Goal: Information Seeking & Learning: Check status

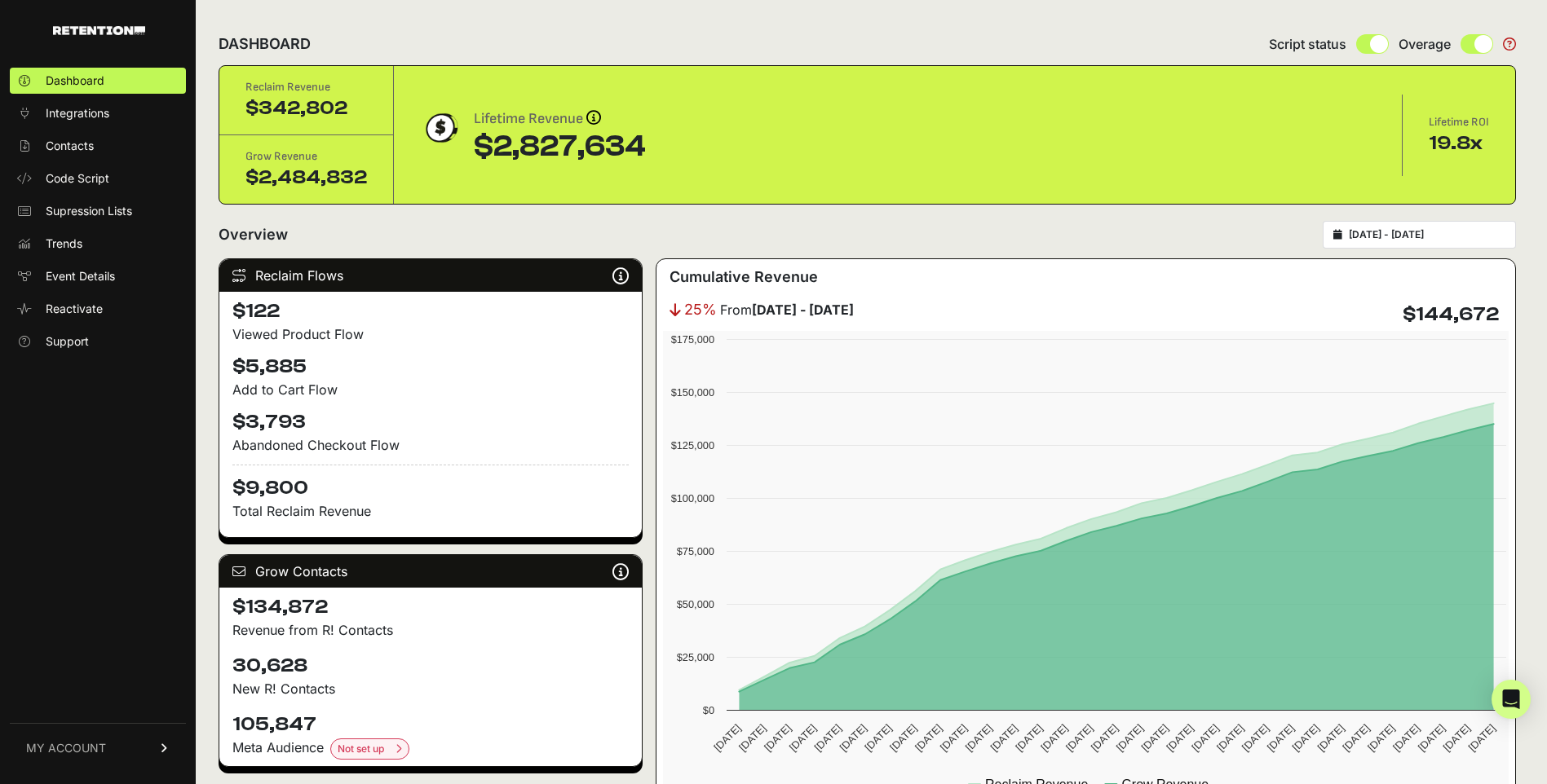
click at [119, 741] on link "MY ACCOUNT" at bounding box center [97, 748] width 176 height 50
click at [80, 699] on link "Billing" at bounding box center [97, 694] width 176 height 26
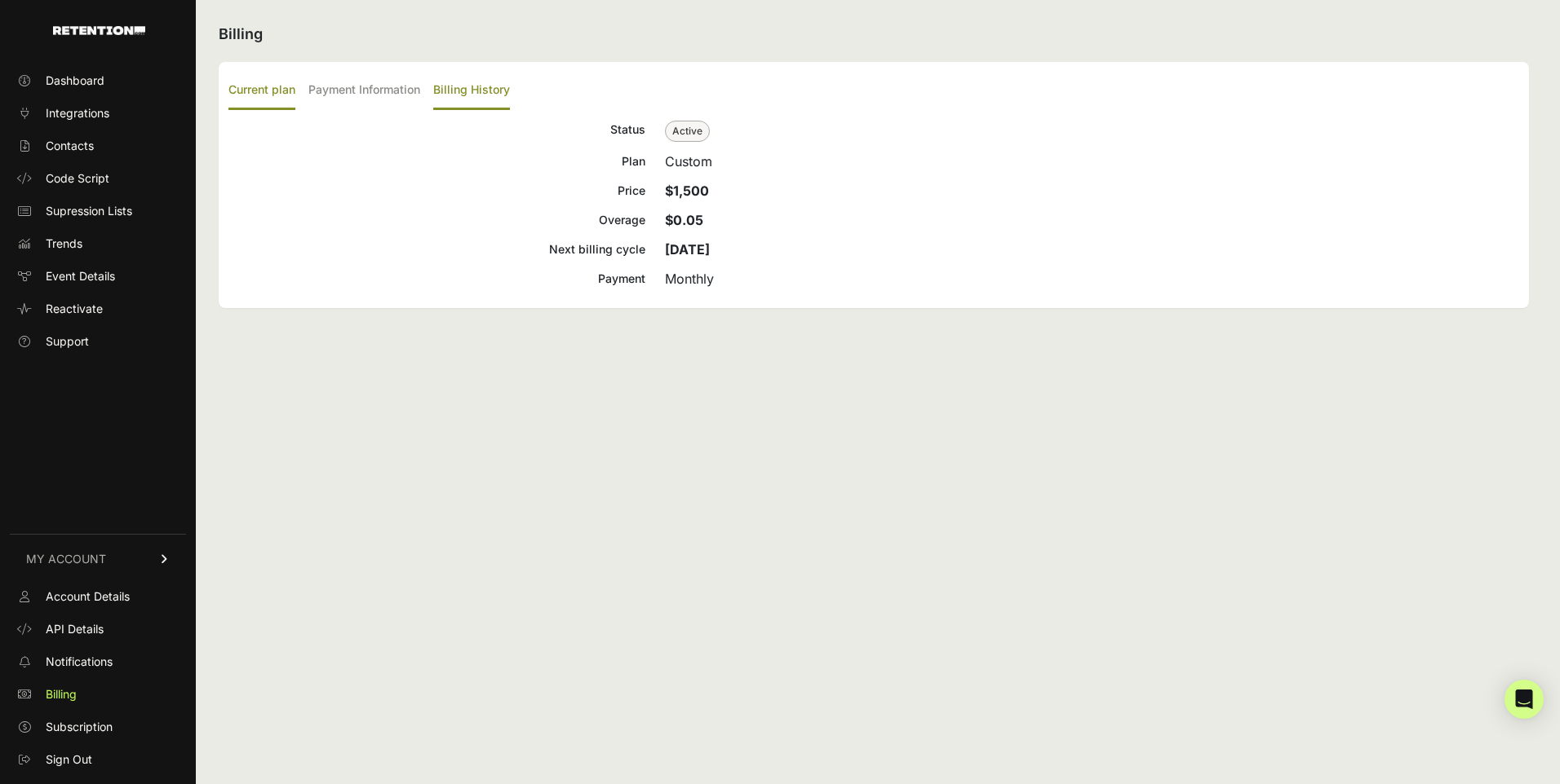
click at [452, 86] on label "Billing History" at bounding box center [472, 90] width 77 height 38
click at [0, 0] on input "Billing History" at bounding box center [0, 0] width 0 height 0
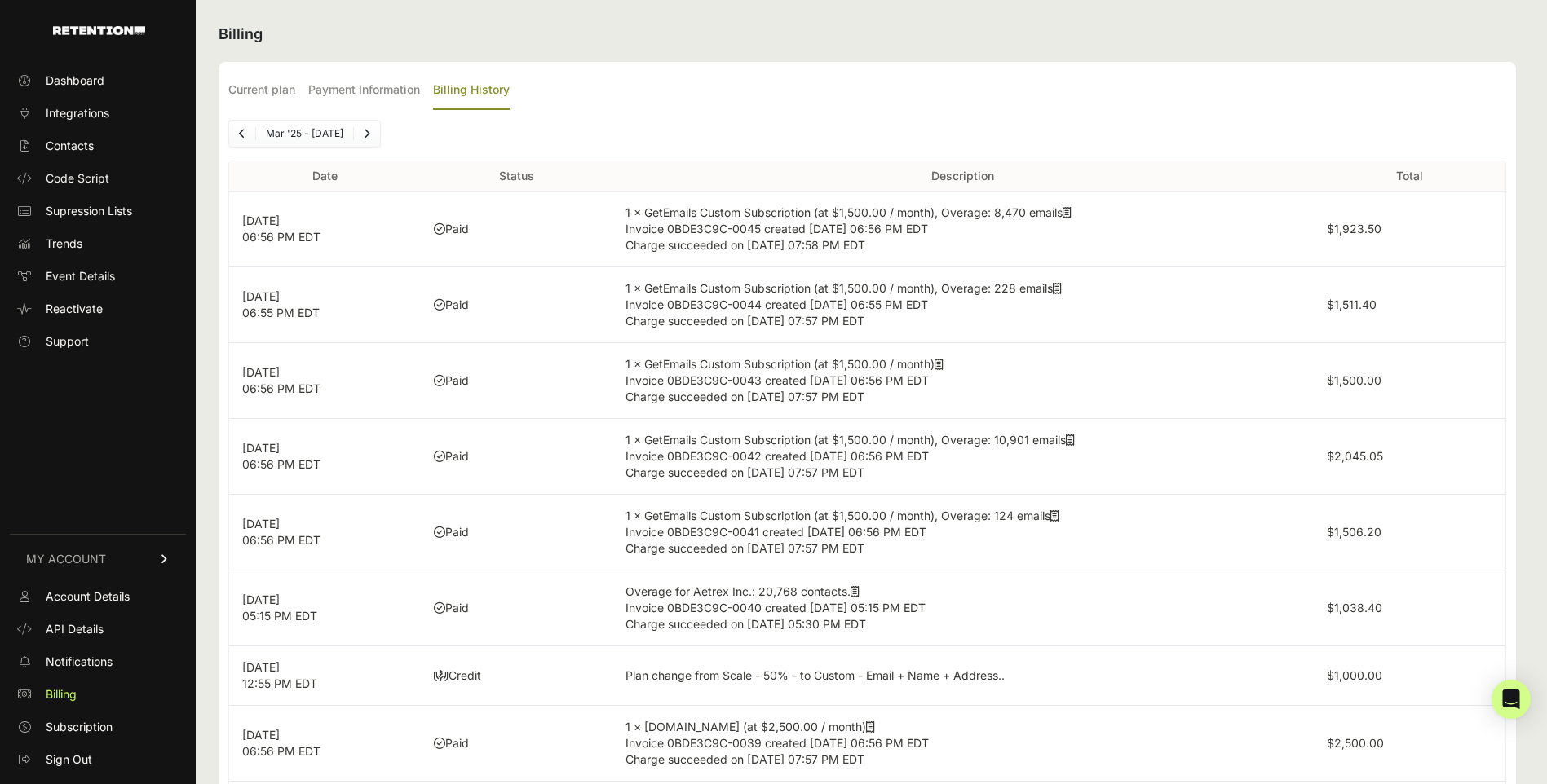
click at [313, 144] on ul "Mar '25 - Sep '25" at bounding box center [305, 133] width 152 height 27
click at [321, 140] on ul "Mar '25 - Sep '25" at bounding box center [305, 133] width 152 height 27
click at [259, 91] on label "Current plan" at bounding box center [261, 90] width 66 height 38
click at [0, 0] on input "Current plan" at bounding box center [0, 0] width 0 height 0
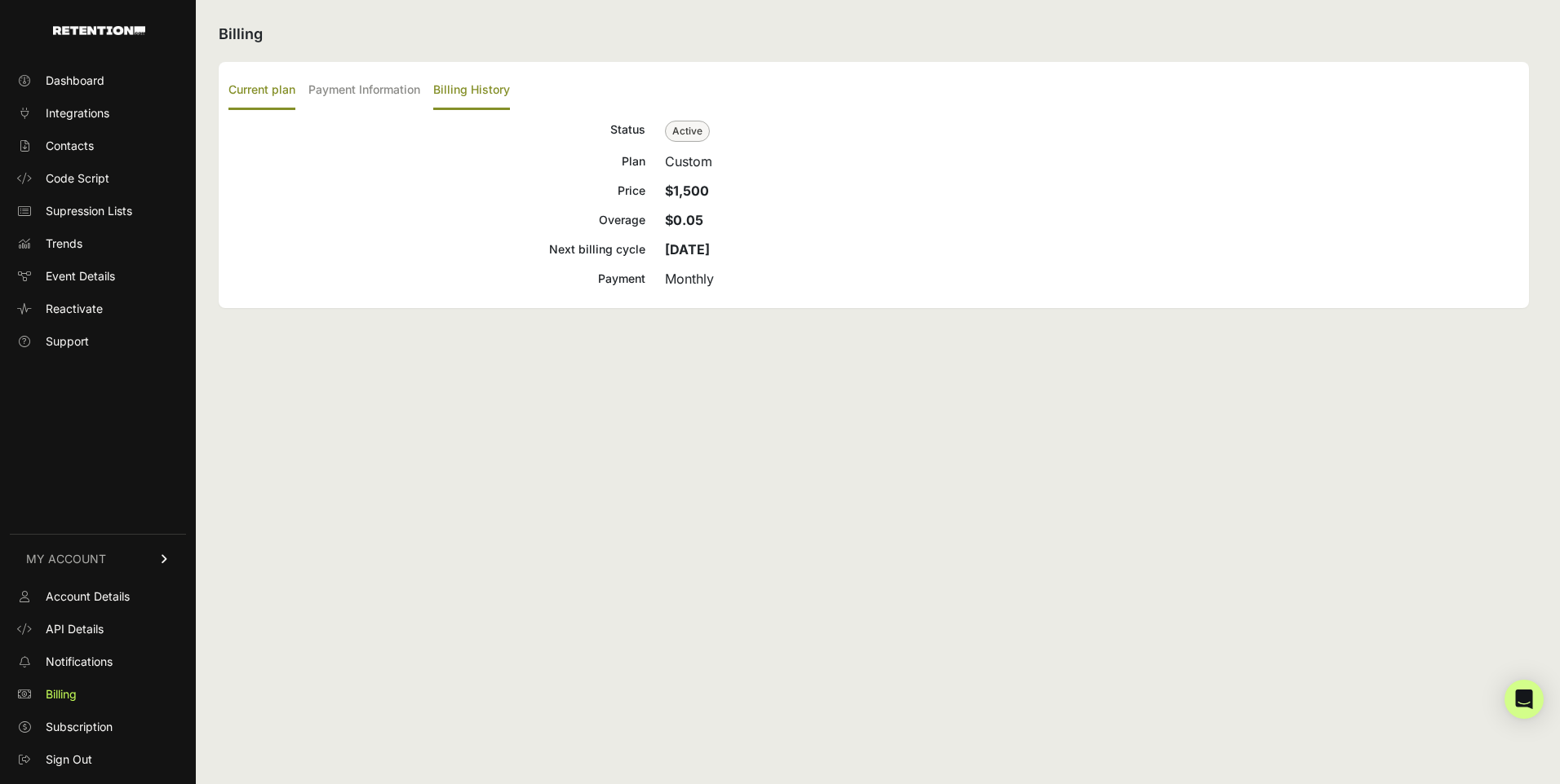
click at [458, 89] on label "Billing History" at bounding box center [472, 90] width 77 height 38
click at [0, 0] on input "Billing History" at bounding box center [0, 0] width 0 height 0
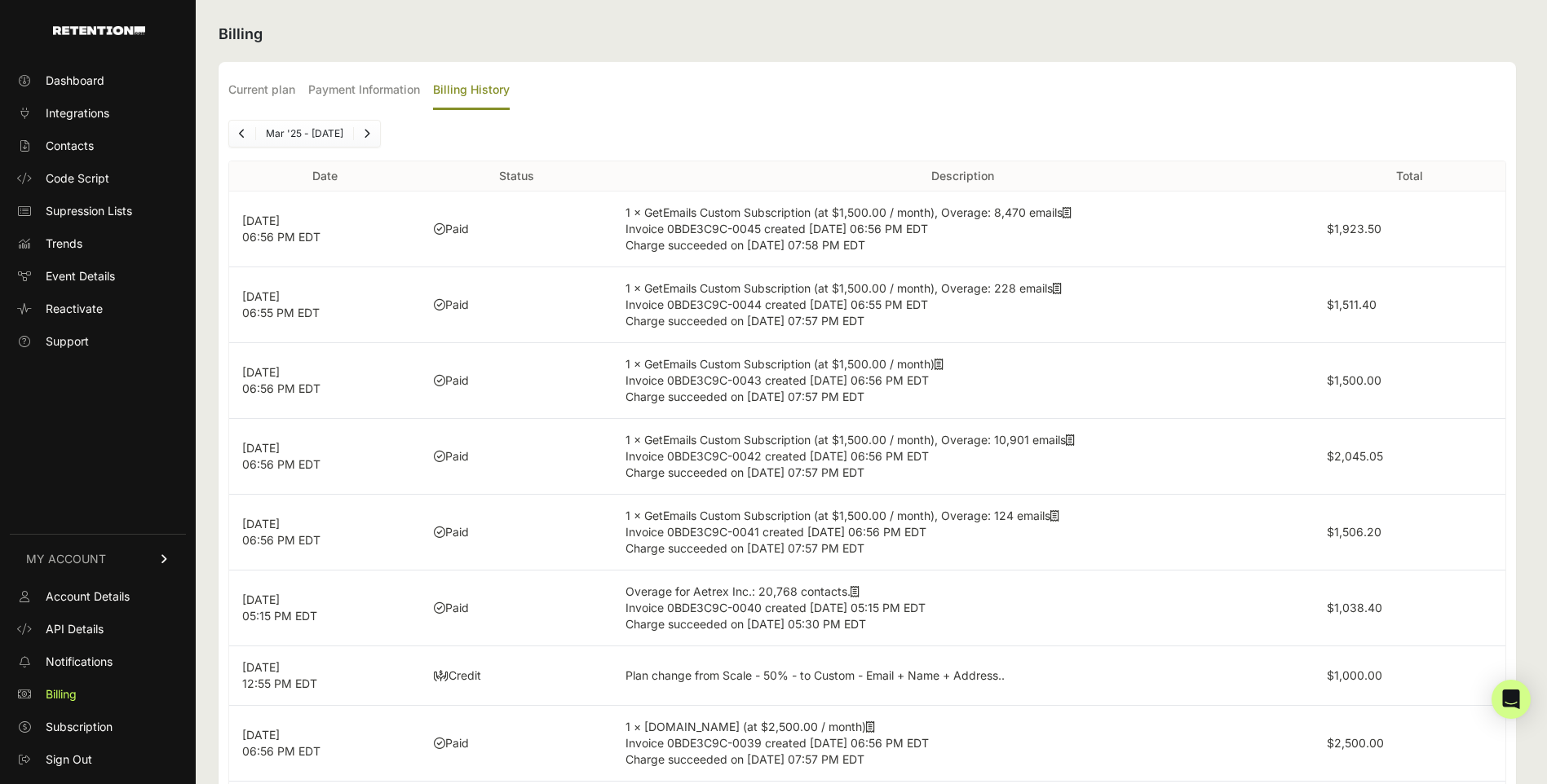
click at [248, 131] on link "Previous" at bounding box center [242, 133] width 26 height 26
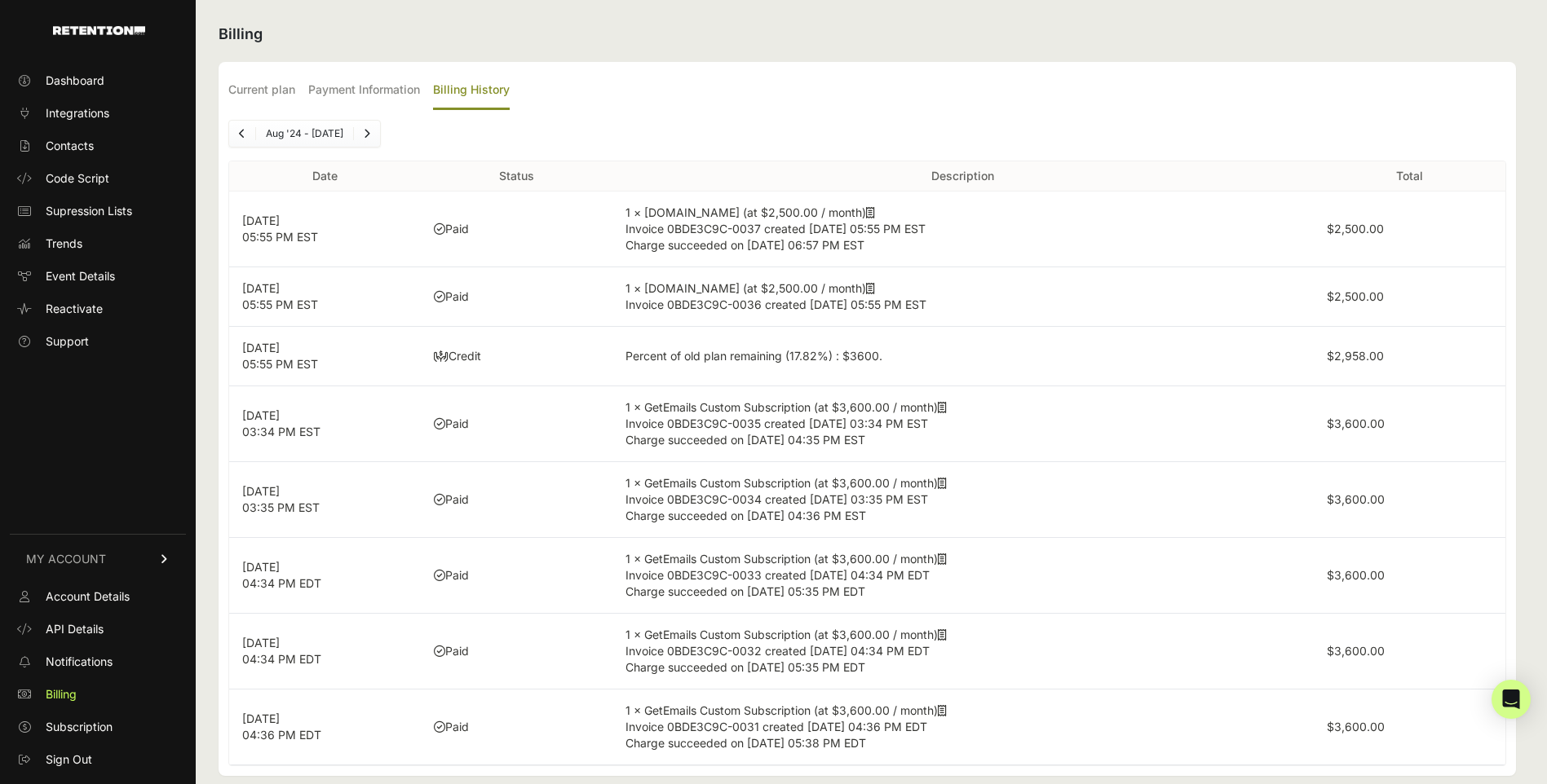
click at [248, 131] on link "Previous" at bounding box center [242, 133] width 26 height 26
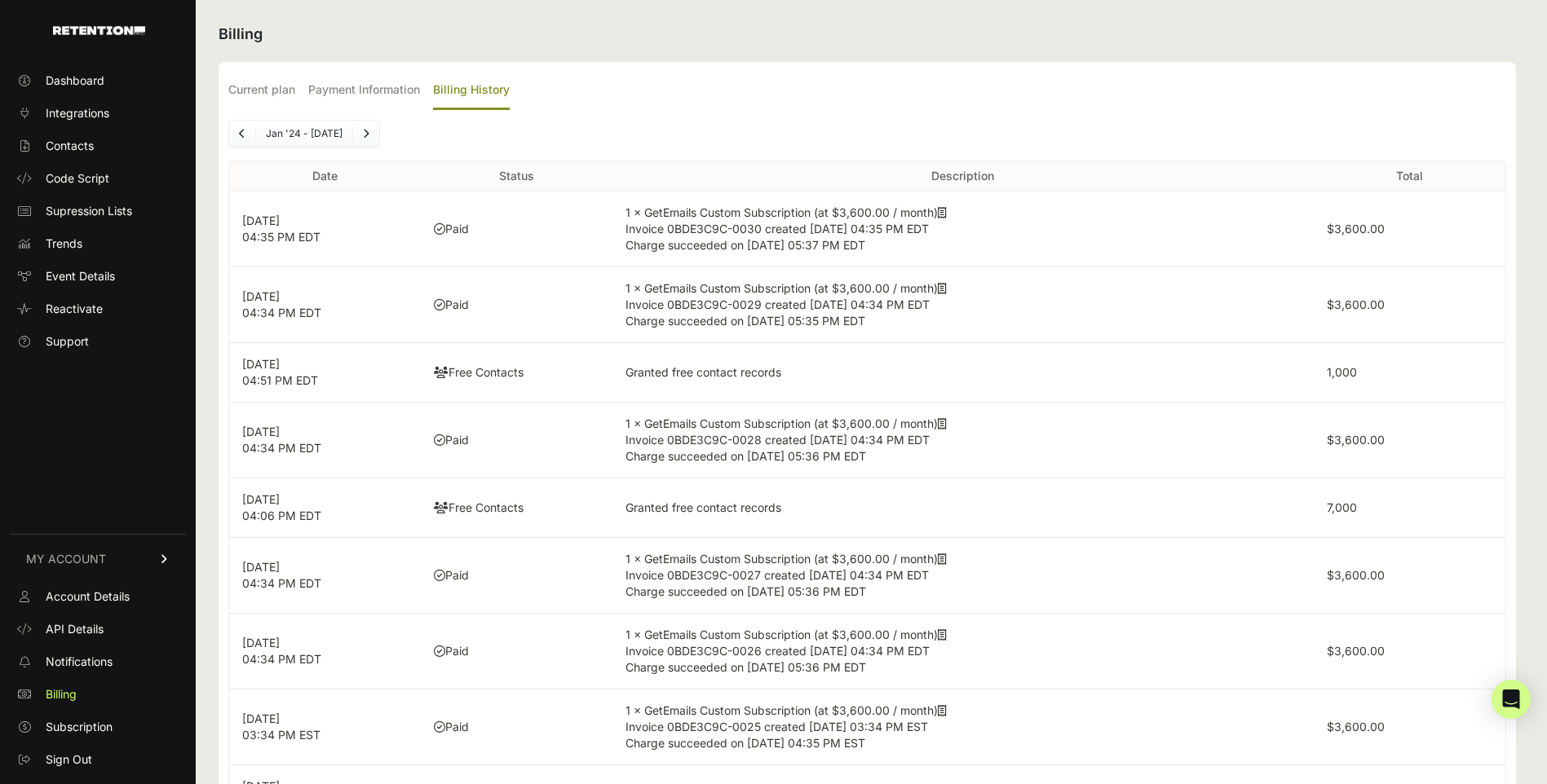
click at [248, 131] on link "Previous" at bounding box center [242, 133] width 26 height 26
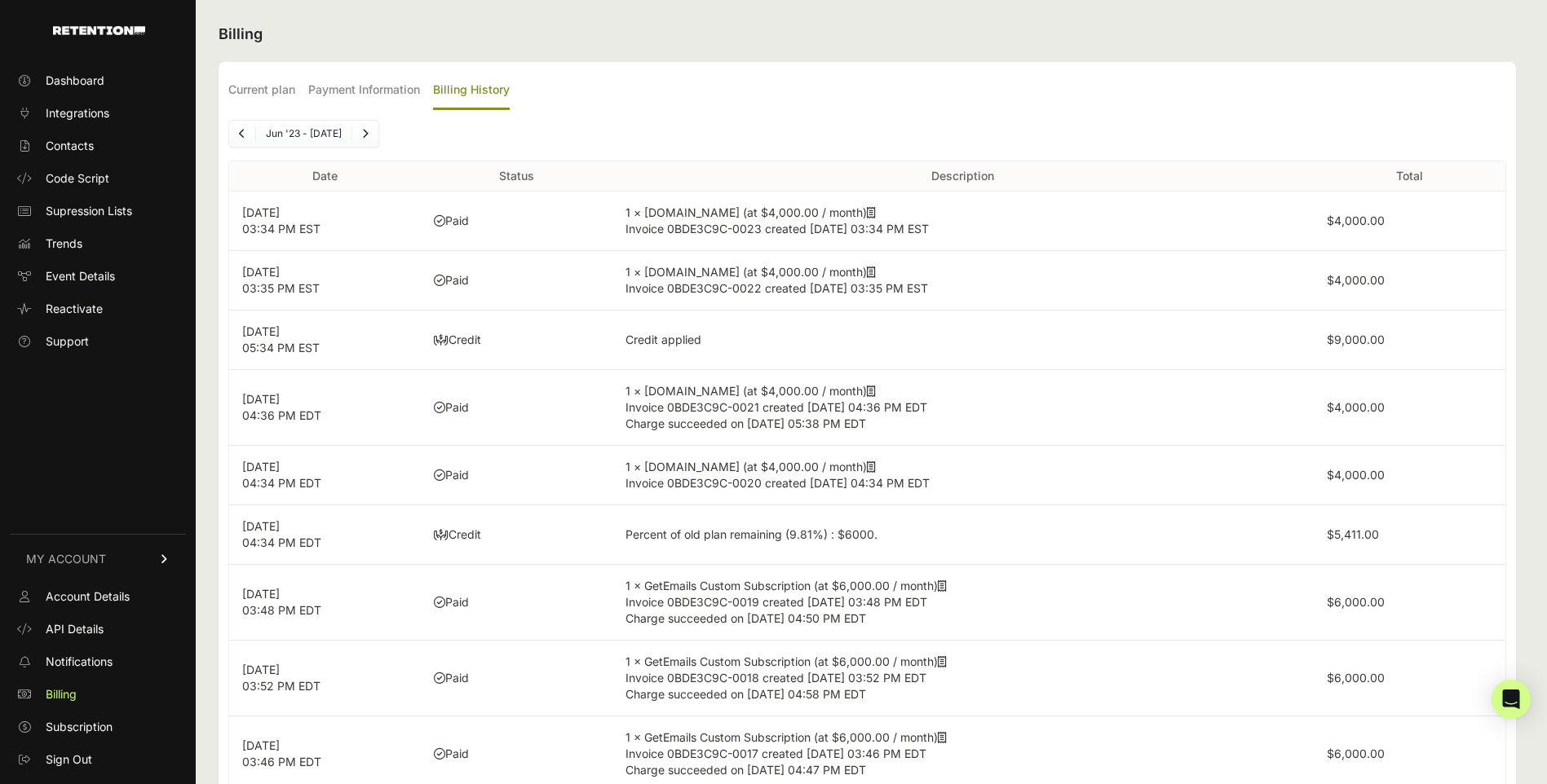
click at [248, 131] on link "Previous" at bounding box center [242, 133] width 26 height 26
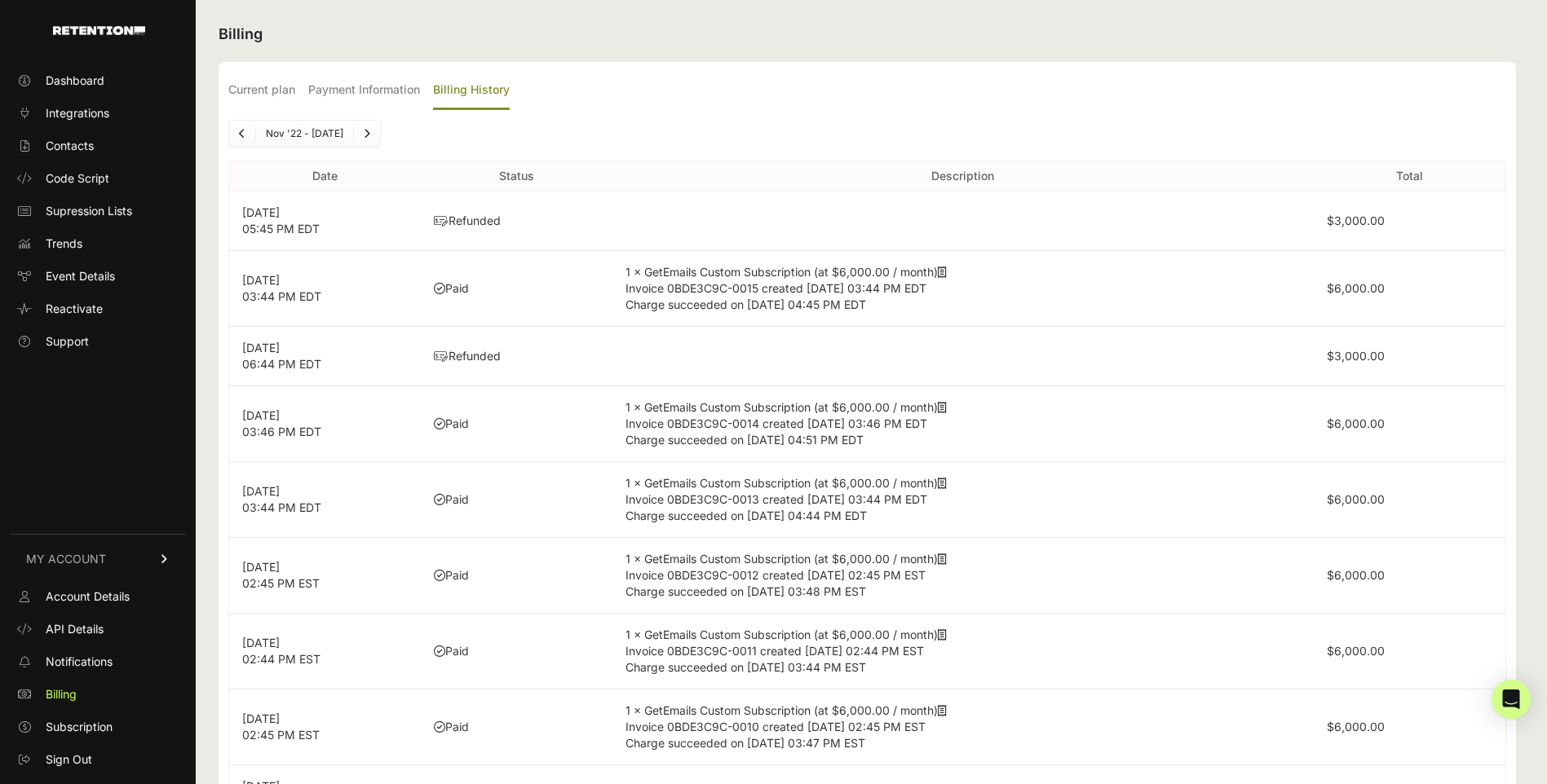
click at [248, 131] on link "Previous" at bounding box center [242, 133] width 26 height 26
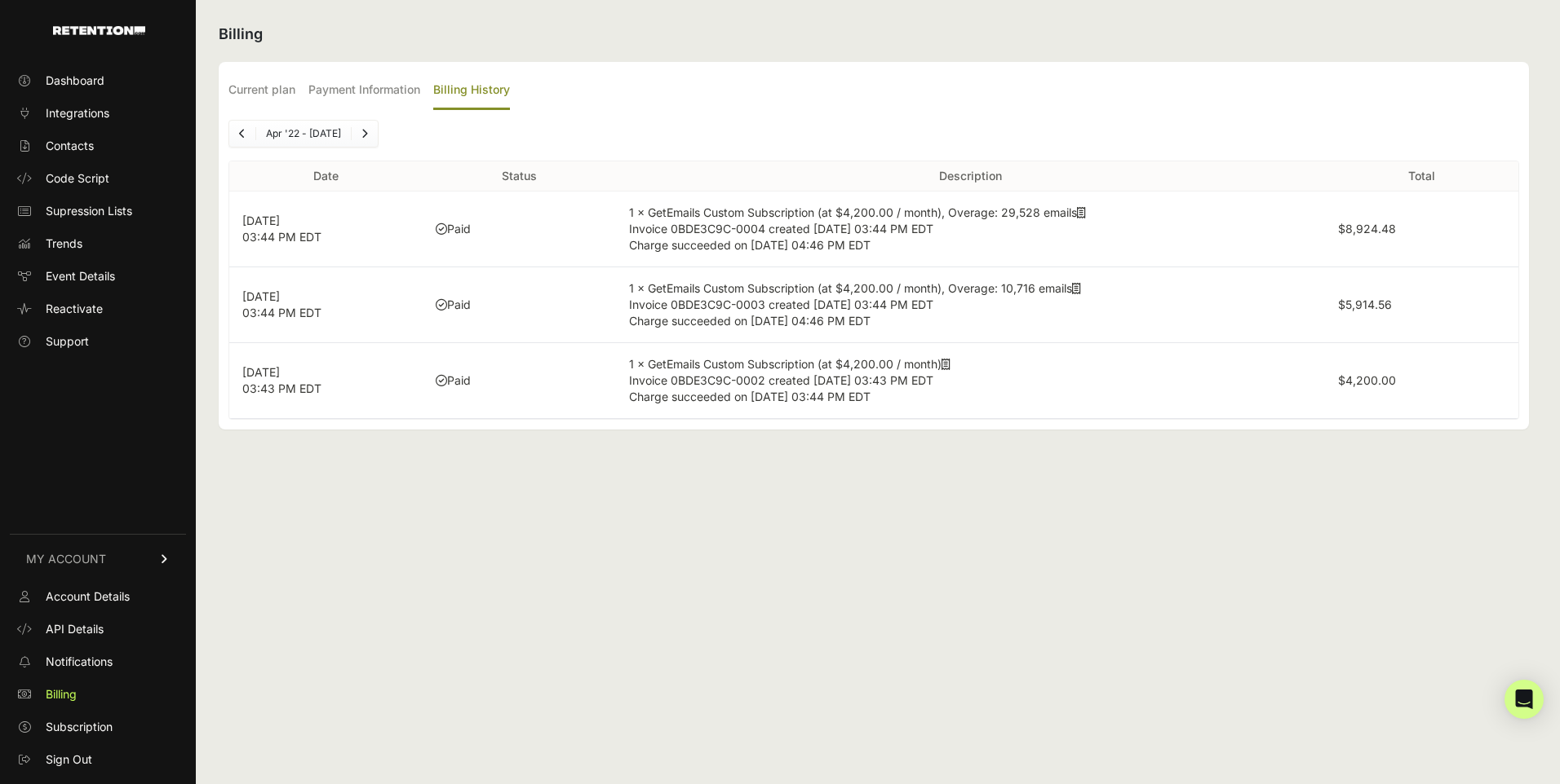
click at [248, 131] on link "Previous" at bounding box center [242, 133] width 26 height 26
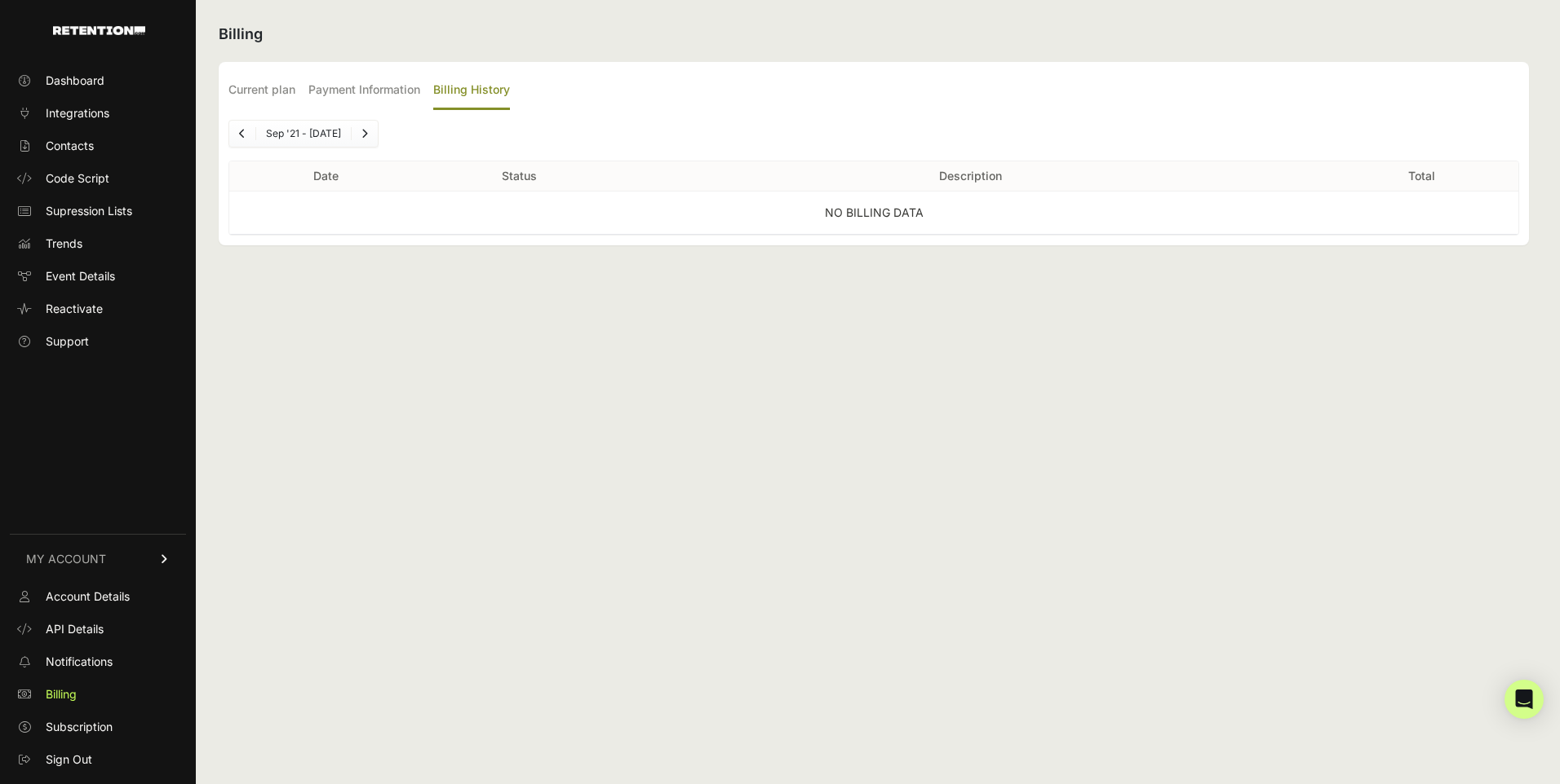
click at [248, 131] on link "Previous" at bounding box center [242, 133] width 26 height 26
click at [378, 135] on icon "Next" at bounding box center [380, 133] width 6 height 10
click at [365, 135] on icon "Next" at bounding box center [363, 133] width 6 height 10
click at [365, 135] on icon "Next" at bounding box center [364, 133] width 6 height 10
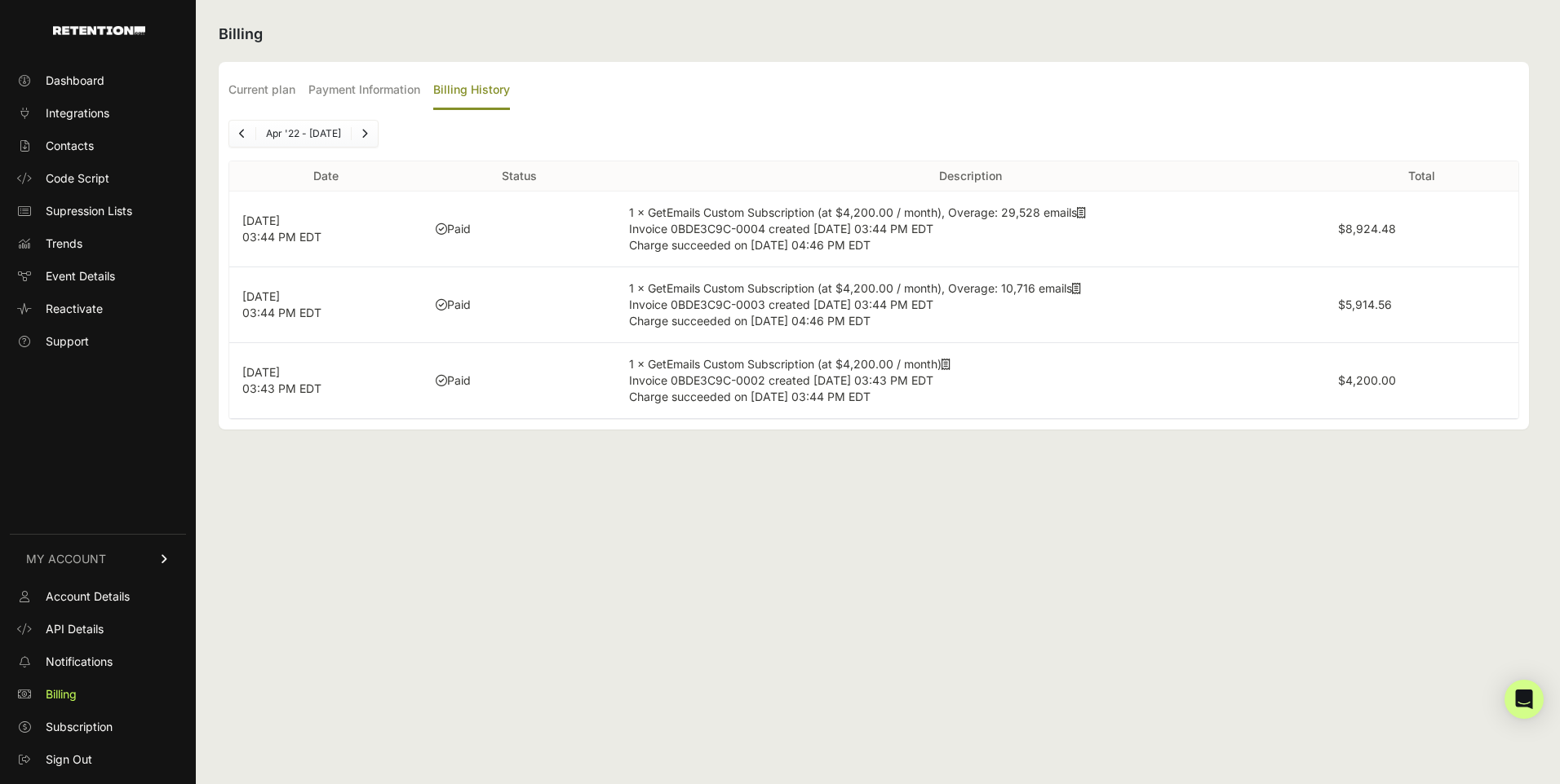
drag, startPoint x: 314, startPoint y: 136, endPoint x: 292, endPoint y: 131, distance: 22.6
drag, startPoint x: 292, startPoint y: 131, endPoint x: 743, endPoint y: 97, distance: 452.3
click at [743, 97] on ul "Current plan Payment Information Billing History" at bounding box center [874, 90] width 1291 height 38
click at [238, 129] on link "Previous" at bounding box center [242, 133] width 26 height 26
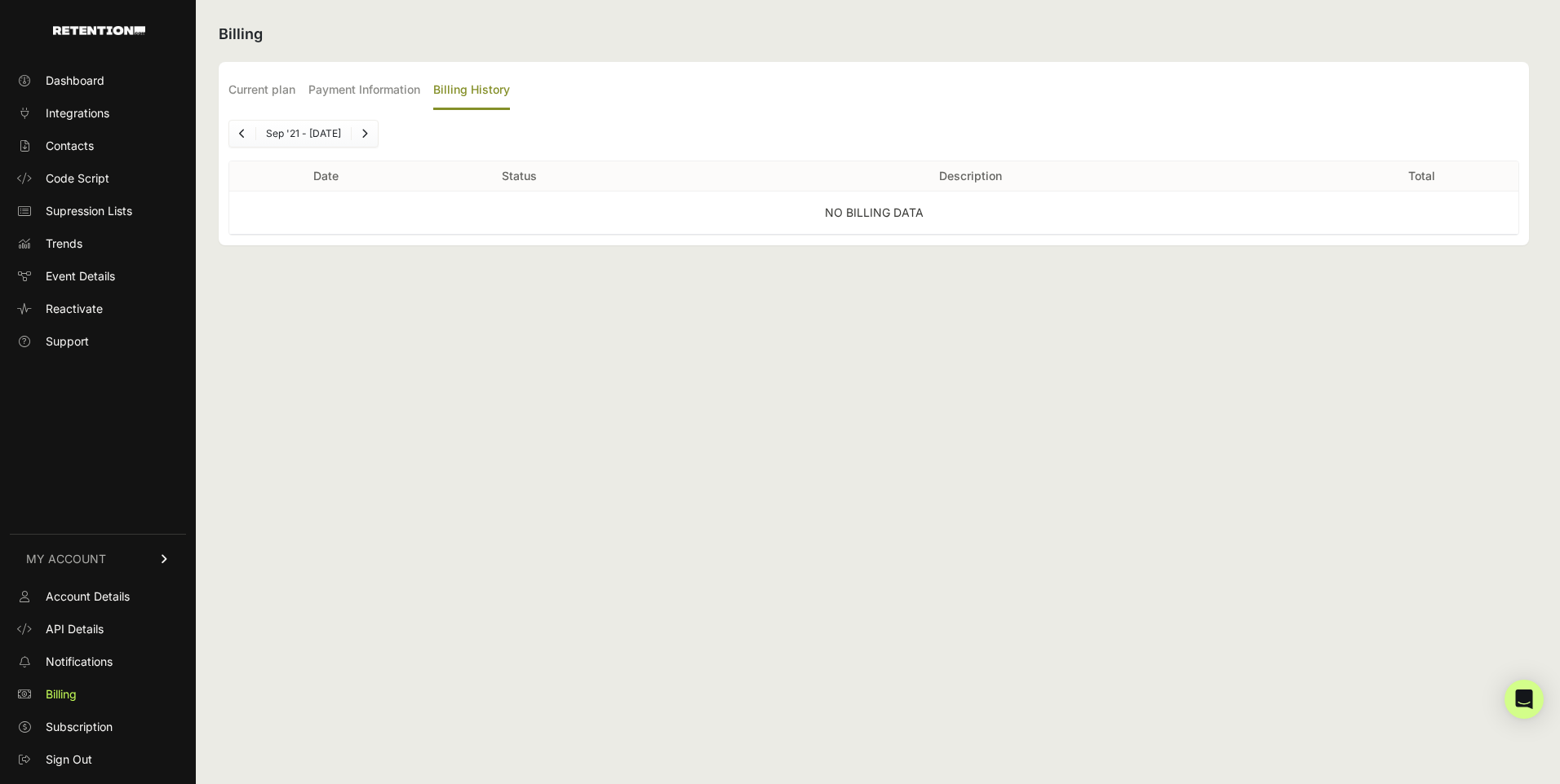
click at [373, 131] on link "Next" at bounding box center [364, 133] width 26 height 26
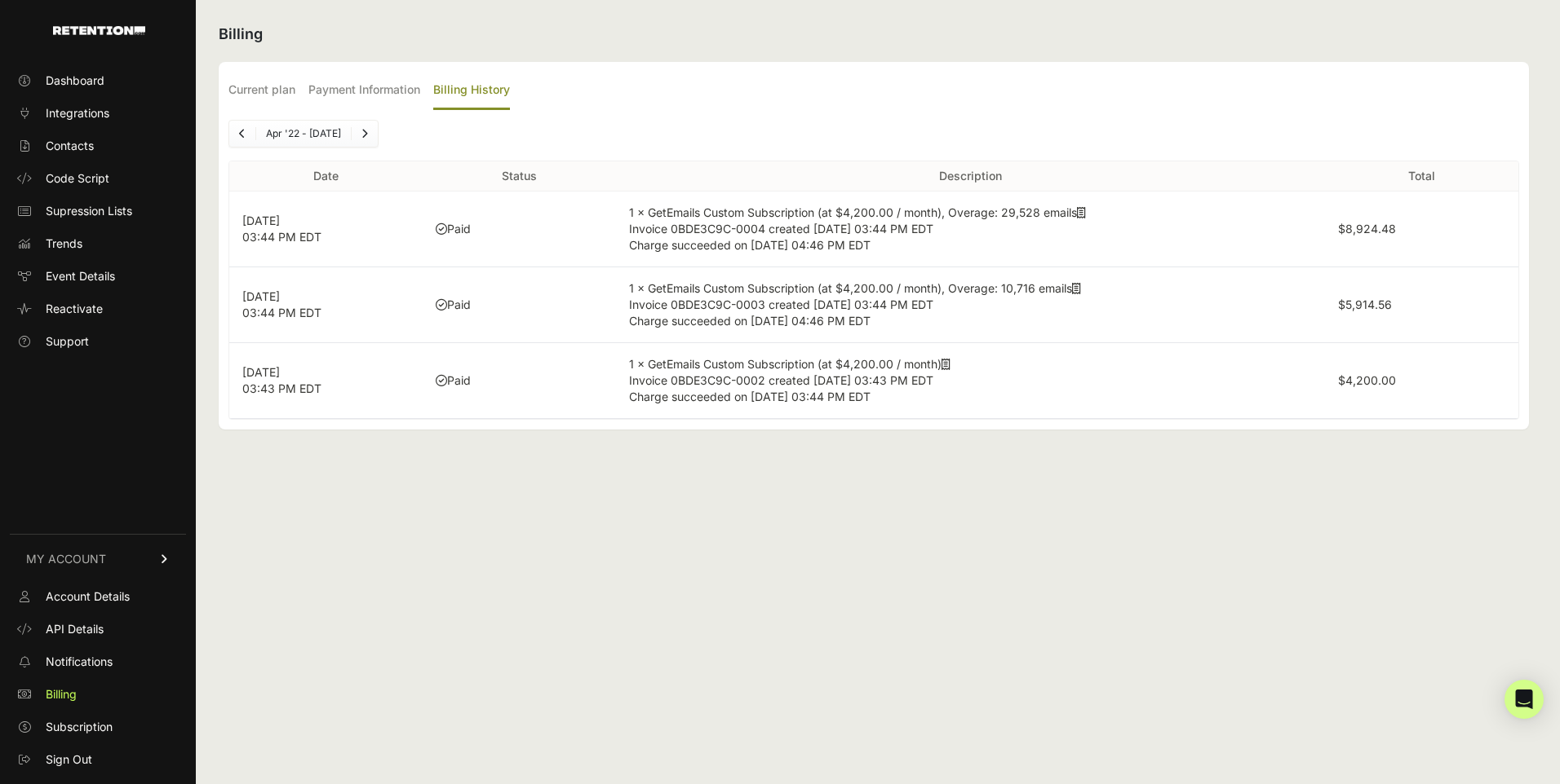
click at [1352, 230] on label "$8,924.48" at bounding box center [1366, 229] width 58 height 14
click at [1347, 231] on label "$8,924.48" at bounding box center [1366, 229] width 58 height 14
copy label "8,924.48"
click at [1380, 307] on label "$5,914.56" at bounding box center [1364, 305] width 54 height 14
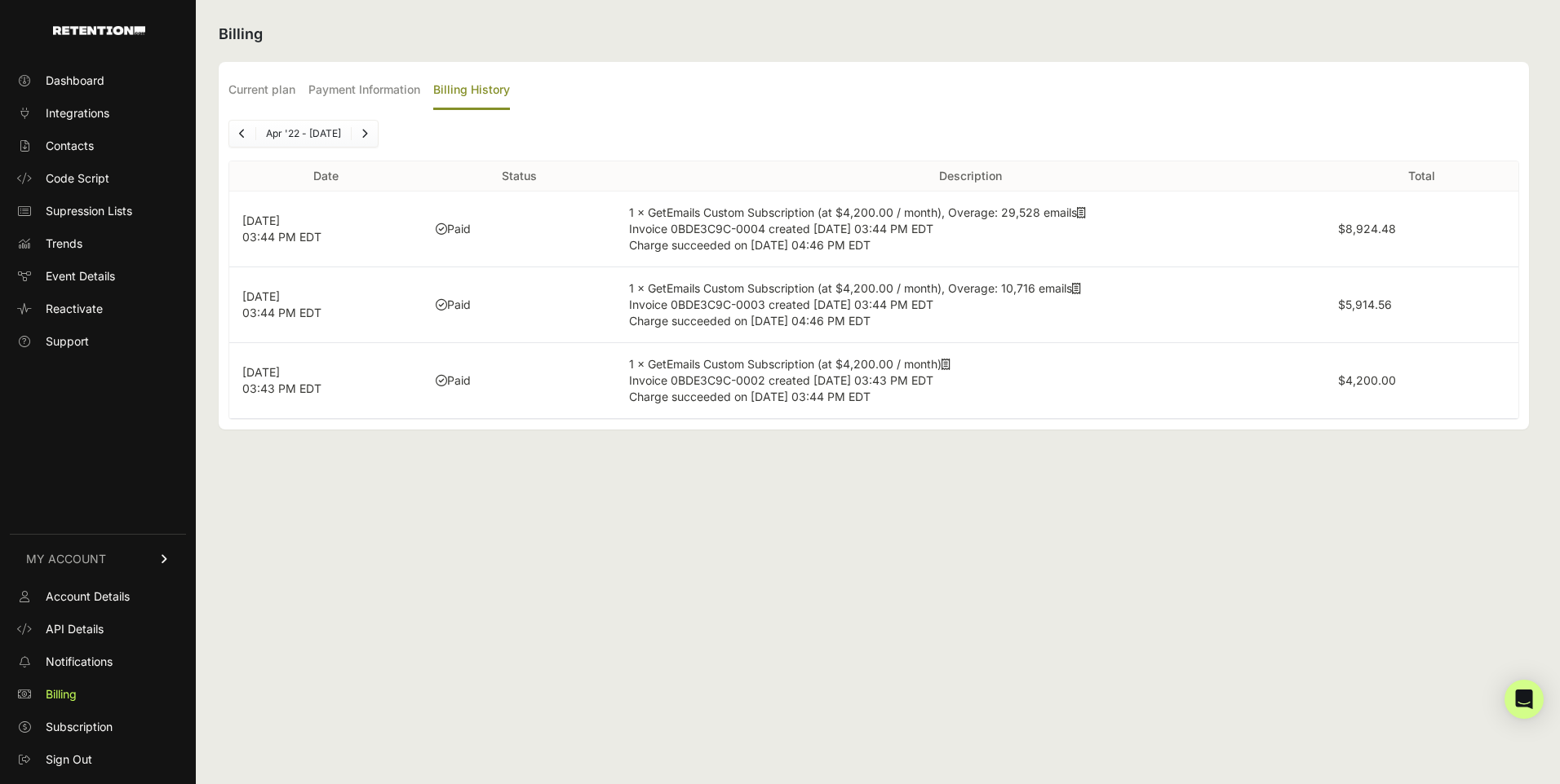
click at [1380, 305] on label "$5,914.56" at bounding box center [1364, 305] width 54 height 14
copy label "5,914.56"
click at [1357, 371] on td "$4,200.00" at bounding box center [1422, 381] width 193 height 76
click at [1361, 370] on td "$4,200.00" at bounding box center [1422, 381] width 193 height 76
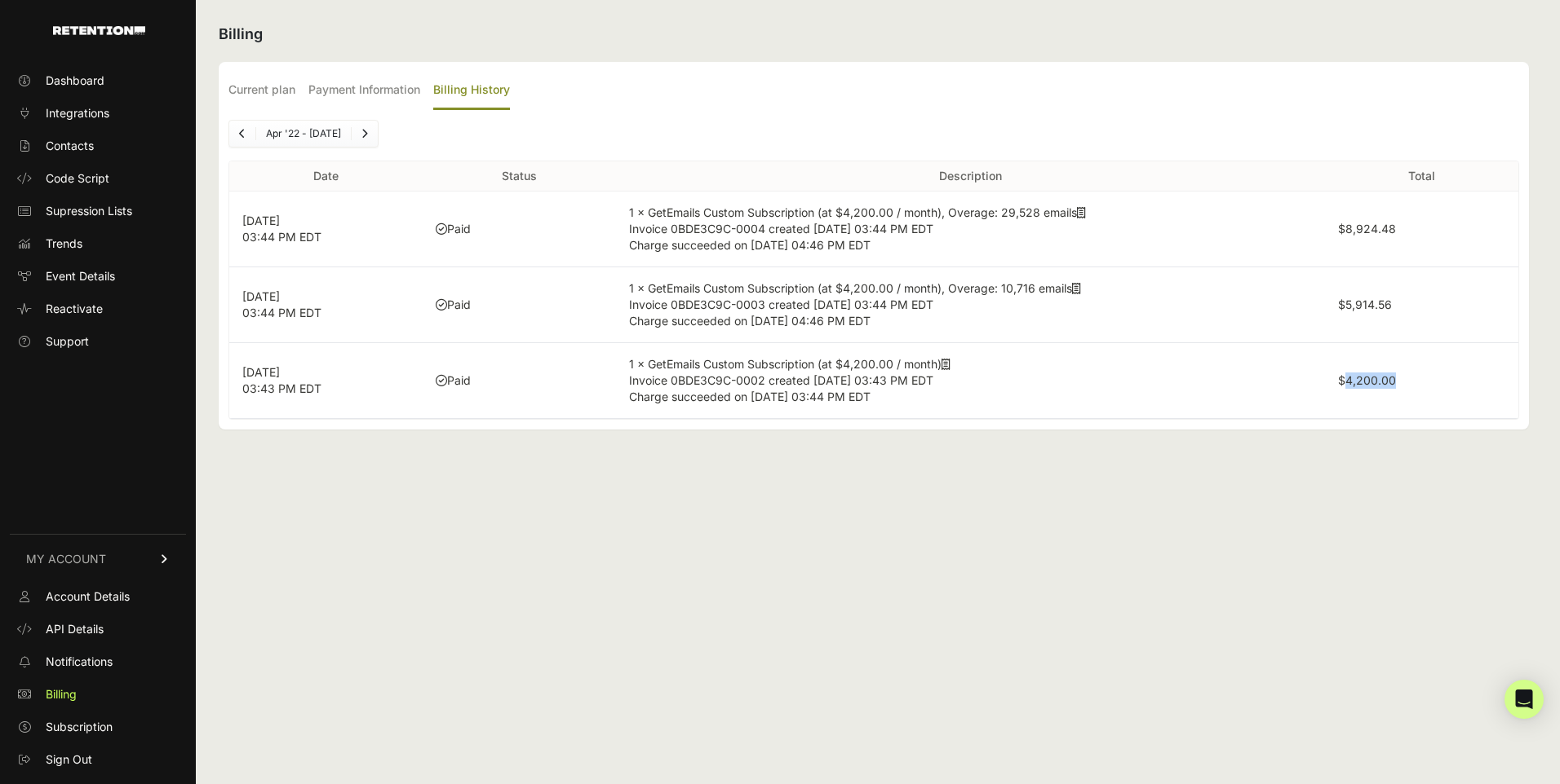
click at [1361, 370] on td "$4,200.00" at bounding box center [1422, 381] width 193 height 76
copy label "4,200.00"
click at [372, 133] on link "Next" at bounding box center [364, 133] width 26 height 26
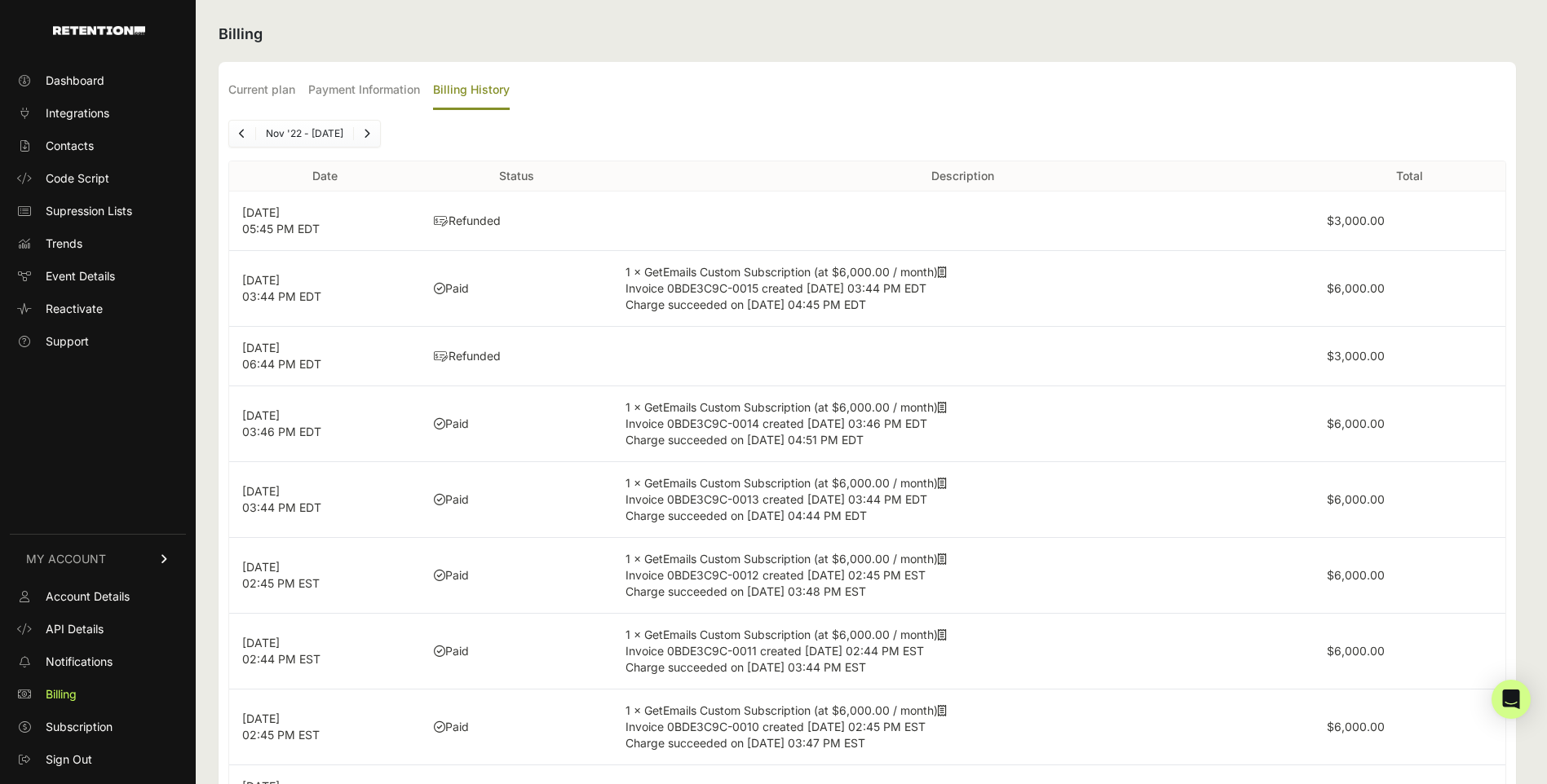
click at [1365, 215] on label "$3,000.00" at bounding box center [1355, 221] width 58 height 14
copy label "3,000.00"
click at [750, 313] on td "1 × GetEmails Custom Subscription (at $6,000.00 / month) Invoice 0BDE3C9C-0015 …" at bounding box center [963, 289] width 702 height 76
click at [245, 138] on icon "Previous" at bounding box center [242, 133] width 6 height 10
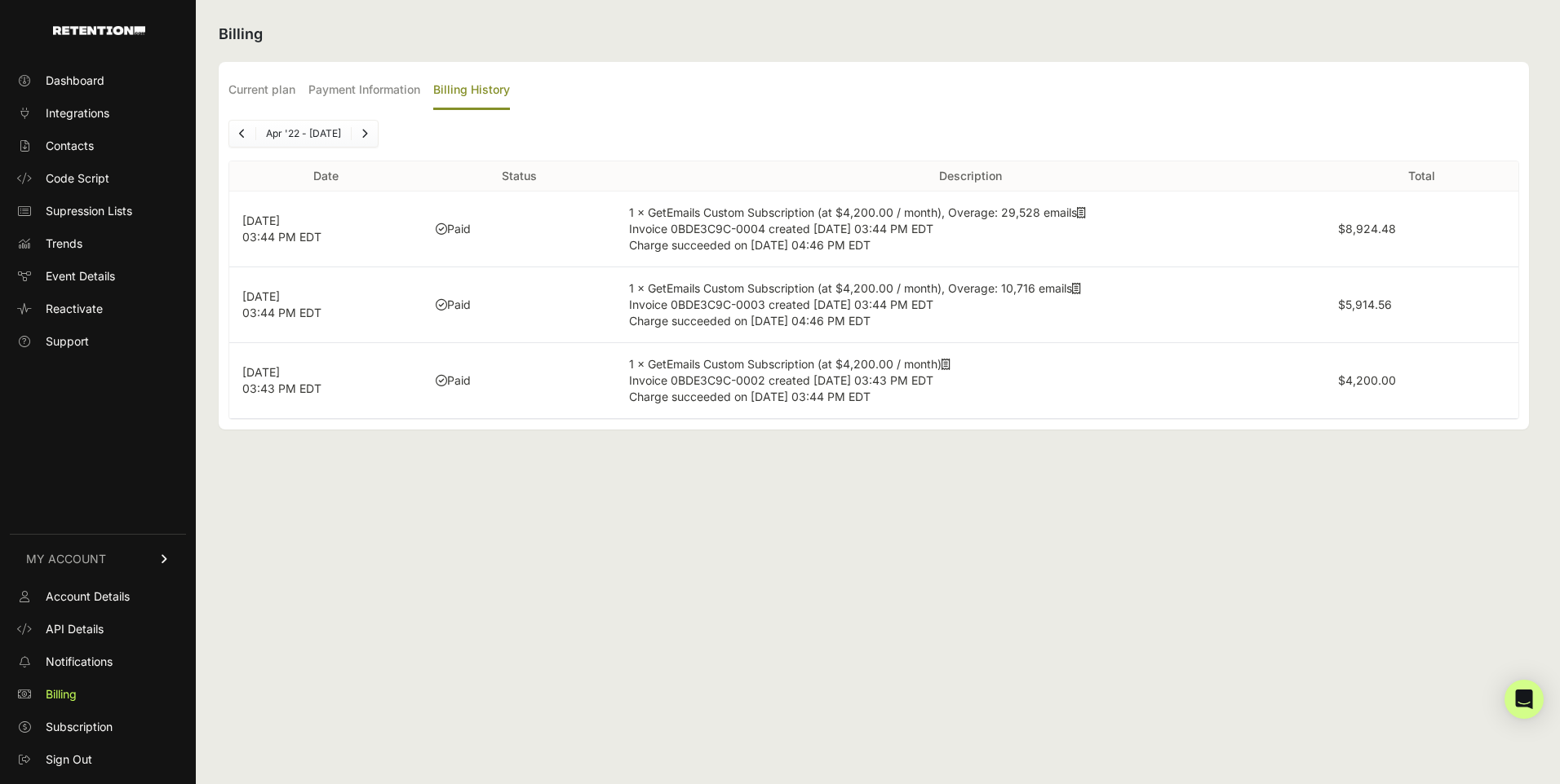
click at [370, 136] on link "Next" at bounding box center [364, 133] width 26 height 26
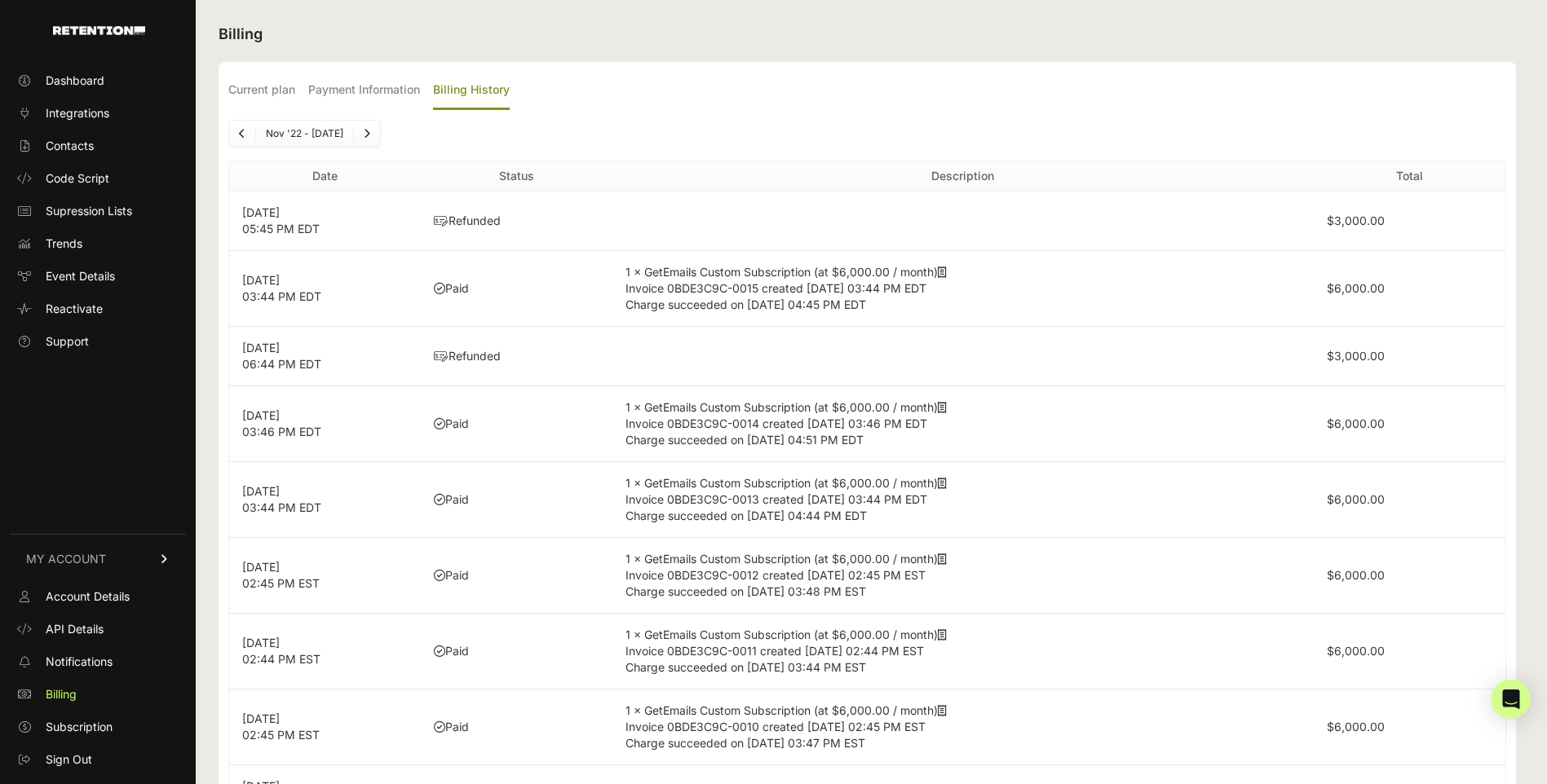
click at [1367, 293] on label "$6,000.00" at bounding box center [1355, 289] width 58 height 14
copy label "6,000.00"
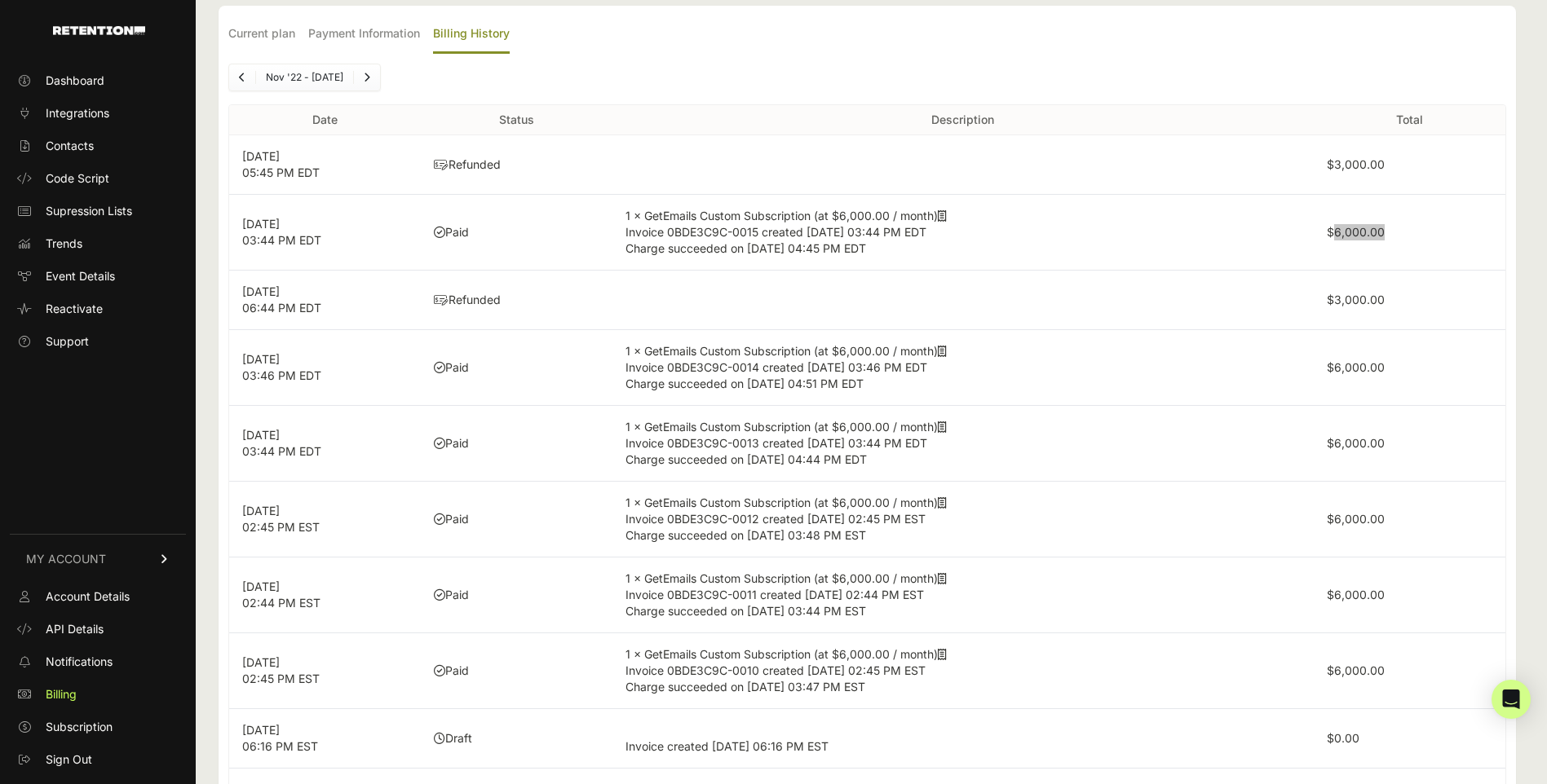
scroll to position [82, 0]
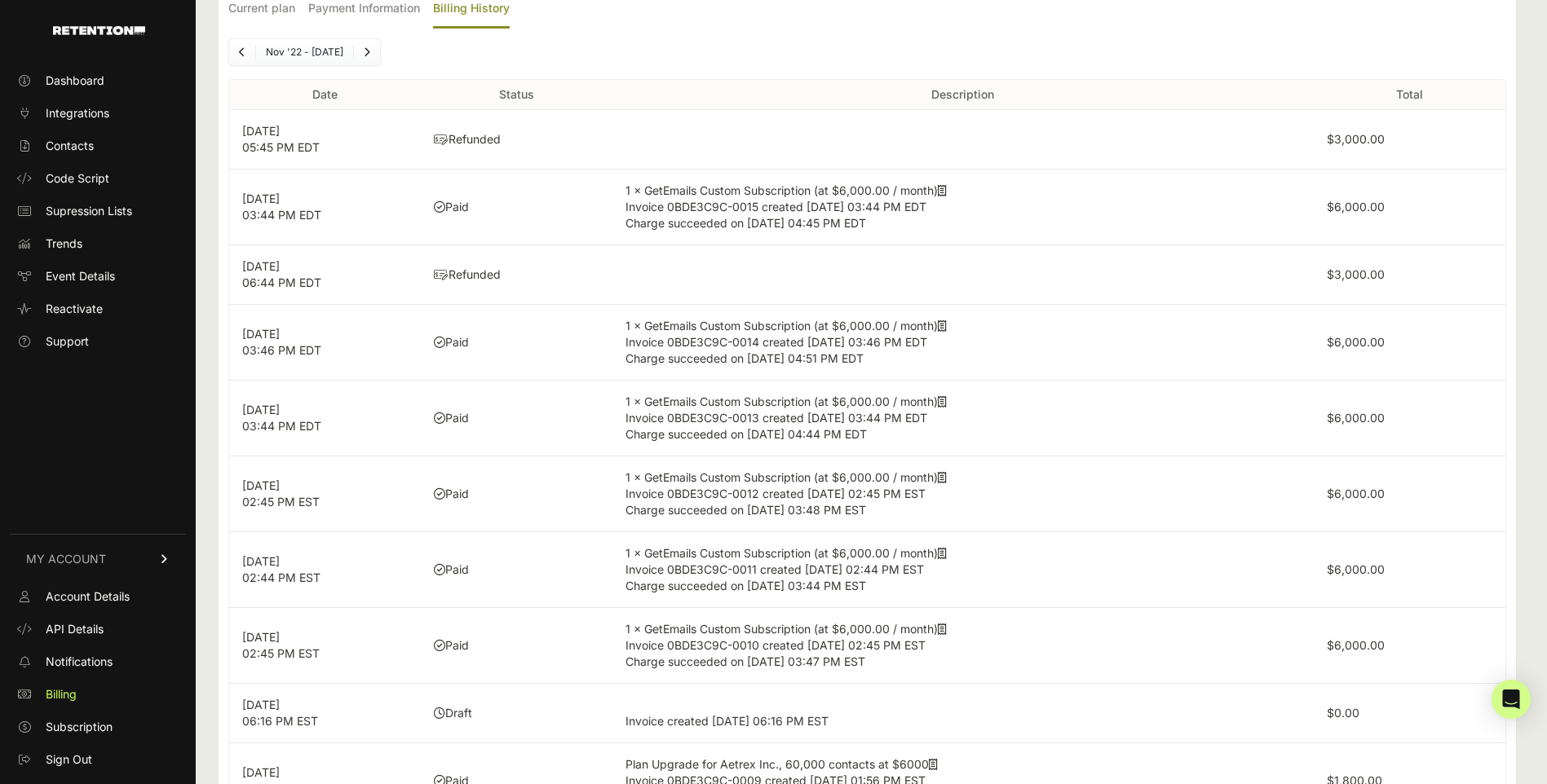
click at [1363, 343] on label "$6,000.00" at bounding box center [1355, 342] width 58 height 14
copy label "6,000.00"
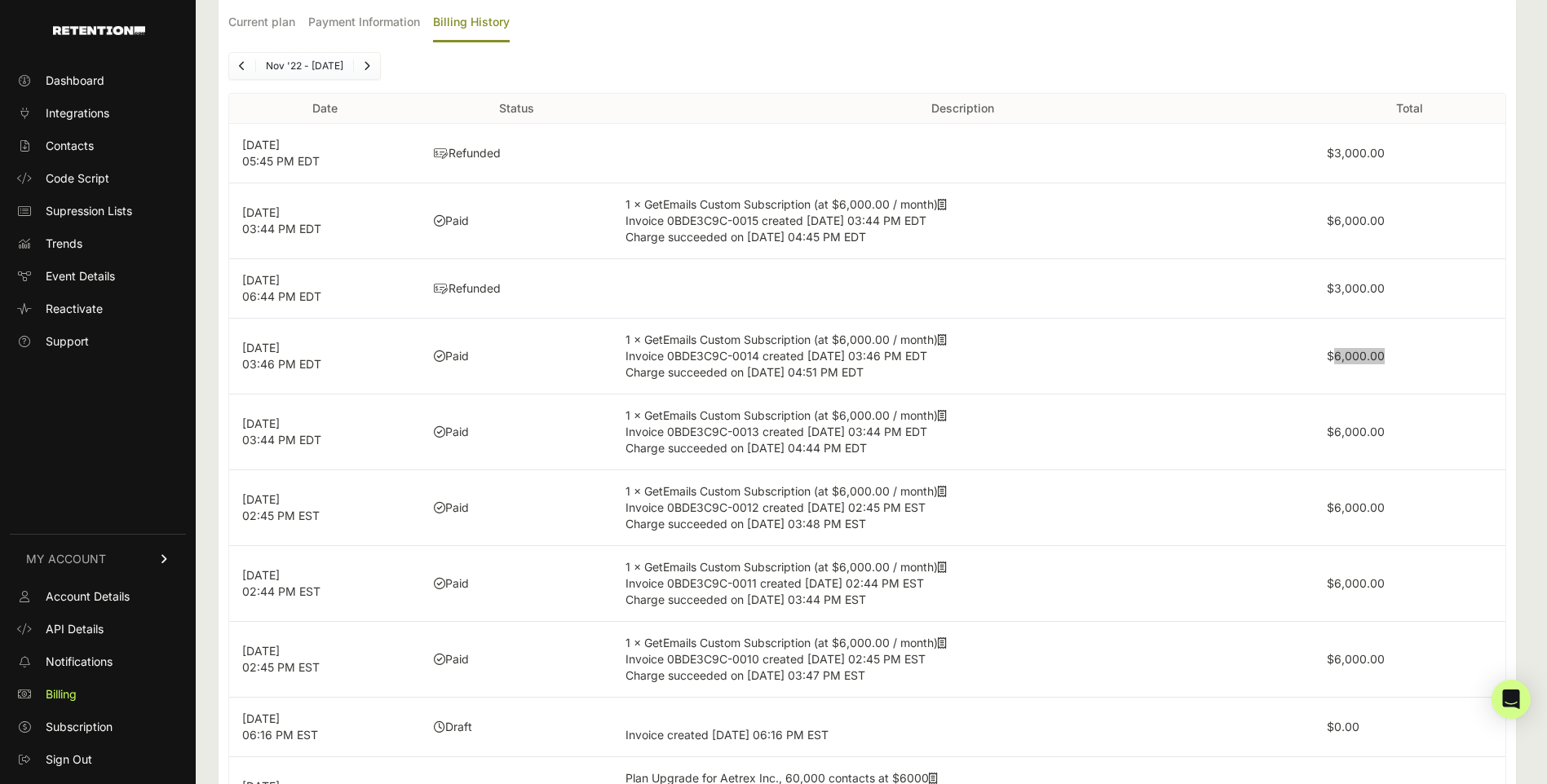
scroll to position [0, 0]
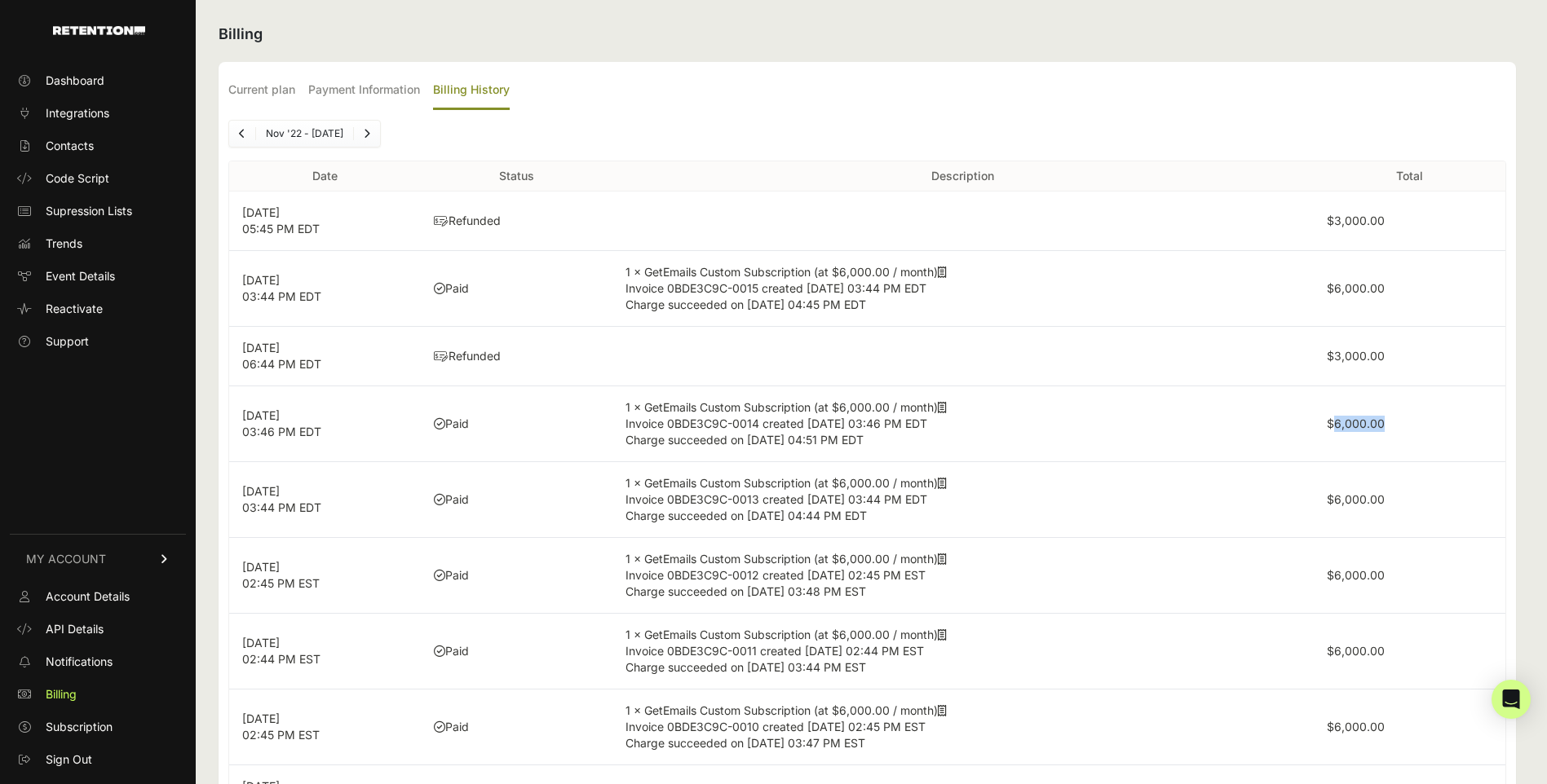
click at [244, 134] on icon "Previous" at bounding box center [242, 133] width 6 height 10
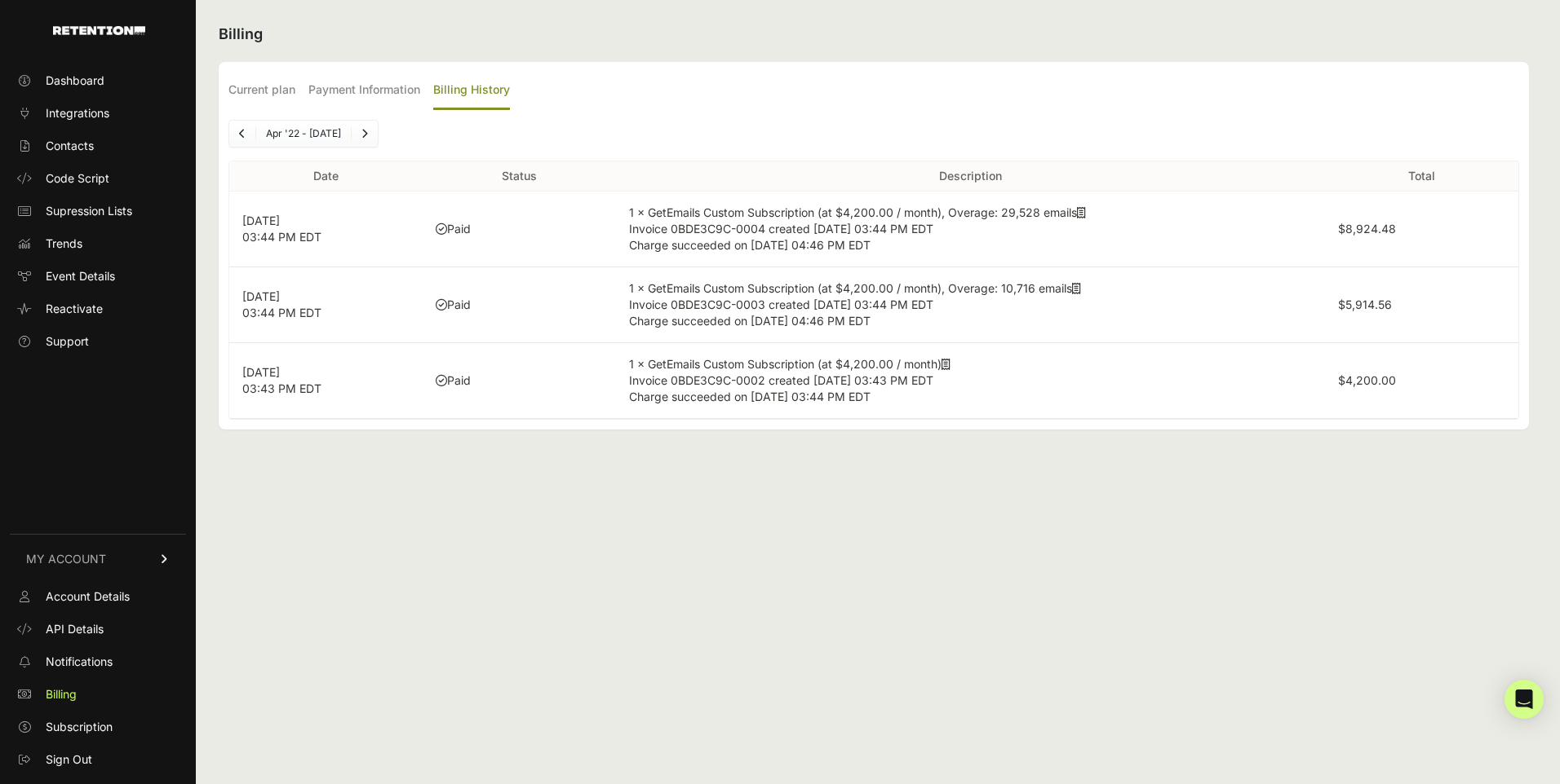
click at [371, 134] on link "Next" at bounding box center [364, 133] width 26 height 26
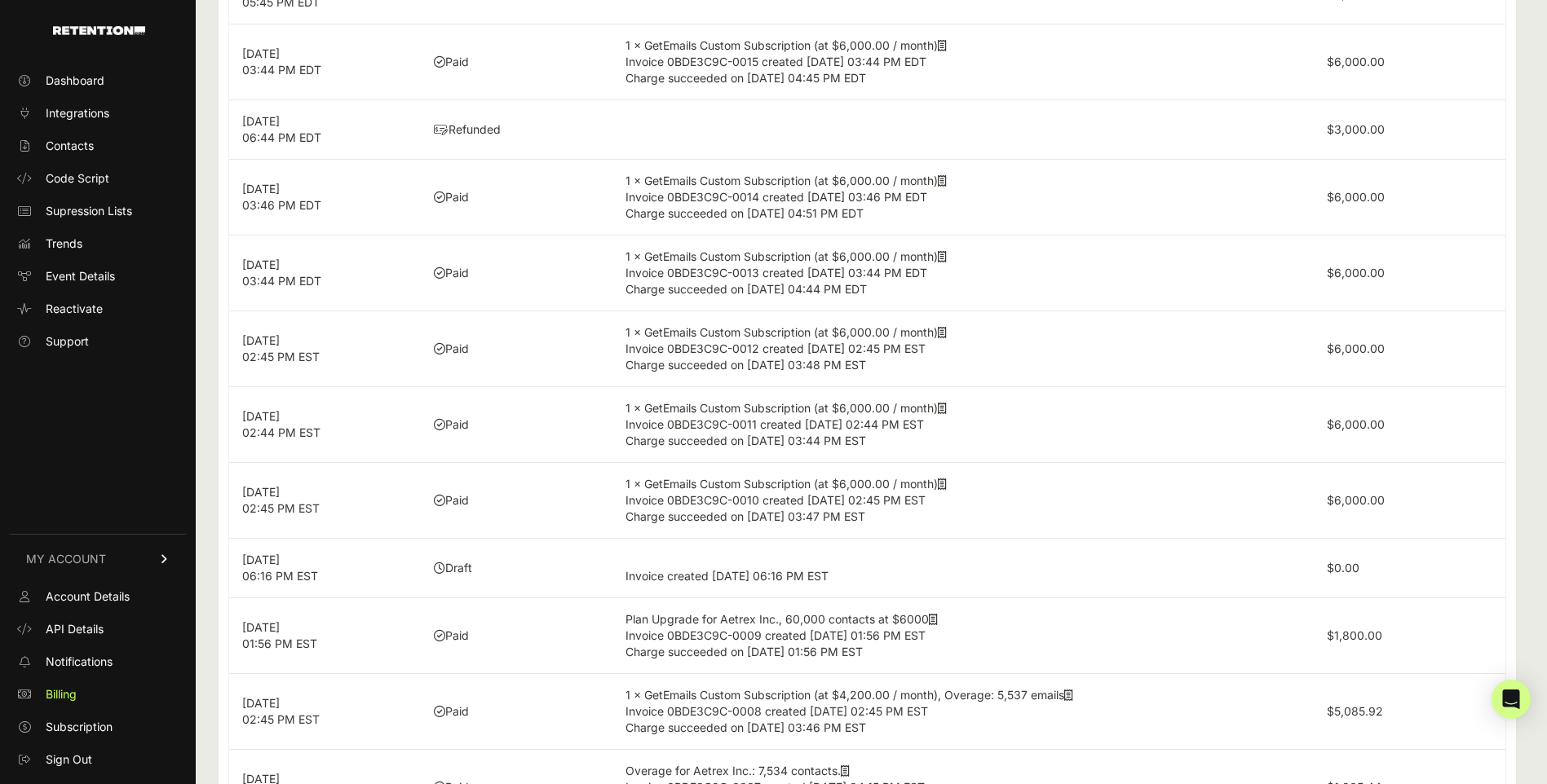
scroll to position [326, 0]
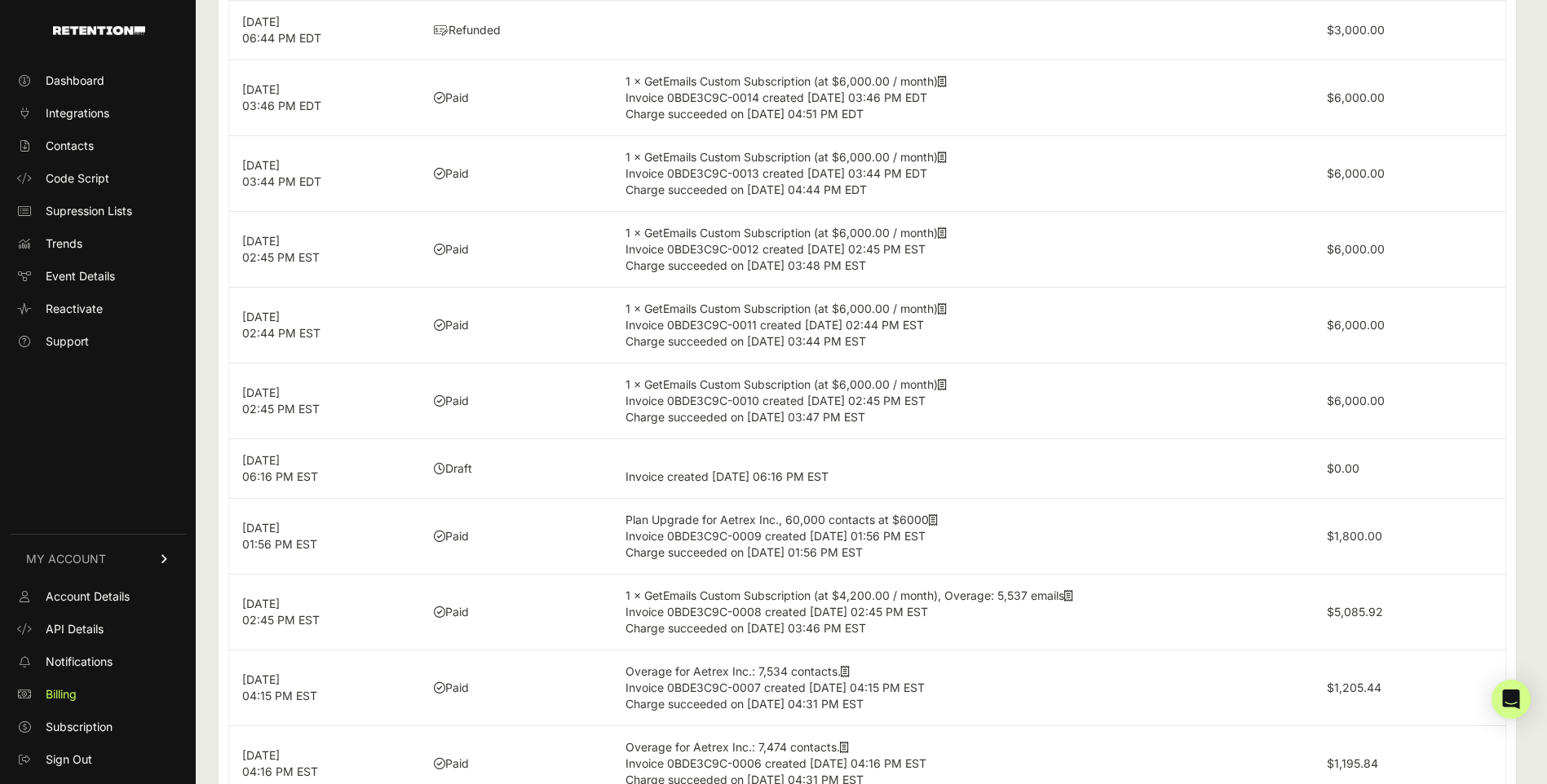
click at [1368, 539] on label "$1,800.00" at bounding box center [1354, 536] width 56 height 14
click at [1369, 534] on label "$1,800.00" at bounding box center [1354, 536] width 56 height 14
click at [1369, 535] on label "$1,800.00" at bounding box center [1354, 536] width 56 height 14
copy label "1,800.00"
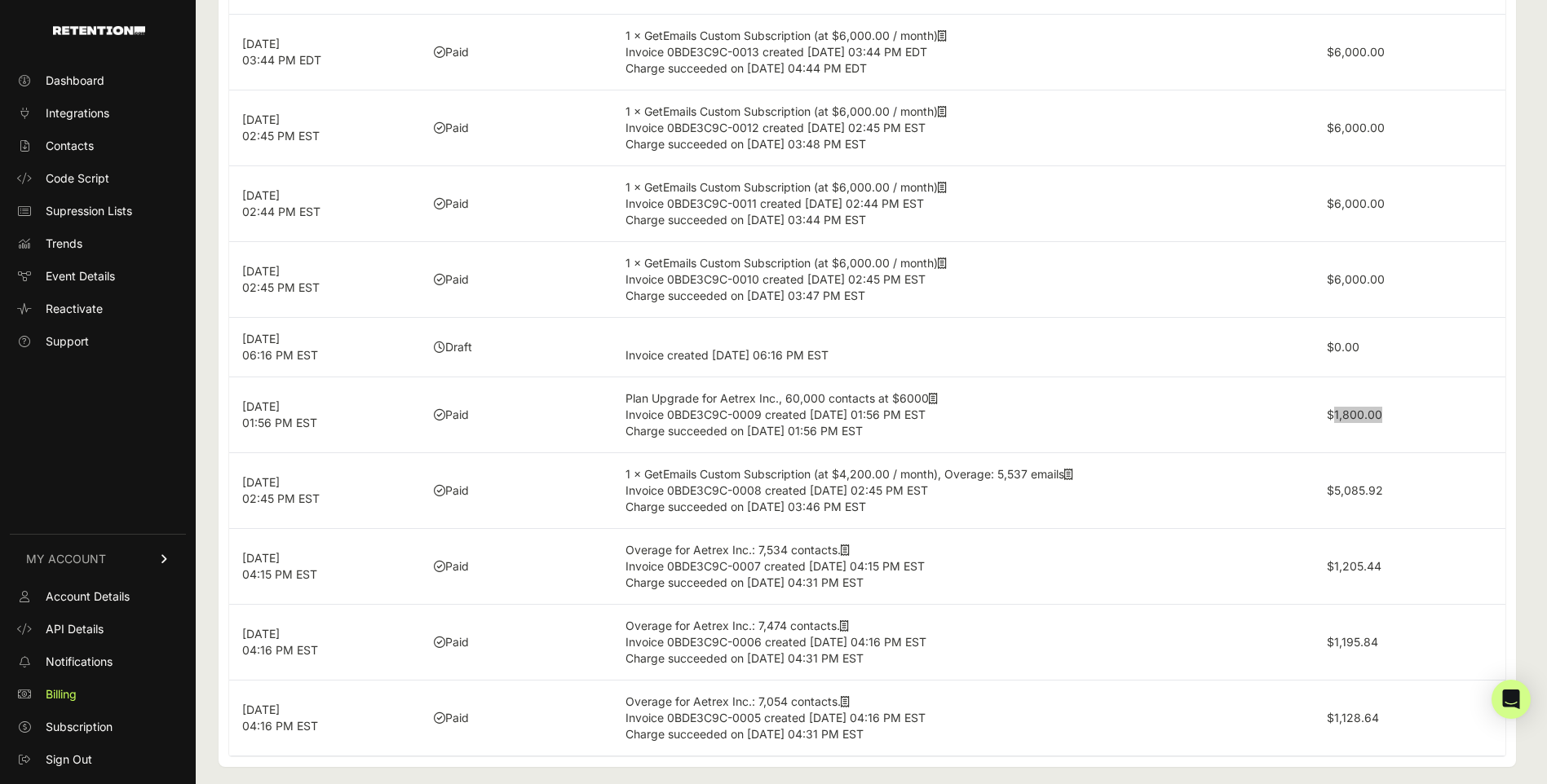
scroll to position [460, 0]
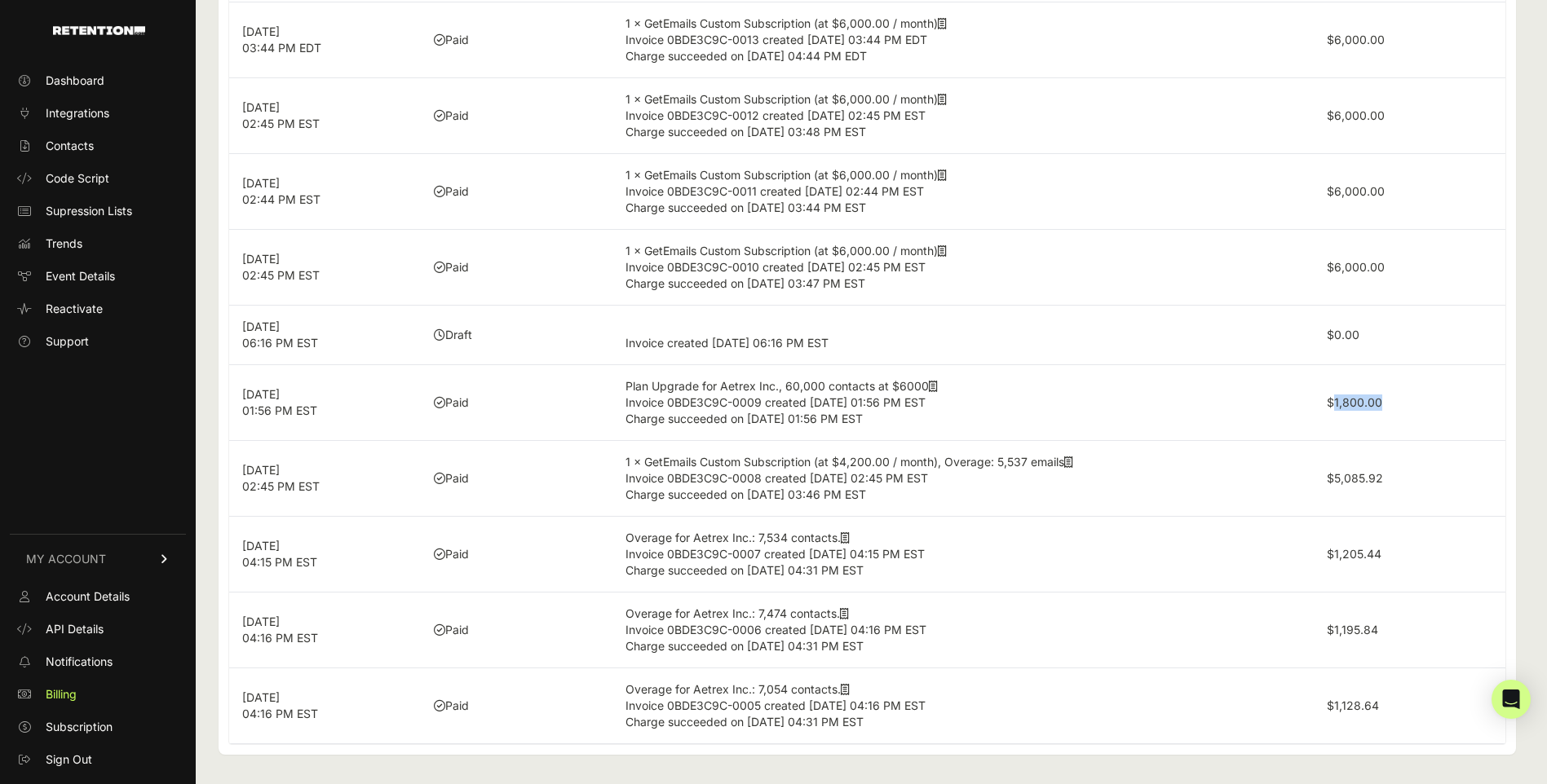
click at [1357, 472] on label "$5,085.92" at bounding box center [1355, 478] width 57 height 14
copy label "5,085.92"
click at [1365, 556] on label "$1,205.44" at bounding box center [1354, 555] width 55 height 14
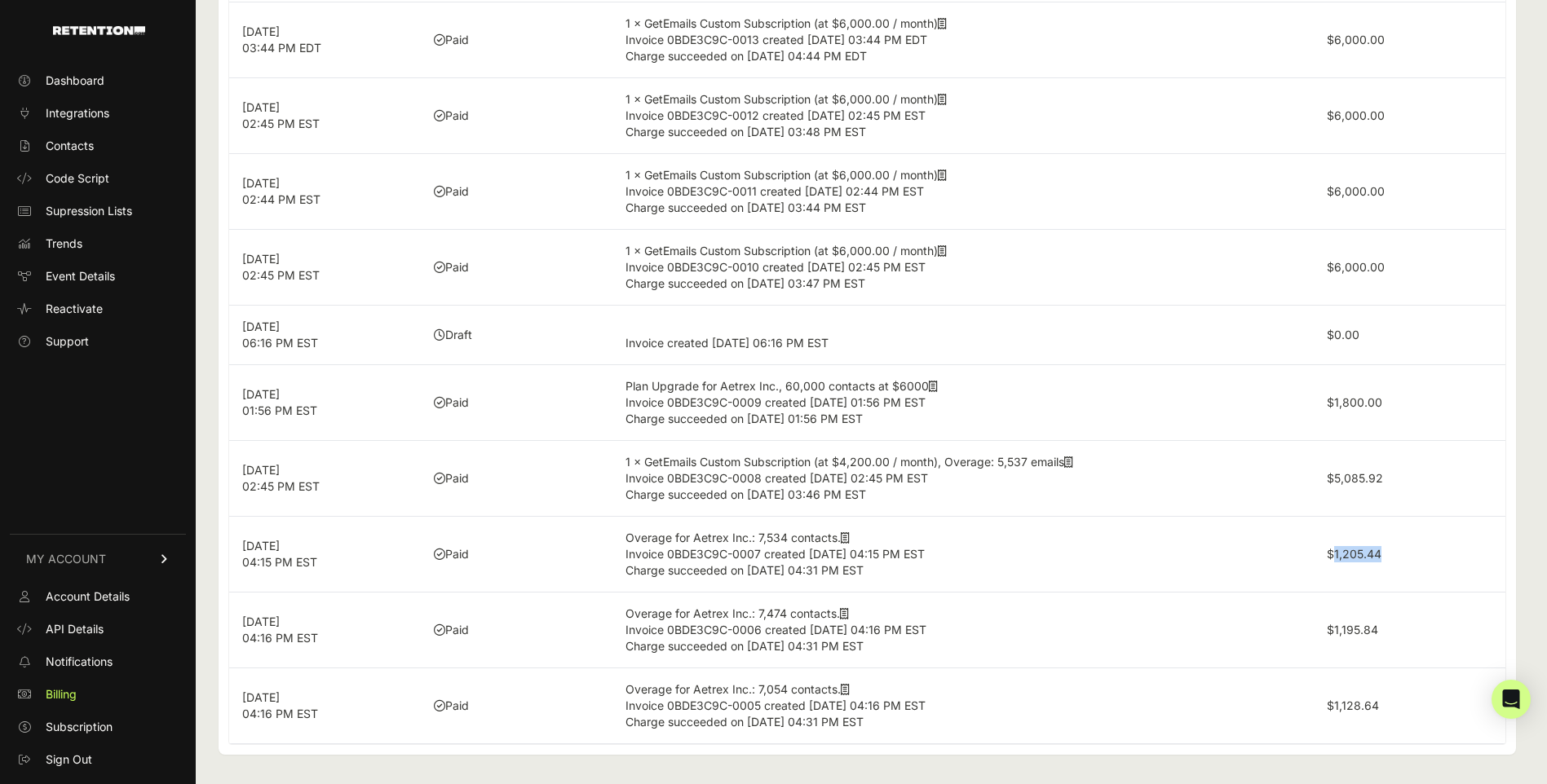
copy label "1,205.44"
click at [1363, 627] on label "$1,195.84" at bounding box center [1352, 630] width 51 height 14
click at [1364, 629] on label "$1,195.84" at bounding box center [1352, 630] width 51 height 14
click at [1371, 625] on label "$1,195.84" at bounding box center [1352, 630] width 51 height 14
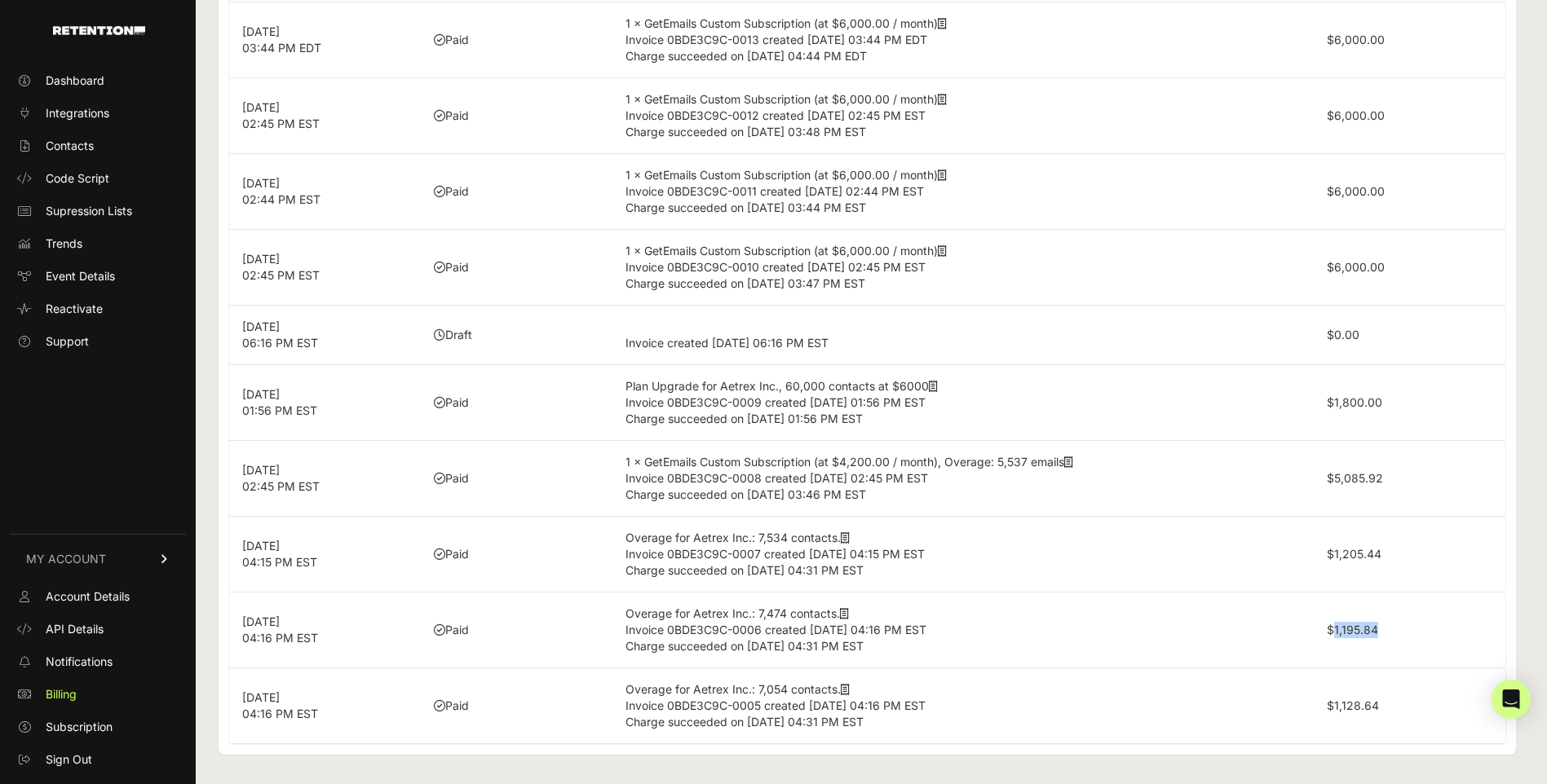
copy label "1,195.84"
click at [1364, 704] on label "$1,128.64" at bounding box center [1352, 706] width 52 height 14
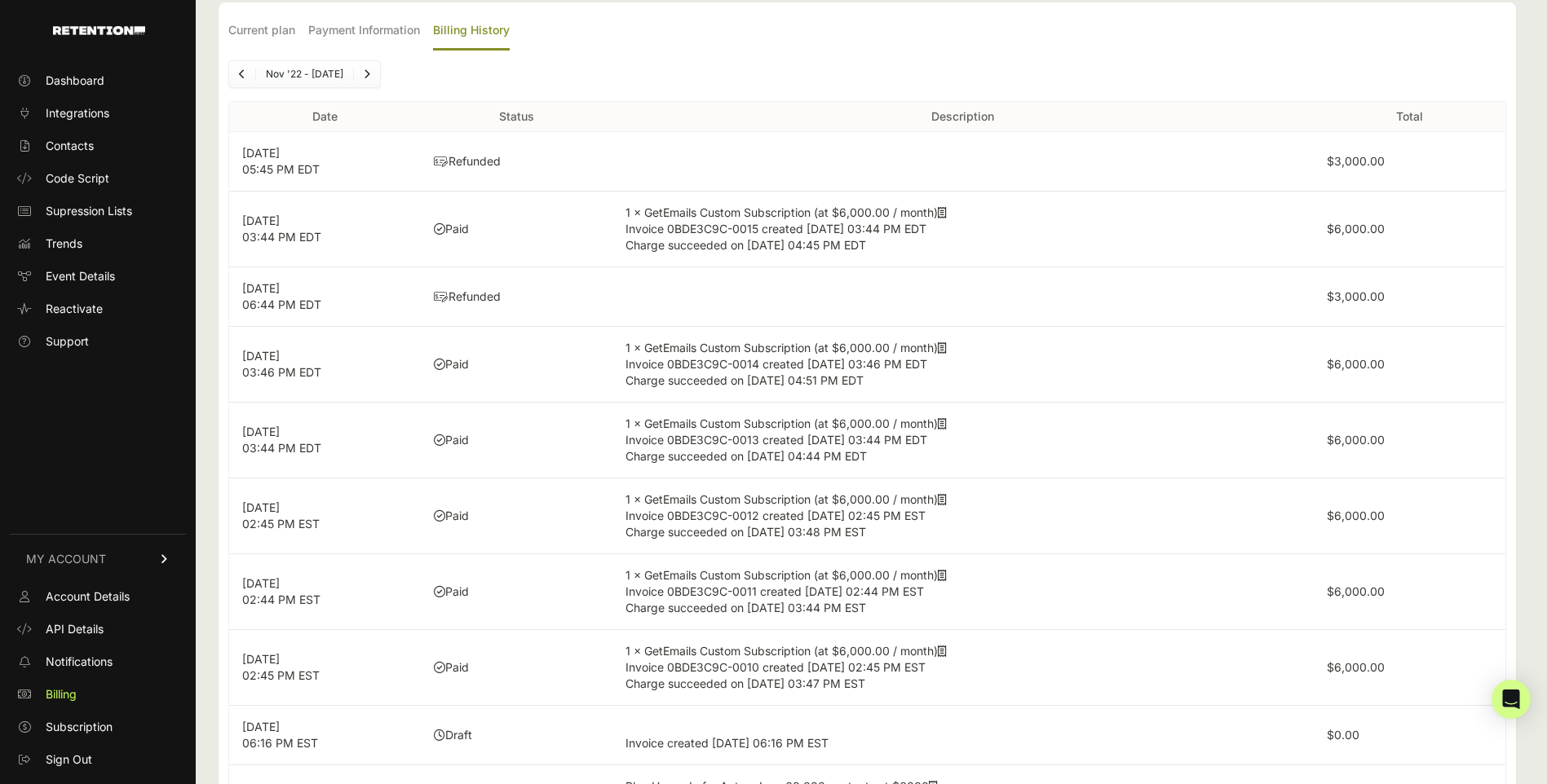
scroll to position [52, 0]
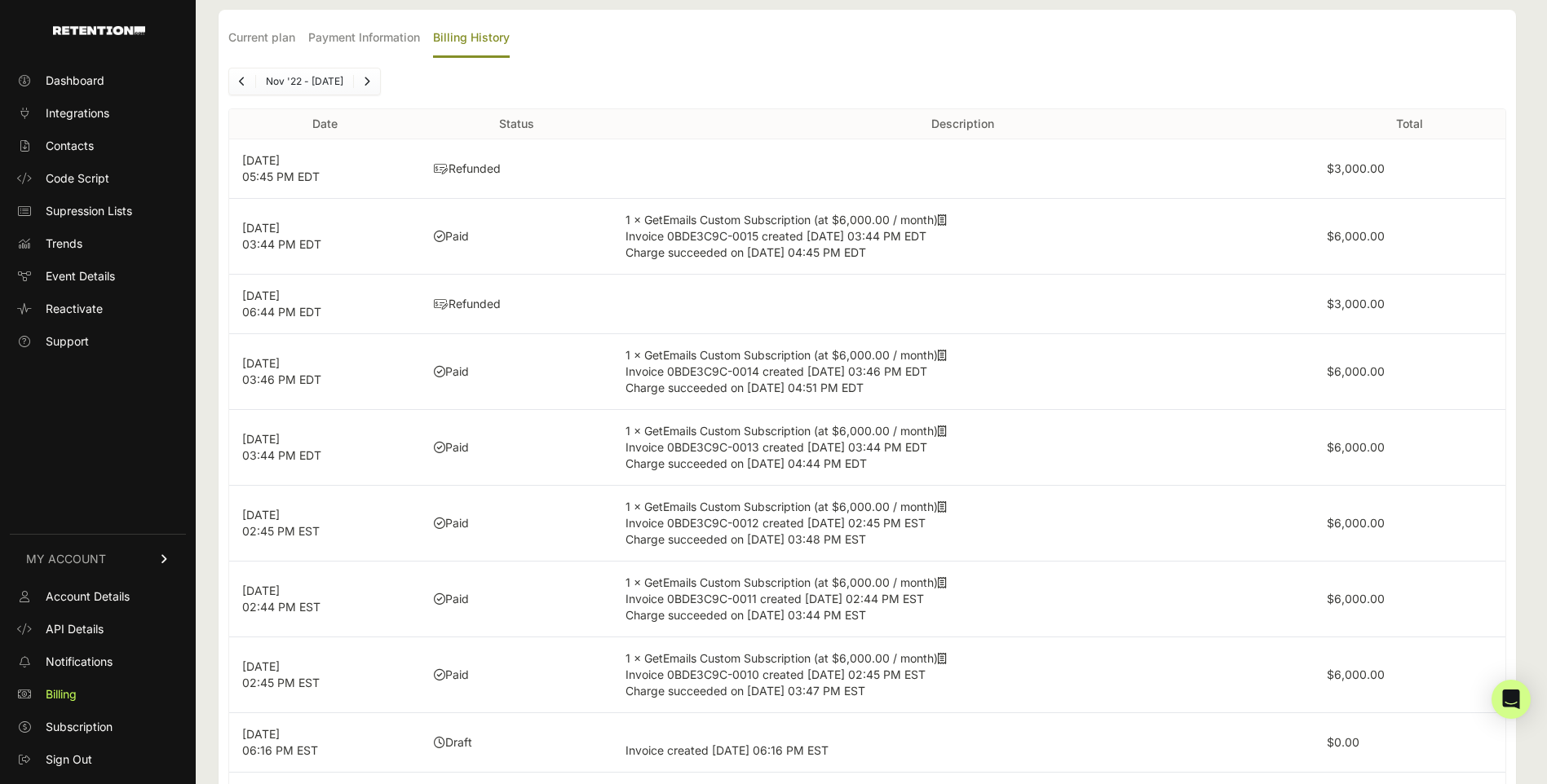
click at [1364, 309] on label "$3,000.00" at bounding box center [1355, 304] width 58 height 14
click at [1363, 299] on label "$3,000.00" at bounding box center [1355, 304] width 58 height 14
click at [1364, 301] on label "$3,000.00" at bounding box center [1355, 304] width 58 height 14
click at [1356, 165] on label "$3,000.00" at bounding box center [1355, 168] width 58 height 14
click at [1356, 166] on label "$3,000.00" at bounding box center [1355, 168] width 58 height 14
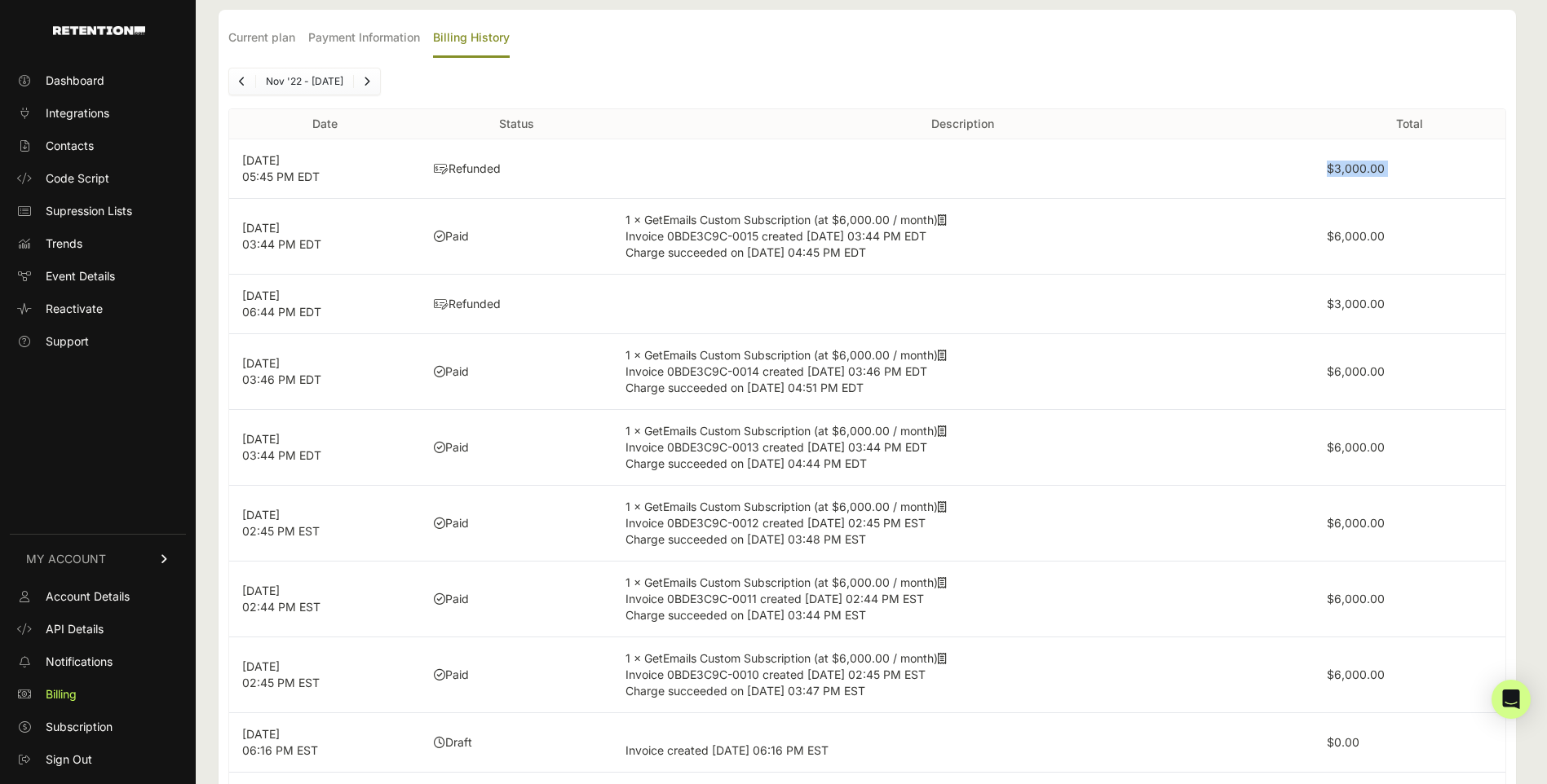
click at [1356, 166] on label "$3,000.00" at bounding box center [1355, 168] width 58 height 14
drag, startPoint x: 1356, startPoint y: 166, endPoint x: 1366, endPoint y: 164, distance: 10.2
click at [1366, 164] on label "$3,000.00" at bounding box center [1355, 168] width 58 height 14
click at [1380, 164] on label "$3,000.00" at bounding box center [1355, 168] width 58 height 14
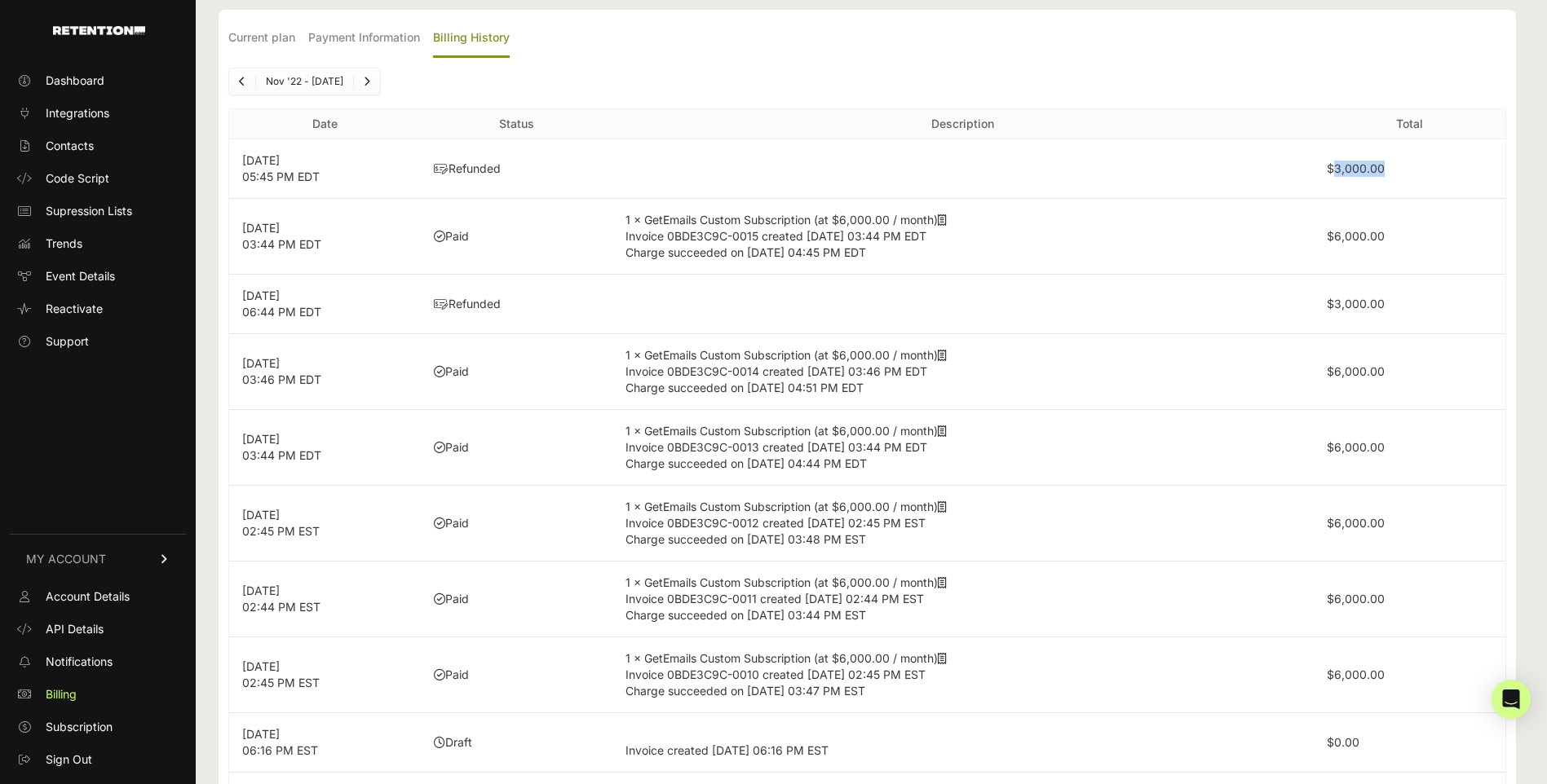
click at [1380, 164] on label "$3,000.00" at bounding box center [1355, 168] width 58 height 14
click at [367, 87] on link "Next" at bounding box center [366, 81] width 26 height 26
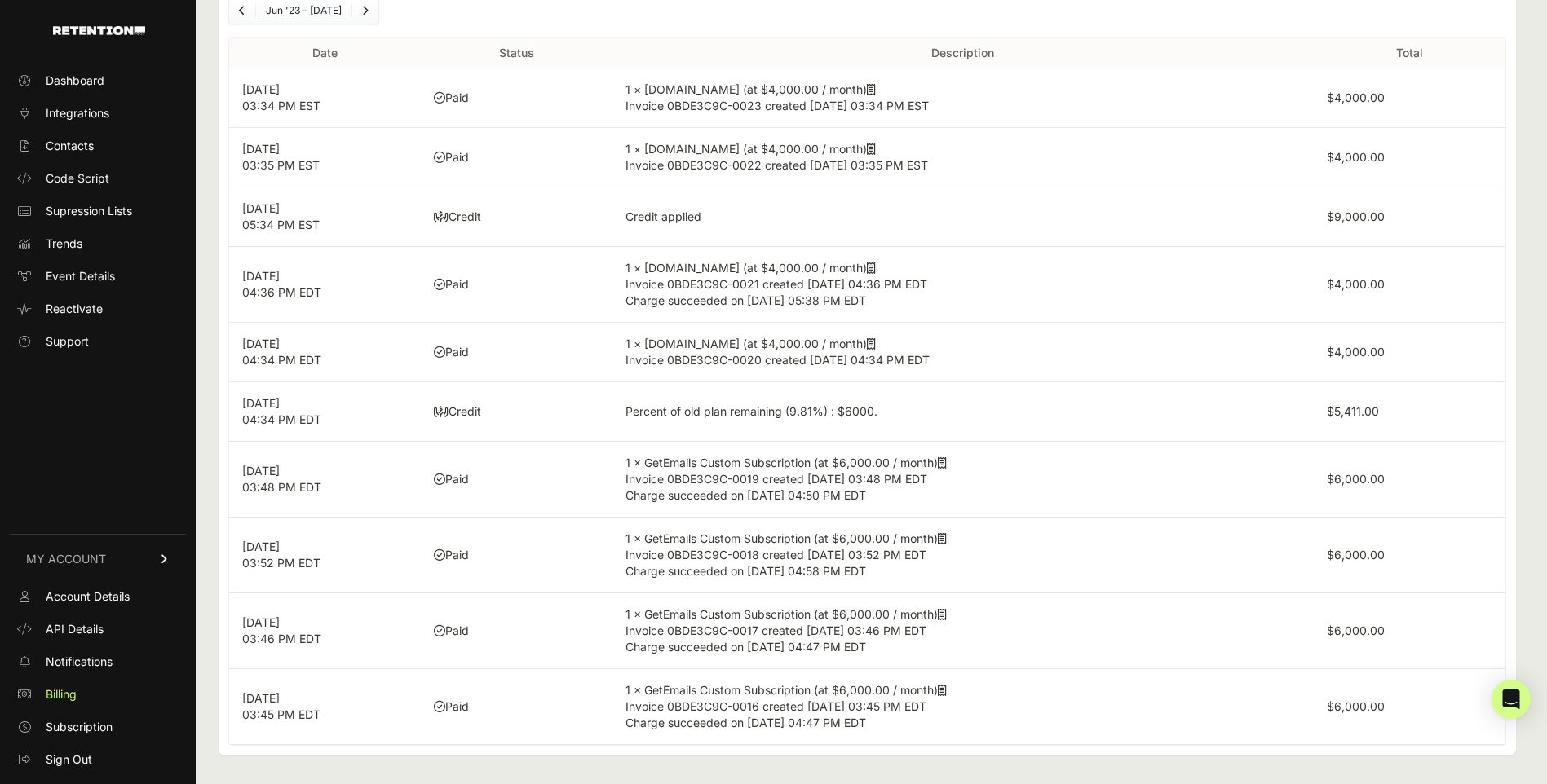
scroll to position [124, 0]
click at [1368, 706] on label "$6,000.00" at bounding box center [1355, 706] width 58 height 14
click at [1368, 704] on label "$6,000.00" at bounding box center [1355, 706] width 58 height 14
click at [1376, 410] on label "$5,411.00" at bounding box center [1352, 411] width 52 height 14
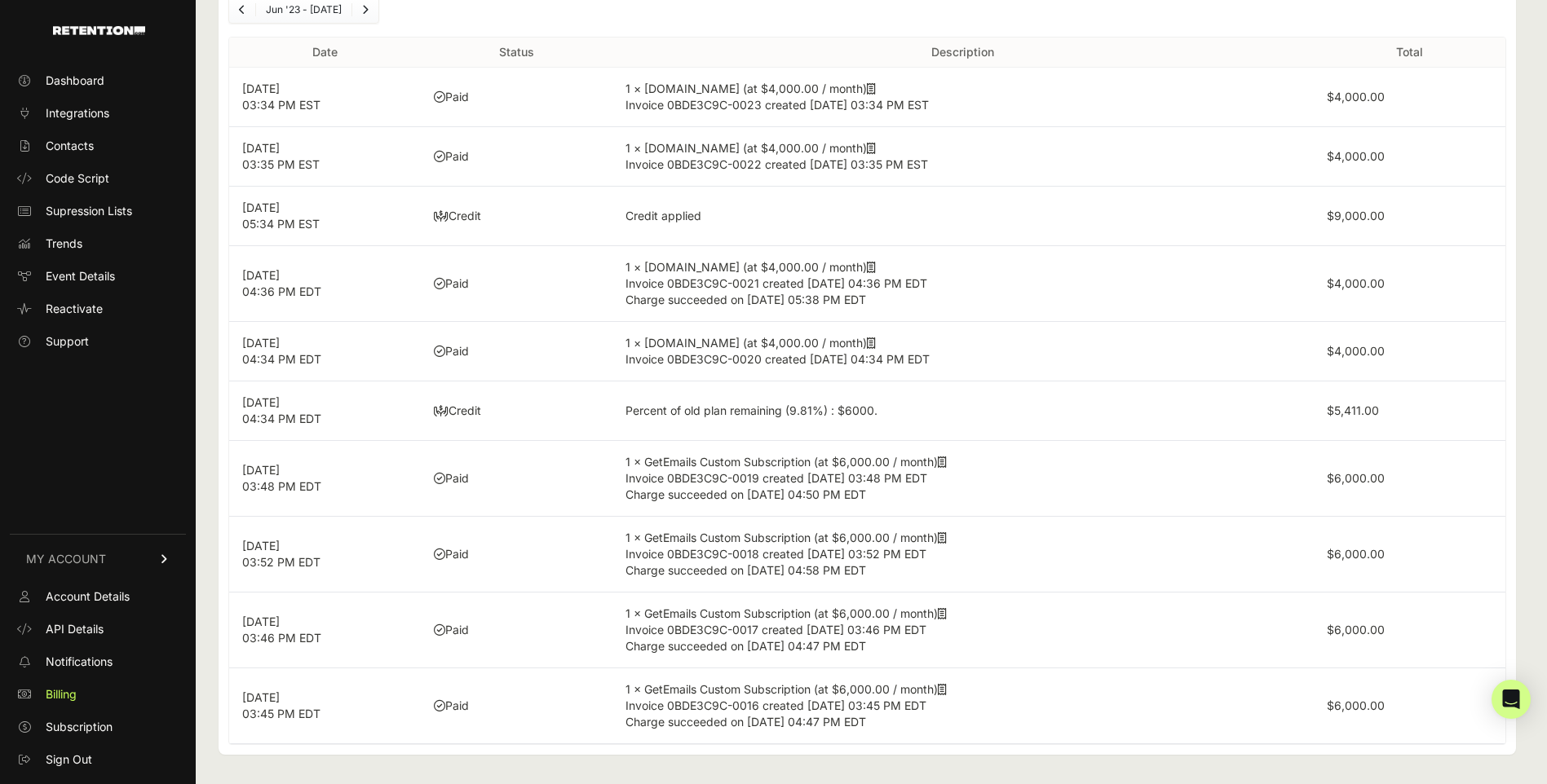
click at [1368, 338] on td "$4,000.00" at bounding box center [1410, 352] width 191 height 59
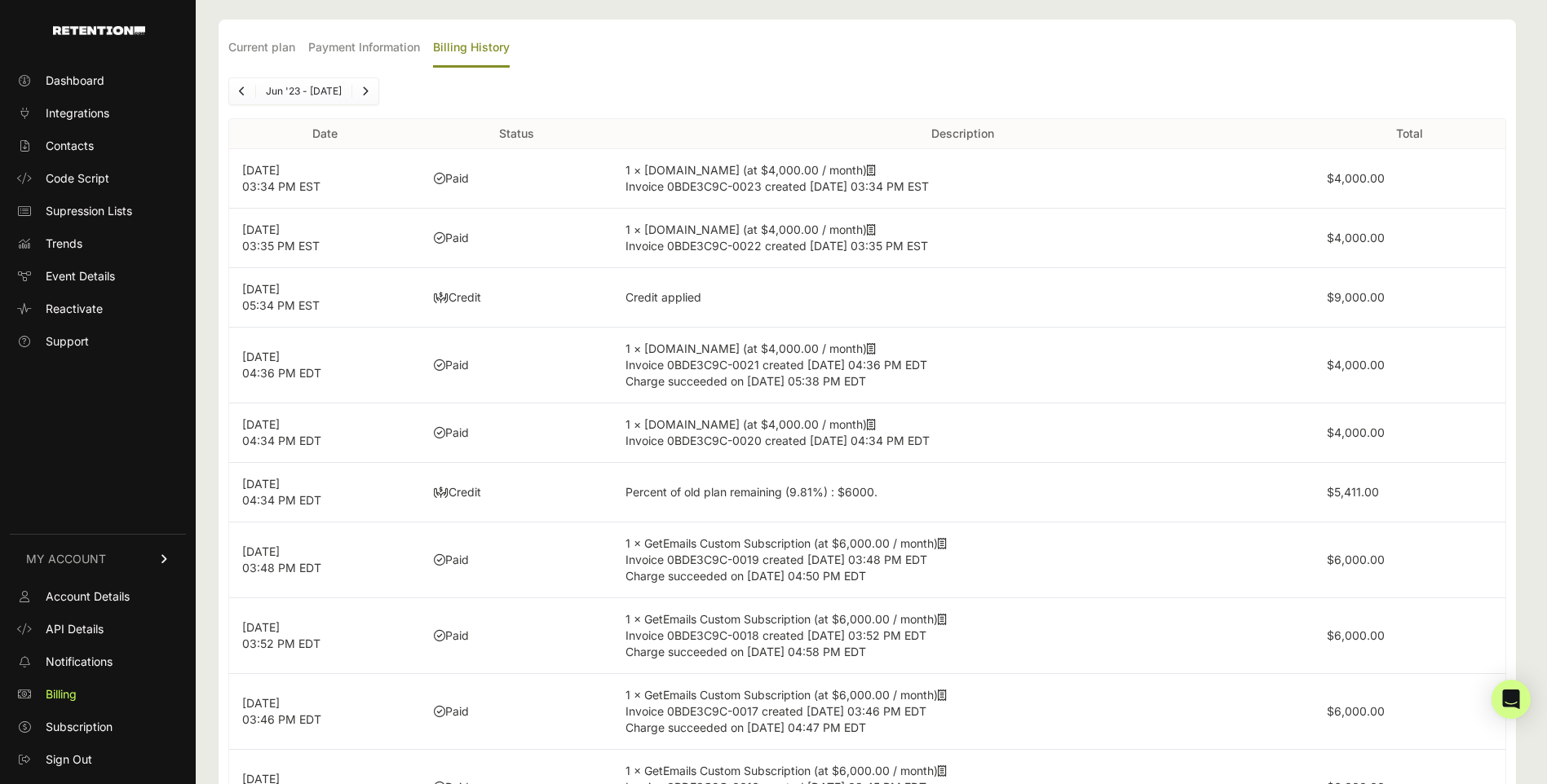
click at [1372, 291] on label "$9,000.00" at bounding box center [1355, 298] width 58 height 14
click at [366, 95] on icon "Next" at bounding box center [365, 91] width 6 height 10
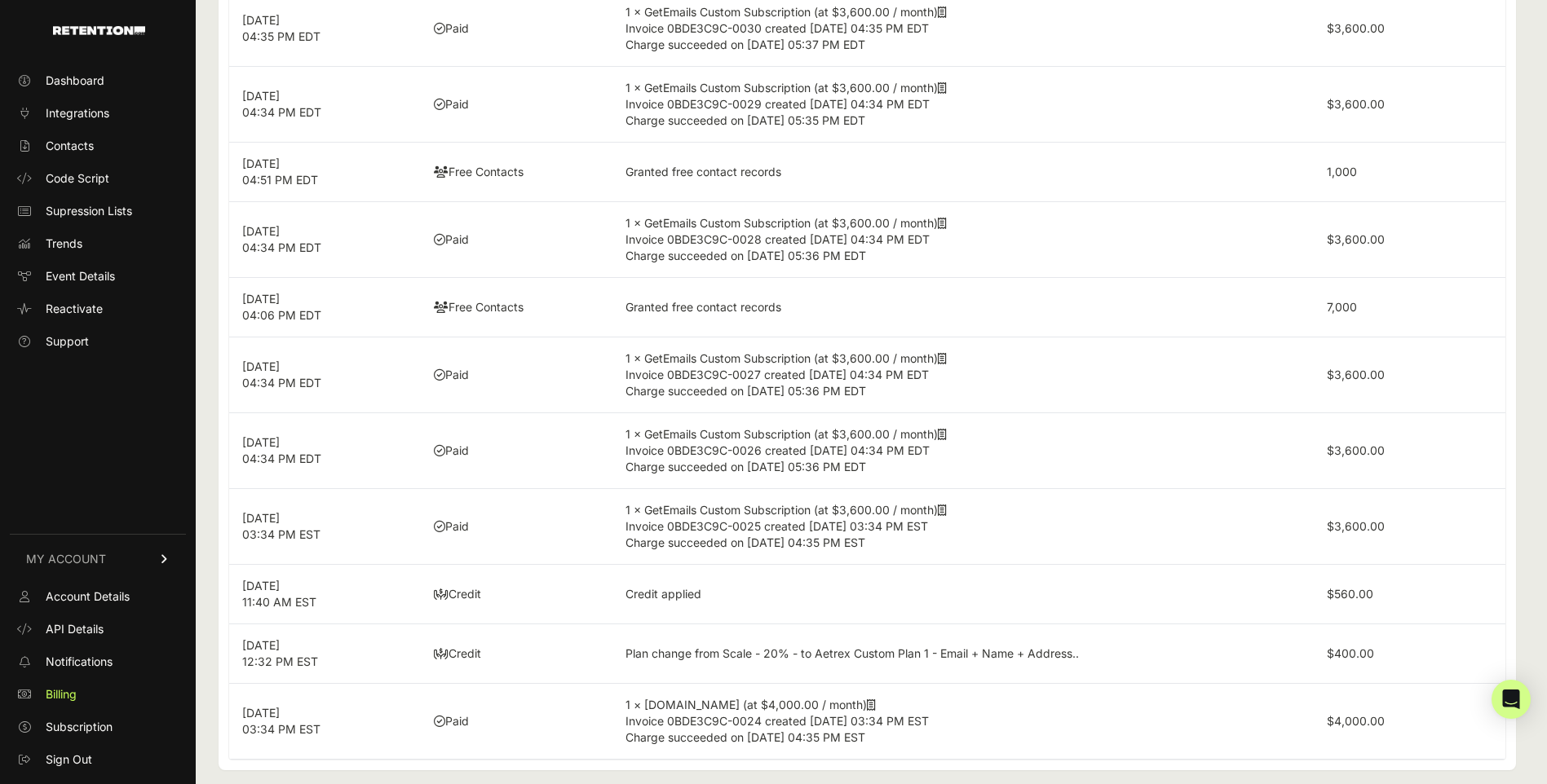
scroll to position [216, 0]
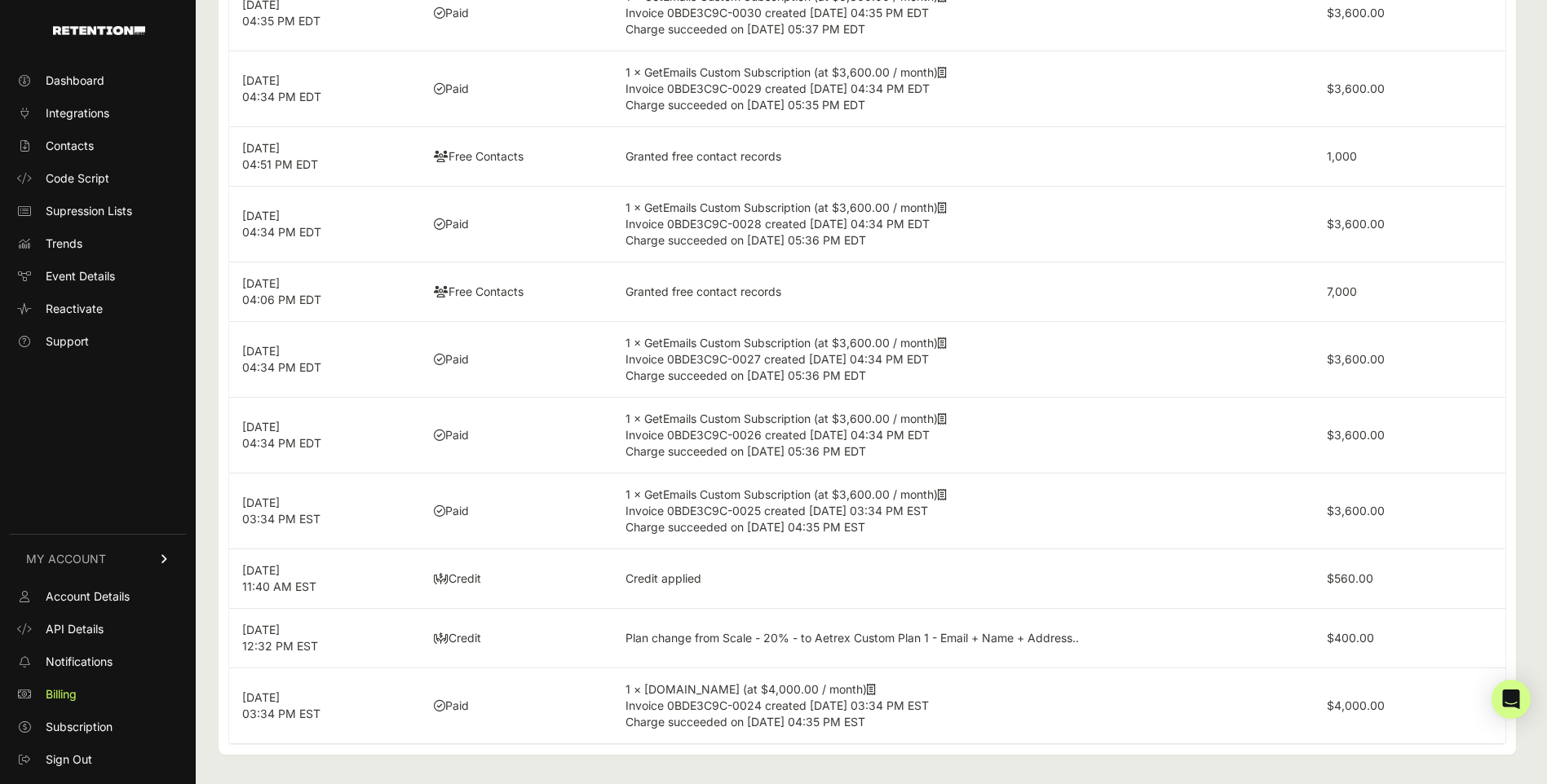
click at [1359, 704] on label "$4,000.00" at bounding box center [1355, 706] width 58 height 14
click at [1362, 639] on label "$400.00" at bounding box center [1349, 638] width 47 height 14
click at [1364, 577] on label "$560.00" at bounding box center [1349, 578] width 46 height 14
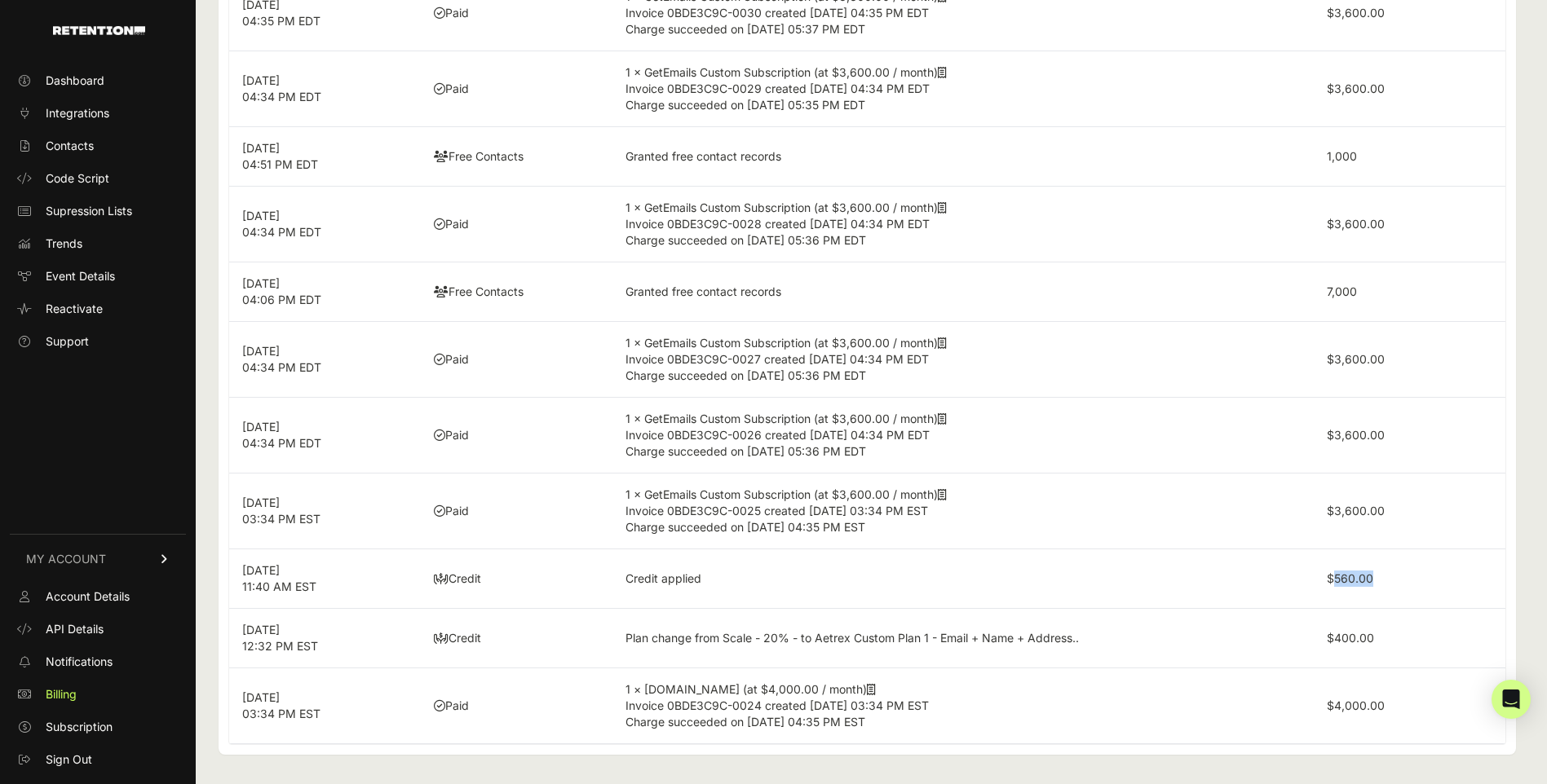
click at [1363, 576] on label "$560.00" at bounding box center [1349, 578] width 46 height 14
click at [1359, 514] on label "$3,600.00" at bounding box center [1355, 511] width 58 height 14
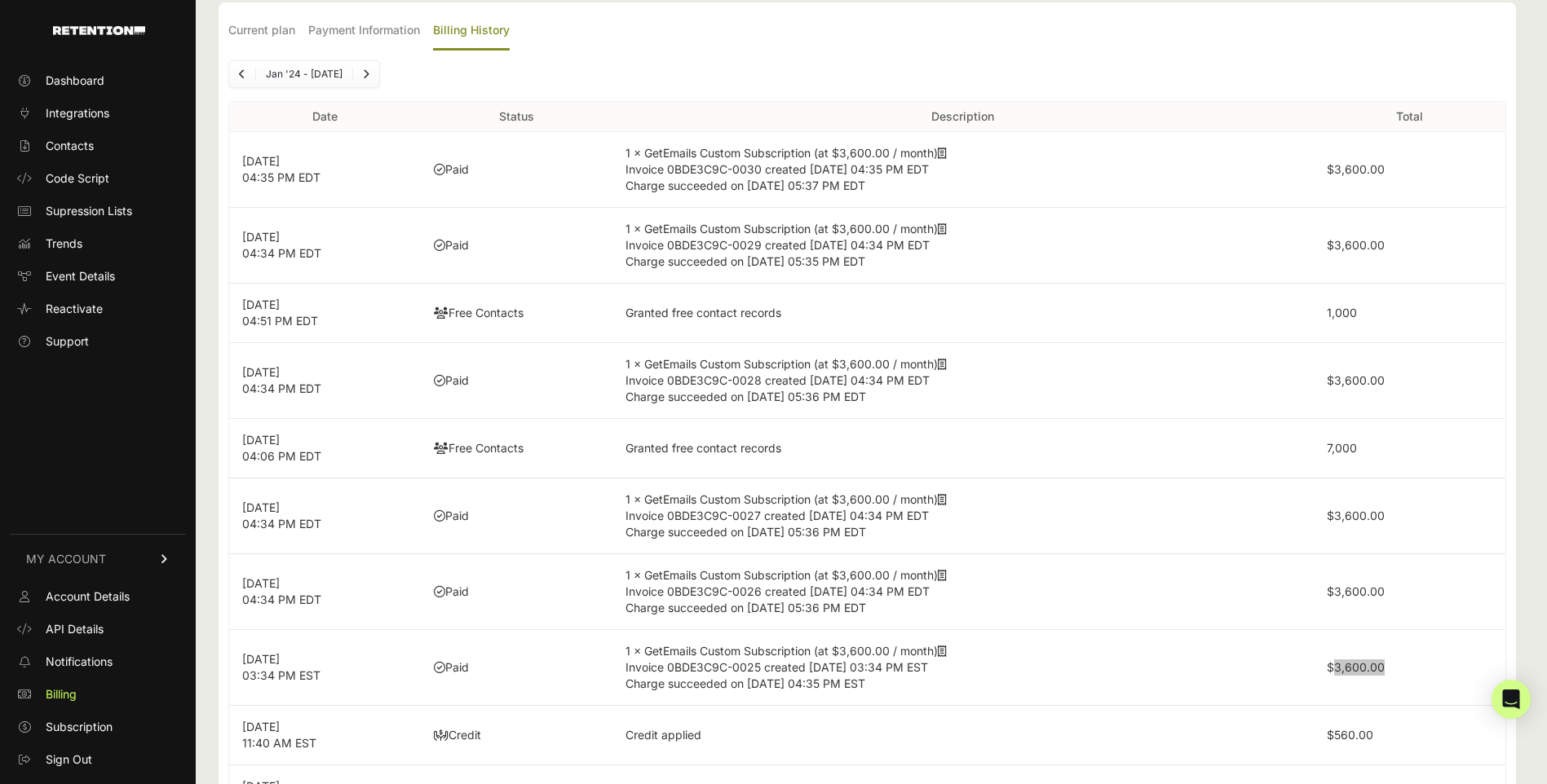
scroll to position [53, 0]
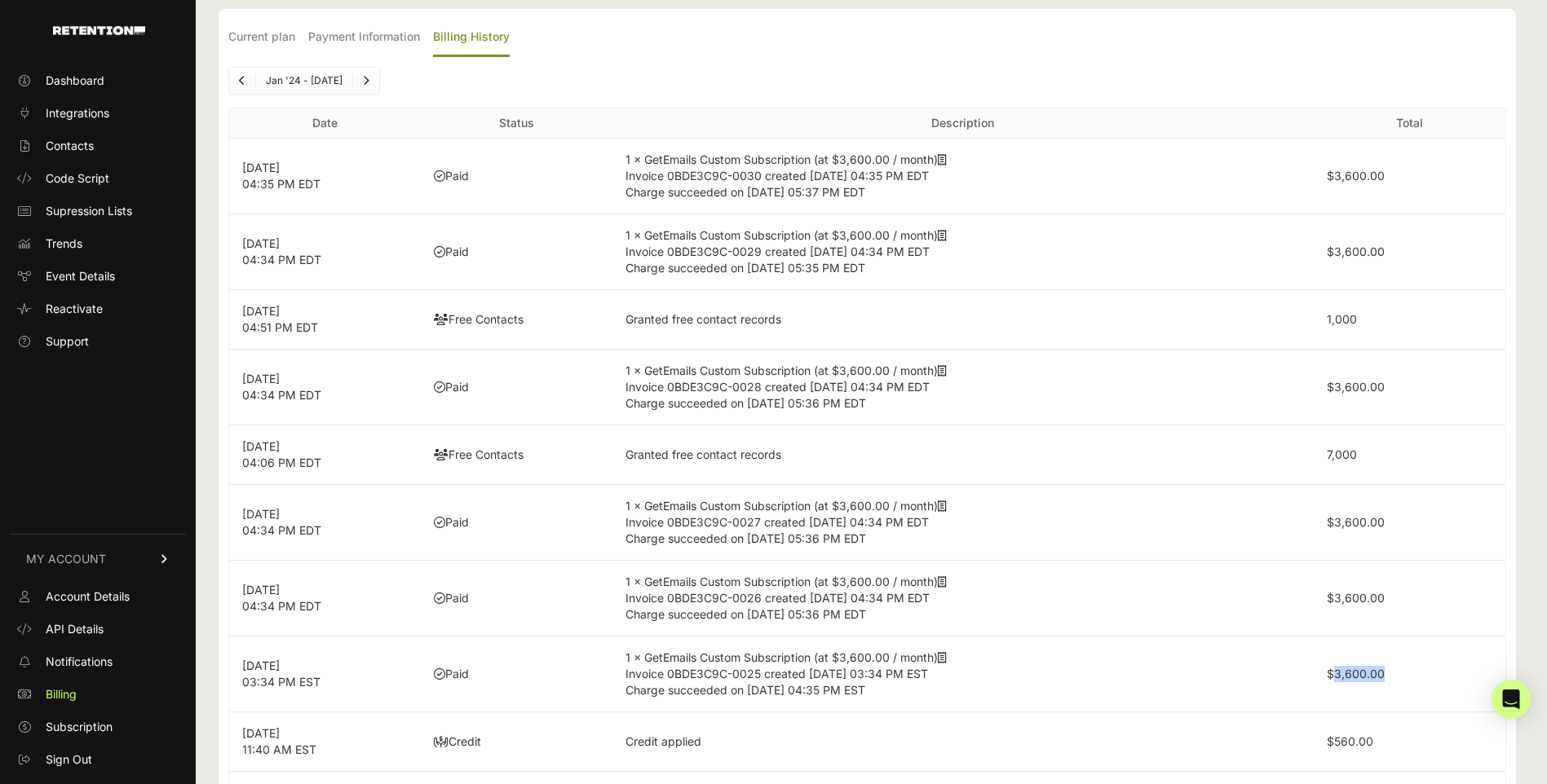
click at [369, 79] on link "Next" at bounding box center [365, 80] width 26 height 26
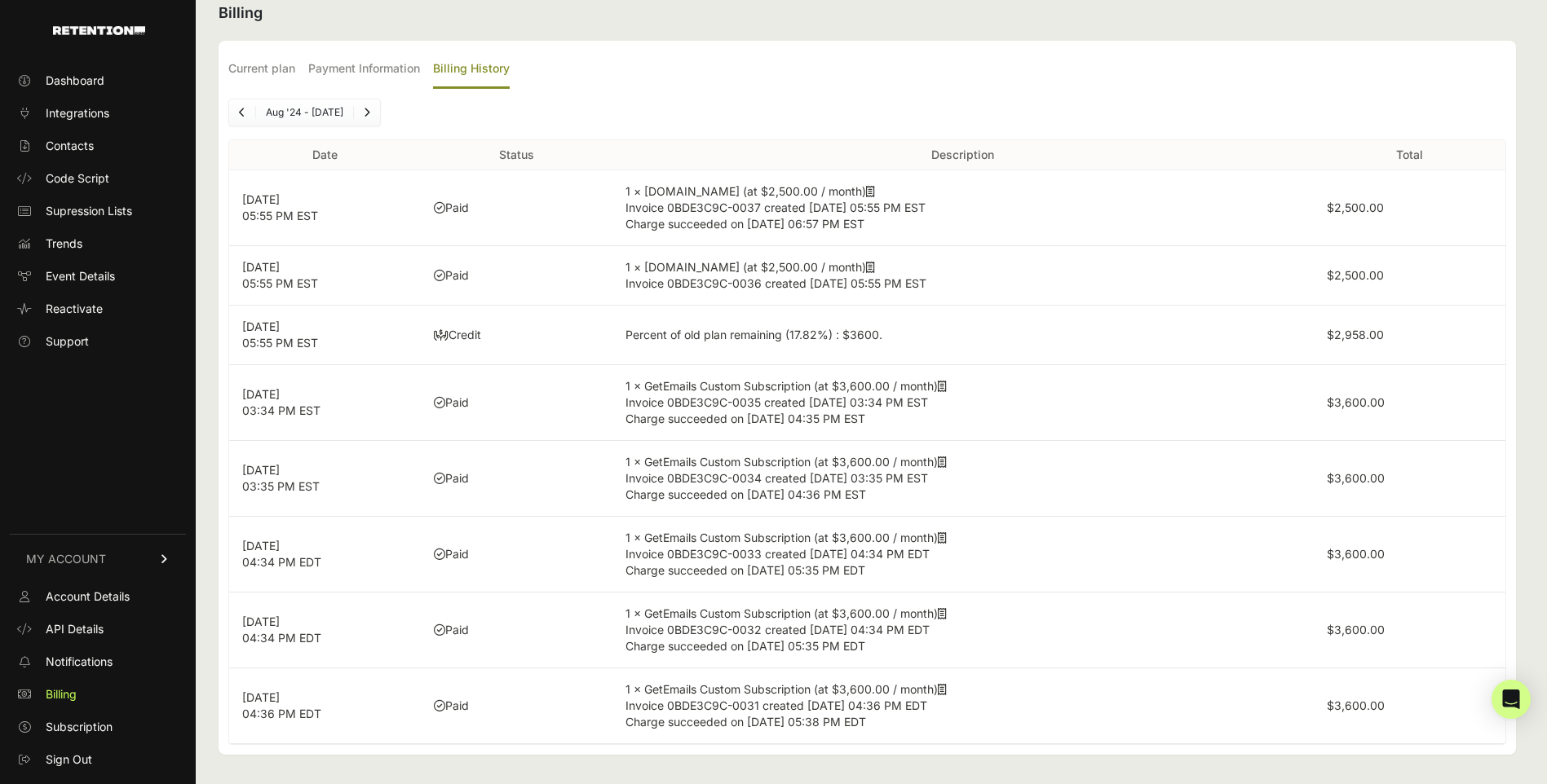
scroll to position [21, 0]
click at [1384, 331] on label "$2,958.00" at bounding box center [1355, 335] width 57 height 14
click at [1364, 277] on label "$2,500.00" at bounding box center [1355, 276] width 57 height 14
click at [1365, 277] on label "$2,500.00" at bounding box center [1355, 276] width 57 height 14
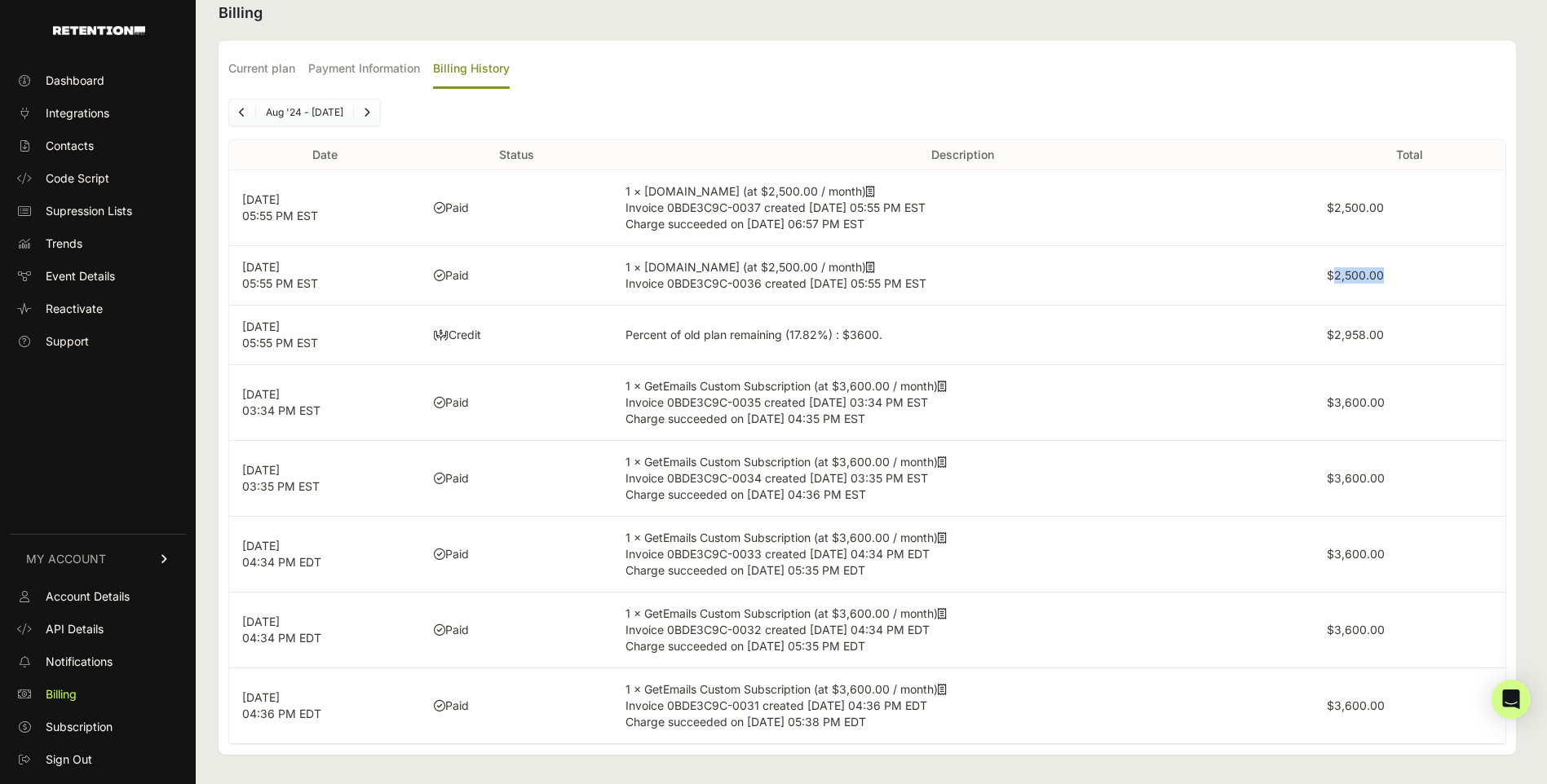
click at [1373, 208] on label "$2,500.00" at bounding box center [1355, 207] width 57 height 14
click at [507, 121] on div "Aug '24 - Feb '25" at bounding box center [867, 112] width 1278 height 27
click at [369, 110] on icon "Next" at bounding box center [366, 112] width 6 height 10
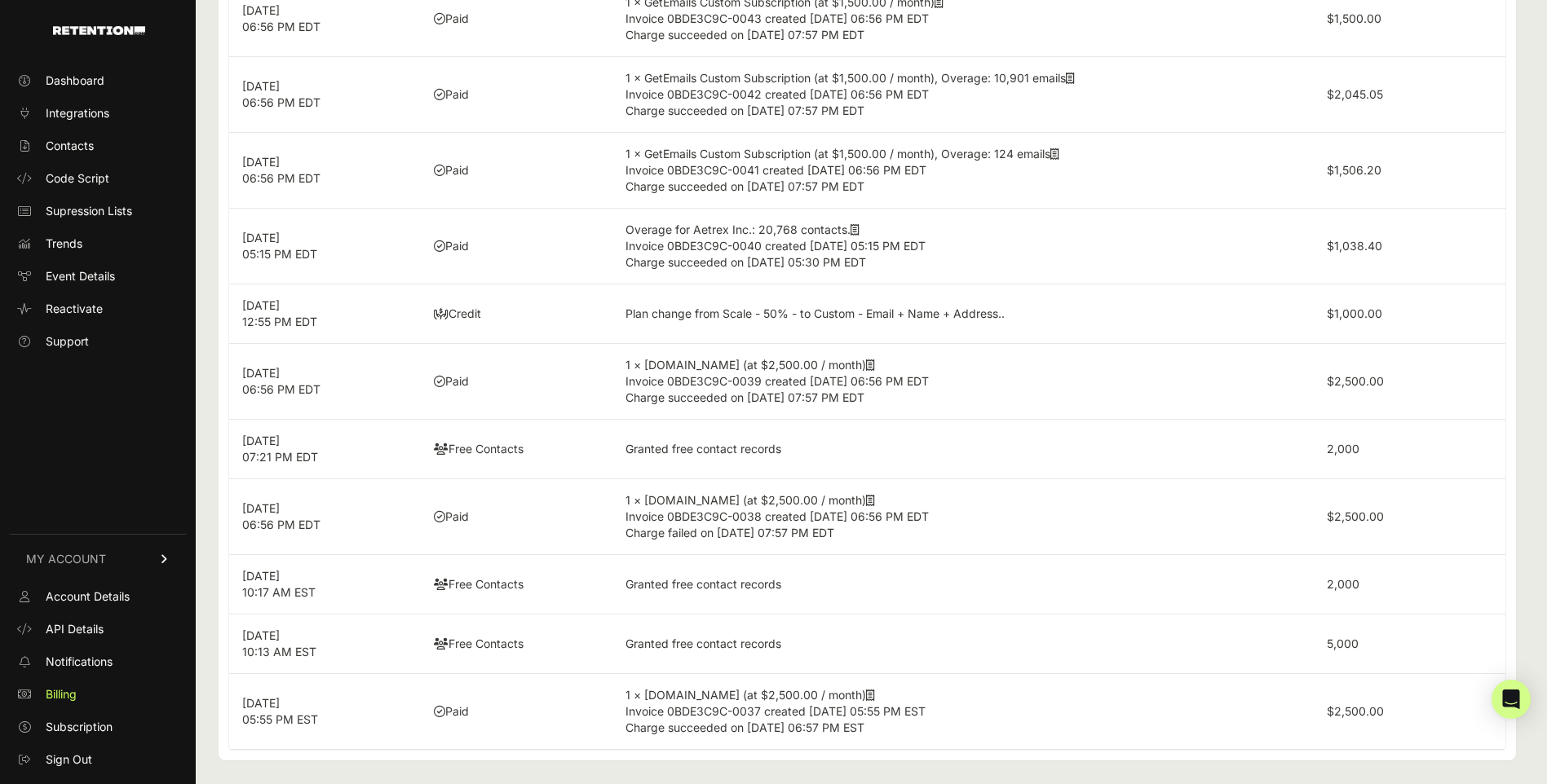
scroll to position [291, 0]
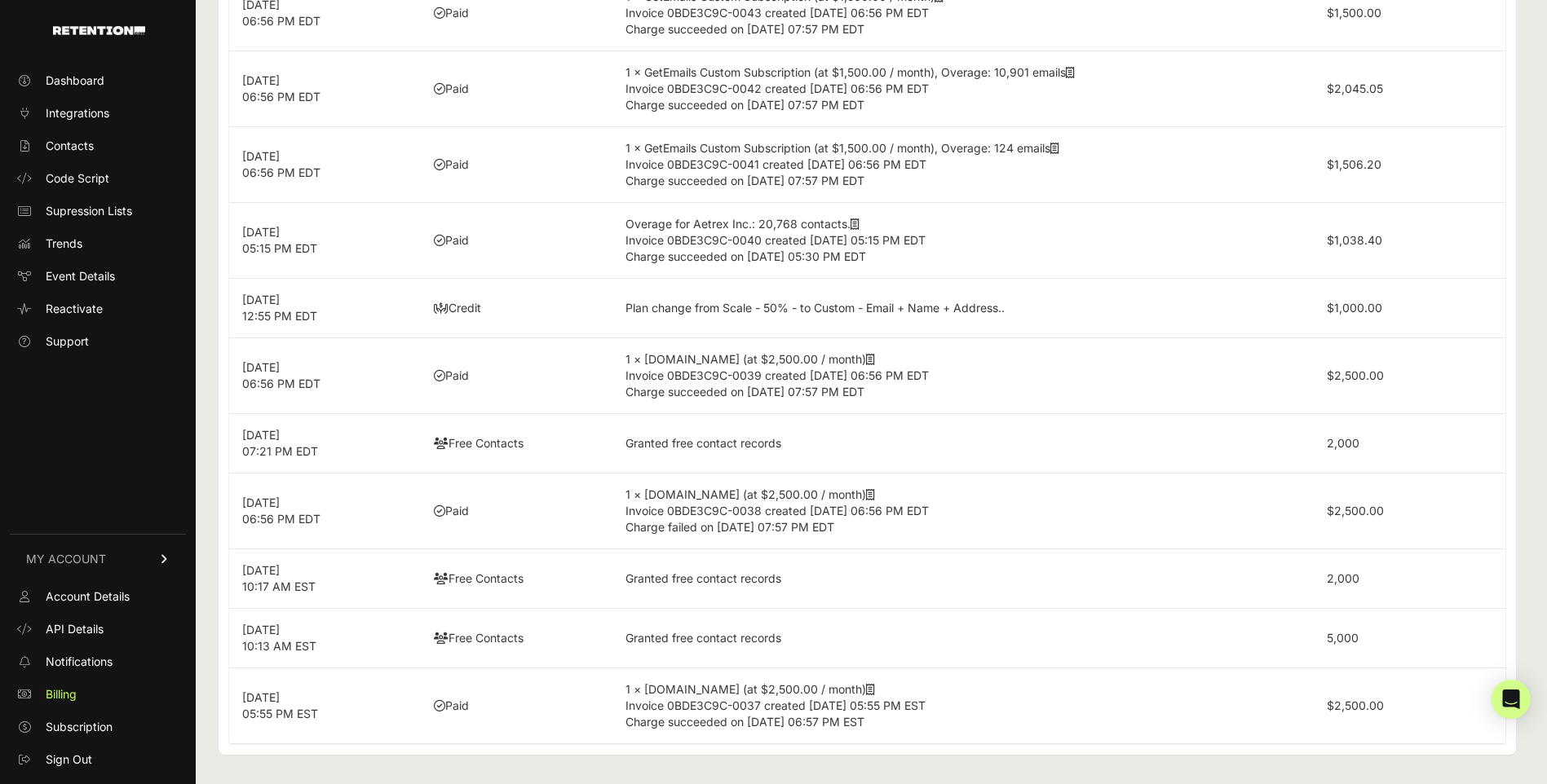
click at [1356, 711] on label "$2,500.00" at bounding box center [1355, 706] width 57 height 14
click at [1356, 708] on label "$2,500.00" at bounding box center [1355, 706] width 57 height 14
click at [1356, 710] on label "$2,500.00" at bounding box center [1355, 706] width 57 height 14
click at [1356, 709] on label "$2,500.00" at bounding box center [1355, 706] width 57 height 14
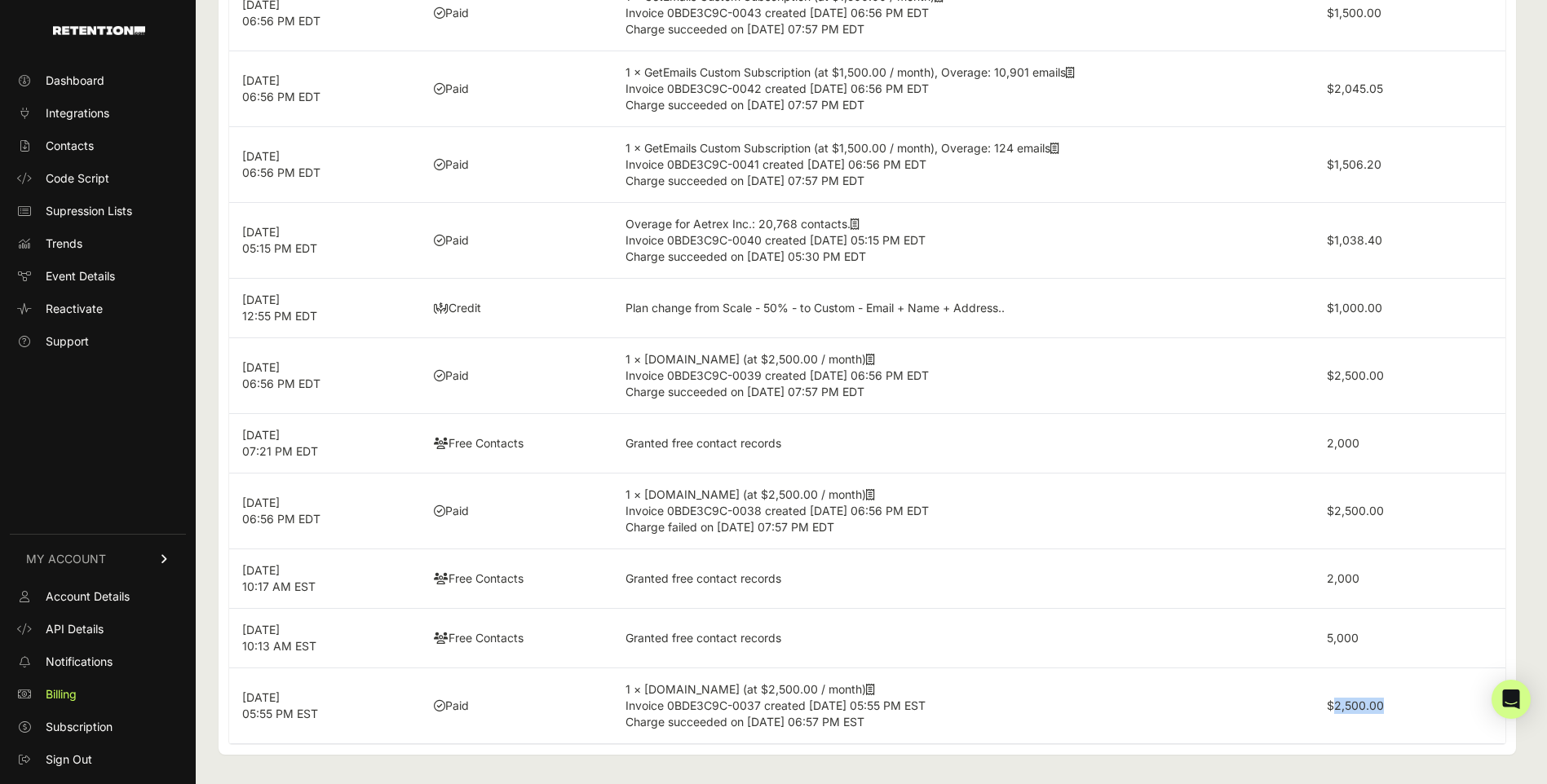
click at [1358, 708] on label "$2,500.00" at bounding box center [1355, 706] width 57 height 14
click at [1354, 238] on label "$1,038.40" at bounding box center [1354, 240] width 56 height 14
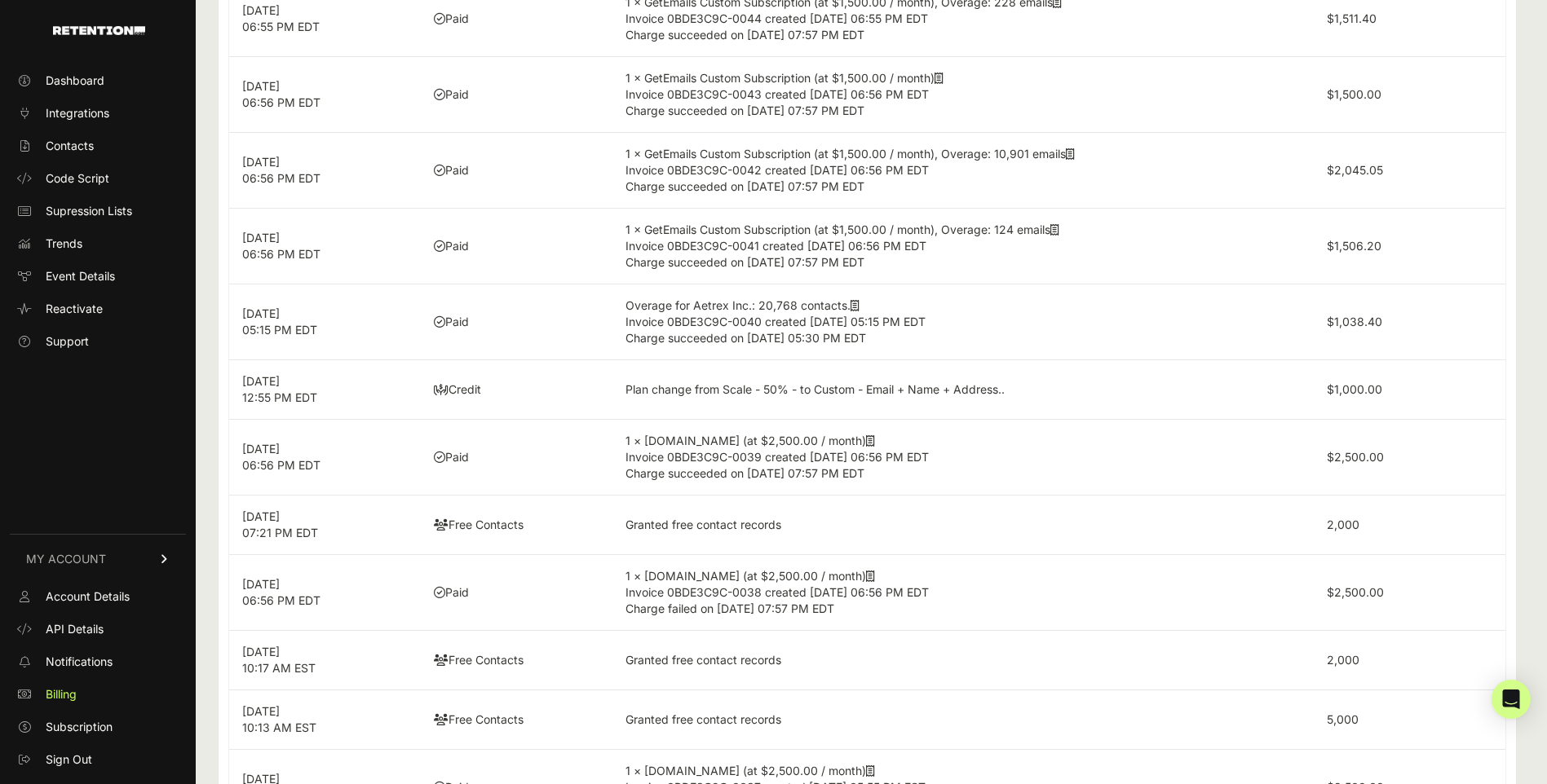
click at [1366, 248] on label "$1,506.20" at bounding box center [1354, 246] width 55 height 14
click at [1366, 247] on label "$1,506.20" at bounding box center [1354, 246] width 55 height 14
click at [1353, 179] on td "$2,045.05" at bounding box center [1410, 171] width 191 height 76
click at [1356, 176] on label "$2,045.05" at bounding box center [1355, 170] width 57 height 14
click at [1365, 169] on label "$2,045.05" at bounding box center [1355, 170] width 57 height 14
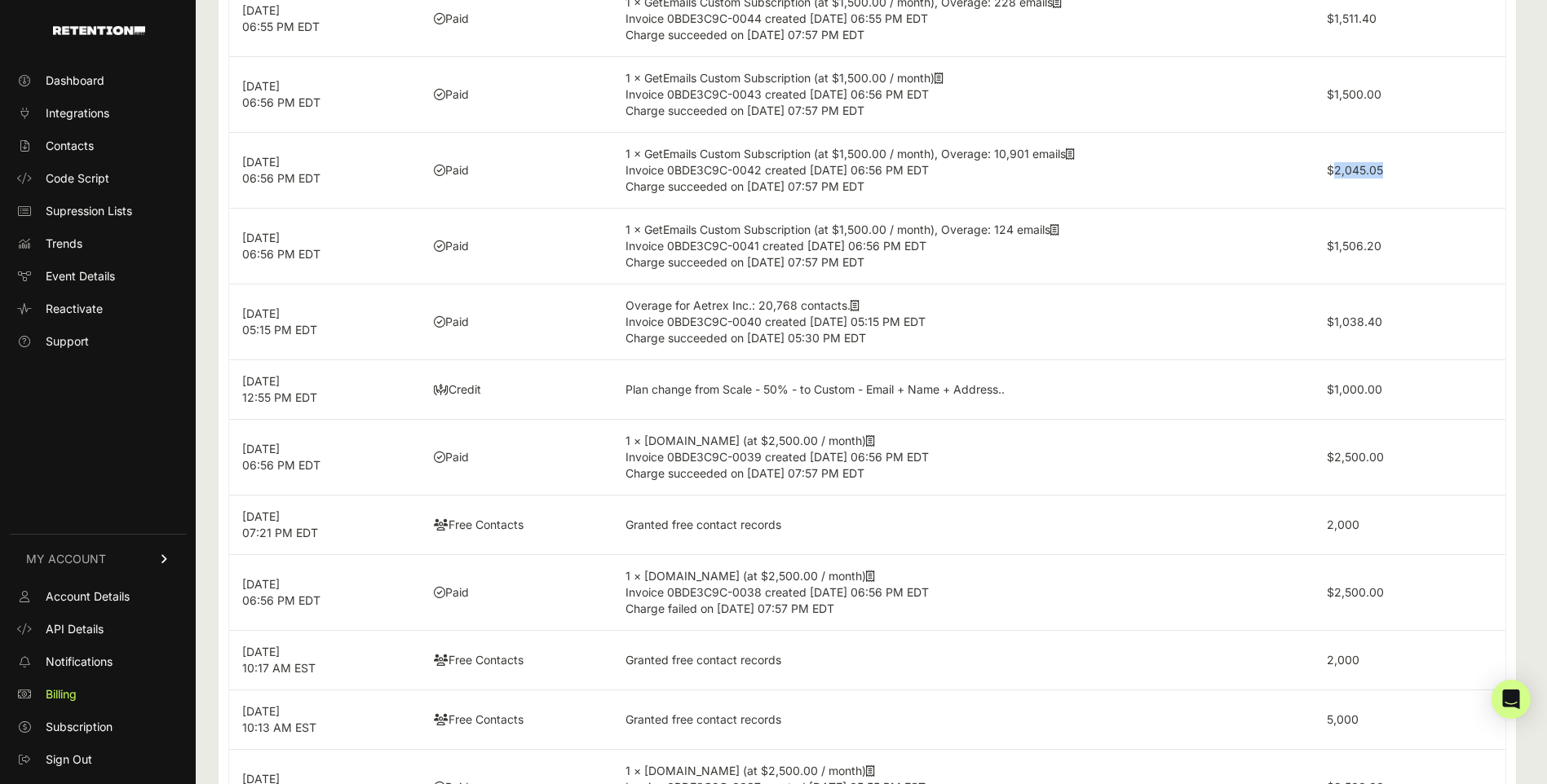
click at [1365, 169] on label "$2,045.05" at bounding box center [1355, 170] width 57 height 14
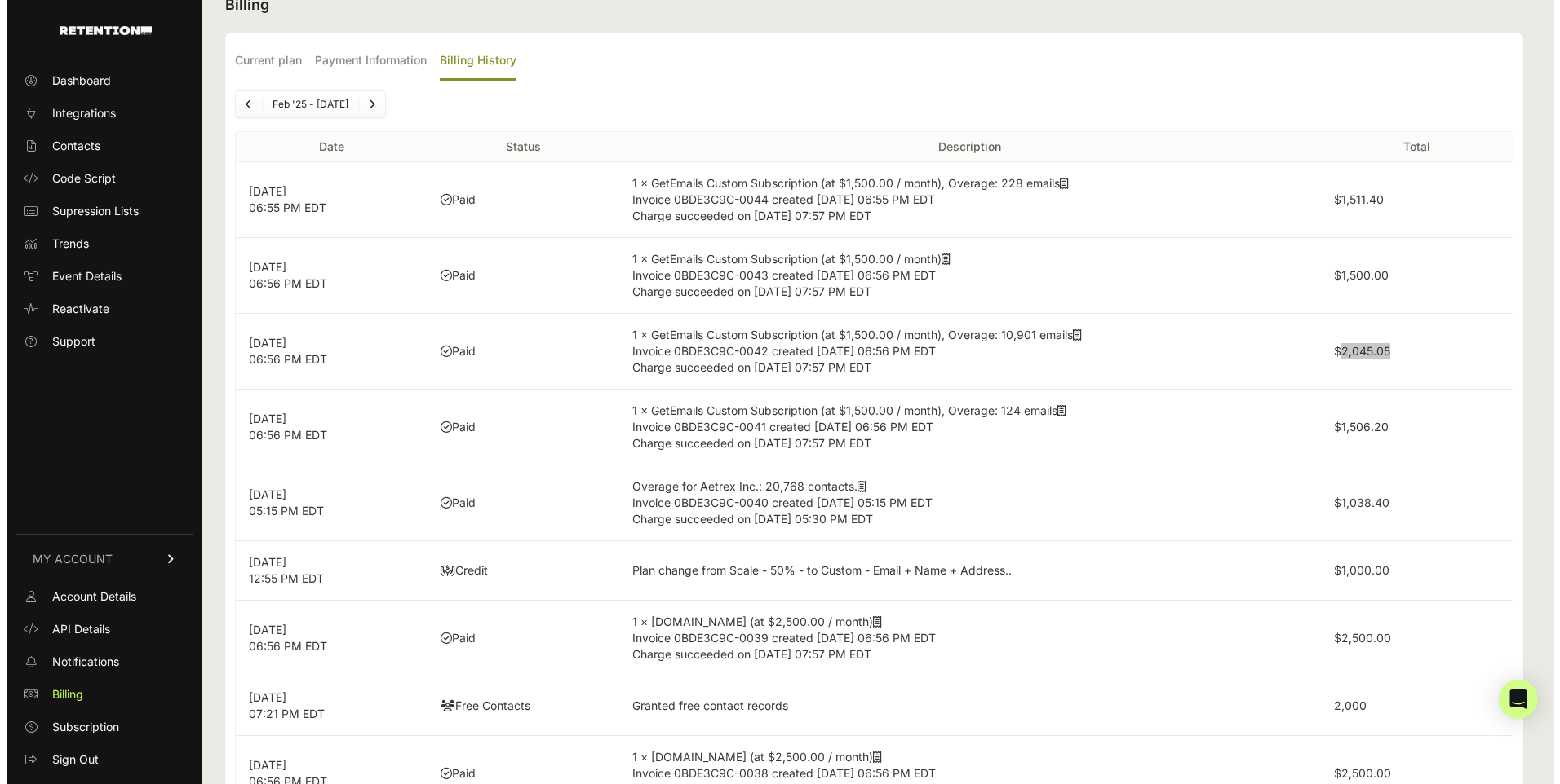
scroll to position [0, 0]
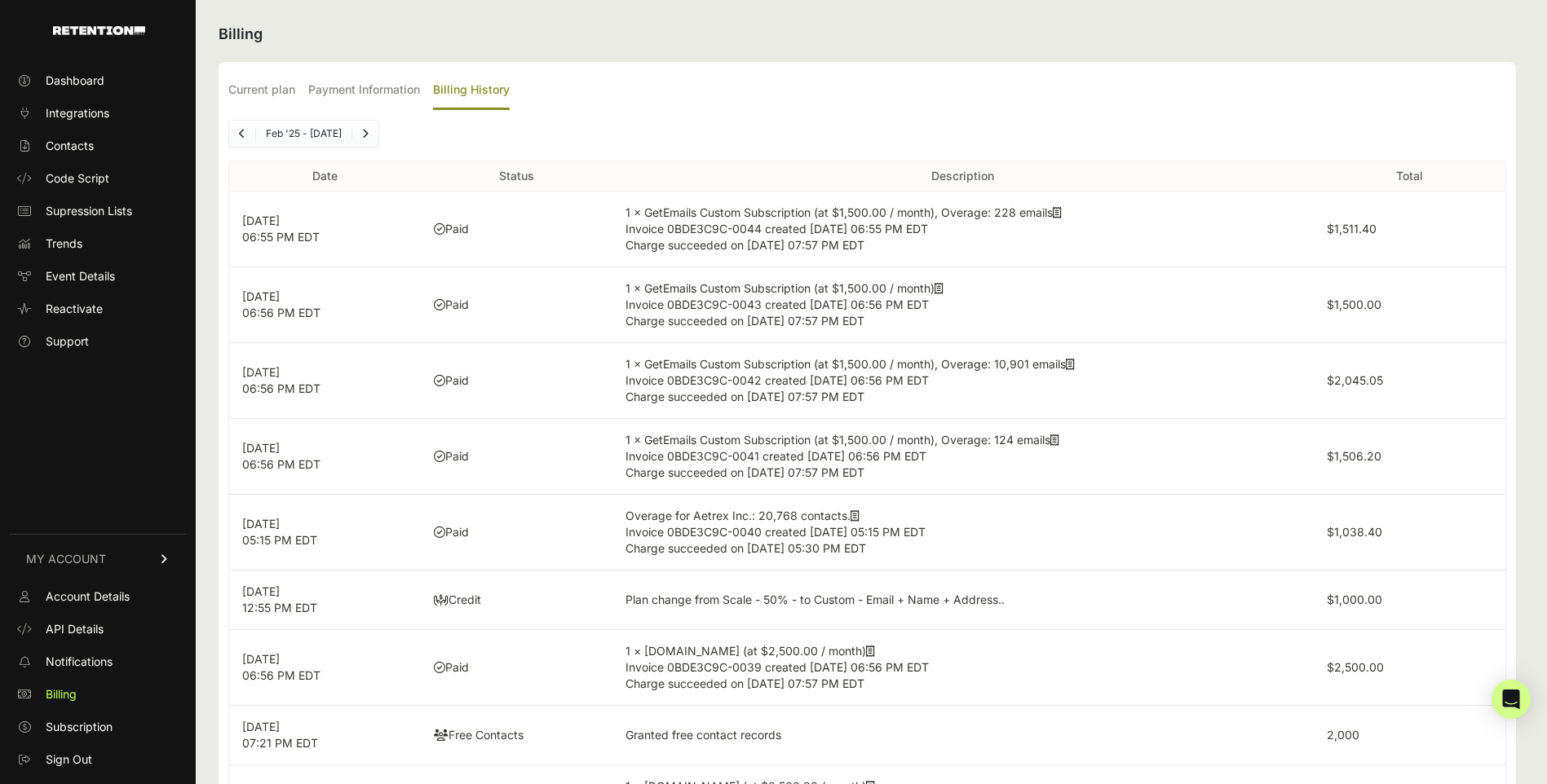
click at [1372, 299] on label "$1,500.00" at bounding box center [1354, 305] width 55 height 14
click at [1366, 228] on label "$1,511.40" at bounding box center [1351, 229] width 50 height 14
click at [366, 132] on icon "Next" at bounding box center [365, 133] width 6 height 10
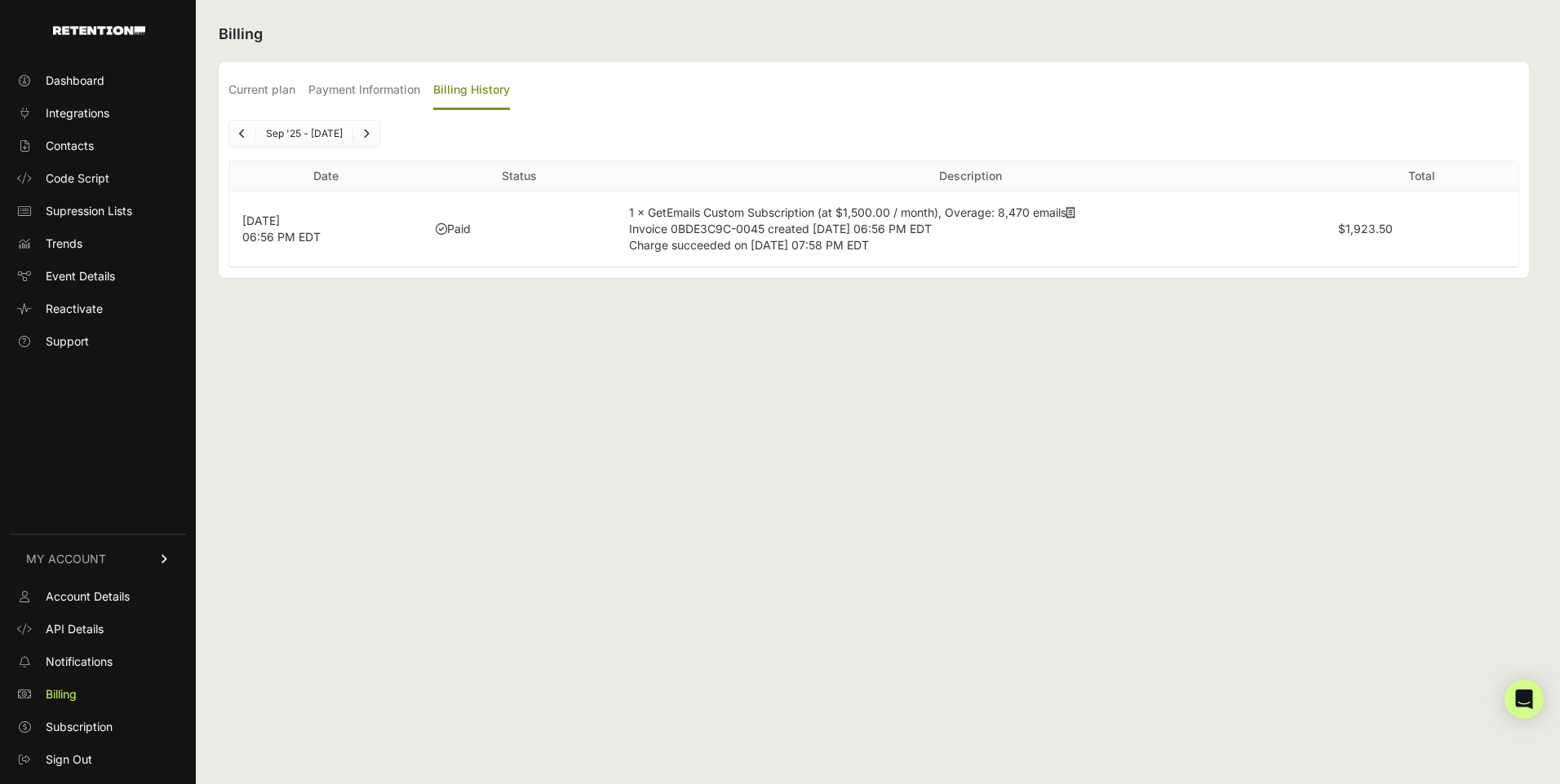
click at [1379, 230] on label "$1,923.50" at bounding box center [1365, 229] width 55 height 14
click at [66, 135] on link "Contacts" at bounding box center [98, 145] width 176 height 26
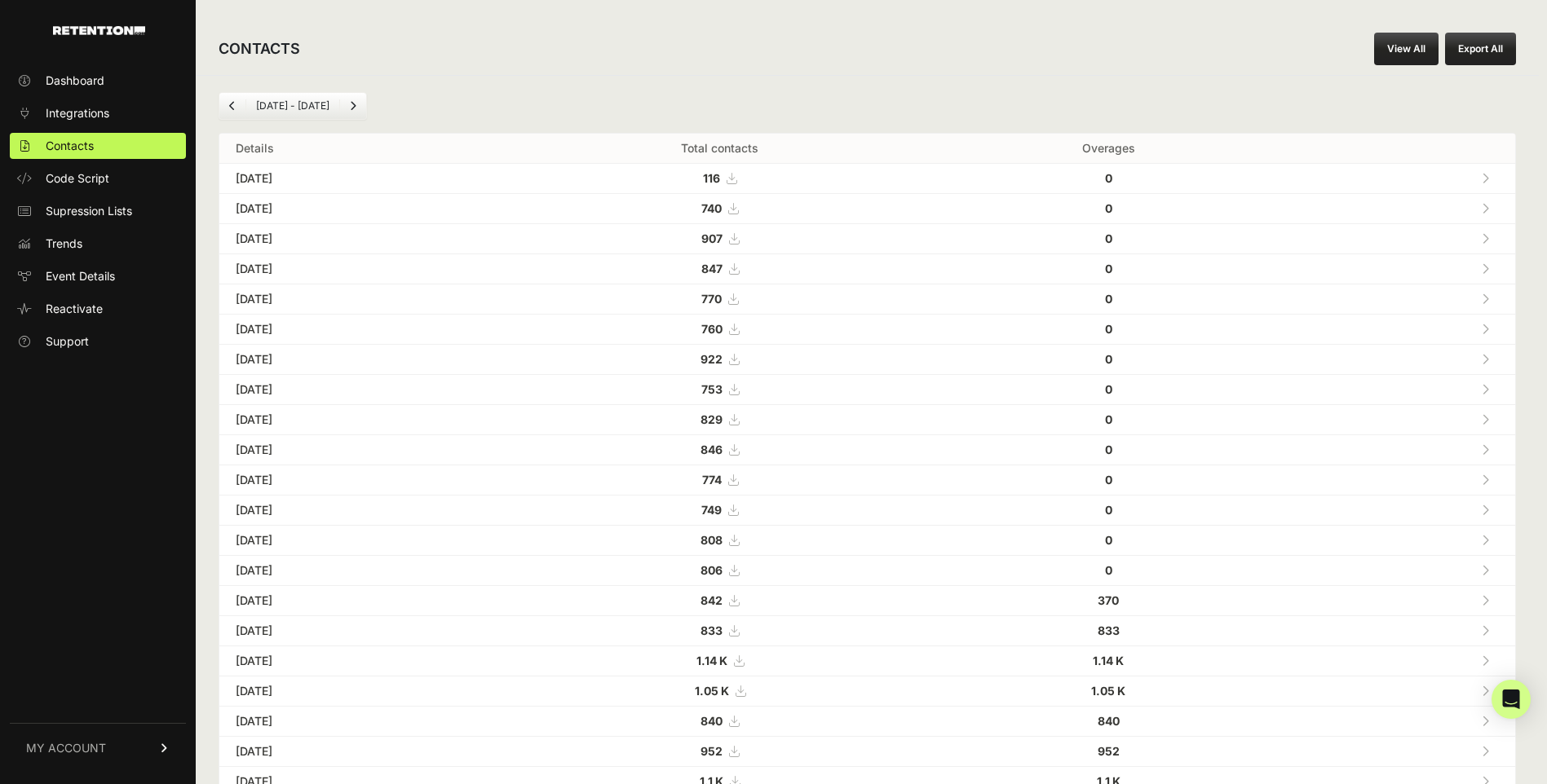
click at [1480, 50] on button "Export All" at bounding box center [1481, 49] width 71 height 33
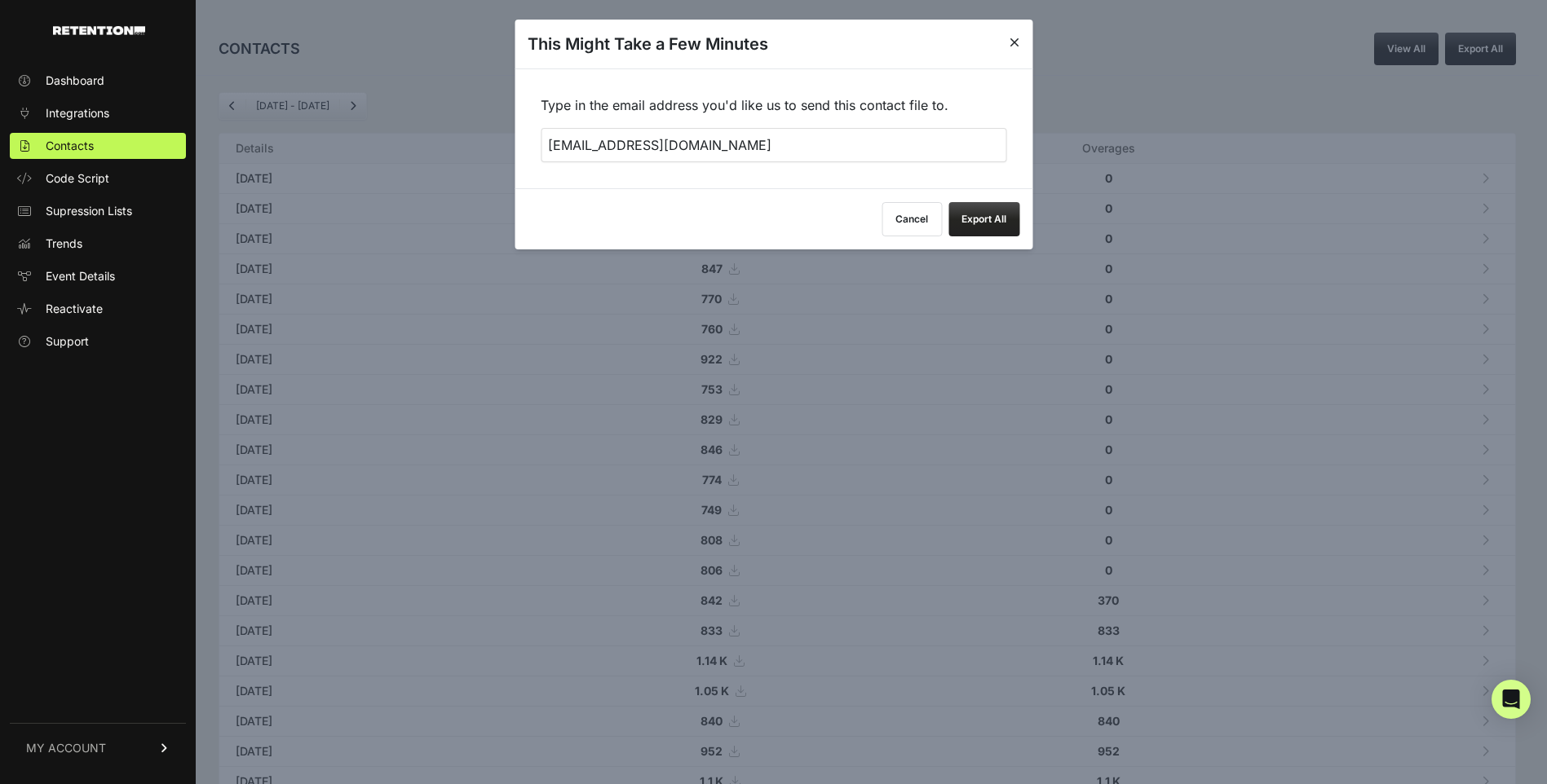
drag, startPoint x: 701, startPoint y: 146, endPoint x: 531, endPoint y: 151, distance: 170.1
click at [531, 151] on div "Type in the email address you'd like us to send this contact file to. rcutino@a…" at bounding box center [774, 128] width 517 height 120
type input "TSTraining@aetrex.com"
click at [997, 213] on button "Export All" at bounding box center [983, 219] width 71 height 35
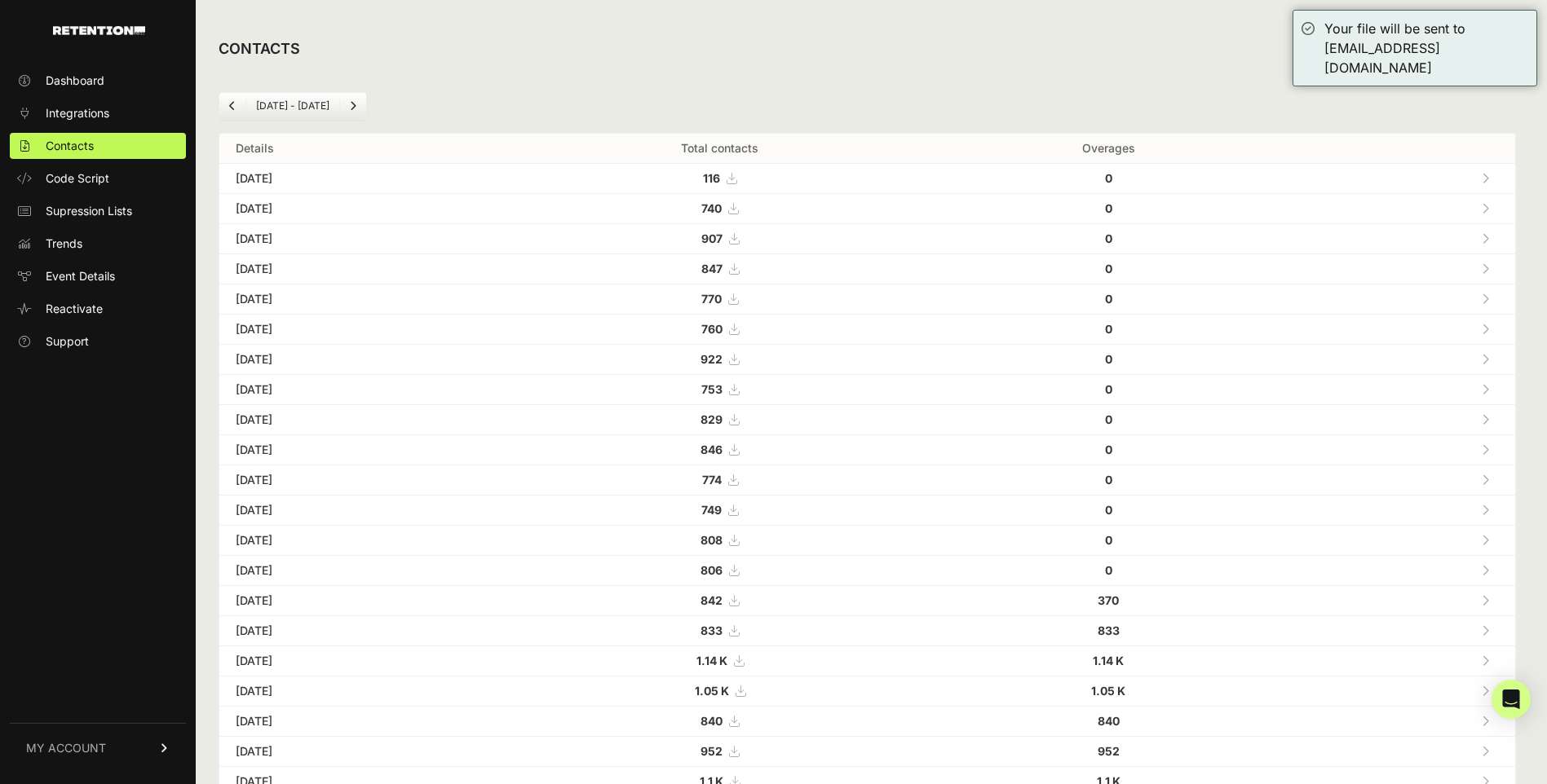
click at [1190, 65] on div "CONTACTS View All Export All" at bounding box center [867, 49] width 1343 height 52
drag, startPoint x: 1295, startPoint y: 35, endPoint x: 1386, endPoint y: 66, distance: 96.1
click at [1386, 66] on div "Your file will be sent to TSTraining@aetrex.com" at bounding box center [1415, 48] width 245 height 77
drag, startPoint x: 1386, startPoint y: 66, endPoint x: 1311, endPoint y: 77, distance: 75.8
click at [1311, 77] on div "Aug 23 - Sep 23 Details Total contacts Overages Sep 23, 2025 116 0 Sep 22, 2025…" at bounding box center [867, 610] width 1343 height 1071
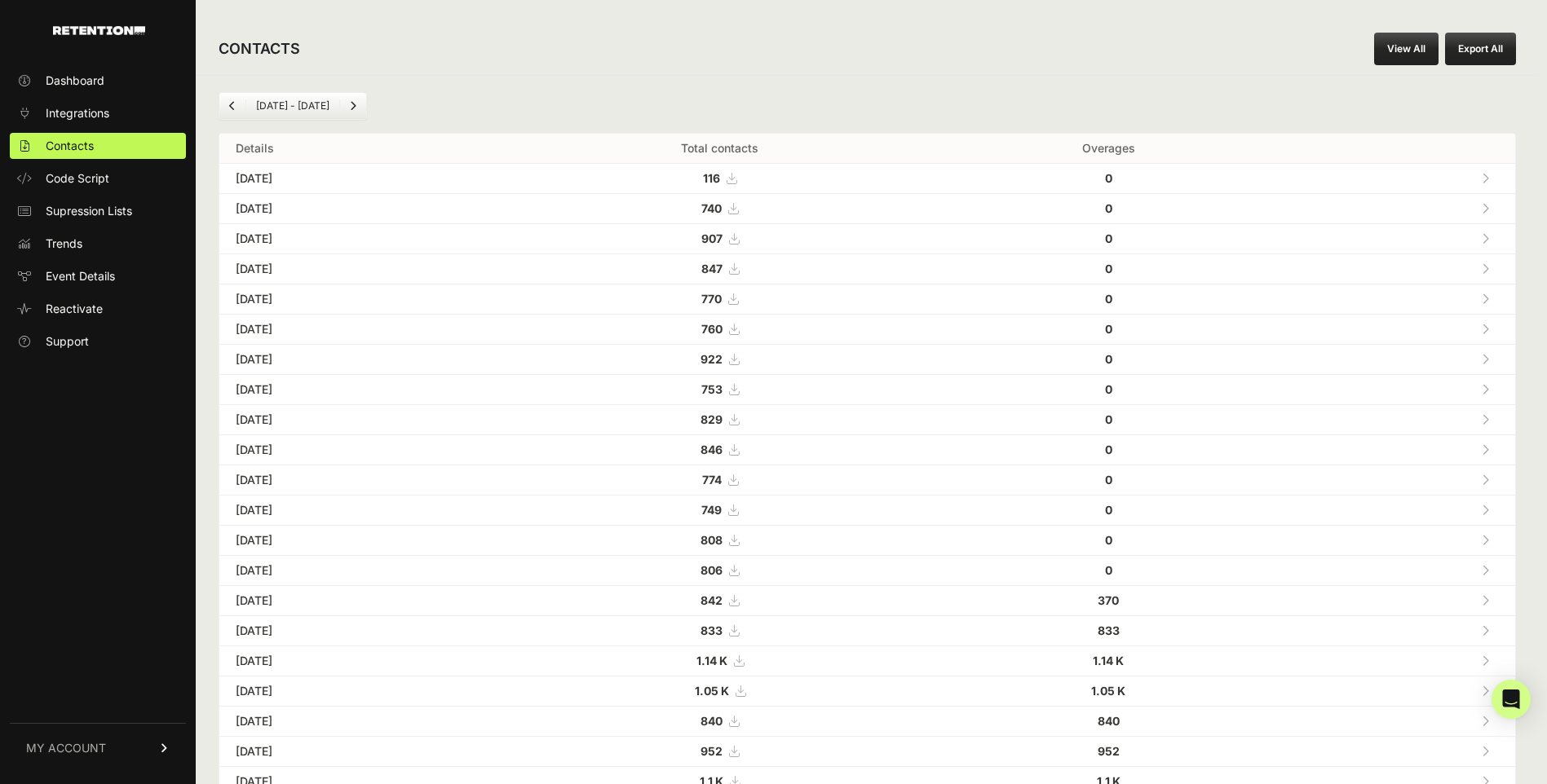
click at [1410, 45] on link "View All" at bounding box center [1406, 49] width 65 height 33
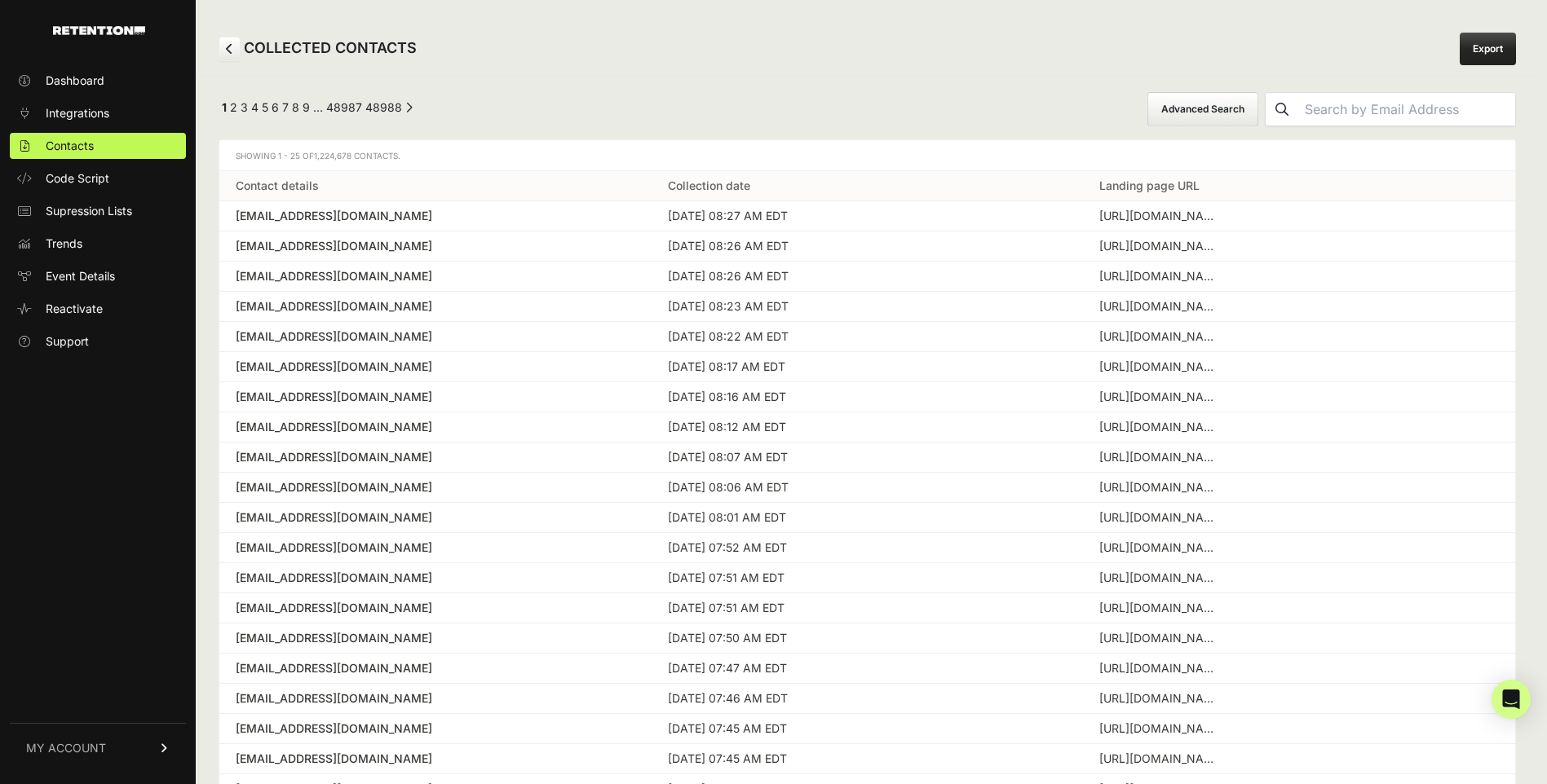
click at [1218, 105] on button "Advanced Search" at bounding box center [1202, 109] width 111 height 35
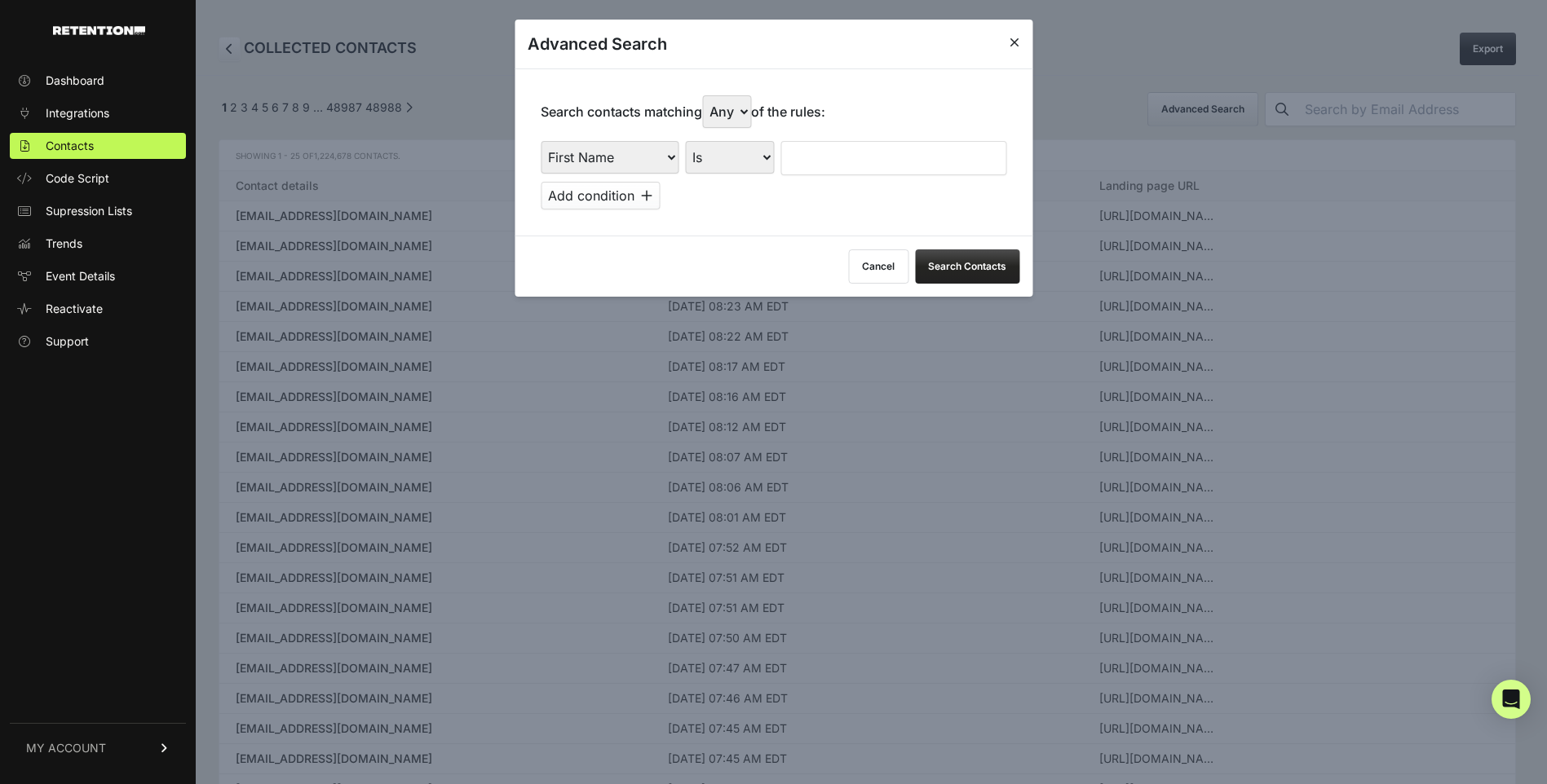
click at [1010, 35] on icon at bounding box center [1014, 42] width 10 height 13
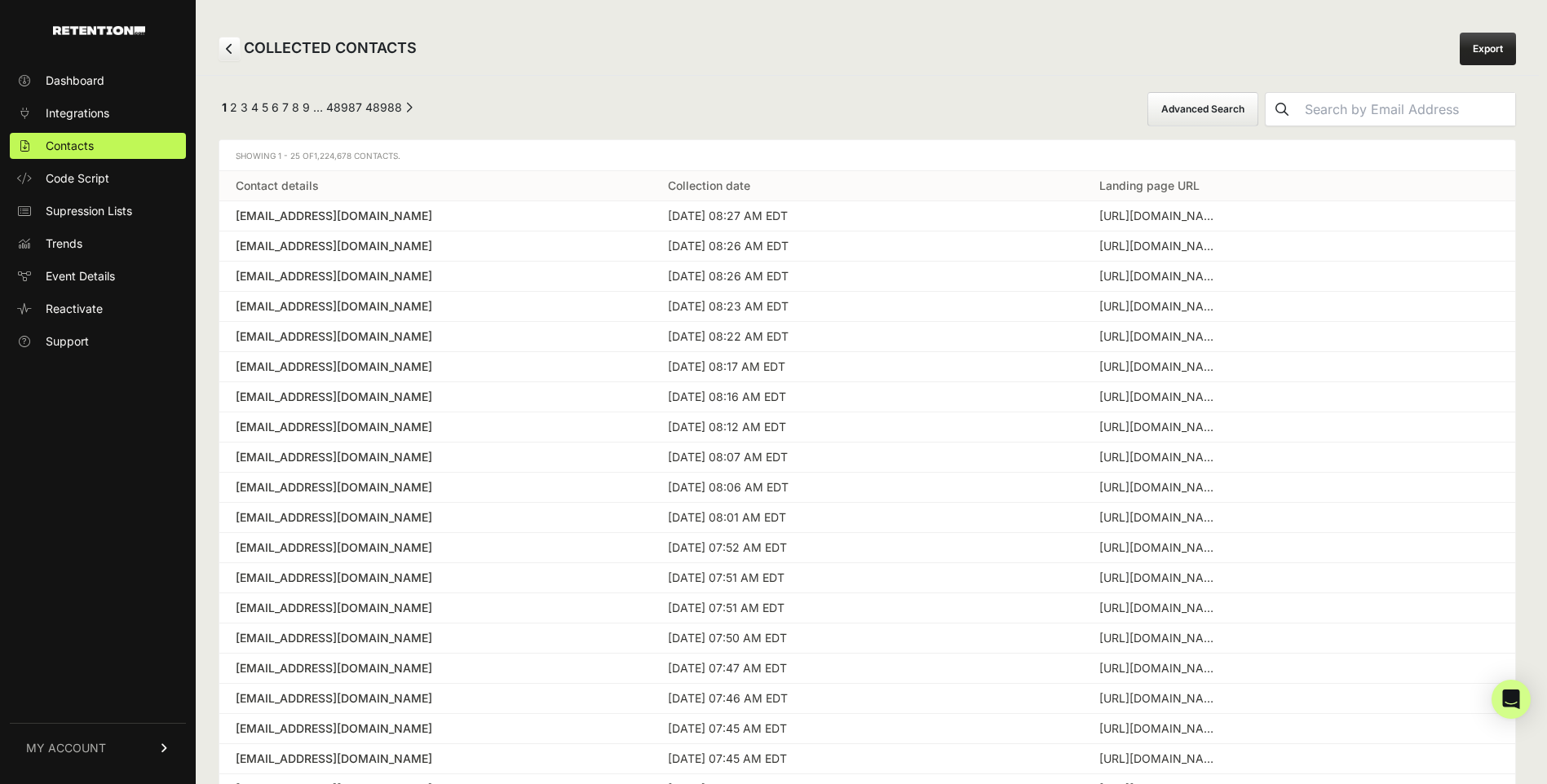
click at [230, 51] on icon at bounding box center [229, 49] width 7 height 12
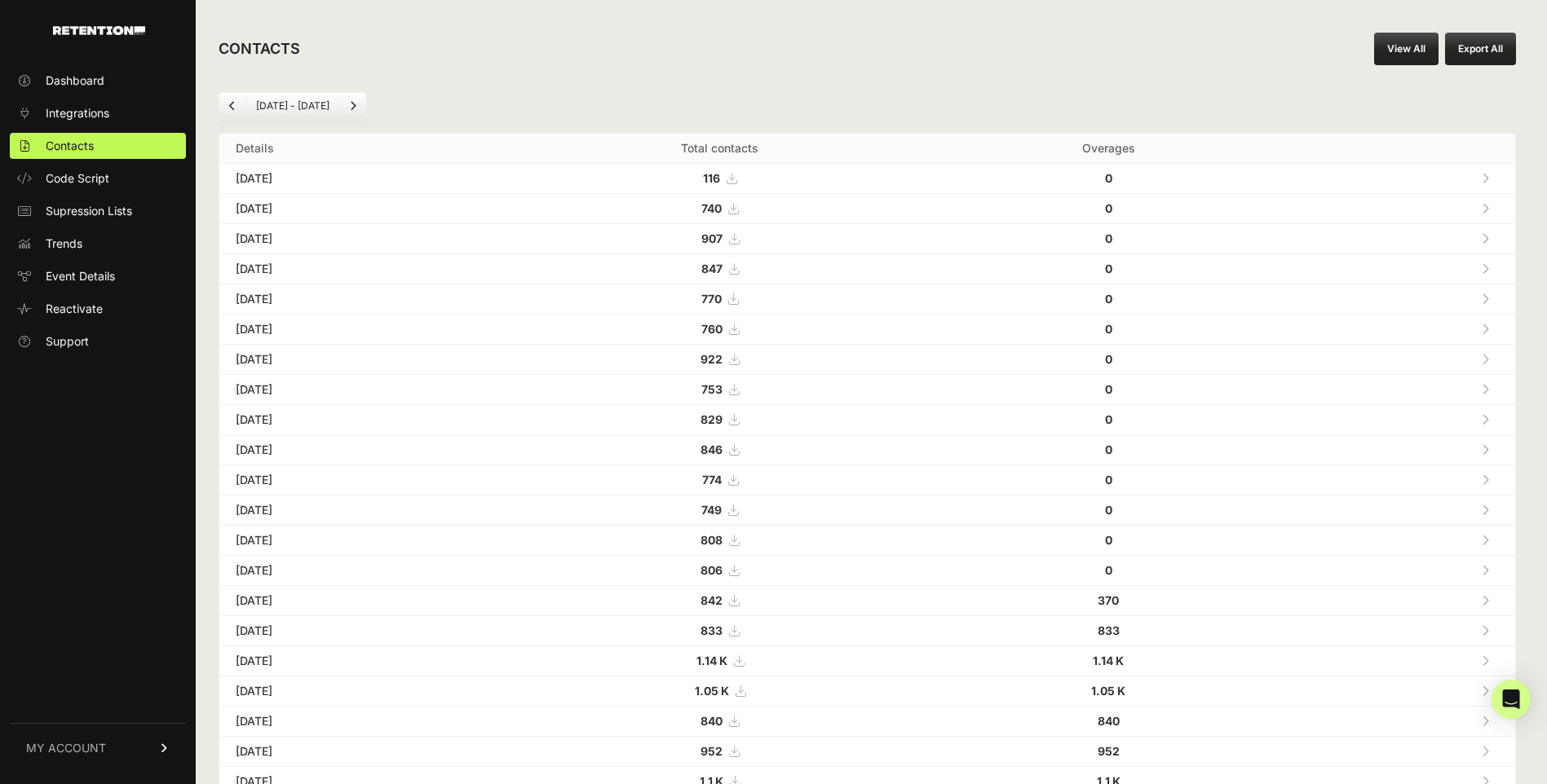
click at [237, 108] on link "Previous" at bounding box center [232, 105] width 26 height 26
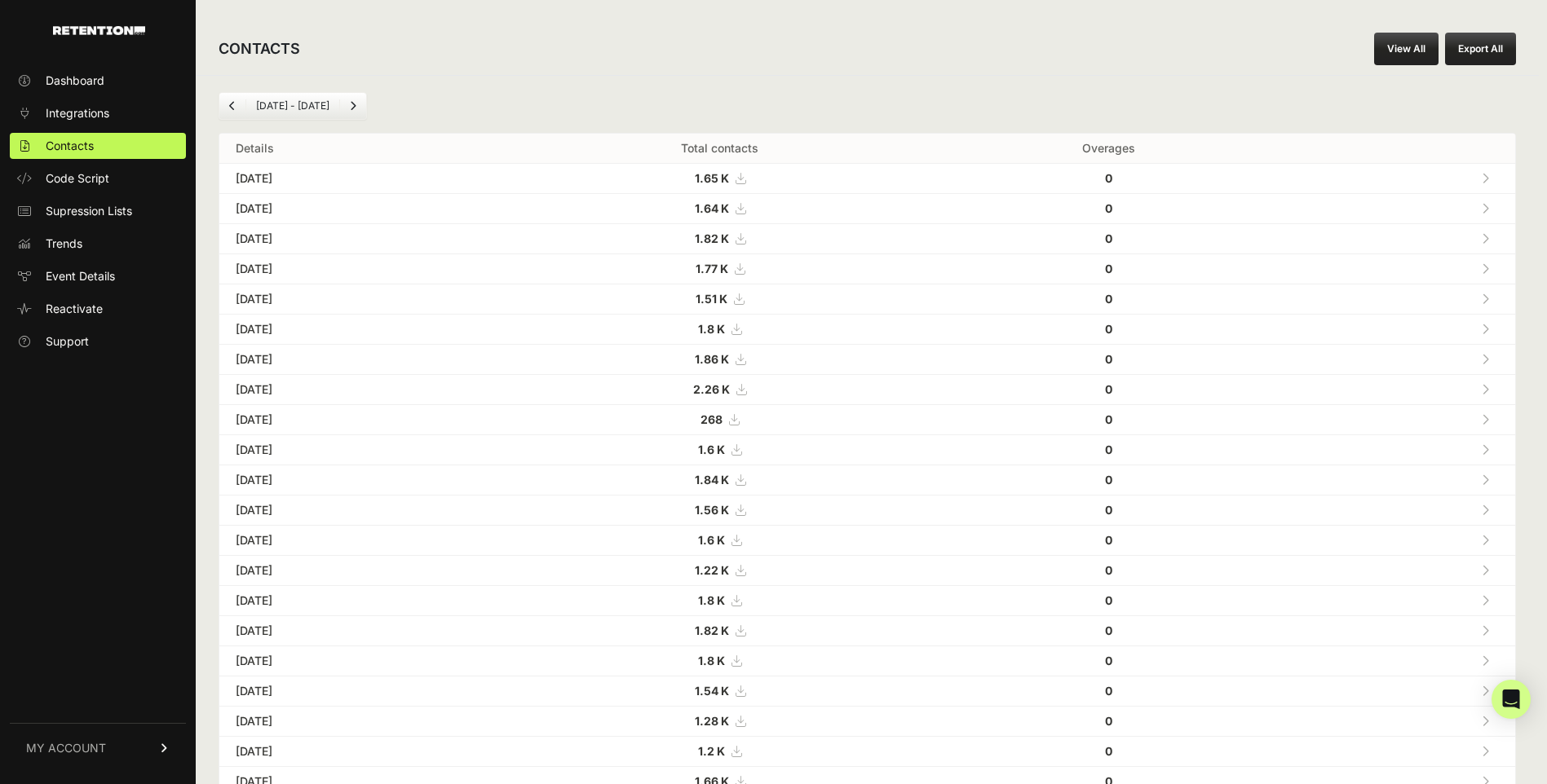
click at [237, 108] on link "Previous" at bounding box center [232, 105] width 26 height 26
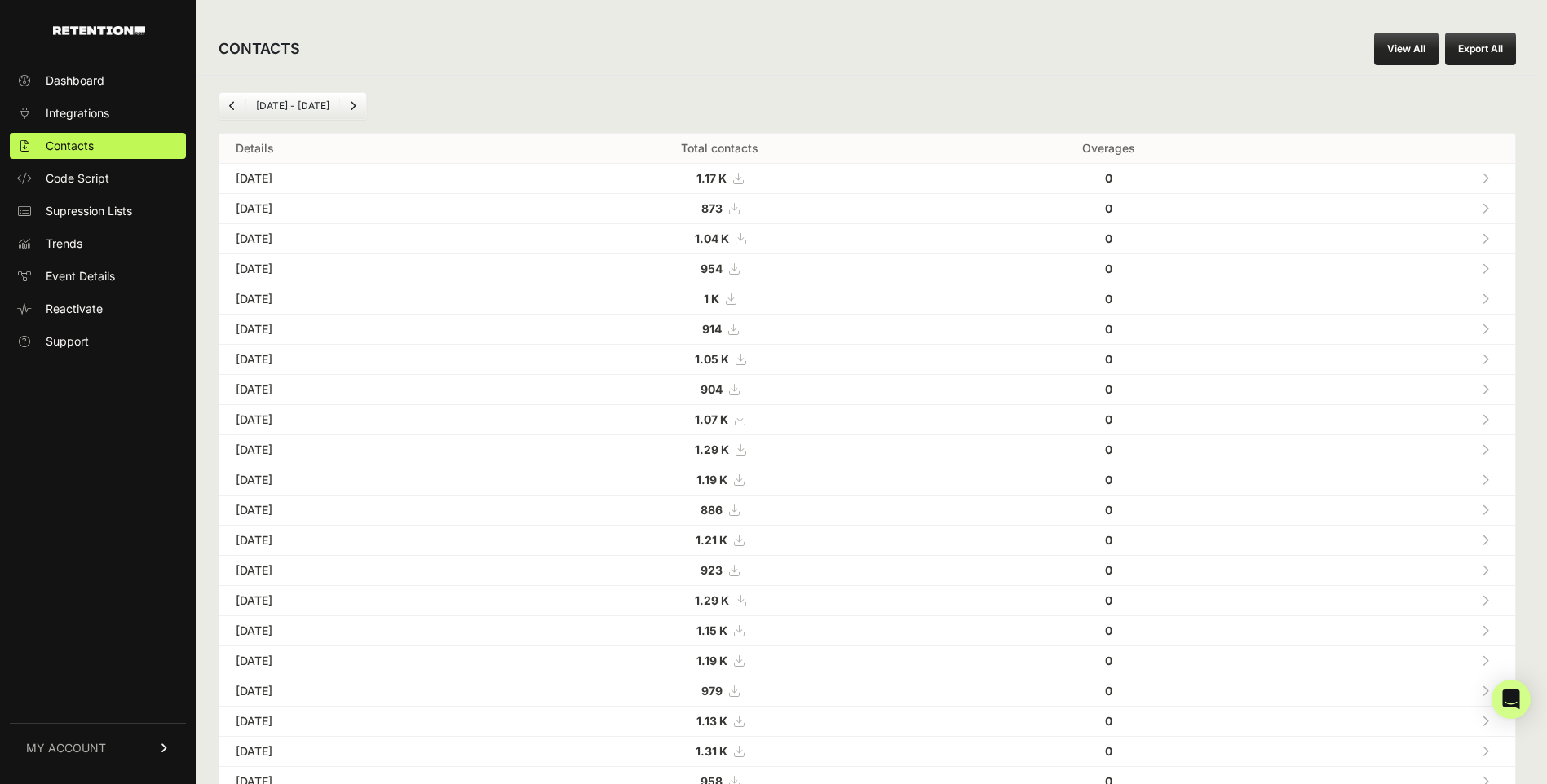
click at [237, 108] on link "Previous" at bounding box center [232, 105] width 26 height 26
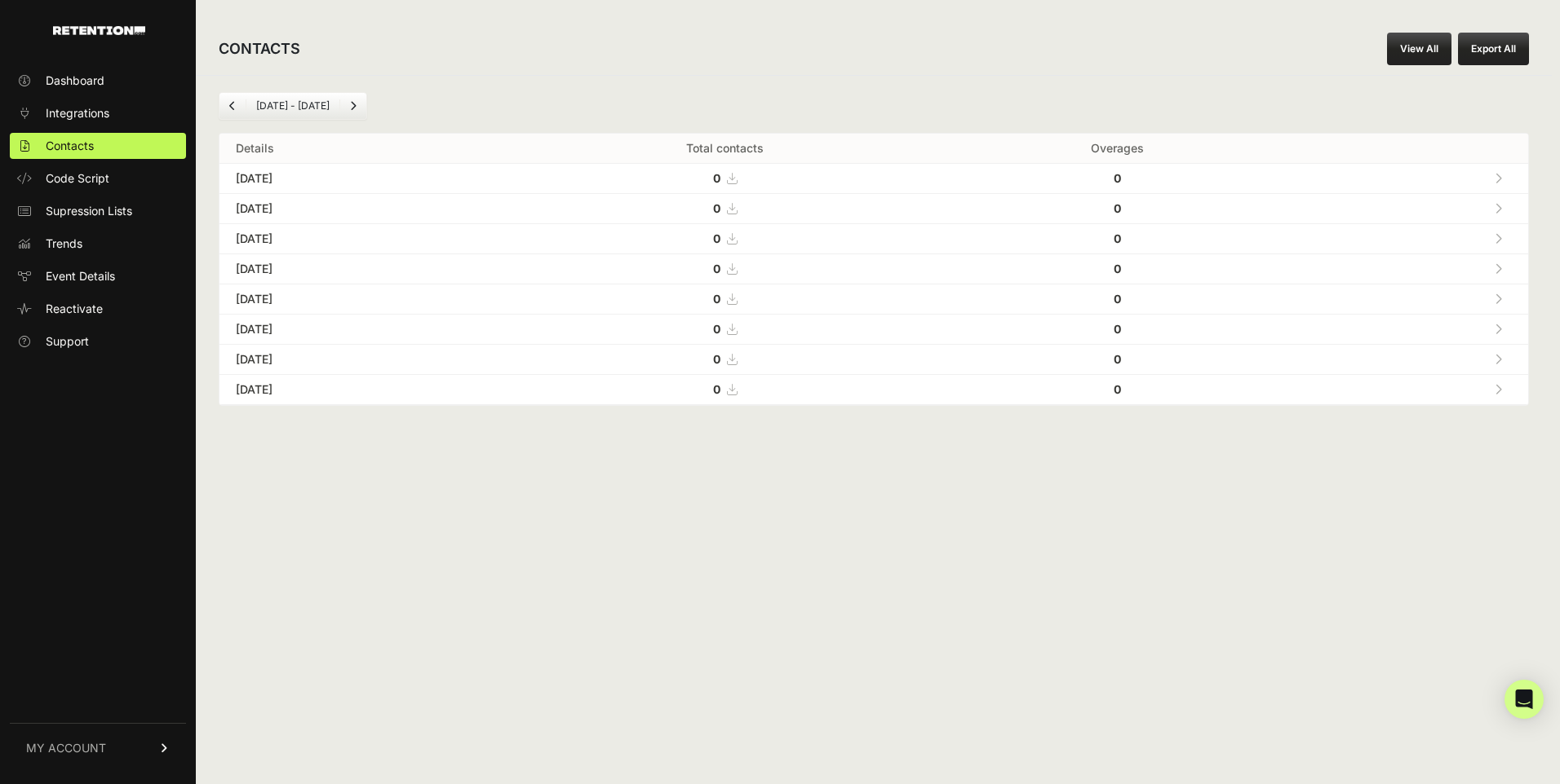
click at [238, 108] on link "Previous" at bounding box center [232, 105] width 26 height 26
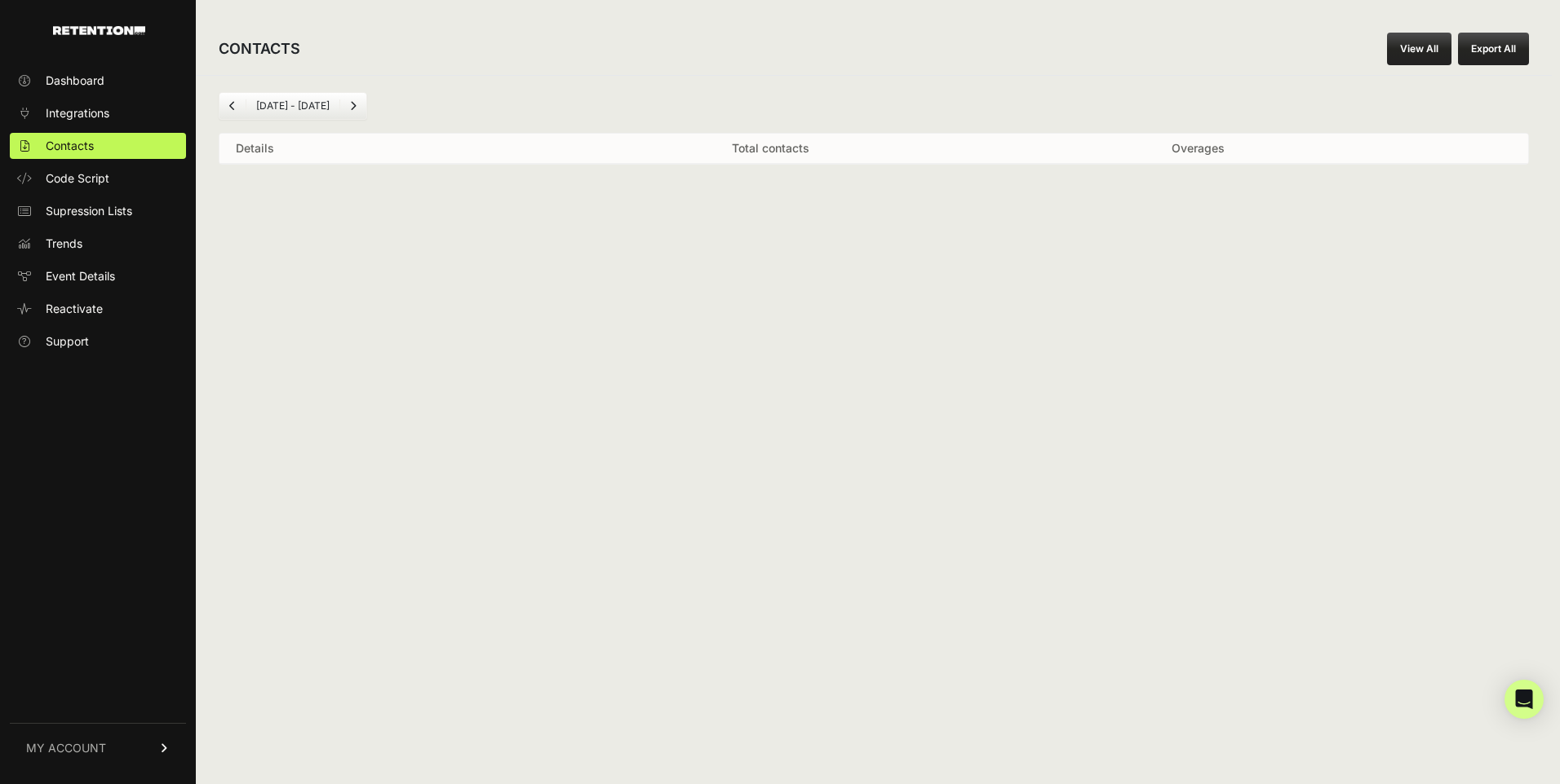
click at [238, 108] on link "Previous" at bounding box center [232, 105] width 26 height 26
click at [355, 101] on icon "Next" at bounding box center [353, 105] width 6 height 10
click at [355, 101] on link "Next" at bounding box center [353, 105] width 26 height 26
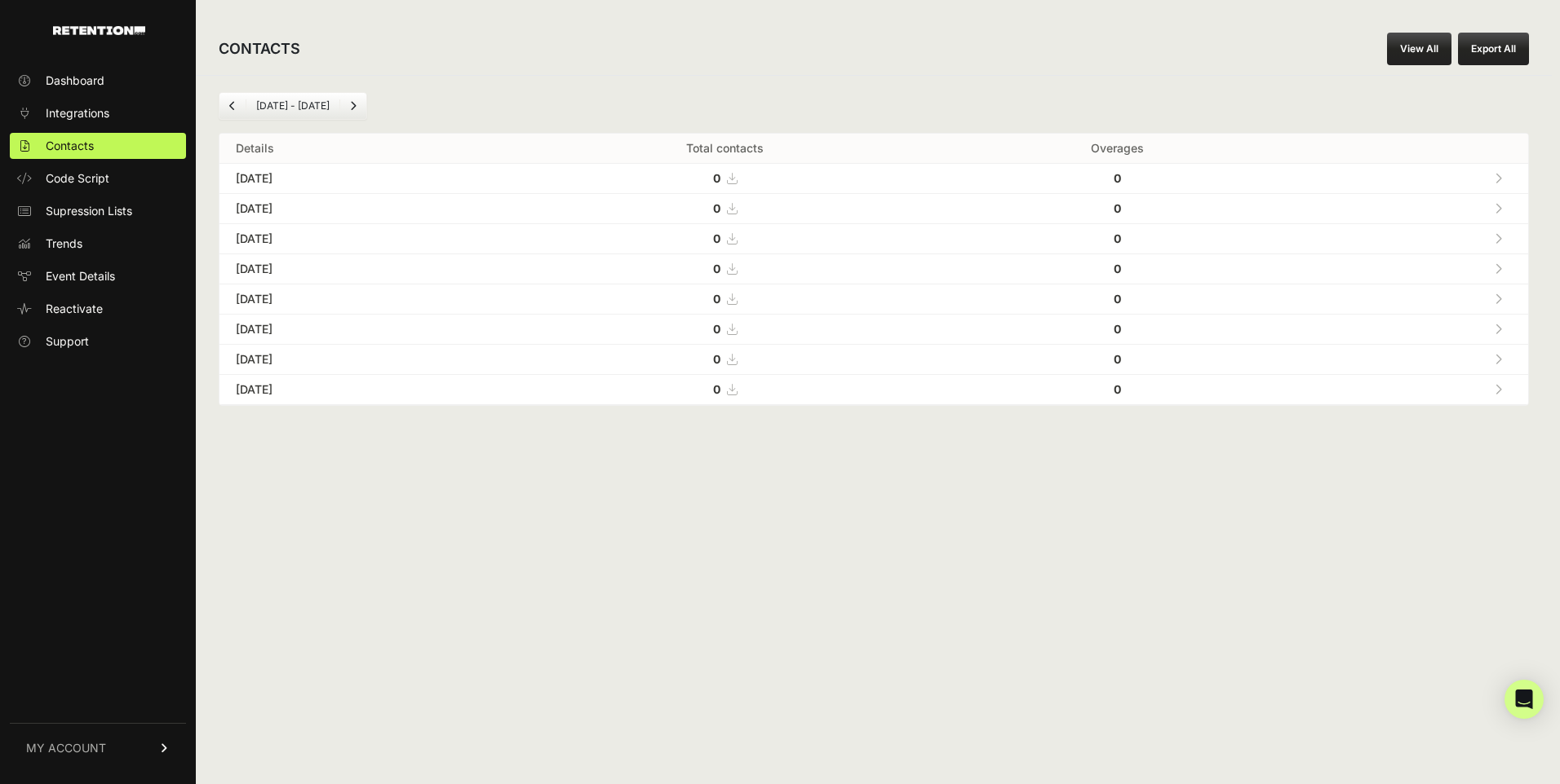
click at [355, 101] on link "Next" at bounding box center [353, 105] width 26 height 26
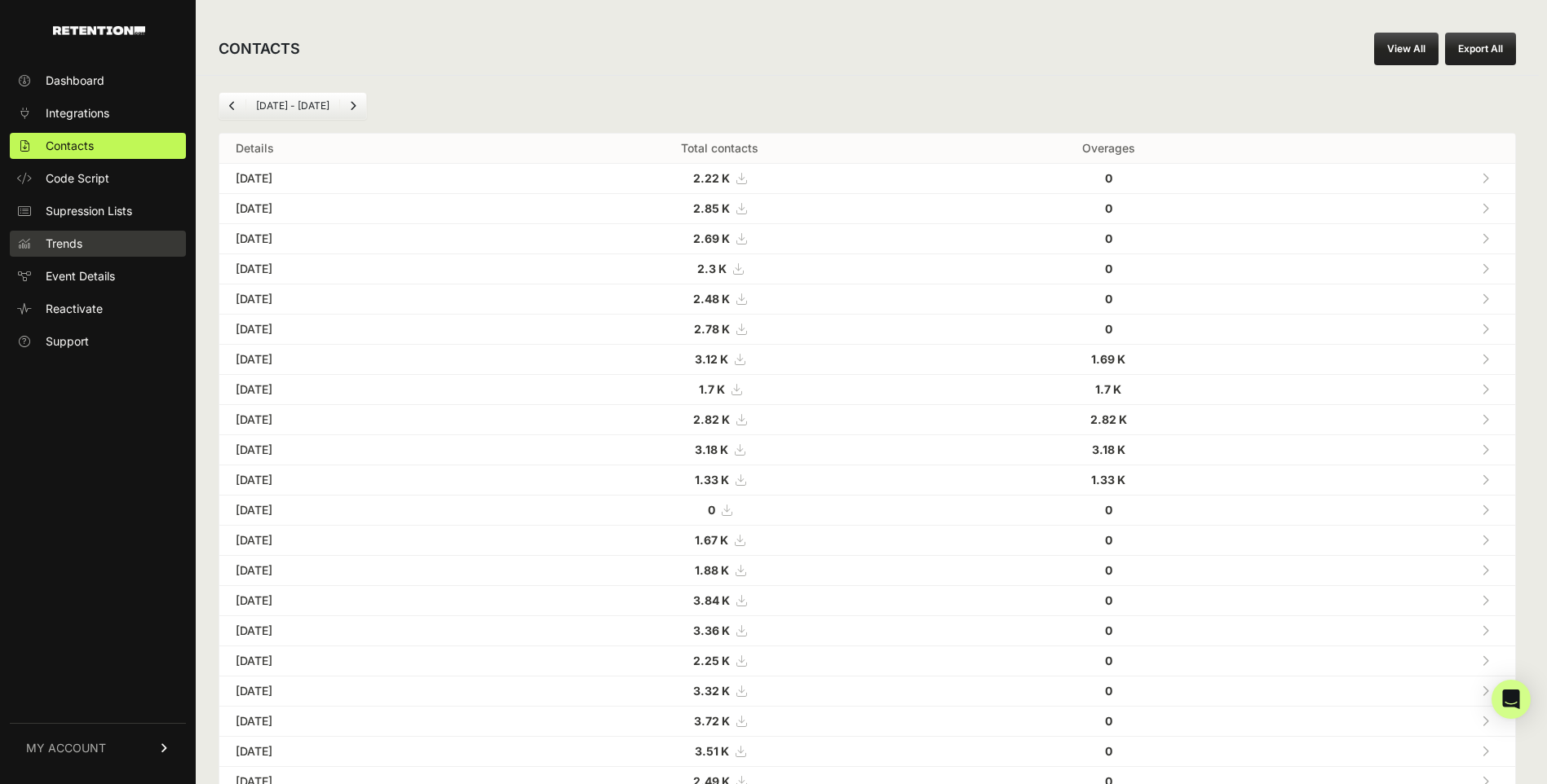
click at [97, 237] on link "Trends" at bounding box center [97, 243] width 176 height 26
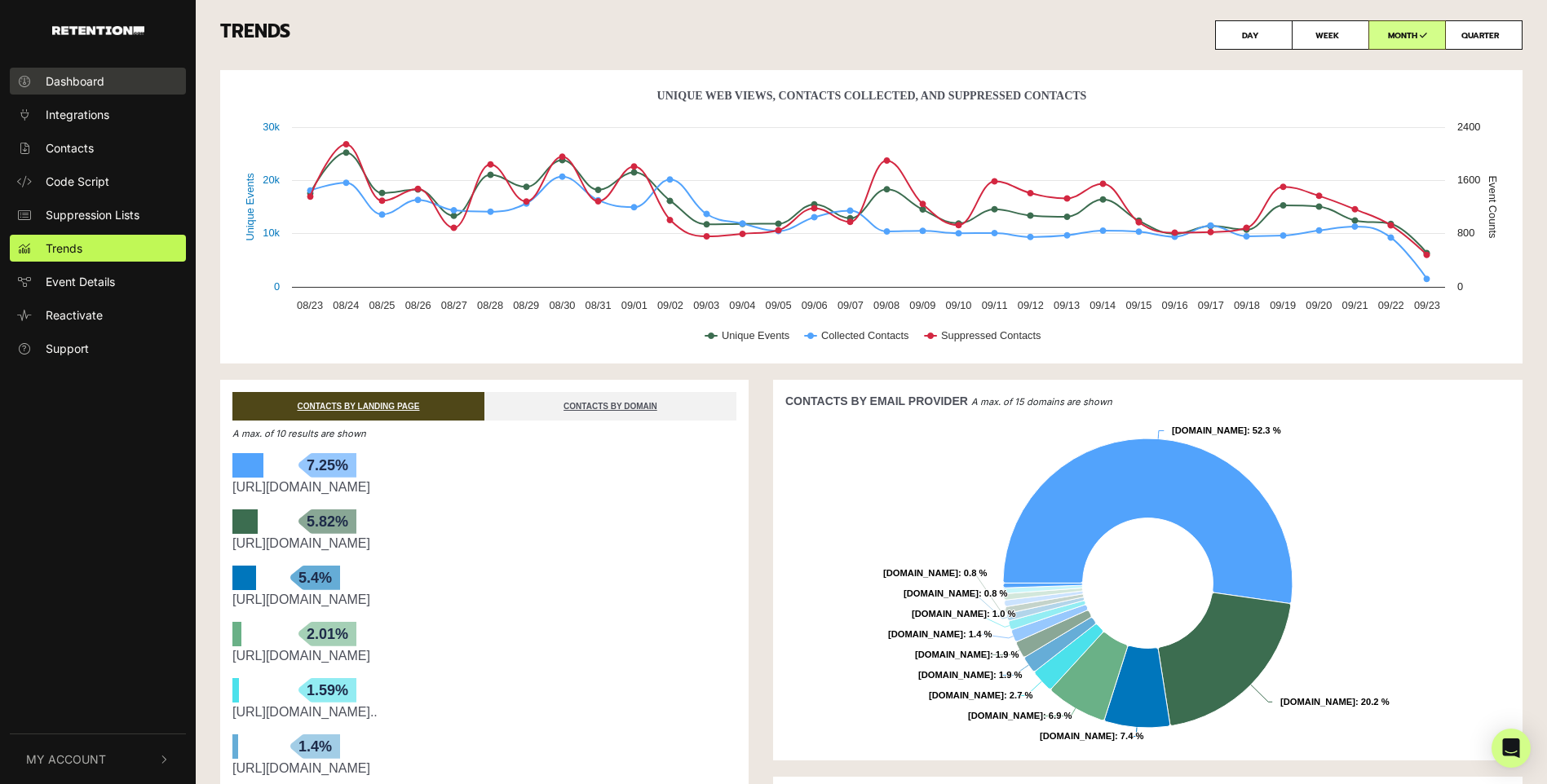
click at [66, 72] on link "Dashboard" at bounding box center [97, 81] width 176 height 27
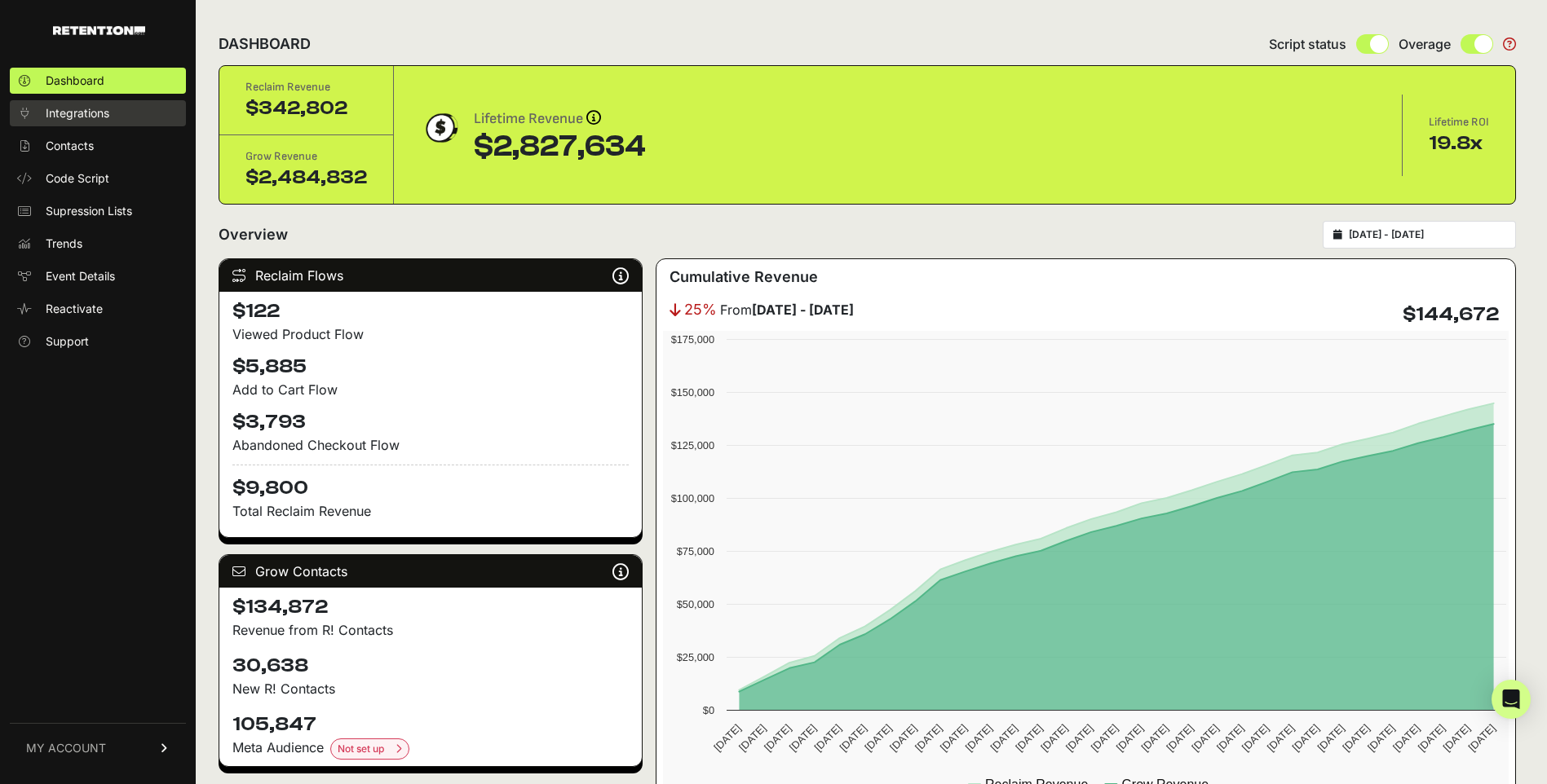
click at [84, 118] on span "Integrations" at bounding box center [78, 113] width 64 height 16
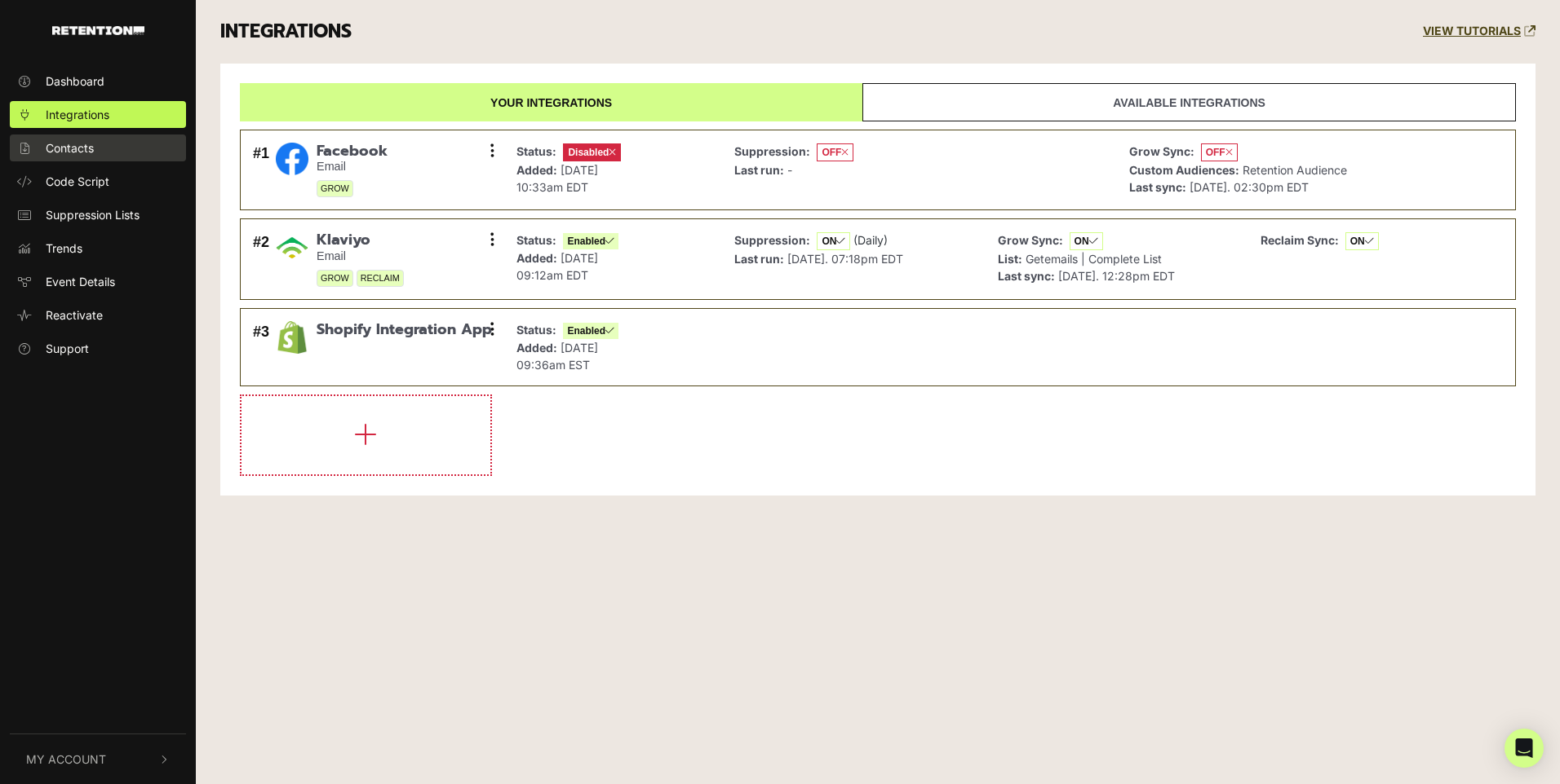
click at [101, 142] on link "Contacts" at bounding box center [98, 148] width 176 height 27
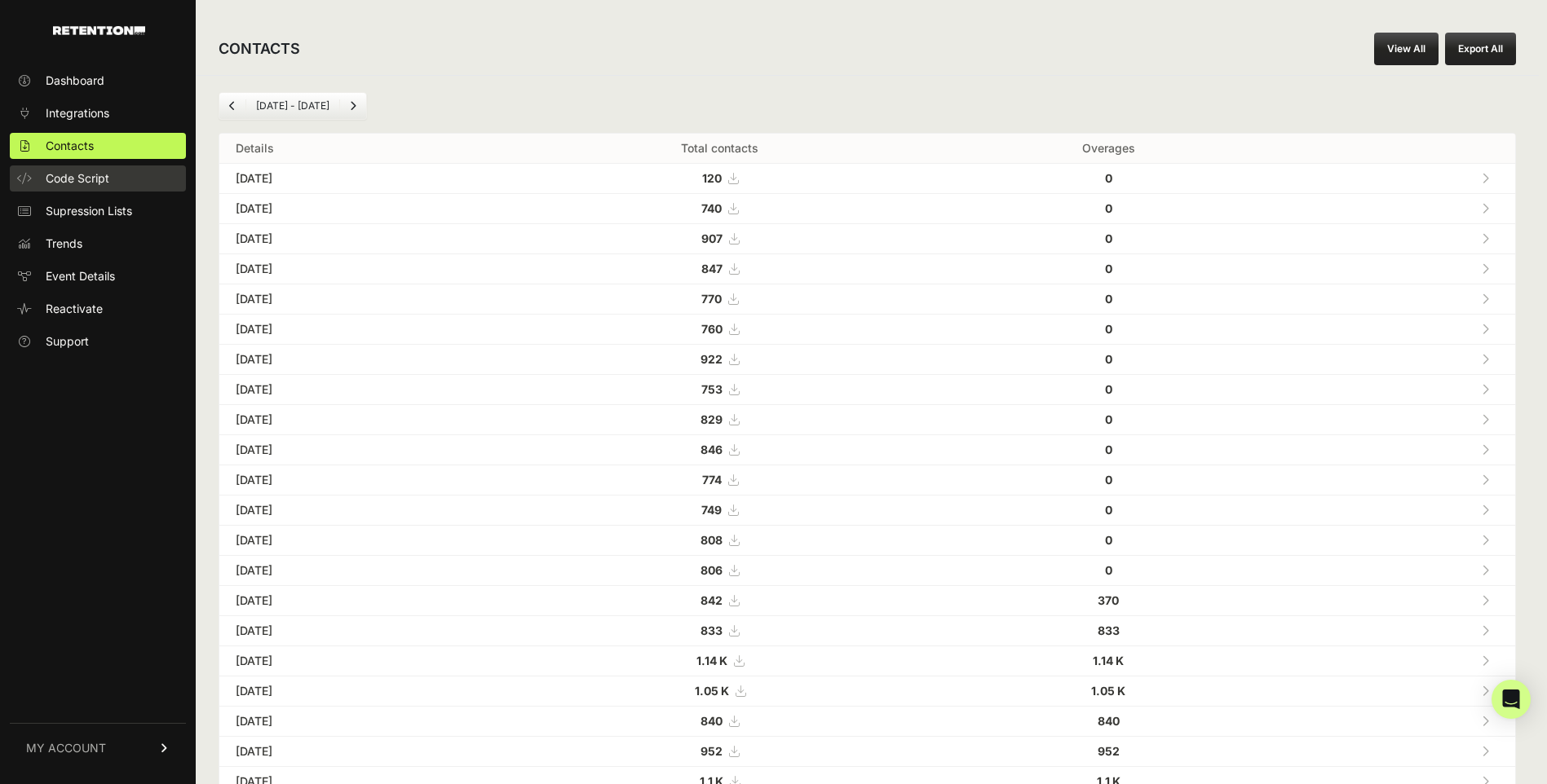
click at [105, 176] on span "Code Script" at bounding box center [78, 178] width 64 height 16
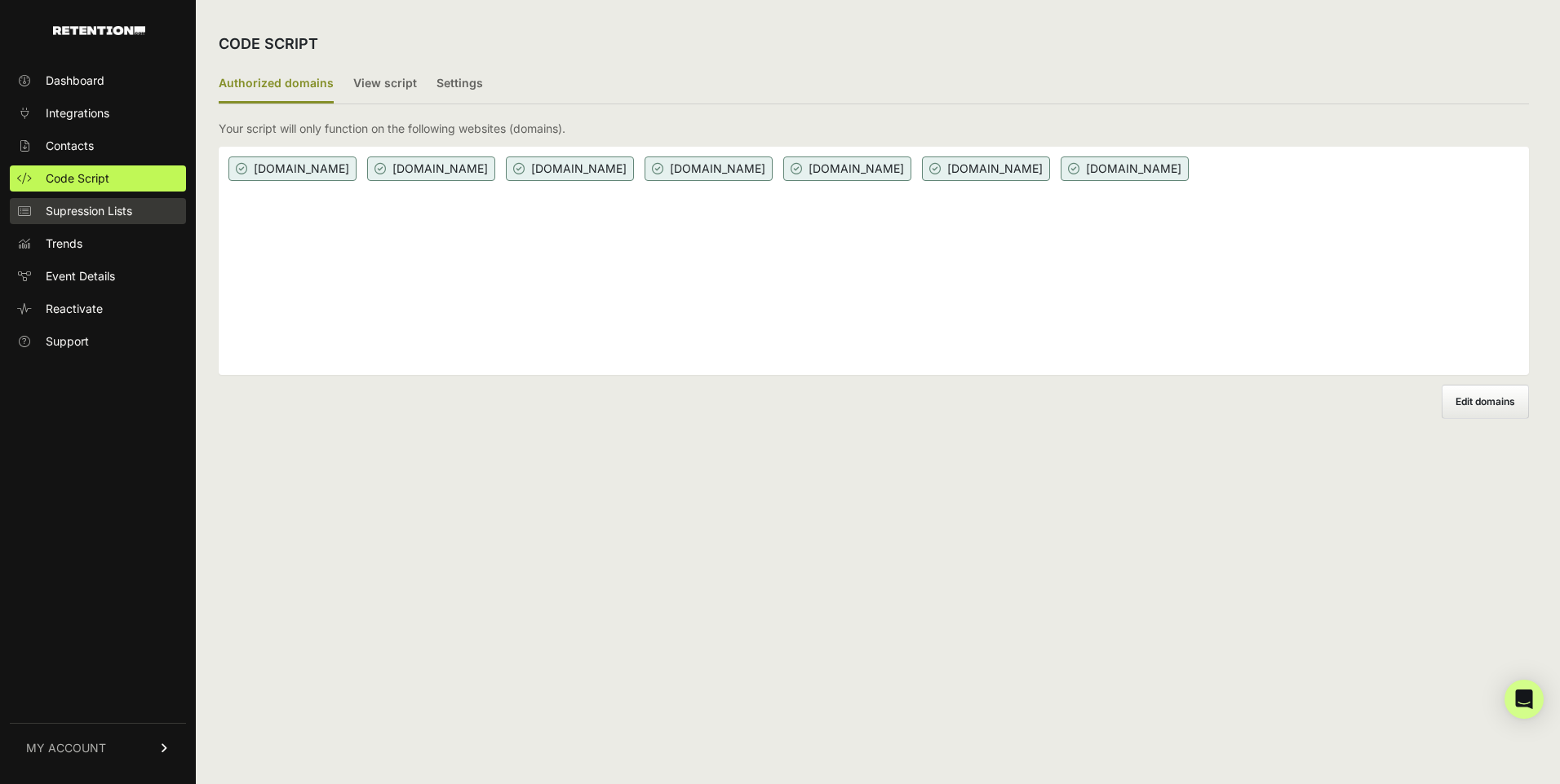
click at [97, 206] on span "Supression Lists" at bounding box center [90, 211] width 87 height 16
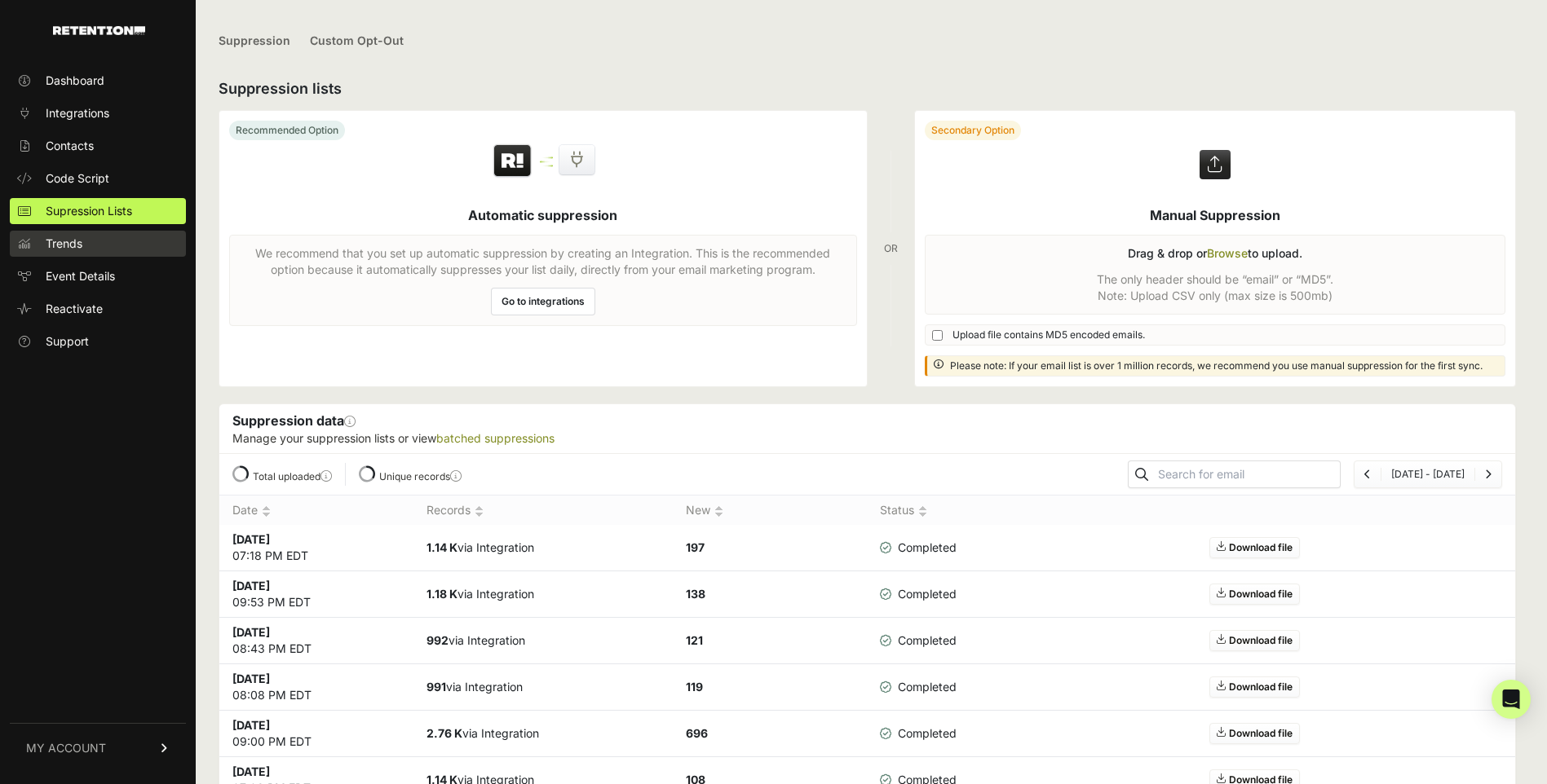
click at [97, 248] on link "Trends" at bounding box center [97, 243] width 176 height 26
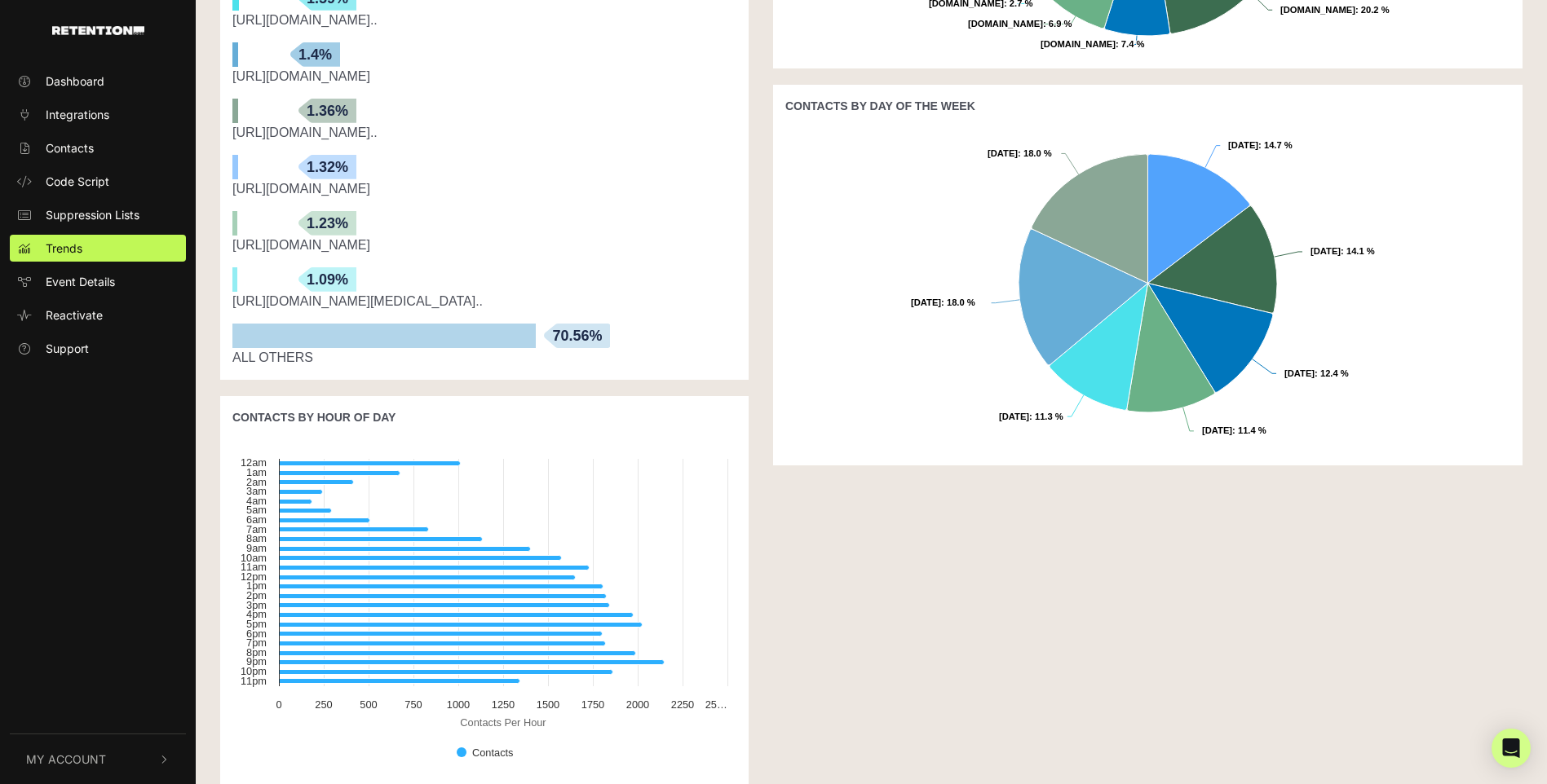
scroll to position [713, 0]
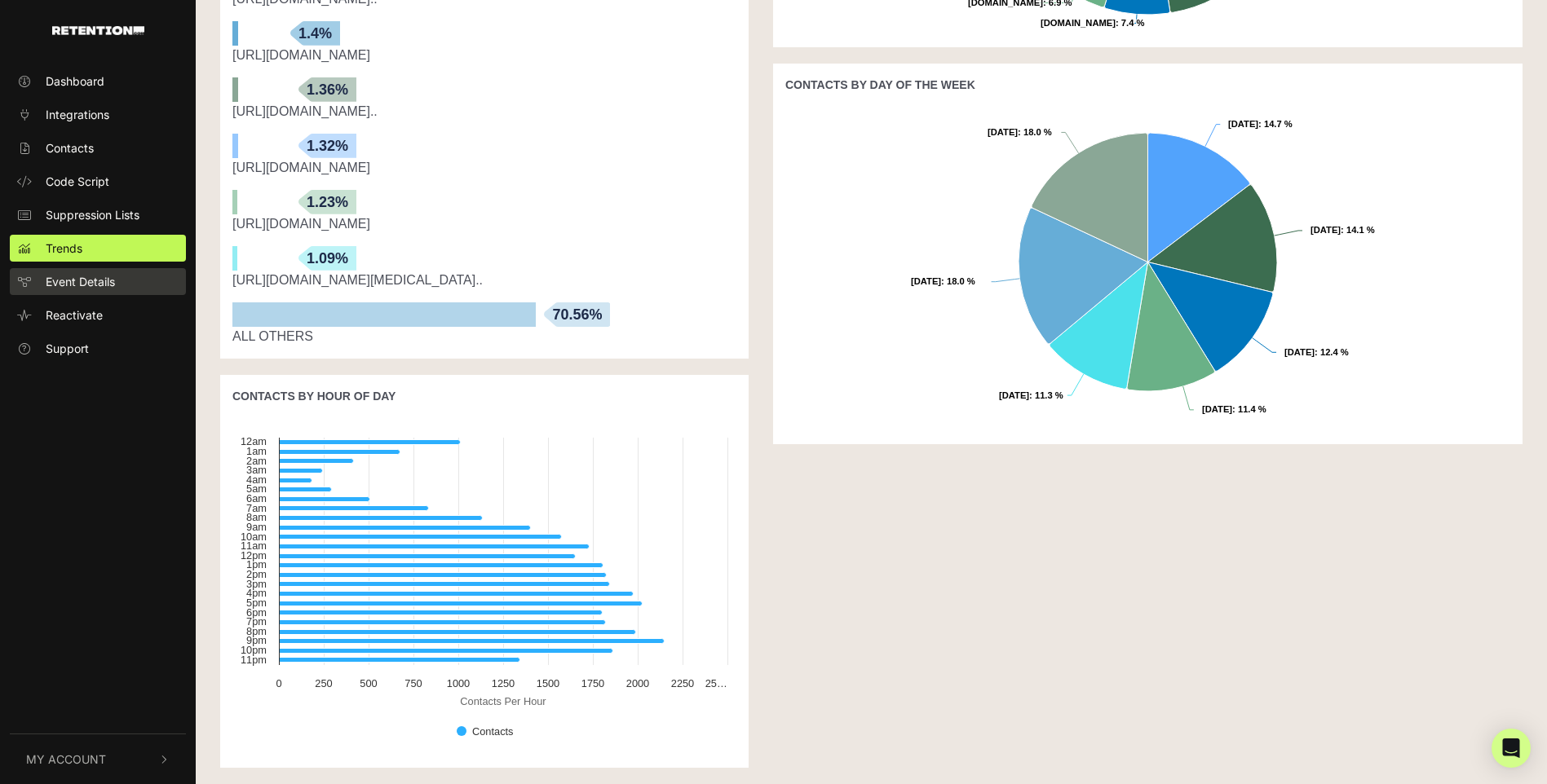
click at [68, 283] on span "Event Details" at bounding box center [81, 281] width 69 height 17
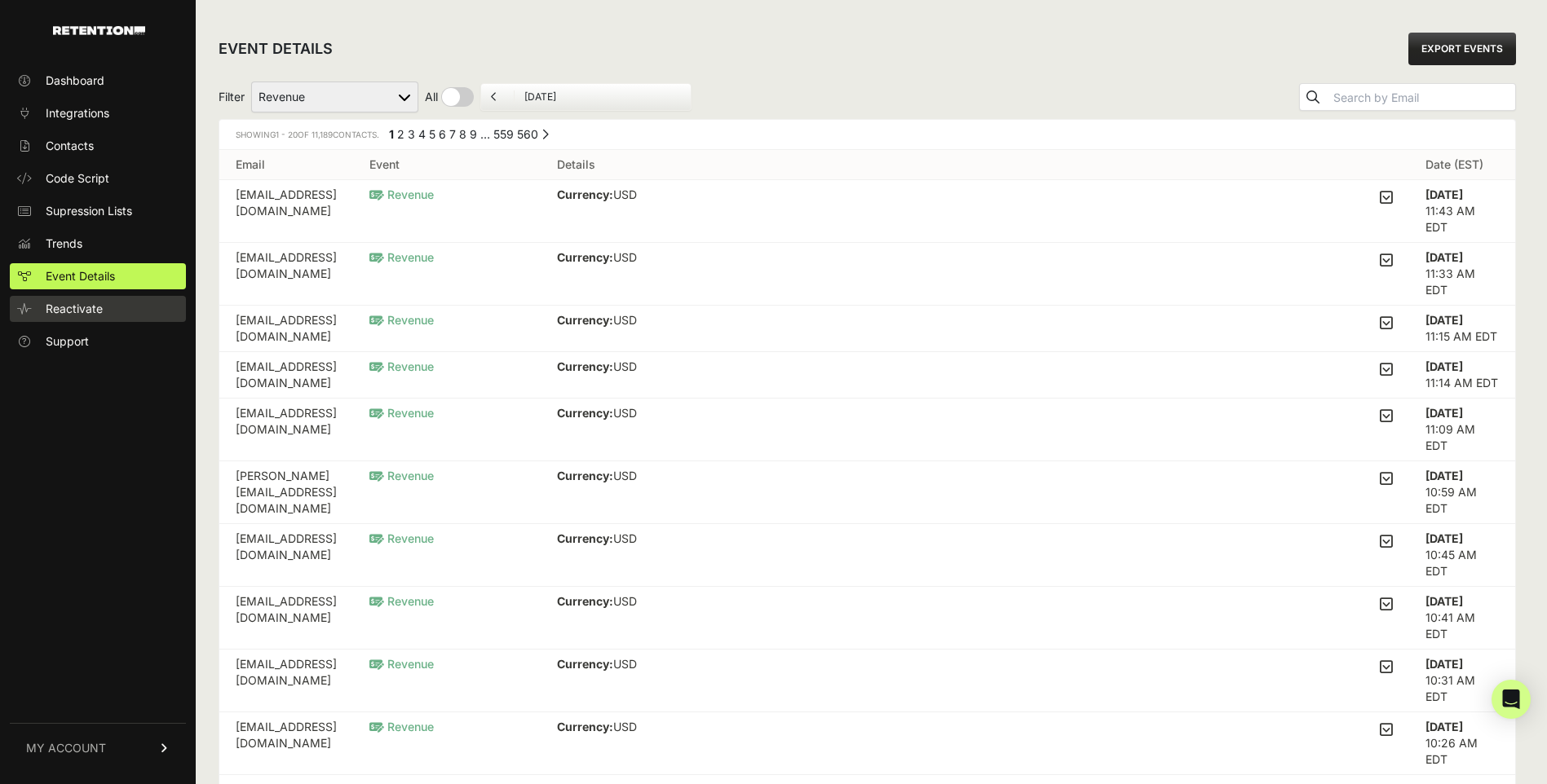
click at [75, 303] on span "Reactivate" at bounding box center [74, 309] width 57 height 16
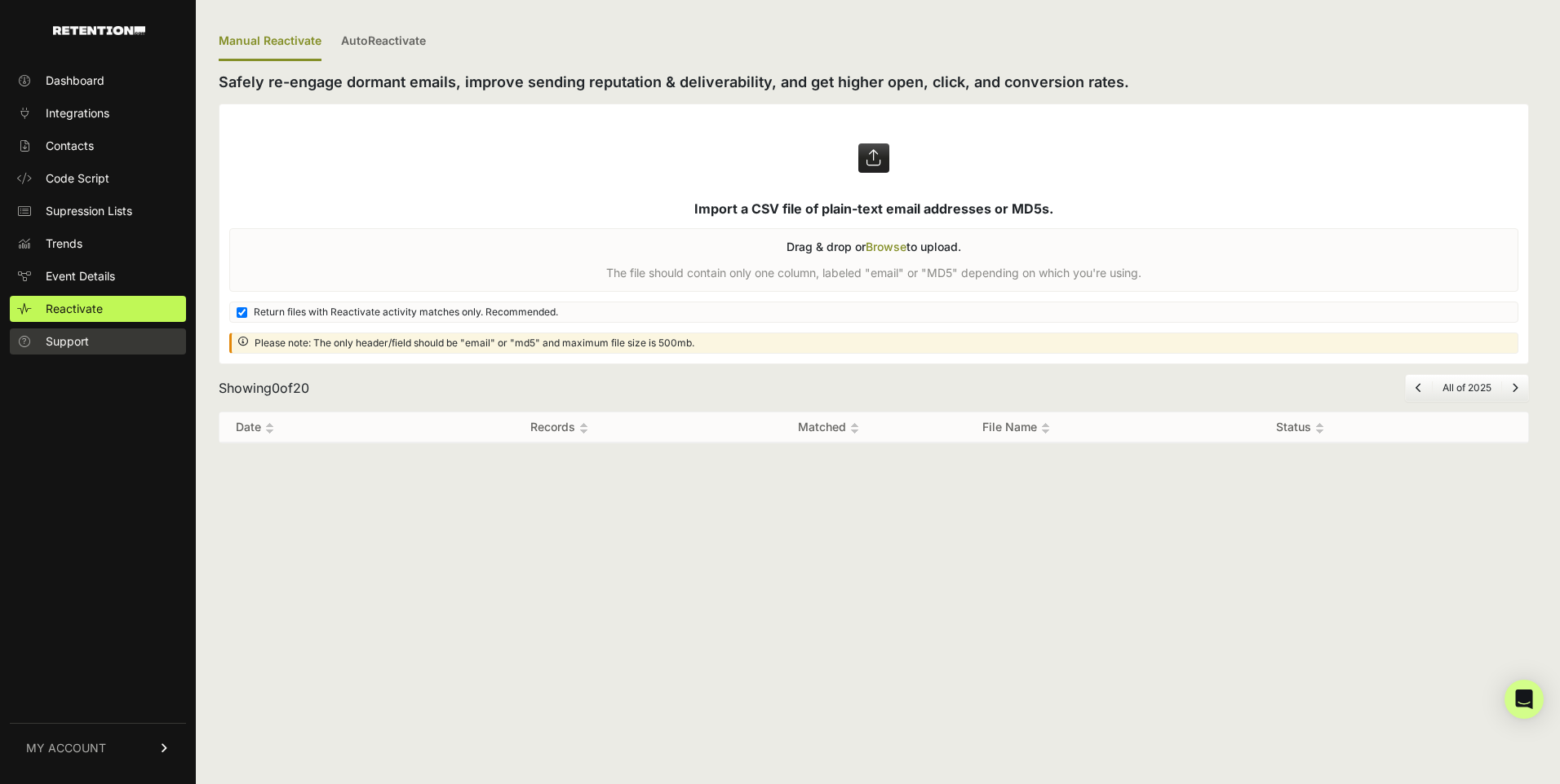
click at [57, 346] on span "Support" at bounding box center [67, 341] width 43 height 16
click at [90, 765] on link "MY ACCOUNT" at bounding box center [98, 748] width 176 height 50
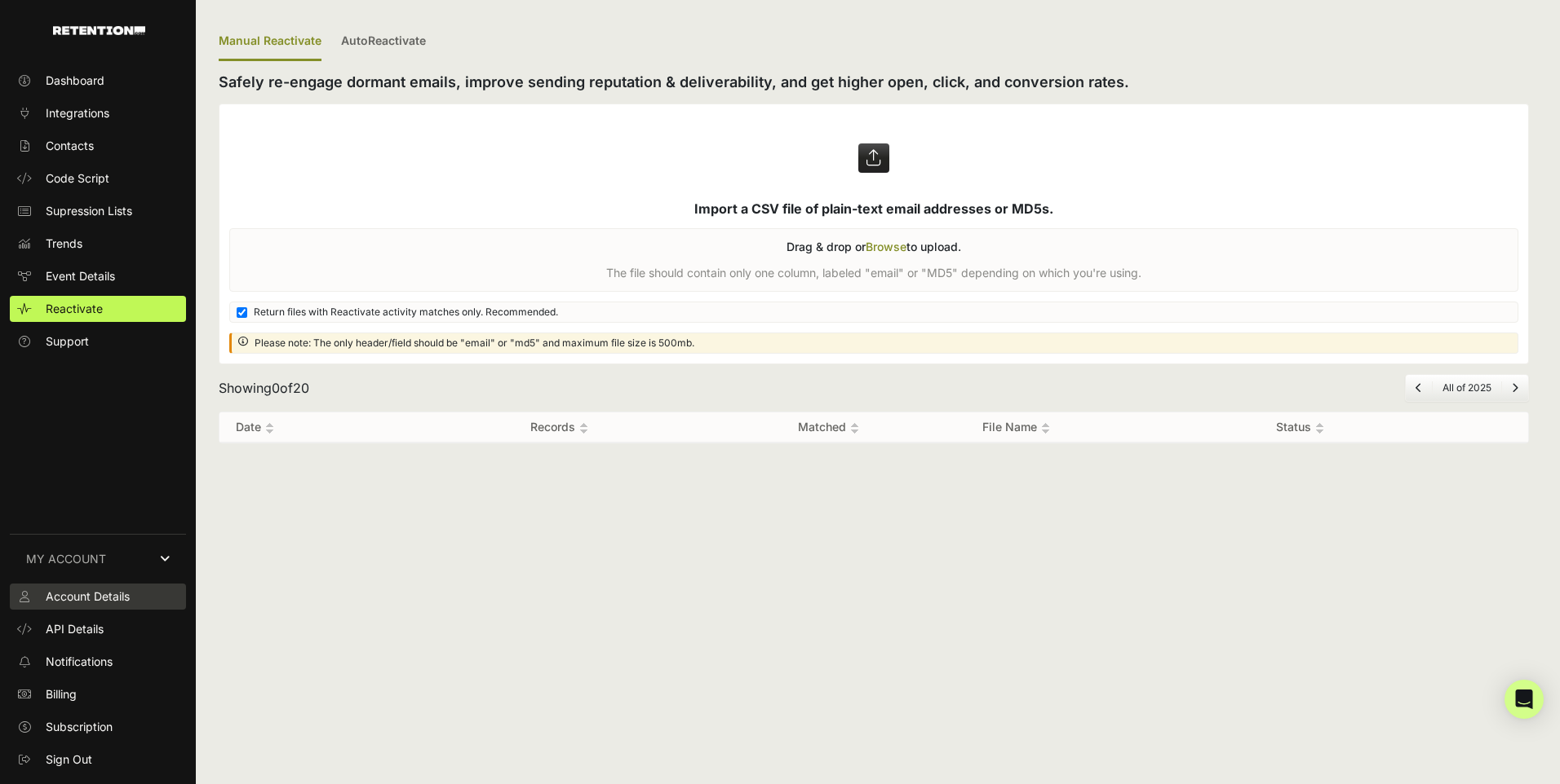
click at [93, 602] on span "Account Details" at bounding box center [88, 596] width 84 height 16
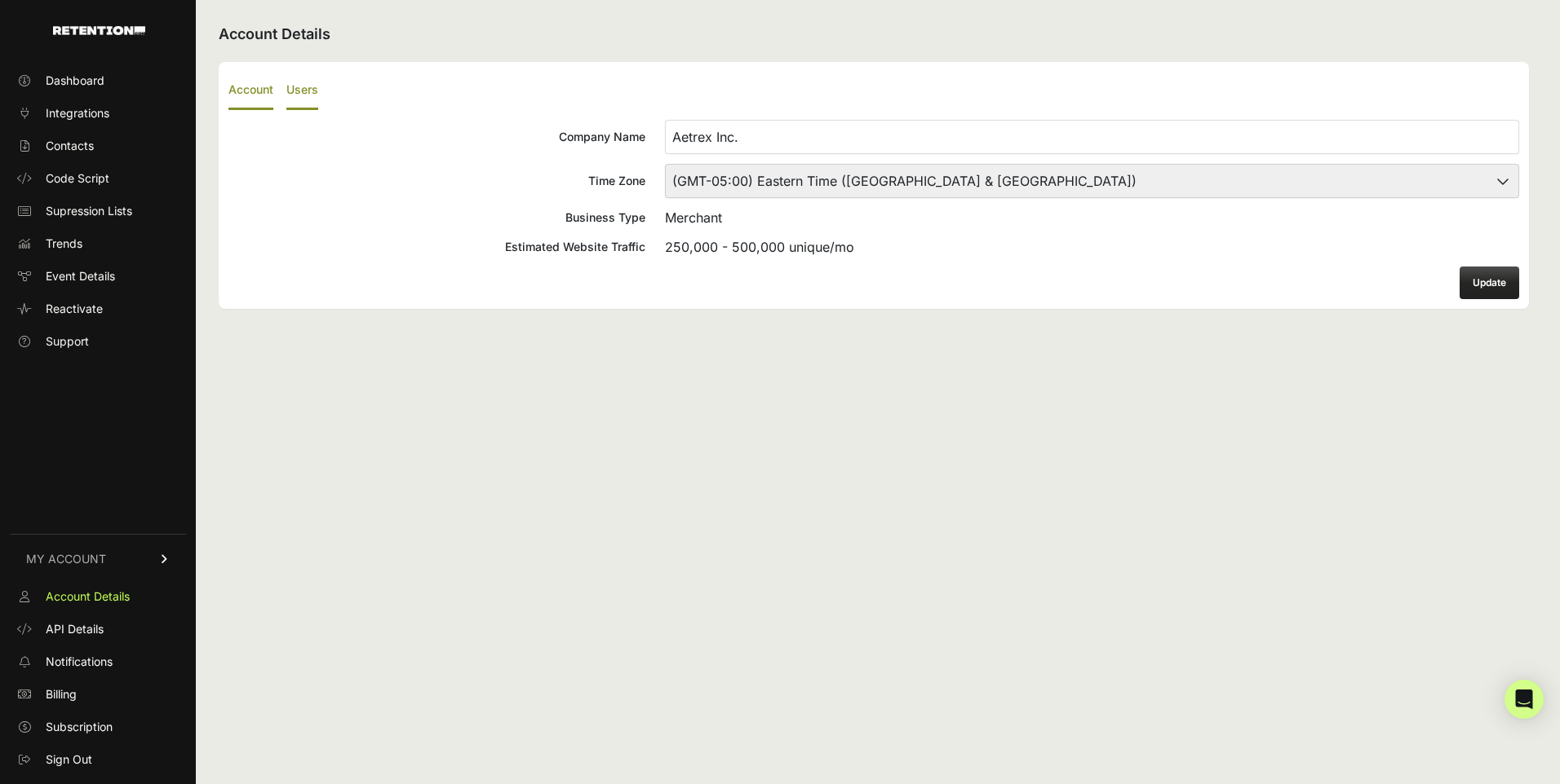
click at [301, 91] on label "Users" at bounding box center [302, 90] width 32 height 38
click at [0, 0] on input "Users" at bounding box center [0, 0] width 0 height 0
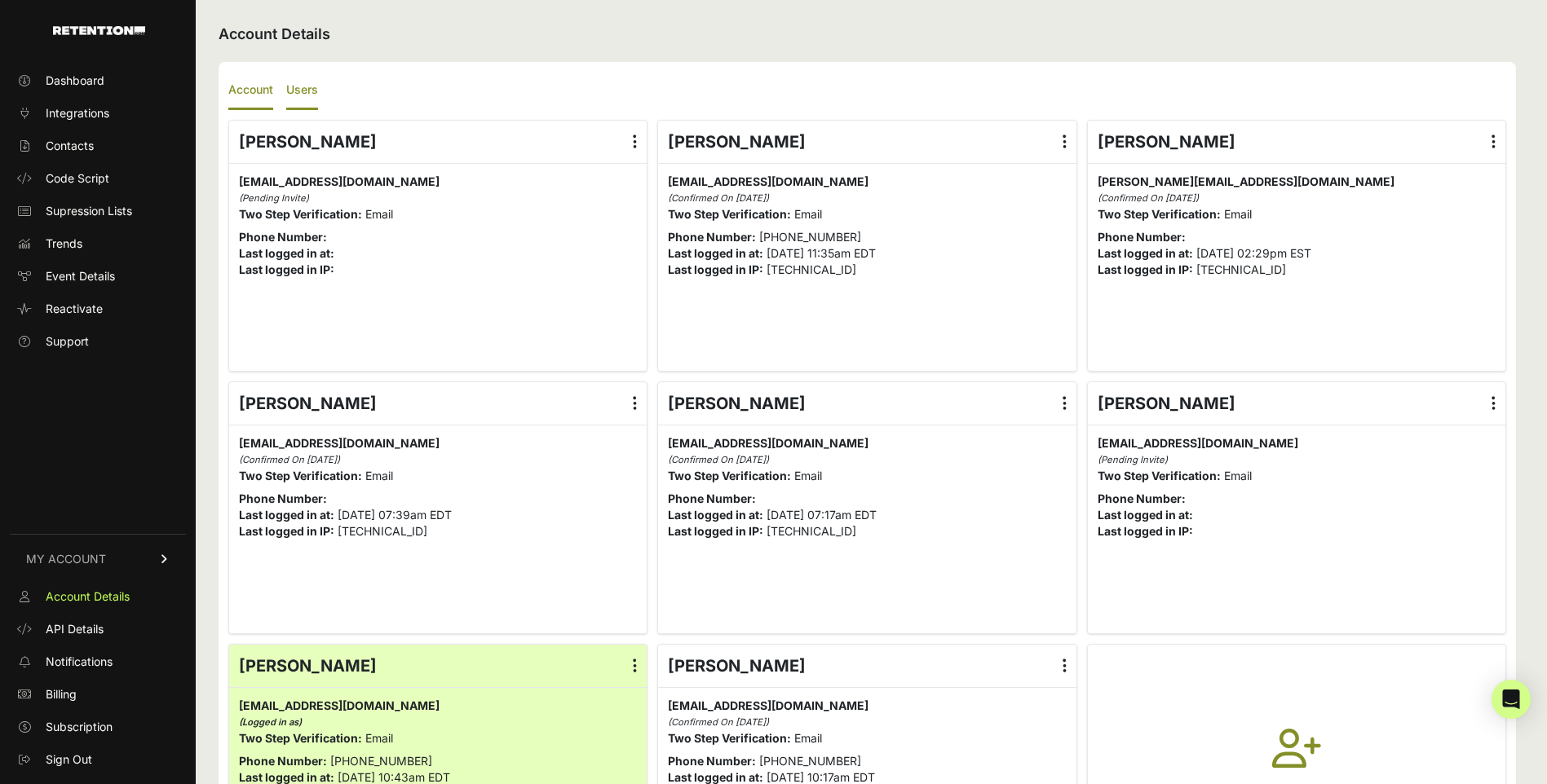
click at [261, 107] on label "Account" at bounding box center [251, 90] width 45 height 38
click at [0, 0] on input "Account" at bounding box center [0, 0] width 0 height 0
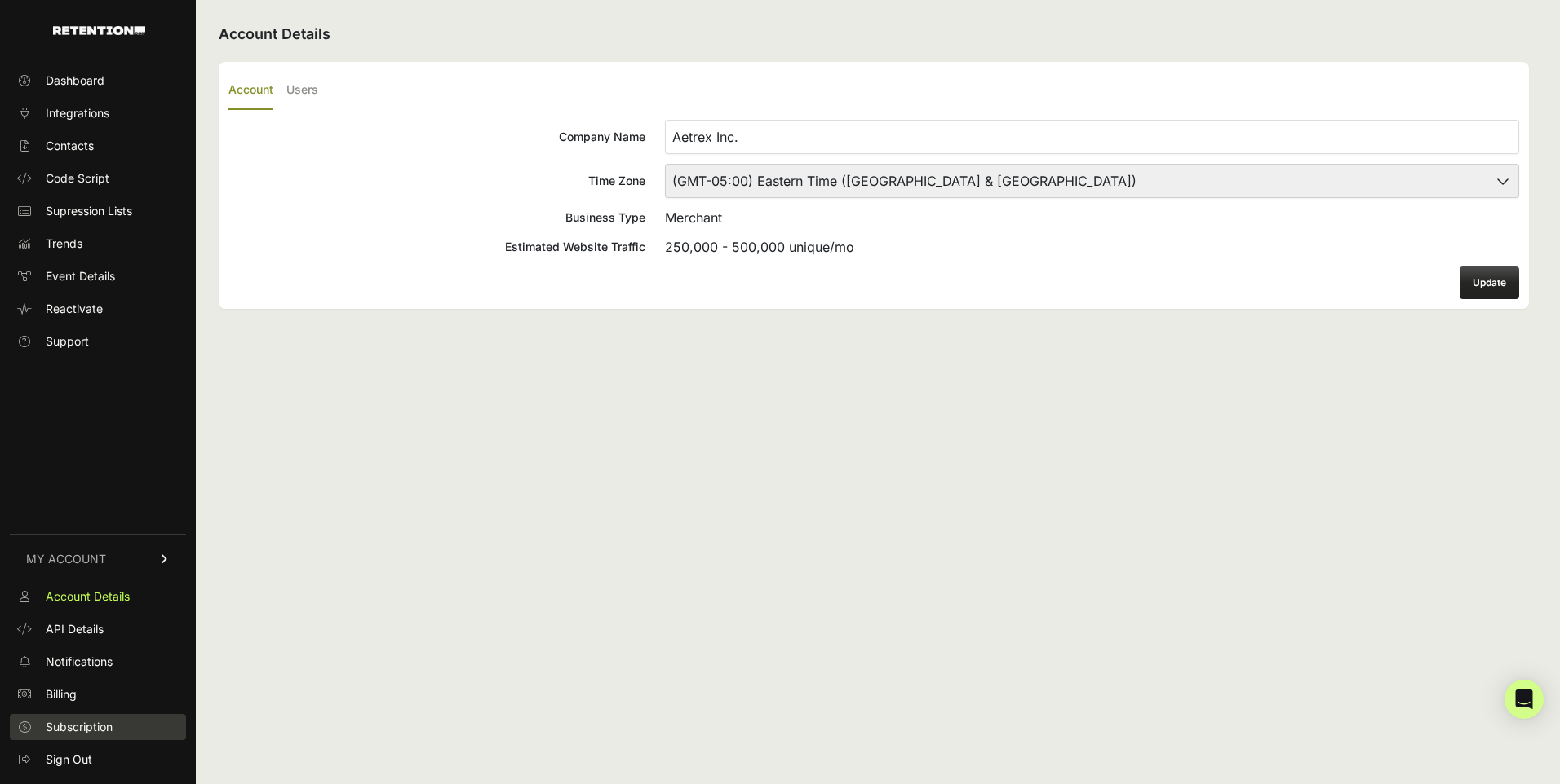
click at [84, 723] on span "Subscription" at bounding box center [79, 727] width 66 height 16
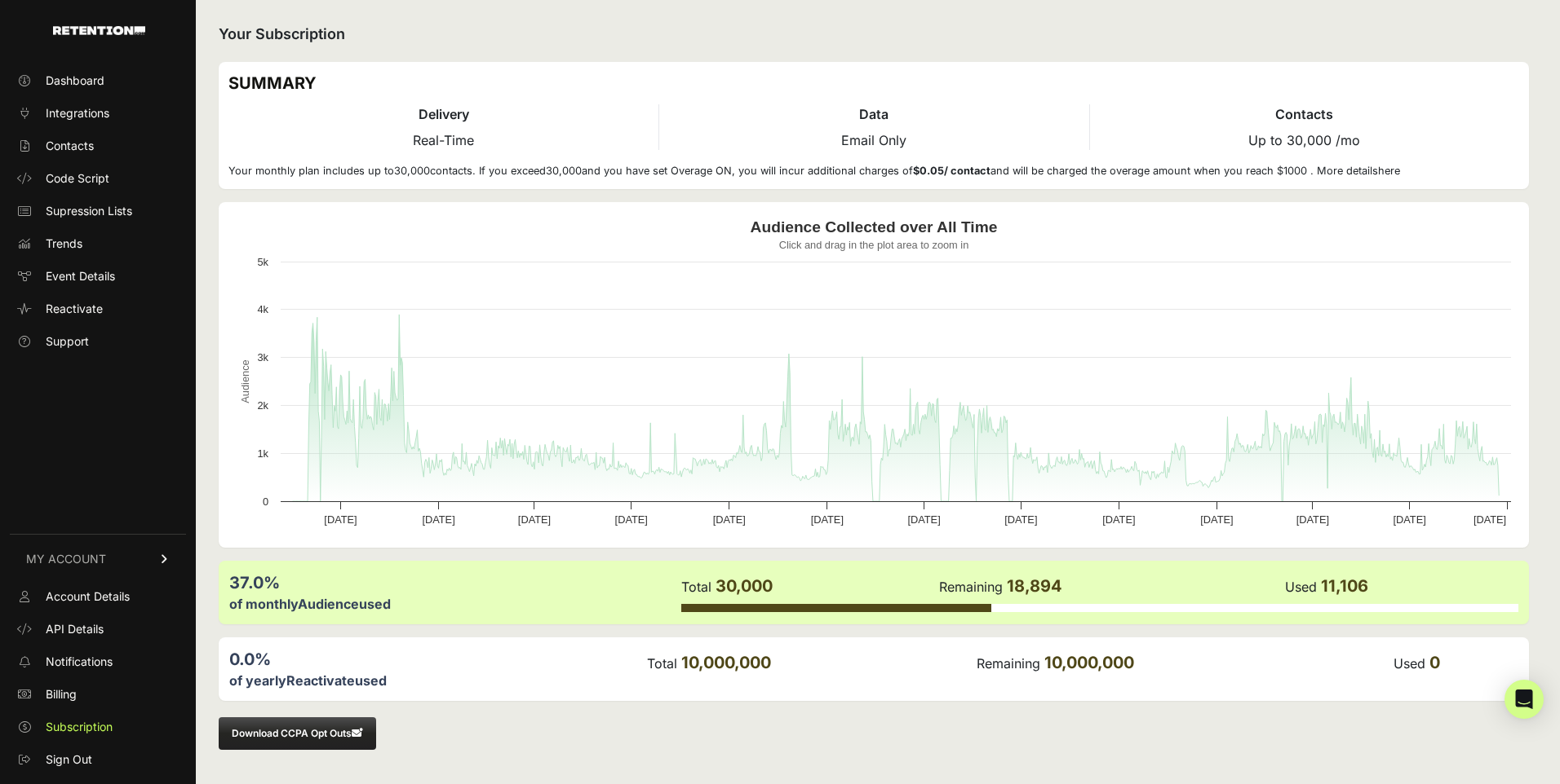
click at [308, 730] on button "Download CCPA Opt Outs" at bounding box center [298, 734] width 158 height 33
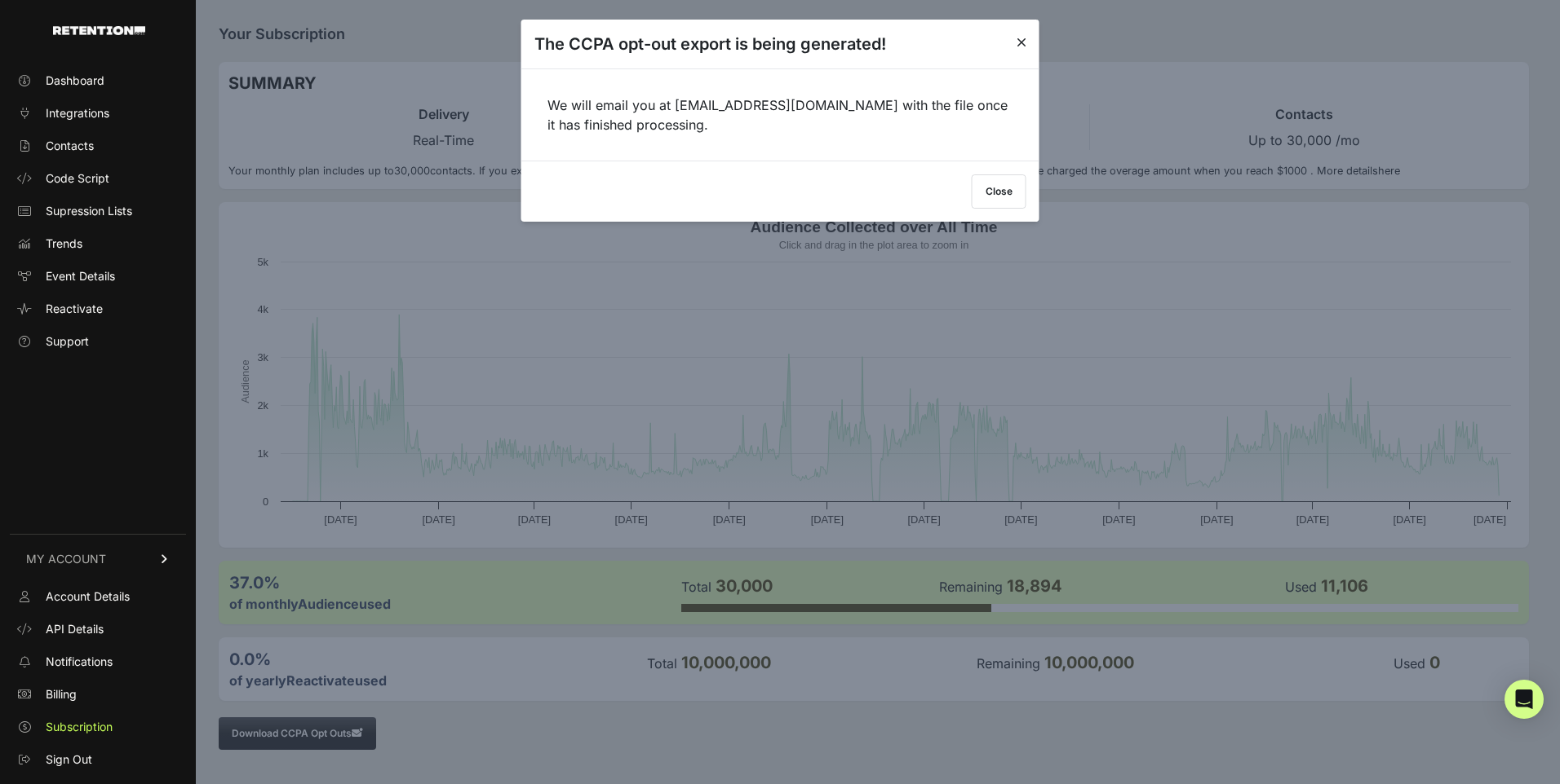
click at [997, 195] on button "Close" at bounding box center [999, 191] width 55 height 35
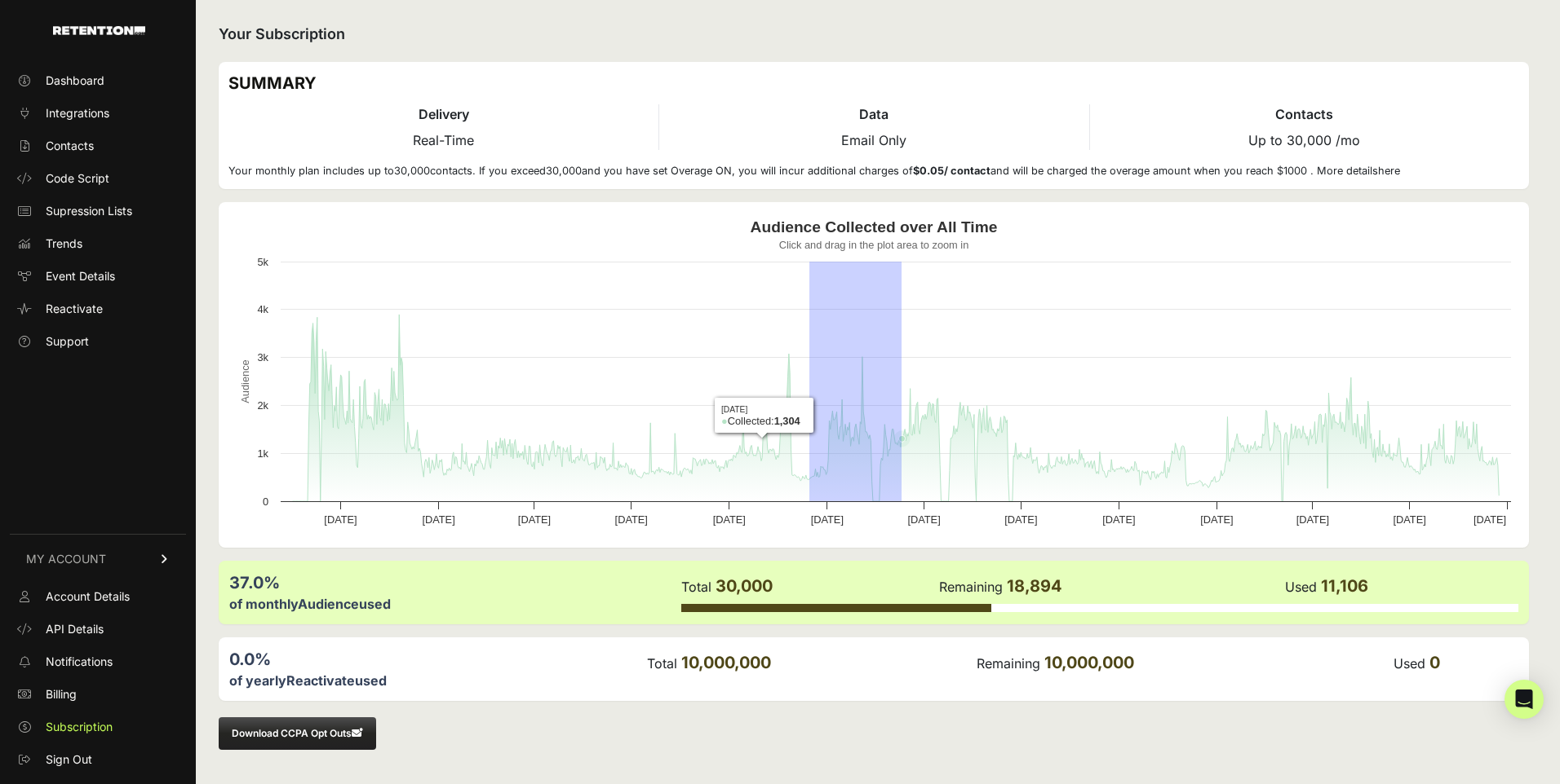
drag, startPoint x: 809, startPoint y: 265, endPoint x: 906, endPoint y: 335, distance: 119.6
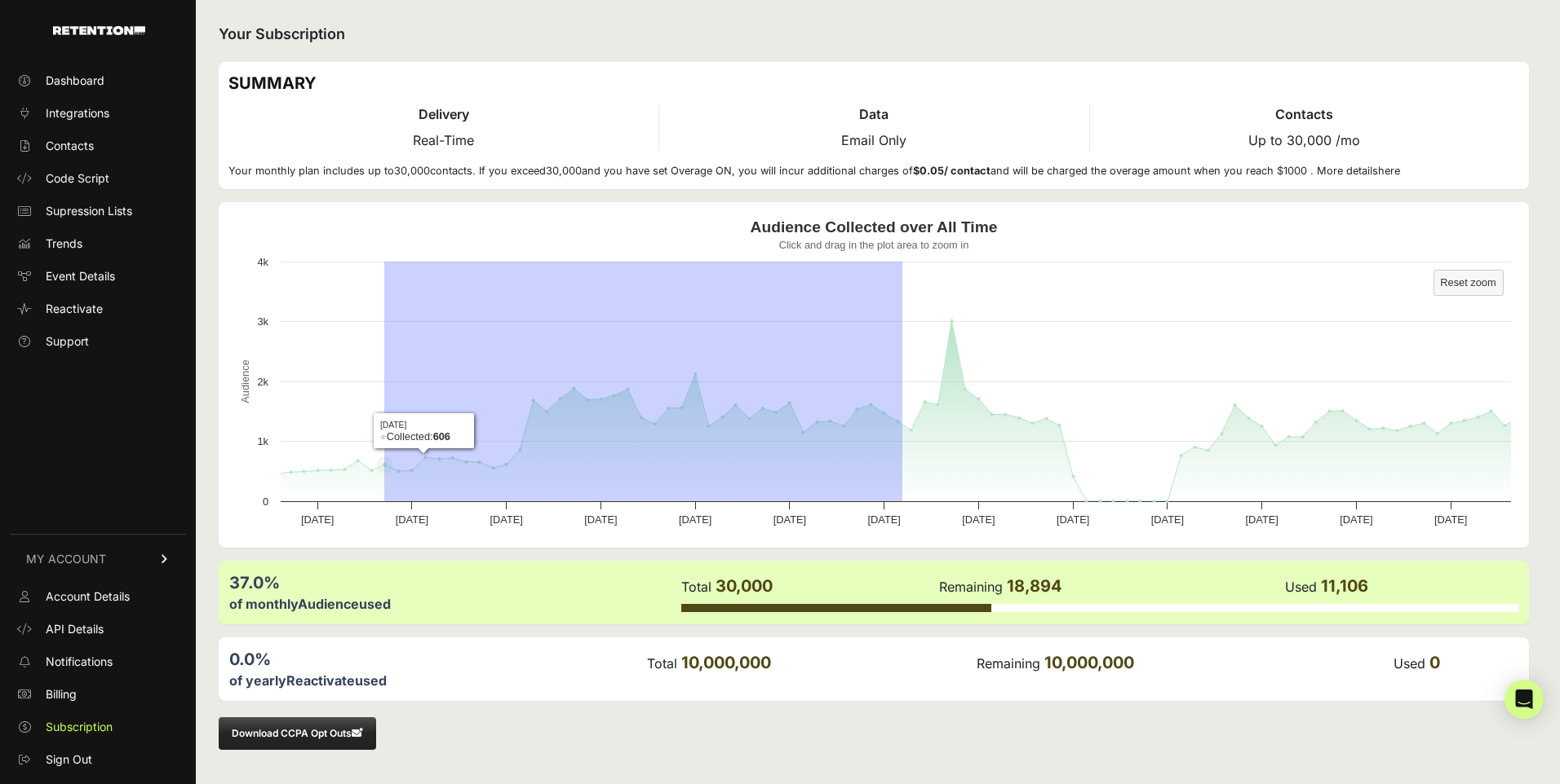
drag, startPoint x: 902, startPoint y: 397, endPoint x: 384, endPoint y: 382, distance: 518.2
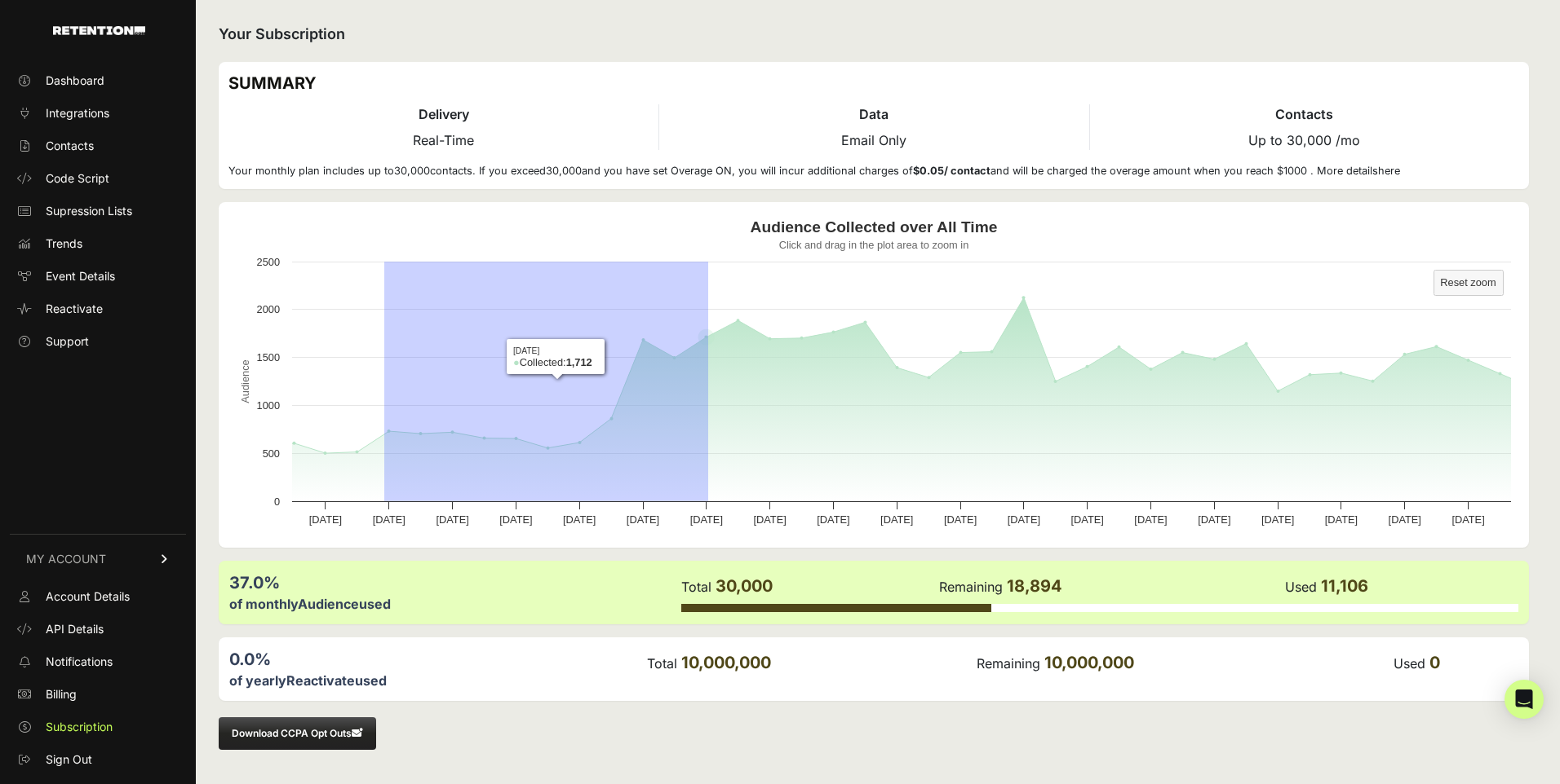
drag, startPoint x: 384, startPoint y: 382, endPoint x: 709, endPoint y: 398, distance: 325.4
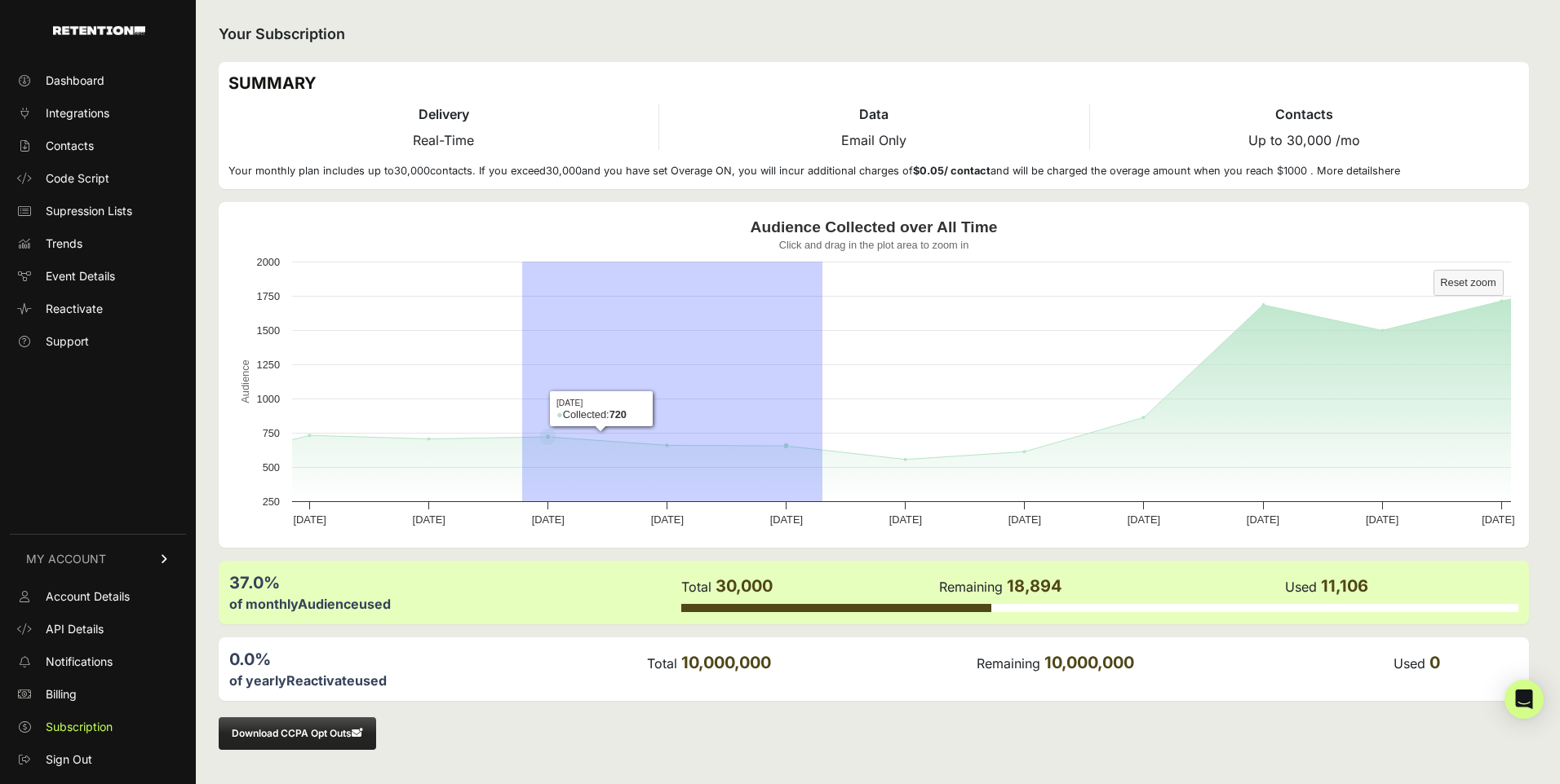
drag, startPoint x: 823, startPoint y: 388, endPoint x: 522, endPoint y: 393, distance: 301.0
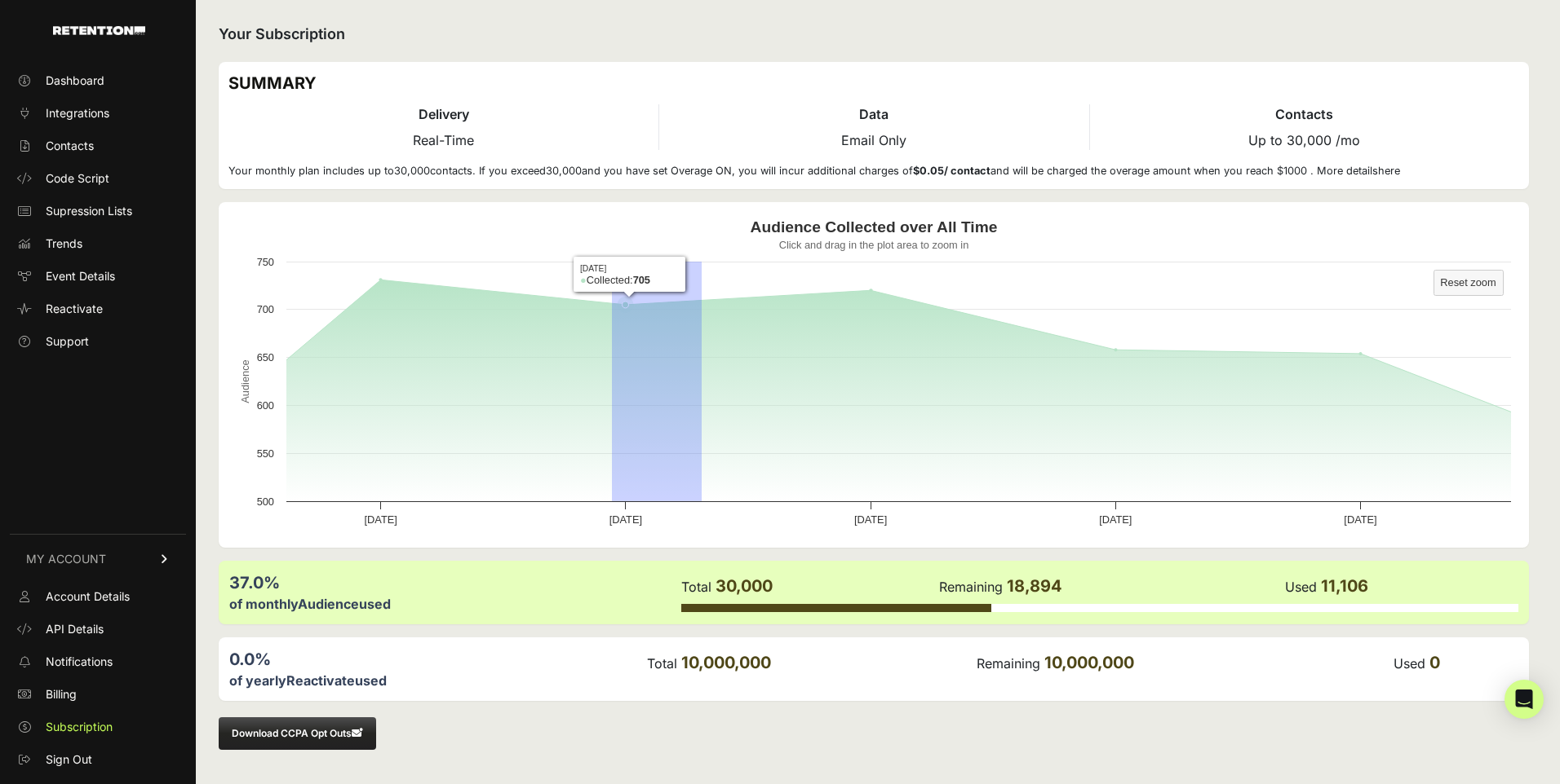
drag, startPoint x: 701, startPoint y: 433, endPoint x: 578, endPoint y: 427, distance: 123.1
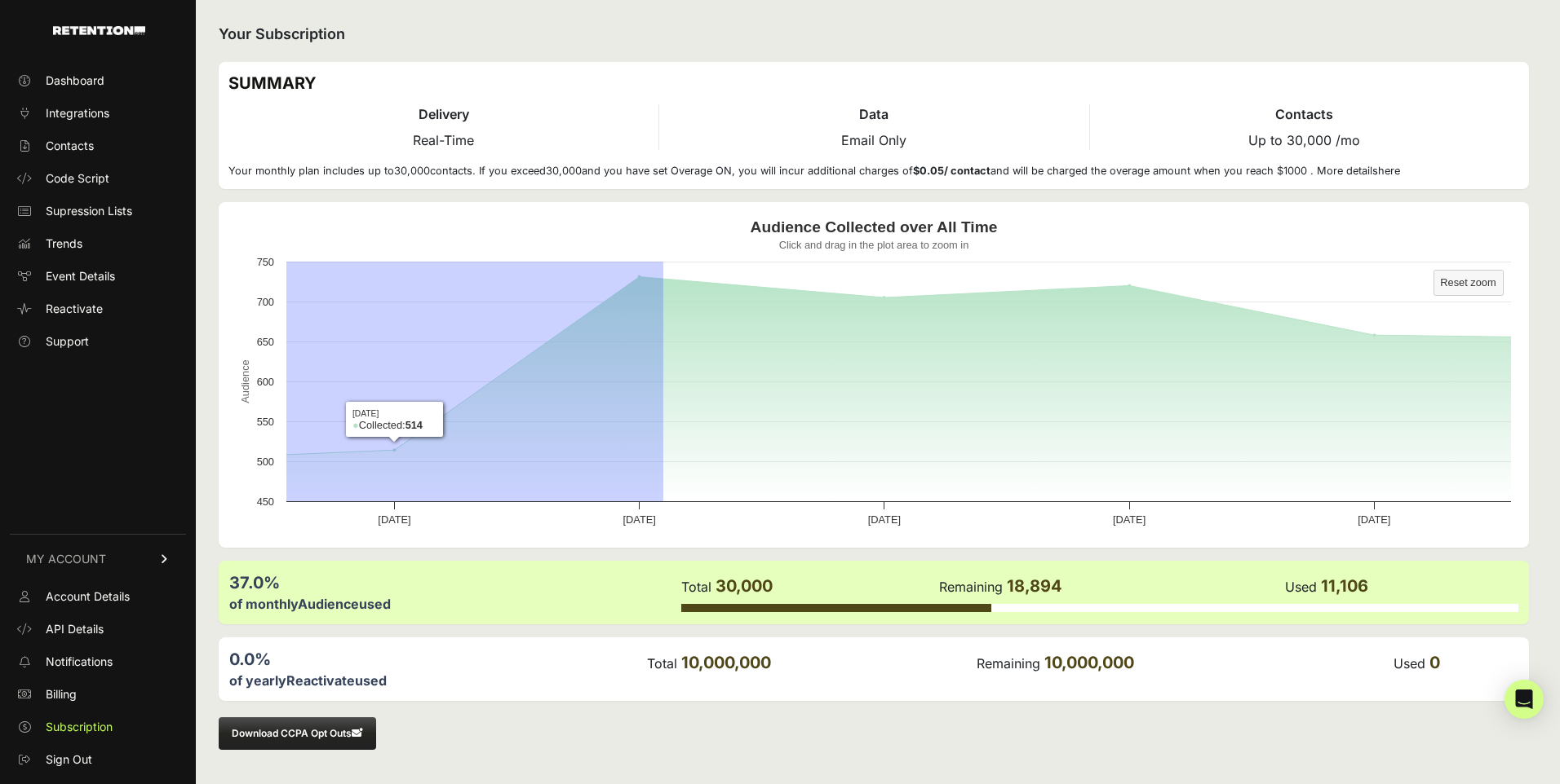
drag, startPoint x: 663, startPoint y: 437, endPoint x: 106, endPoint y: 408, distance: 557.8
click at [106, 408] on div "Dashboard Integrations Contacts Code Script Supression Lists Trends Event Detai…" at bounding box center [780, 392] width 1560 height 784
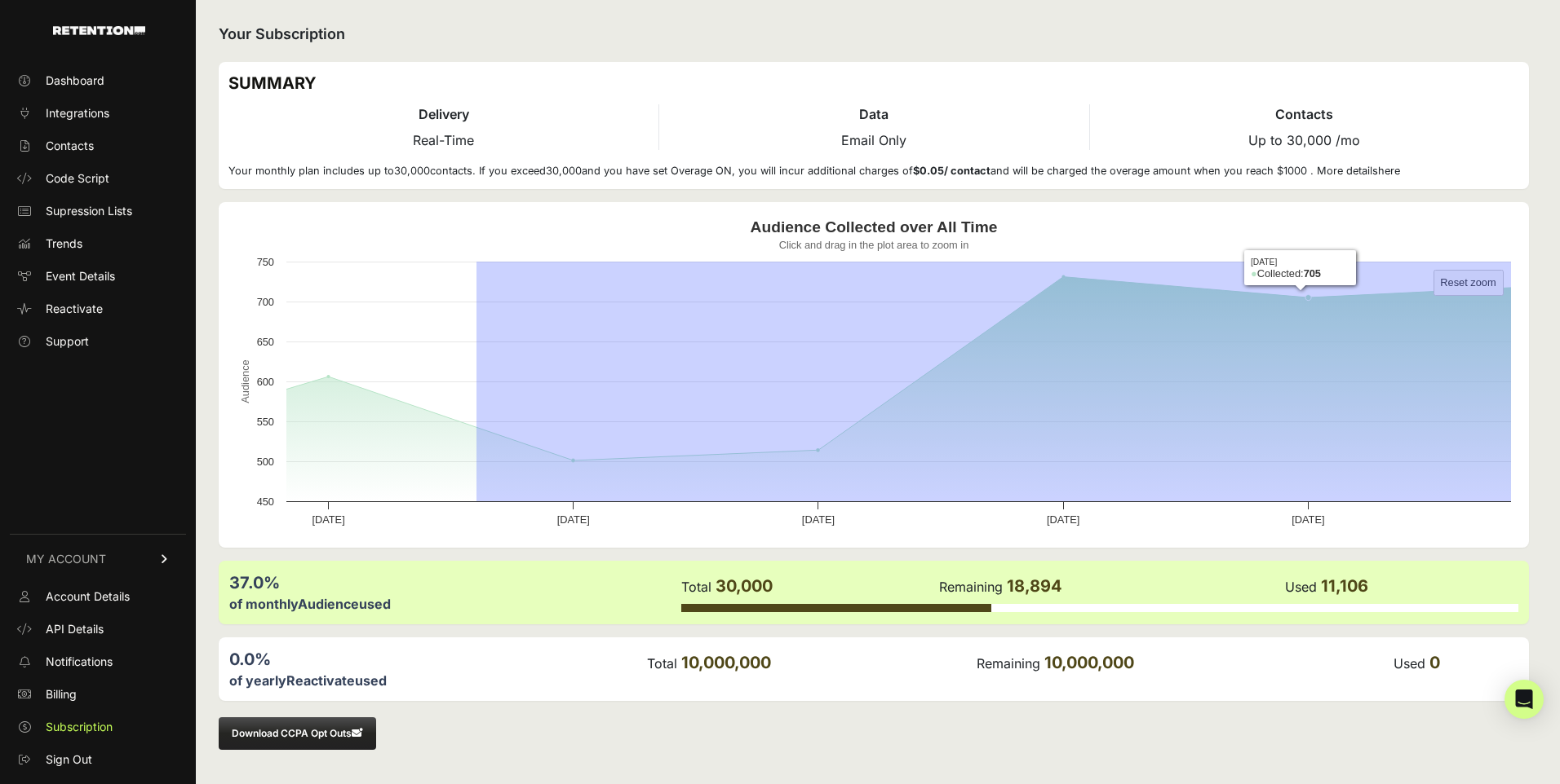
drag, startPoint x: 476, startPoint y: 381, endPoint x: 1610, endPoint y: 356, distance: 1134.3
click at [1559, 356] on html "Dashboard Integrations Contacts Code Script Supression Lists Trends Event Detai…" at bounding box center [780, 392] width 1560 height 784
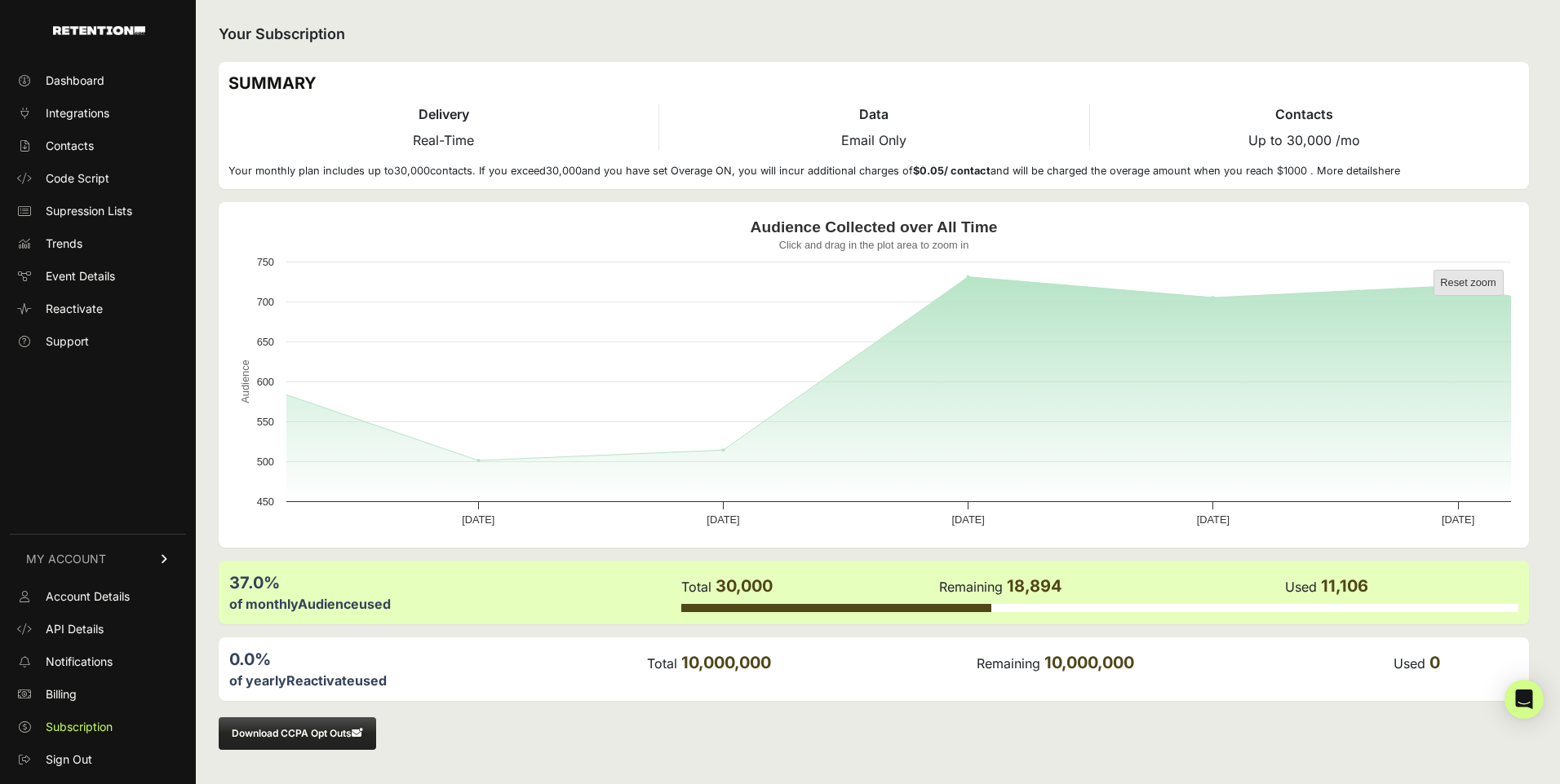
click at [1467, 283] on text "Reset zoom" at bounding box center [1467, 283] width 56 height 12
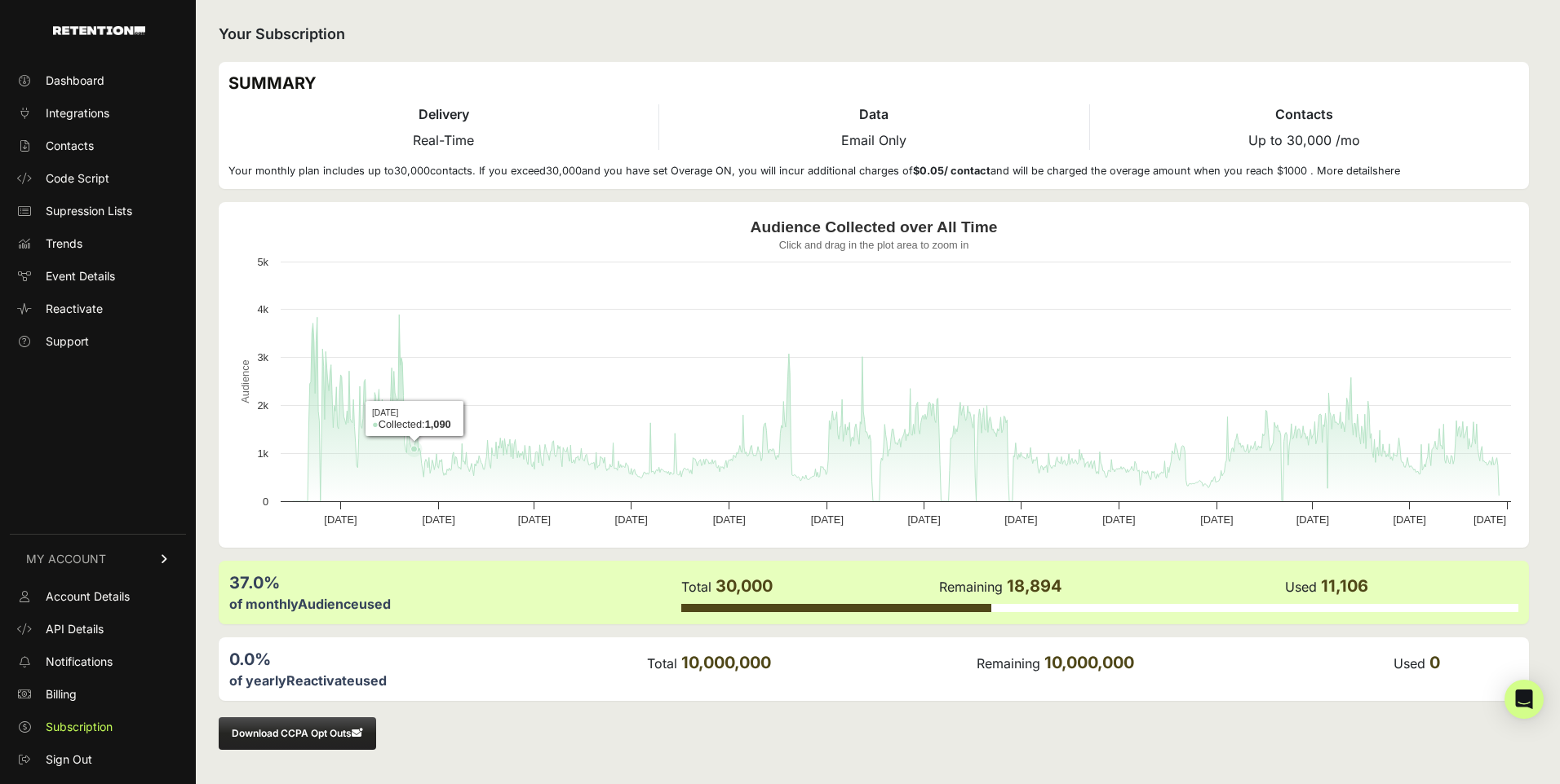
drag, startPoint x: 275, startPoint y: 424, endPoint x: 250, endPoint y: 428, distance: 25.3
click at [414, 433] on icon "Created with Highcharts 12.4.0 Audience Audience Collected over All Time Click …" at bounding box center [874, 375] width 1291 height 326
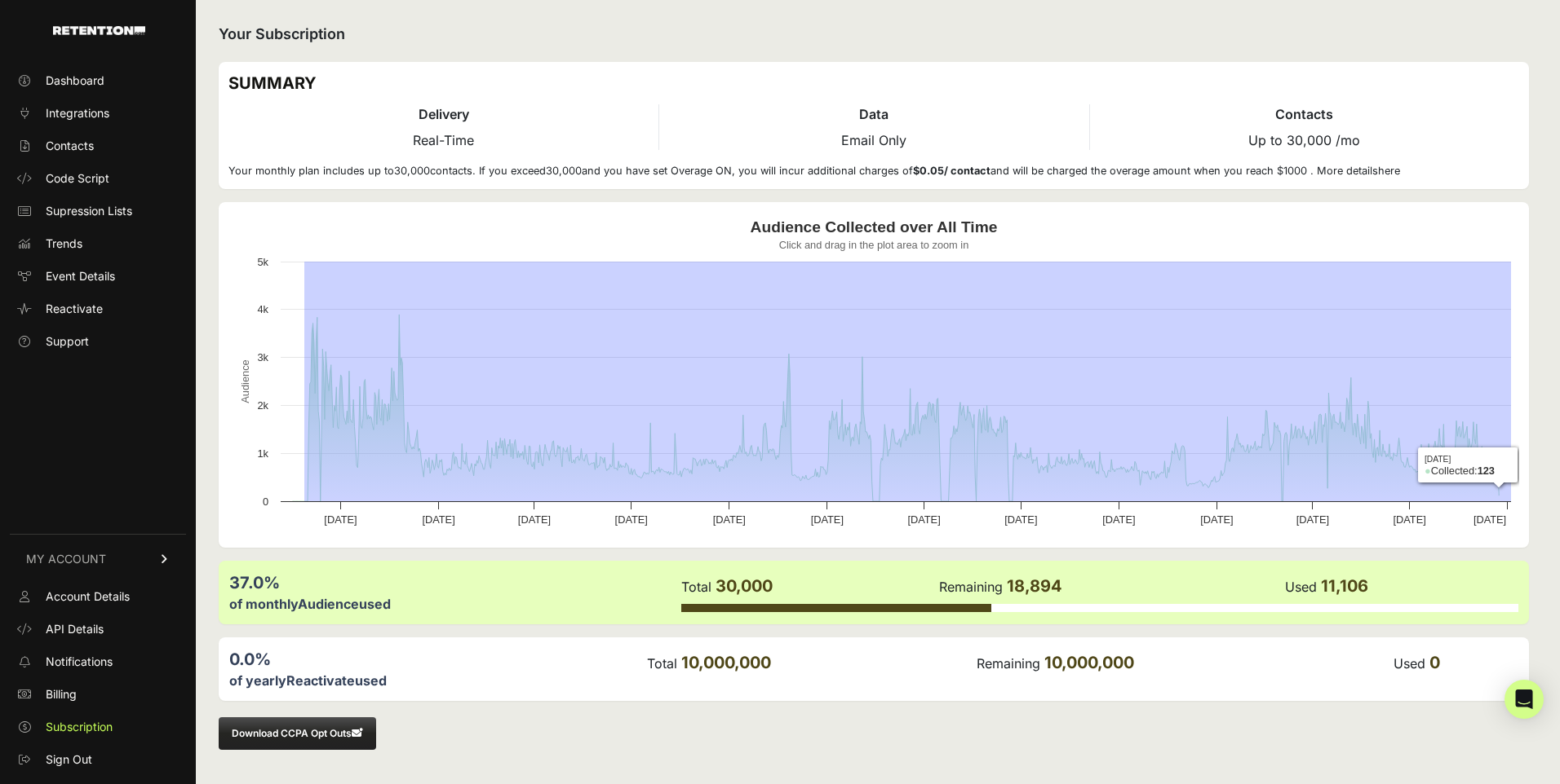
drag, startPoint x: 304, startPoint y: 445, endPoint x: 1514, endPoint y: 474, distance: 1210.3
click at [1514, 474] on icon "Created with Highcharts 12.4.0 Audience Audience Collected over All Time Click …" at bounding box center [874, 375] width 1291 height 326
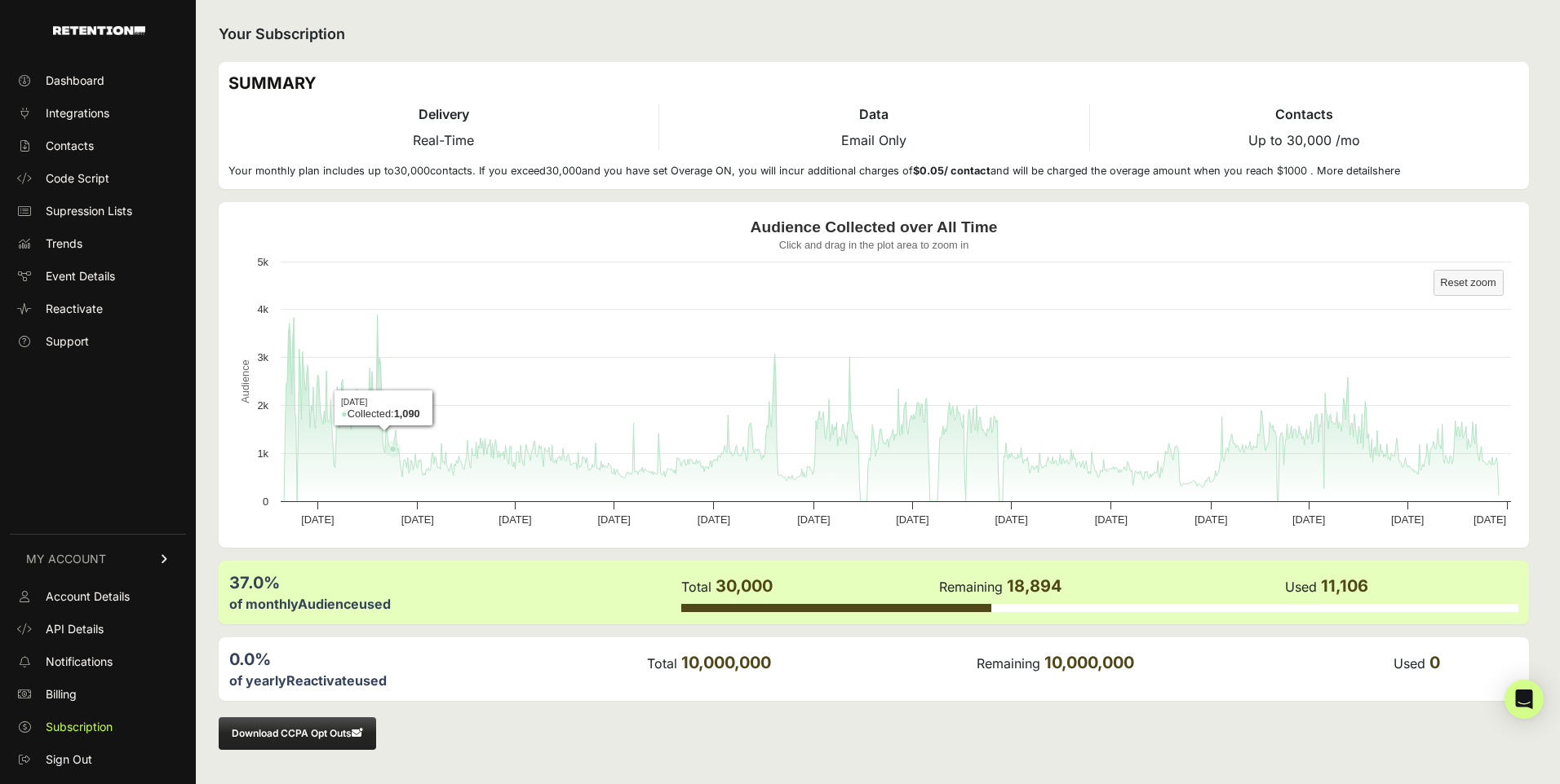
drag, startPoint x: 280, startPoint y: 392, endPoint x: 393, endPoint y: 404, distance: 113.6
click at [393, 404] on rect "Audience Collected over All Time" at bounding box center [874, 375] width 1291 height 326
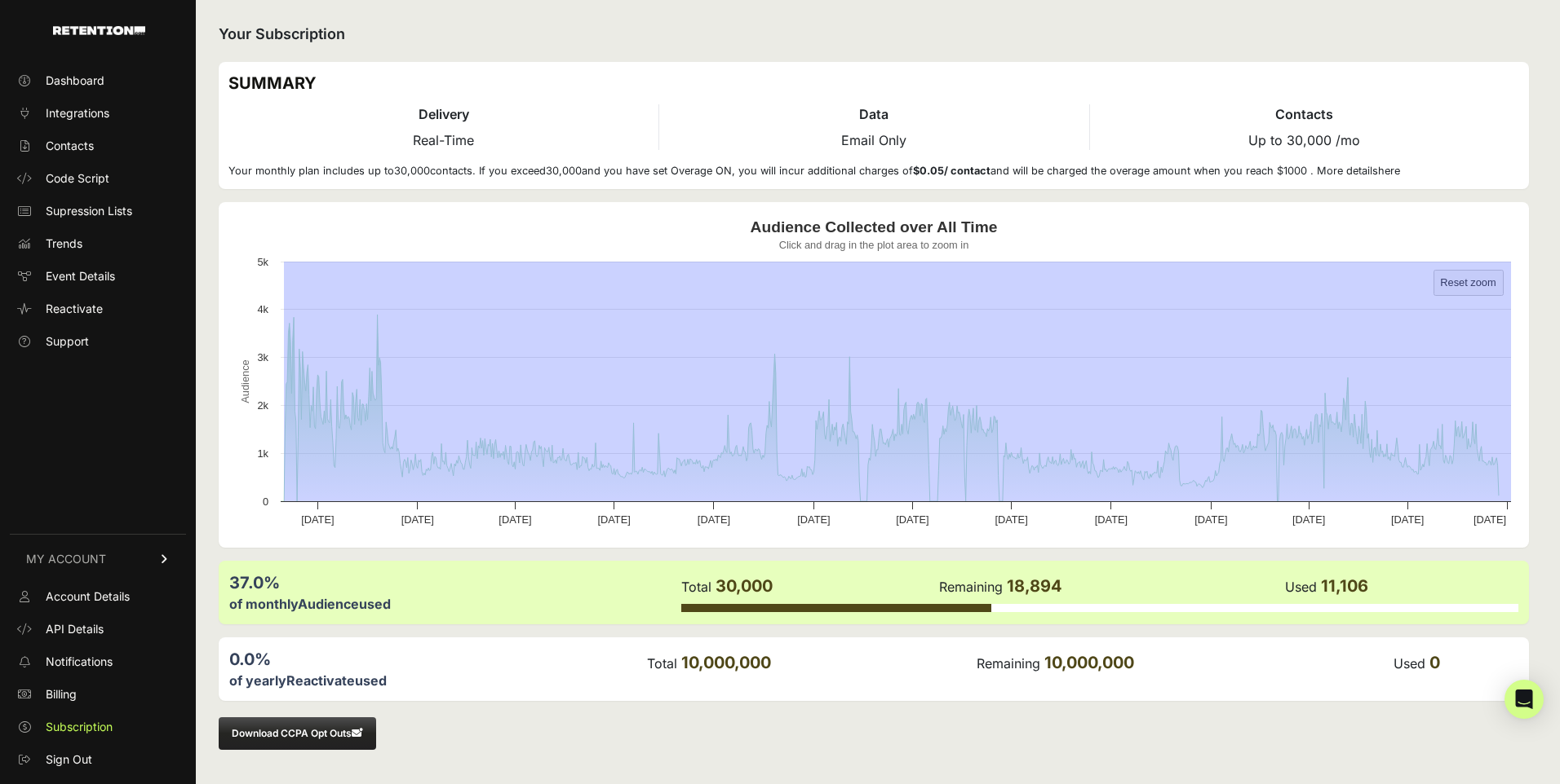
drag, startPoint x: 284, startPoint y: 476, endPoint x: 1513, endPoint y: 469, distance: 1229.0
click at [1513, 469] on icon "Created with Highcharts 12.4.0 Audience Audience Collected over All Time Click …" at bounding box center [874, 375] width 1291 height 326
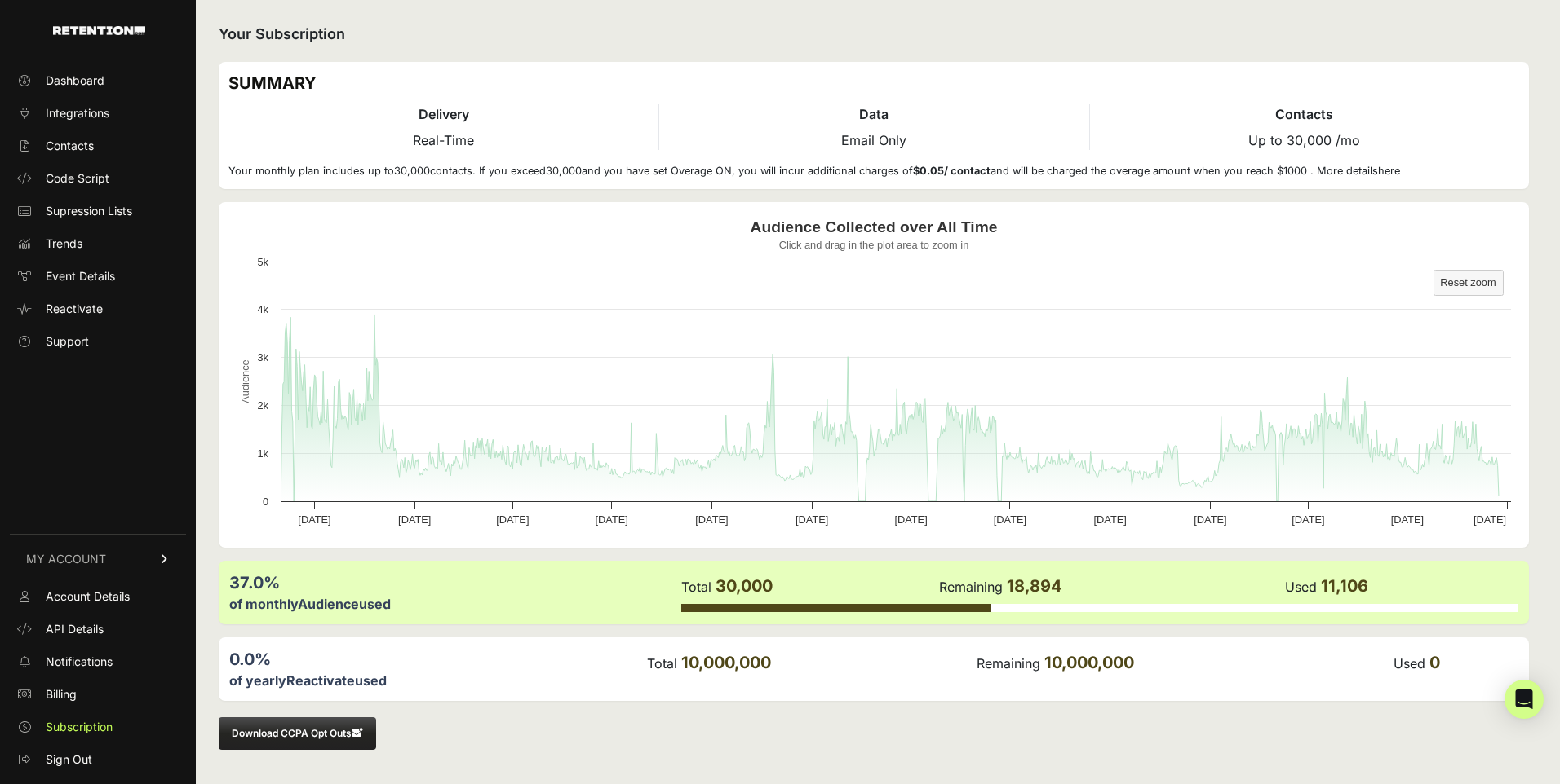
click at [839, 234] on text "Audience Collected over All Time" at bounding box center [874, 227] width 247 height 17
click at [833, 216] on rect "Audience Collected over All Time" at bounding box center [874, 375] width 1291 height 326
click at [103, 151] on link "Contacts" at bounding box center [98, 145] width 176 height 26
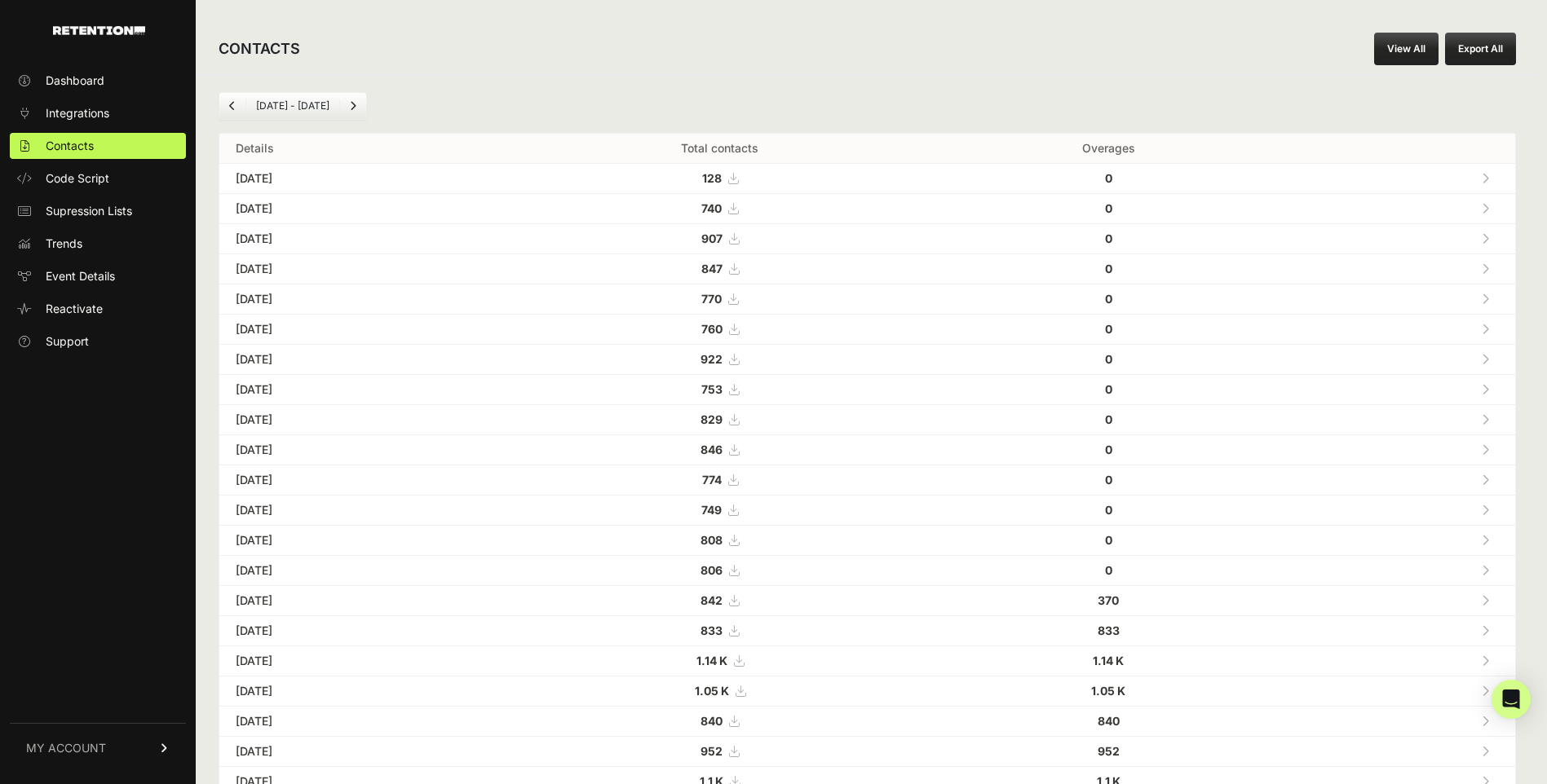
click at [230, 103] on icon "Previous" at bounding box center [232, 105] width 6 height 10
click at [230, 110] on icon "Previous" at bounding box center [232, 105] width 6 height 10
click at [355, 103] on icon "Next" at bounding box center [353, 105] width 6 height 10
click at [355, 103] on link "Next" at bounding box center [353, 105] width 26 height 26
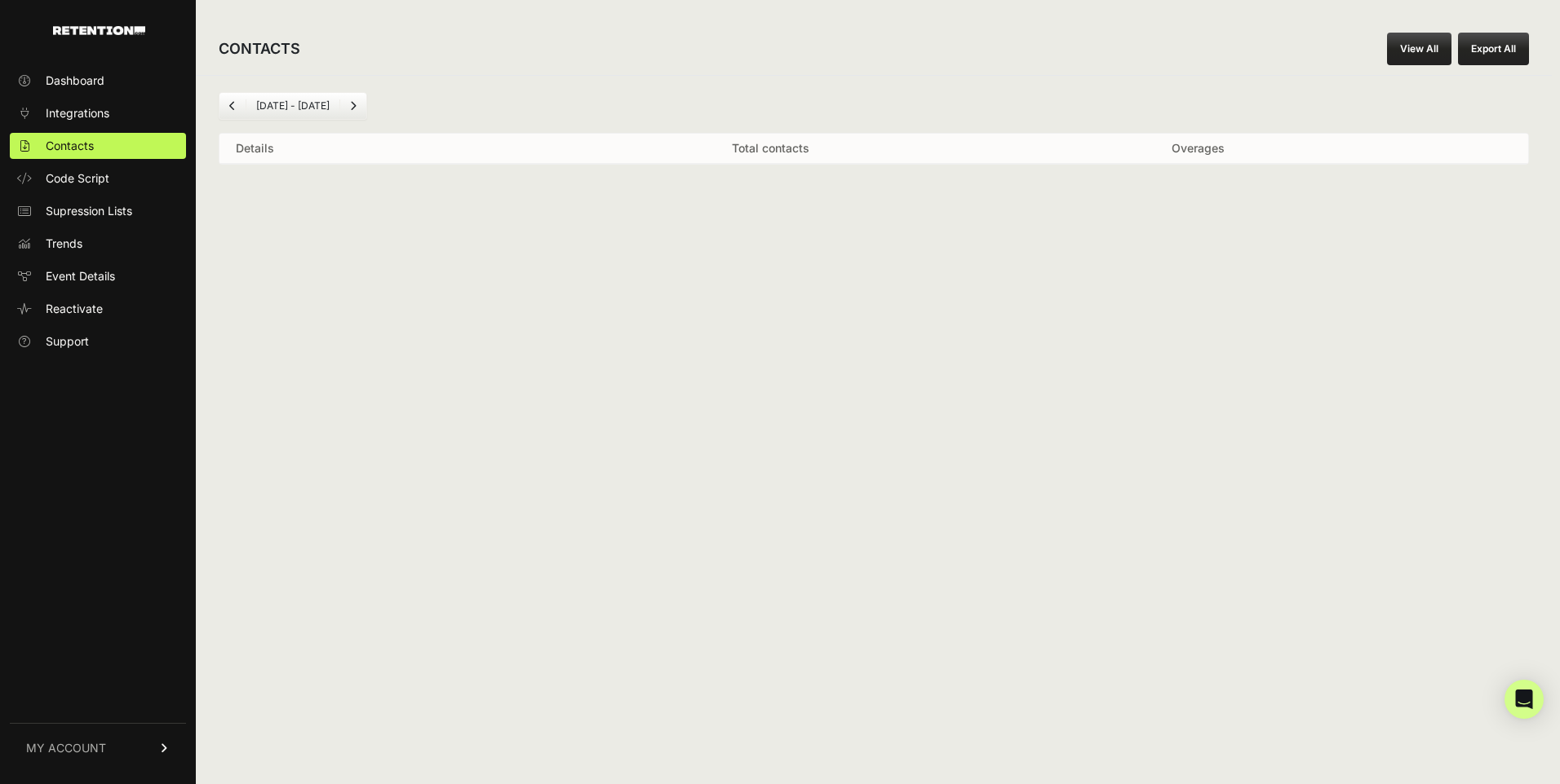
click at [355, 103] on icon "Next" at bounding box center [353, 105] width 6 height 10
click at [336, 103] on icon "Next" at bounding box center [332, 105] width 6 height 10
click at [355, 103] on icon "Next" at bounding box center [353, 105] width 6 height 10
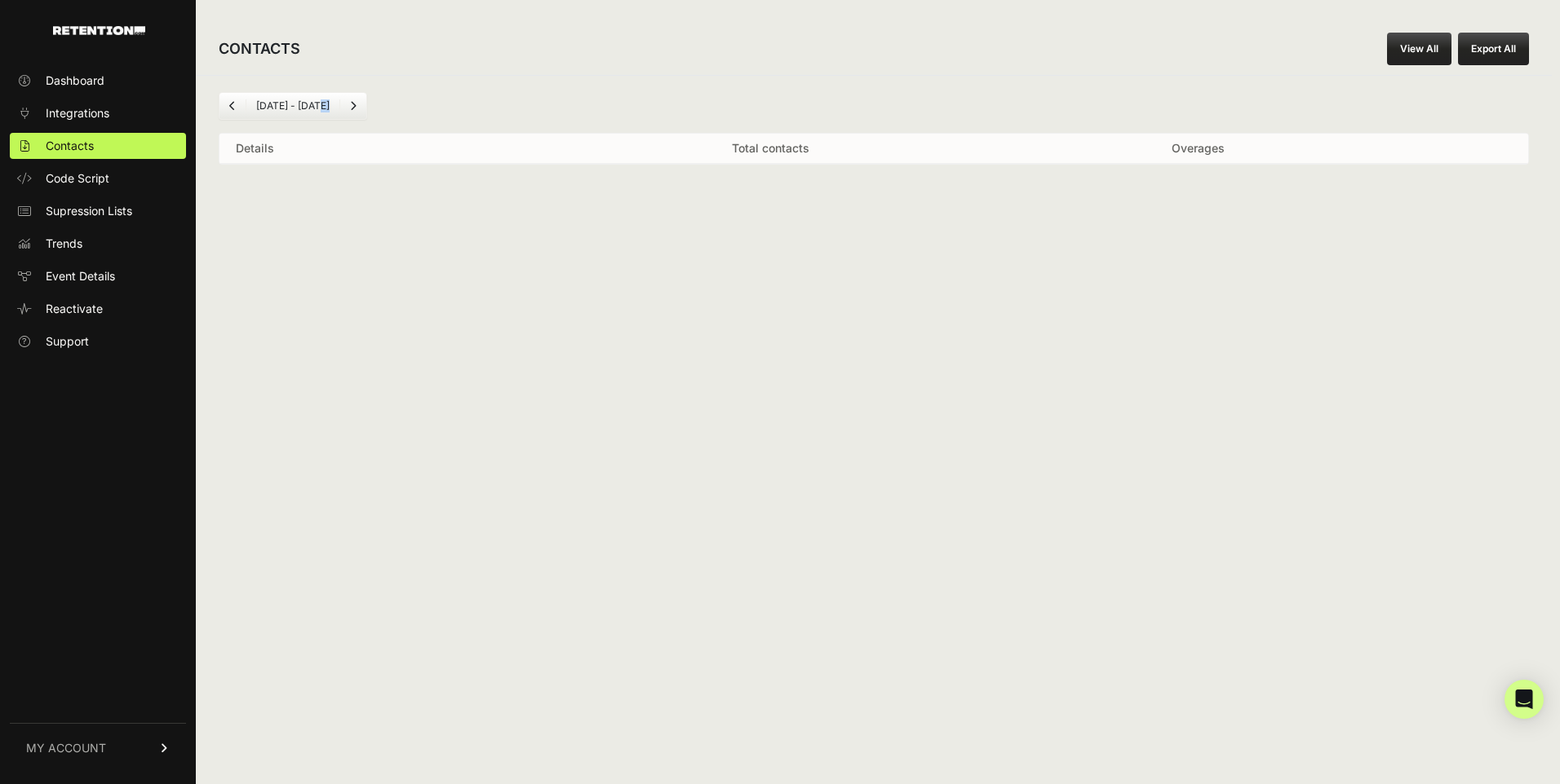
drag, startPoint x: 0, startPoint y: 0, endPoint x: 355, endPoint y: 103, distance: 369.6
click at [355, 103] on icon "Next" at bounding box center [353, 105] width 6 height 10
click at [496, 105] on div "May 23 - Jun 23" at bounding box center [874, 105] width 1310 height 27
click at [86, 141] on span "Contacts" at bounding box center [70, 146] width 48 height 16
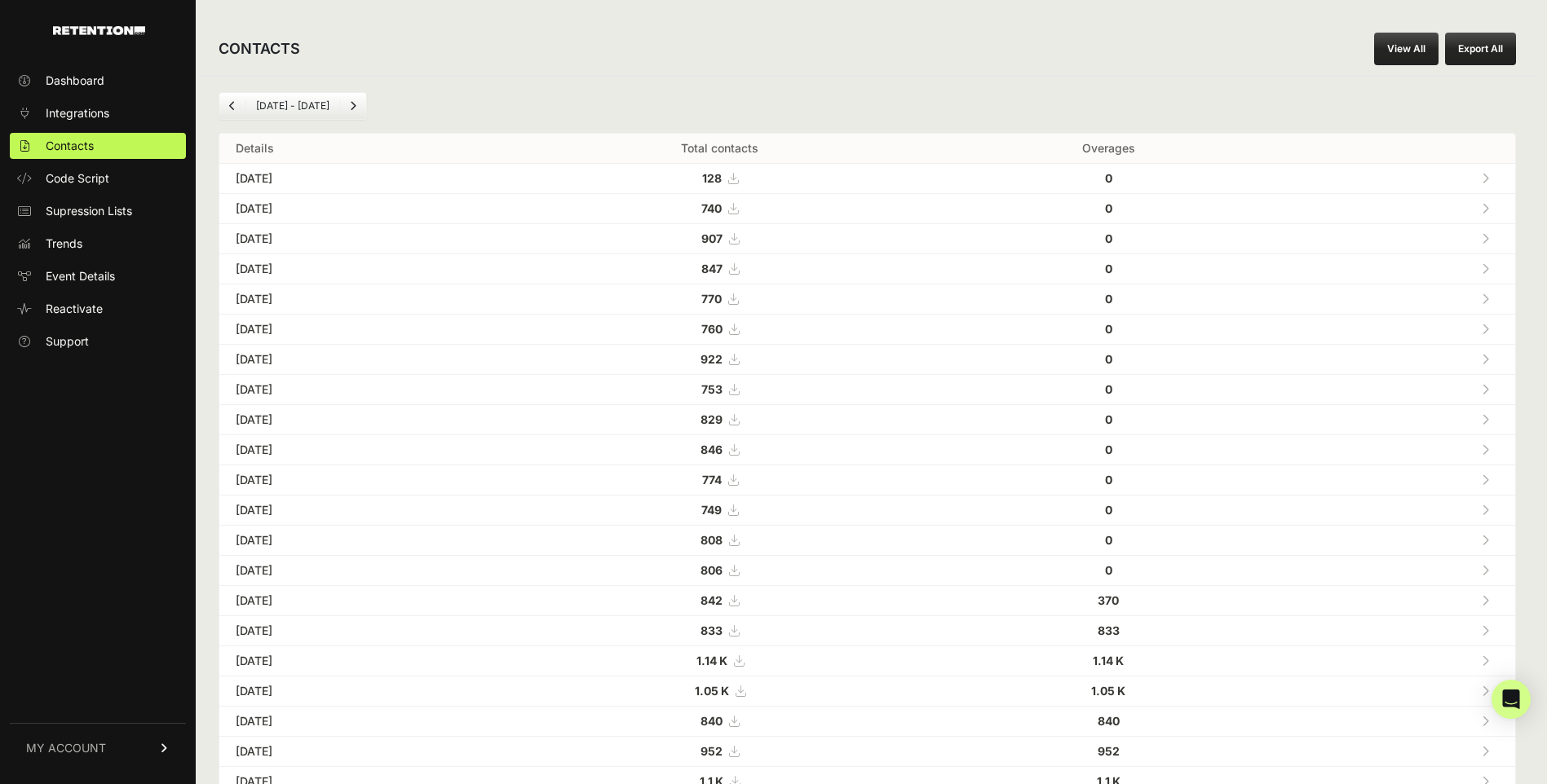
click at [223, 97] on link "Previous" at bounding box center [232, 105] width 26 height 26
click at [225, 107] on link "Previous" at bounding box center [232, 105] width 26 height 26
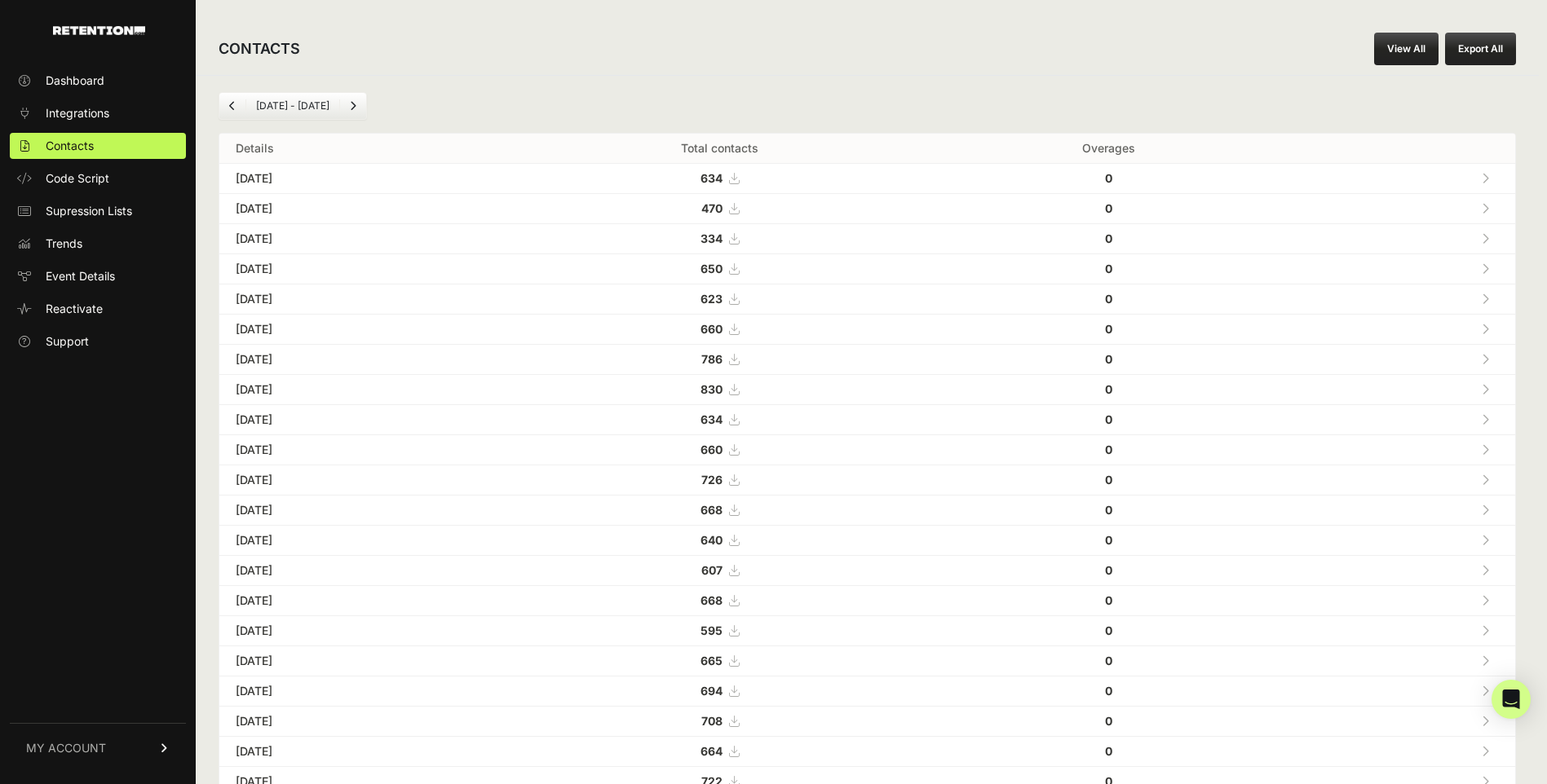
click at [225, 107] on link "Previous" at bounding box center [232, 105] width 26 height 26
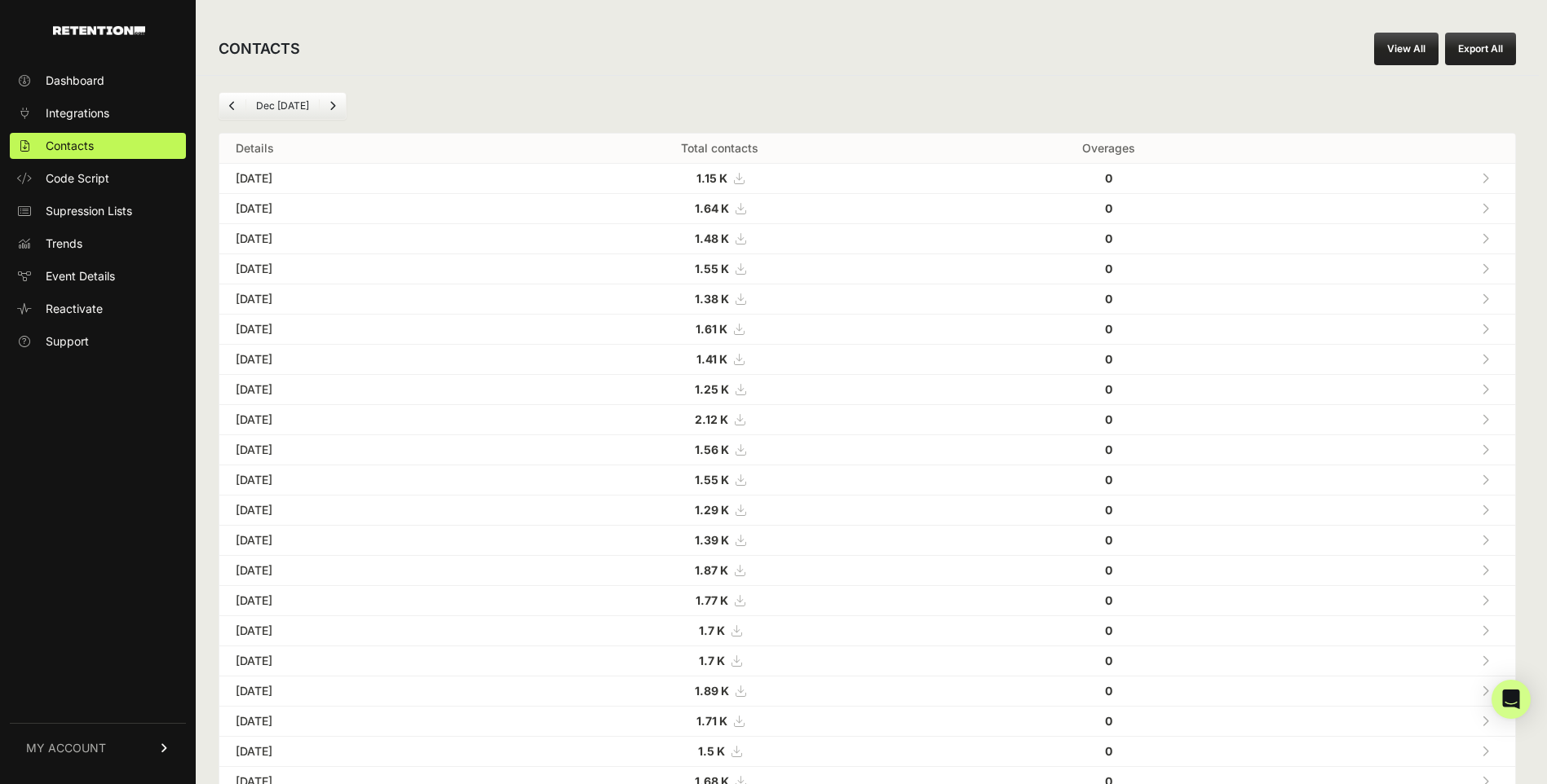
click at [225, 107] on link "Previous" at bounding box center [232, 105] width 26 height 26
click at [225, 108] on link "Previous" at bounding box center [232, 105] width 26 height 26
click at [226, 108] on link "Previous" at bounding box center [232, 105] width 26 height 26
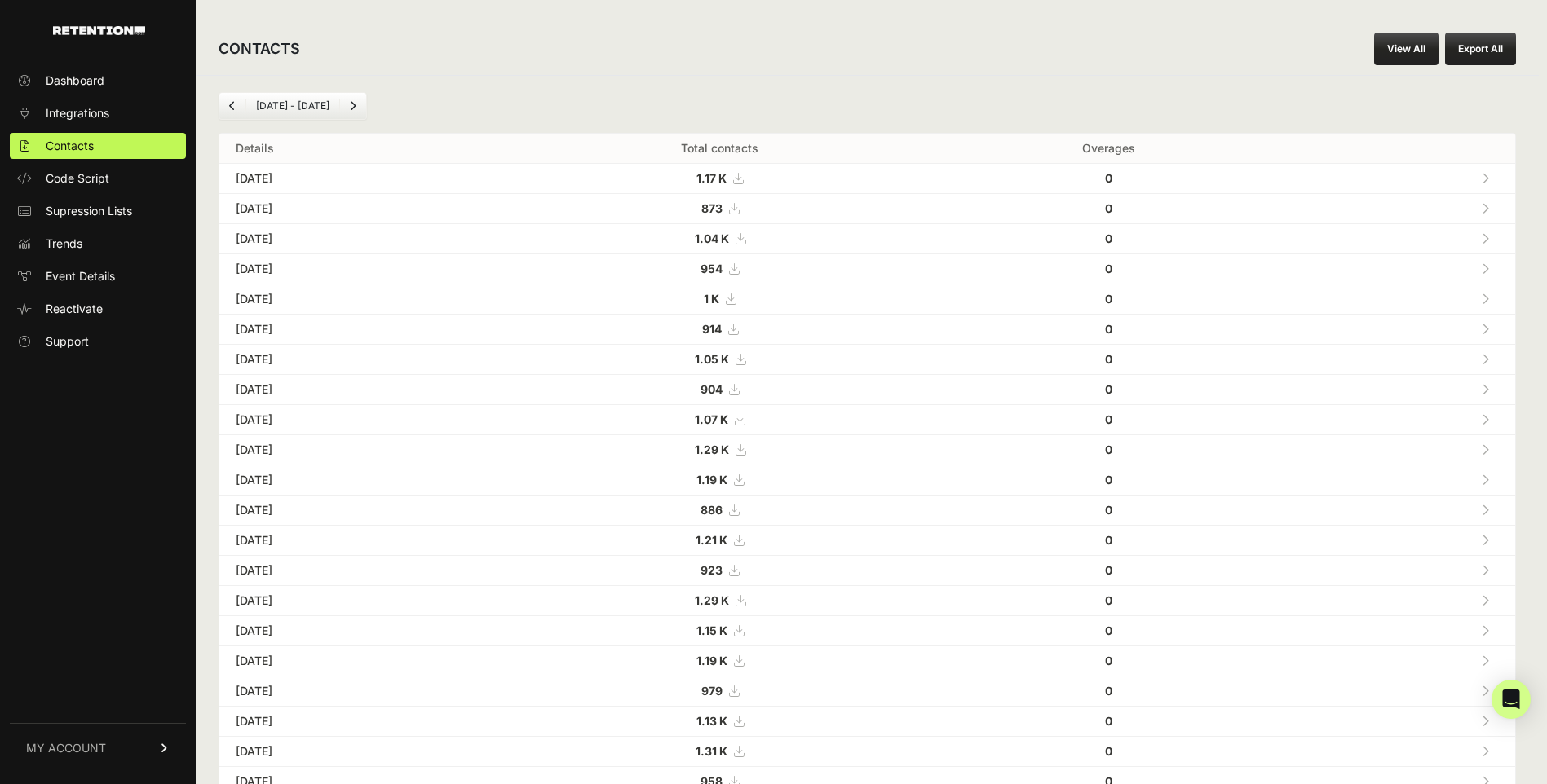
click at [226, 108] on link "Previous" at bounding box center [232, 105] width 26 height 26
click at [229, 108] on link "Previous" at bounding box center [232, 105] width 26 height 26
click at [228, 108] on link "Previous" at bounding box center [232, 105] width 26 height 26
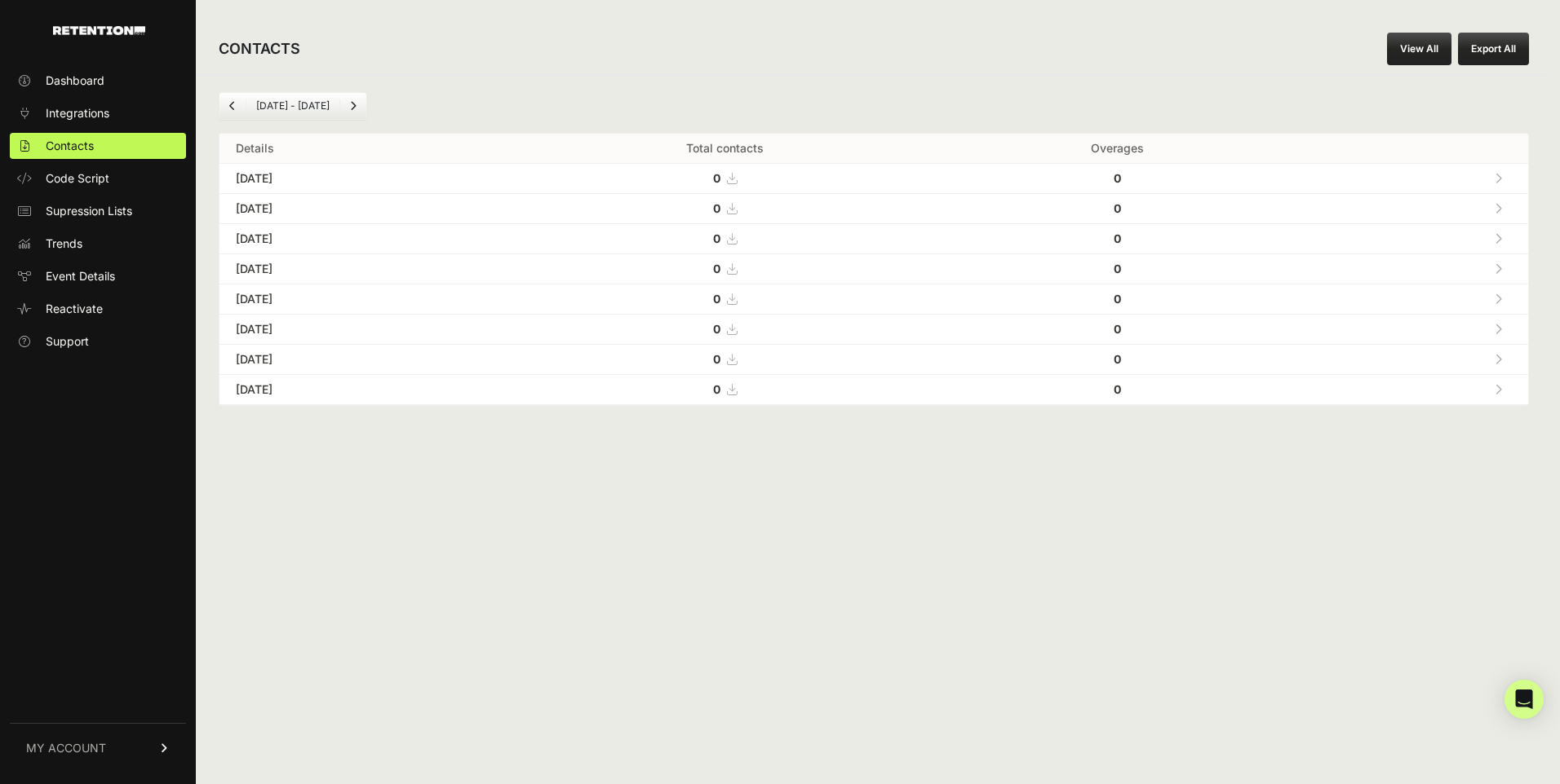
click at [228, 108] on link "Previous" at bounding box center [232, 105] width 26 height 26
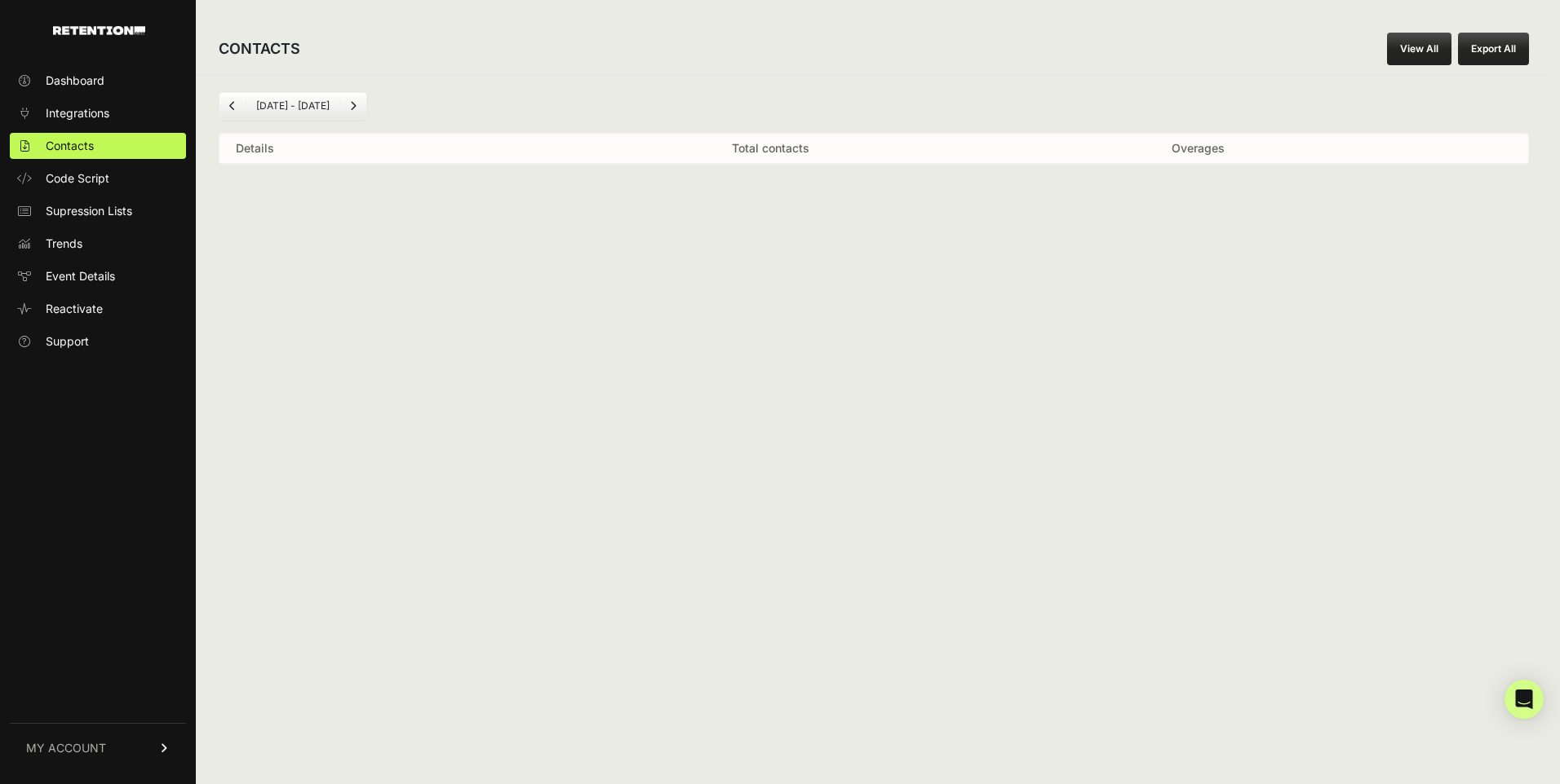
click at [350, 101] on icon "Next" at bounding box center [353, 105] width 6 height 10
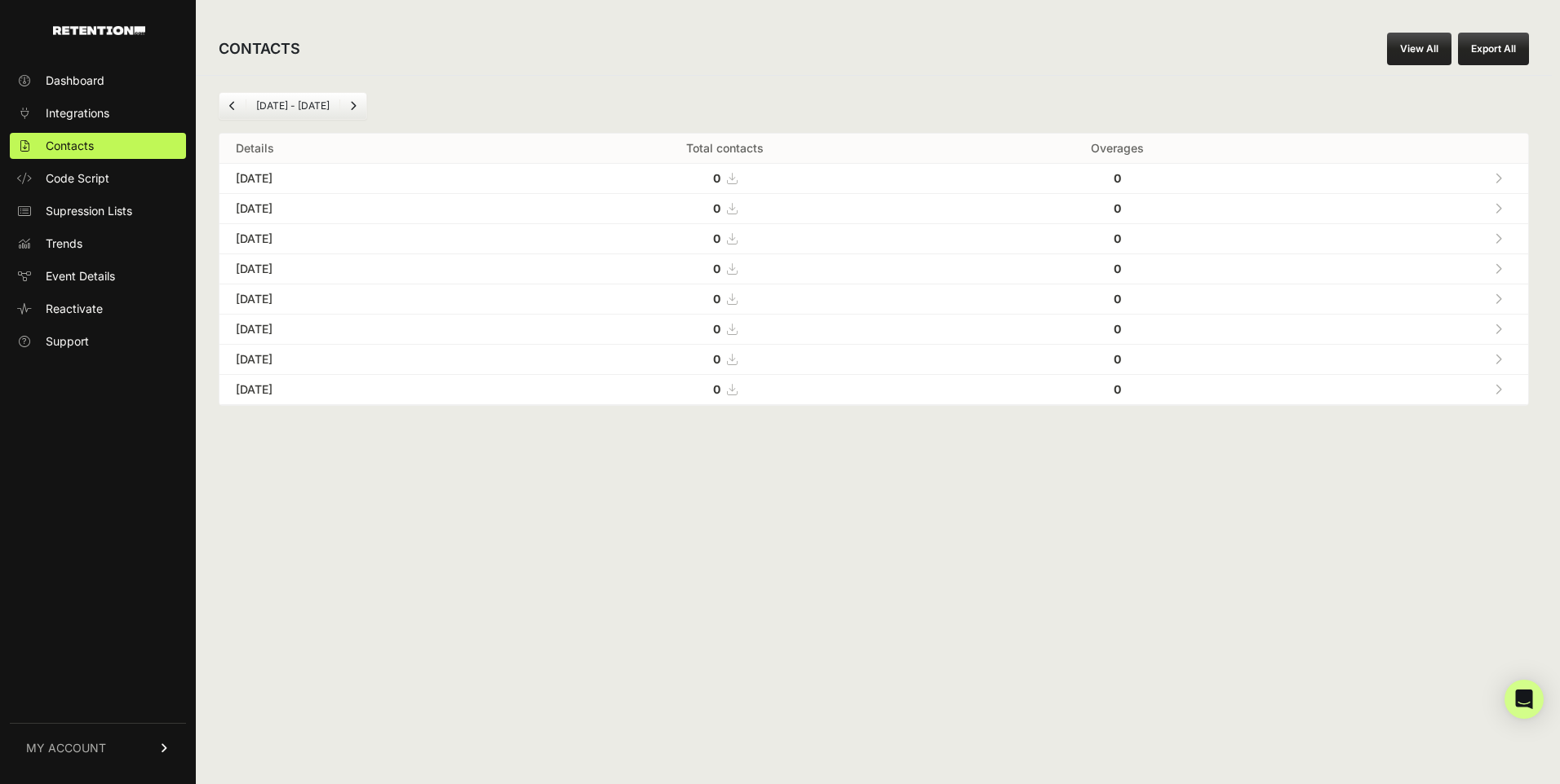
click at [343, 109] on link "Next" at bounding box center [353, 105] width 26 height 26
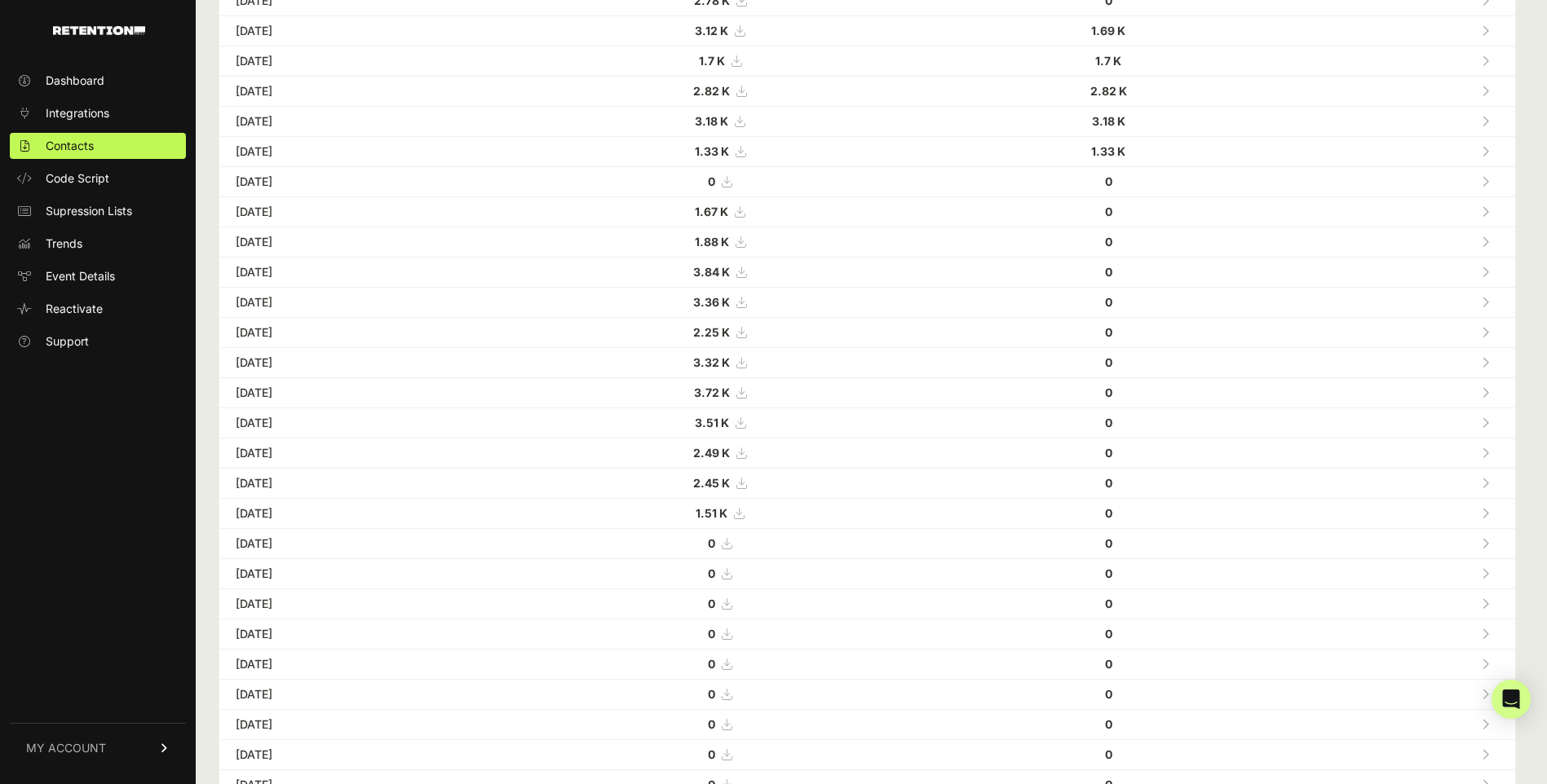
scroll to position [303, 0]
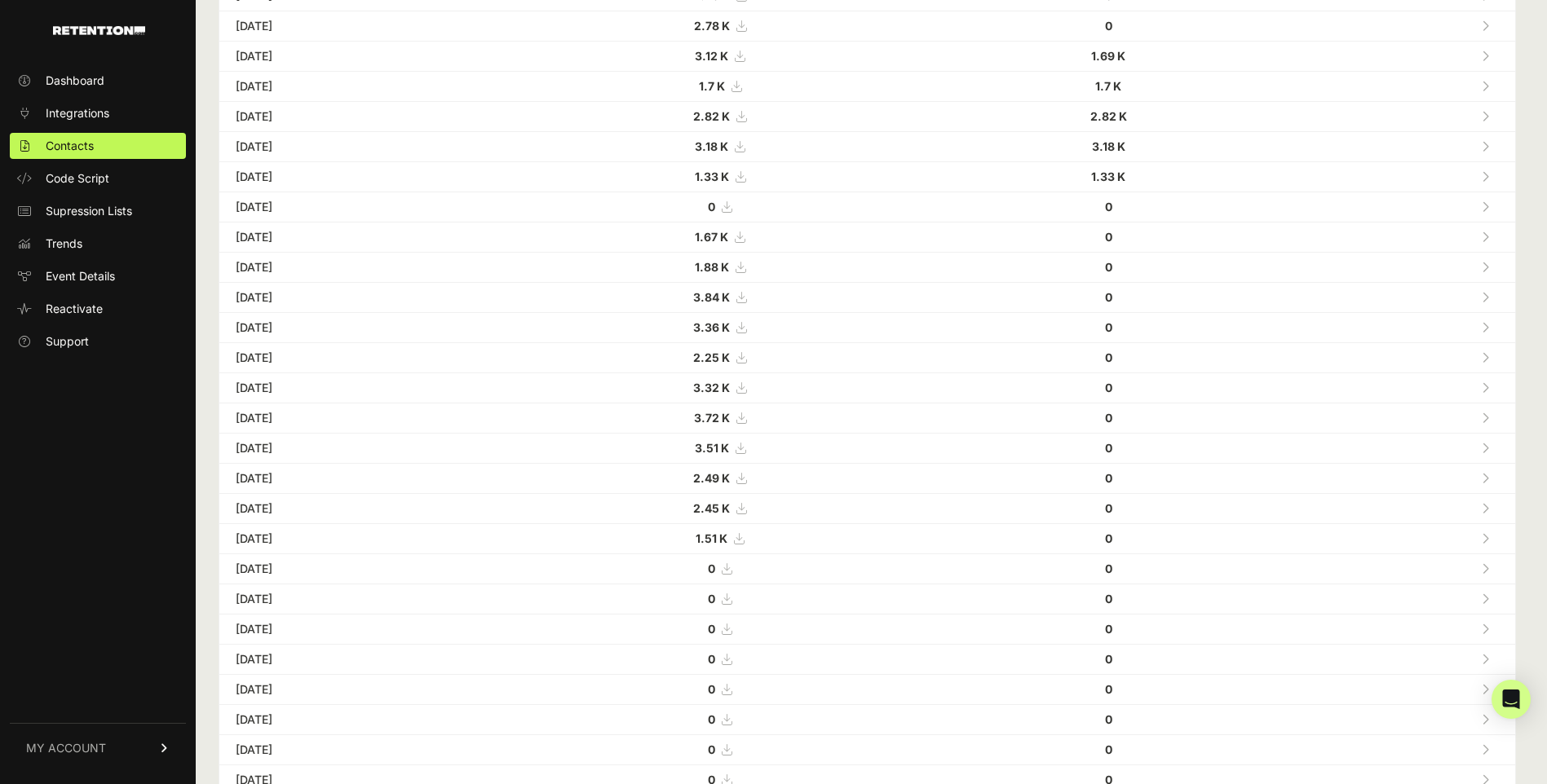
drag, startPoint x: 774, startPoint y: 540, endPoint x: 762, endPoint y: 499, distance: 42.7
click at [762, 499] on tbody "[DATE] 2.22 K 0 [DATE] 2.85 K 0 [DATE]" at bounding box center [867, 344] width 1295 height 966
click at [727, 541] on strong "1.51 K" at bounding box center [711, 539] width 32 height 14
click at [501, 237] on td "Sep 11, 2022" at bounding box center [361, 237] width 282 height 30
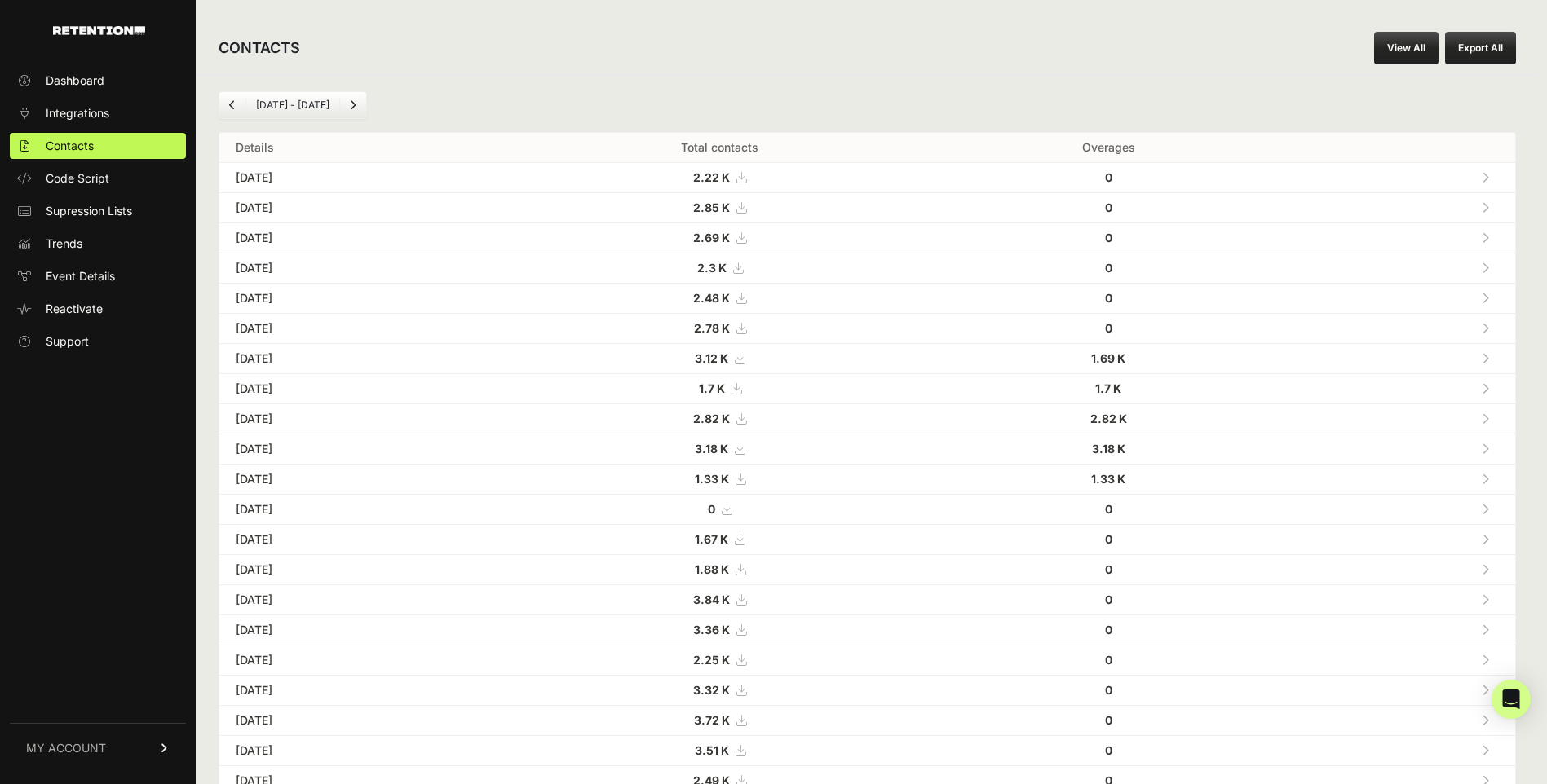
scroll to position [0, 0]
click at [97, 88] on span "Dashboard" at bounding box center [75, 81] width 58 height 16
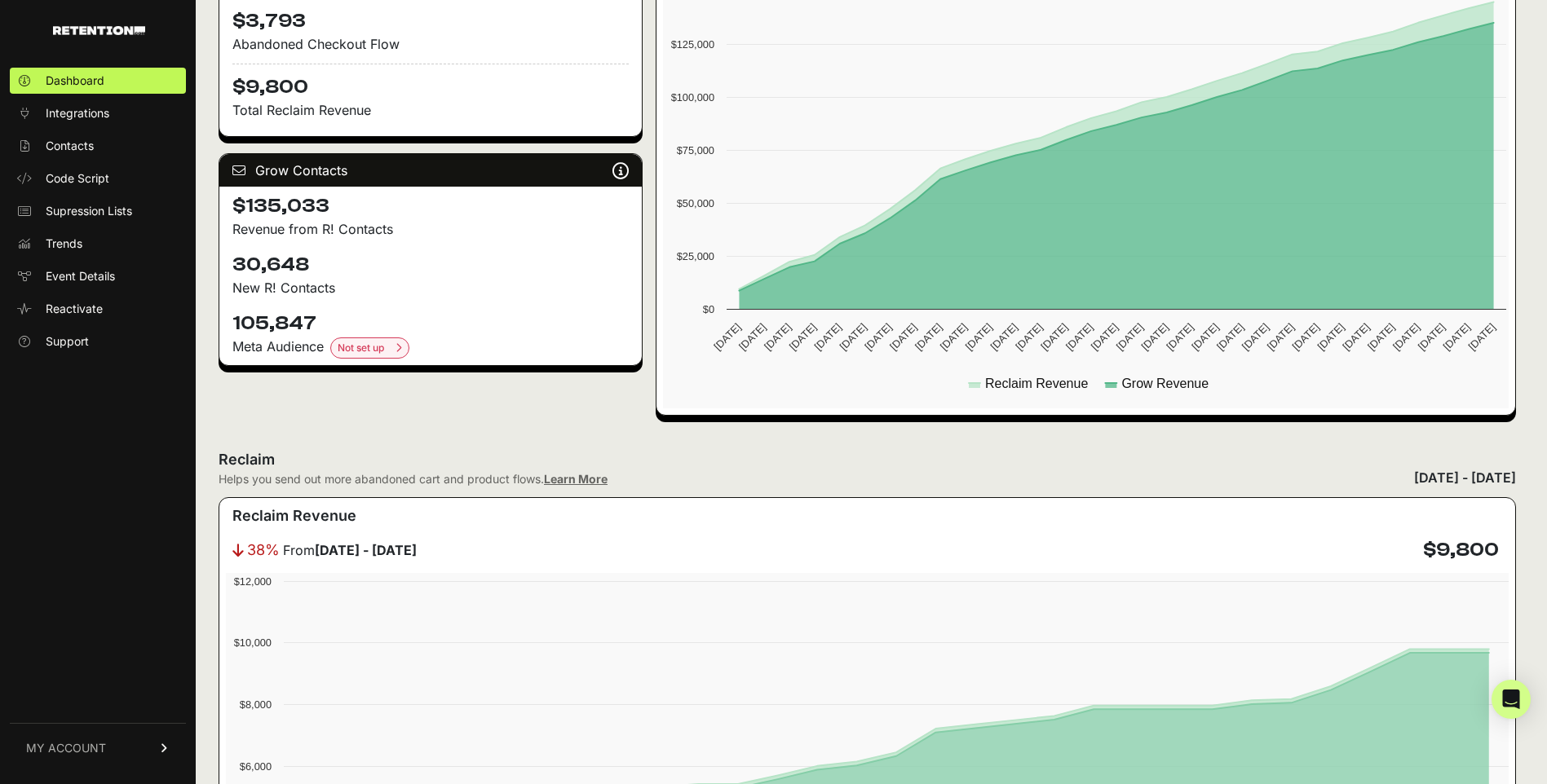
scroll to position [408, 0]
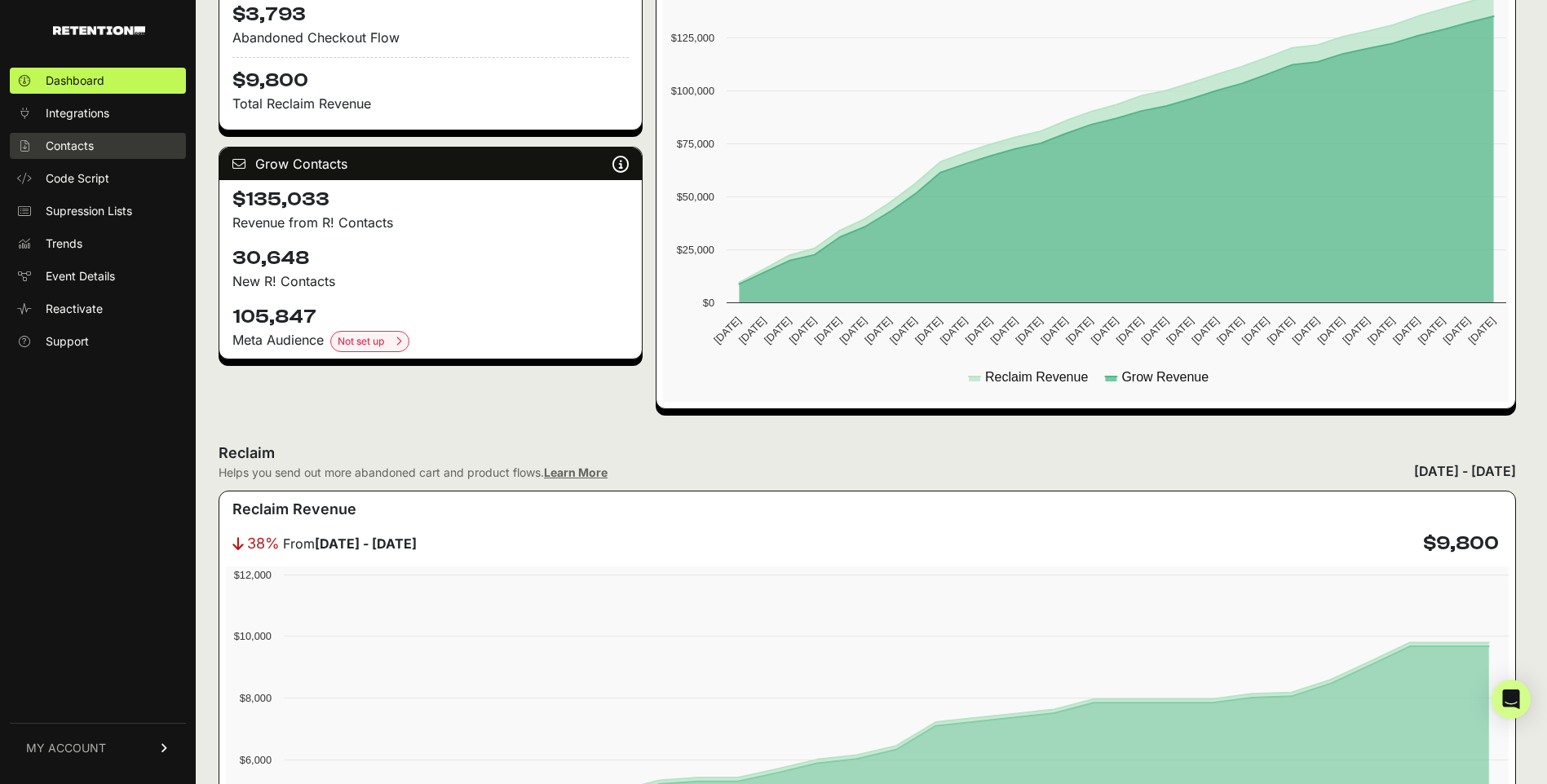
click at [89, 138] on link "Contacts" at bounding box center [97, 145] width 176 height 26
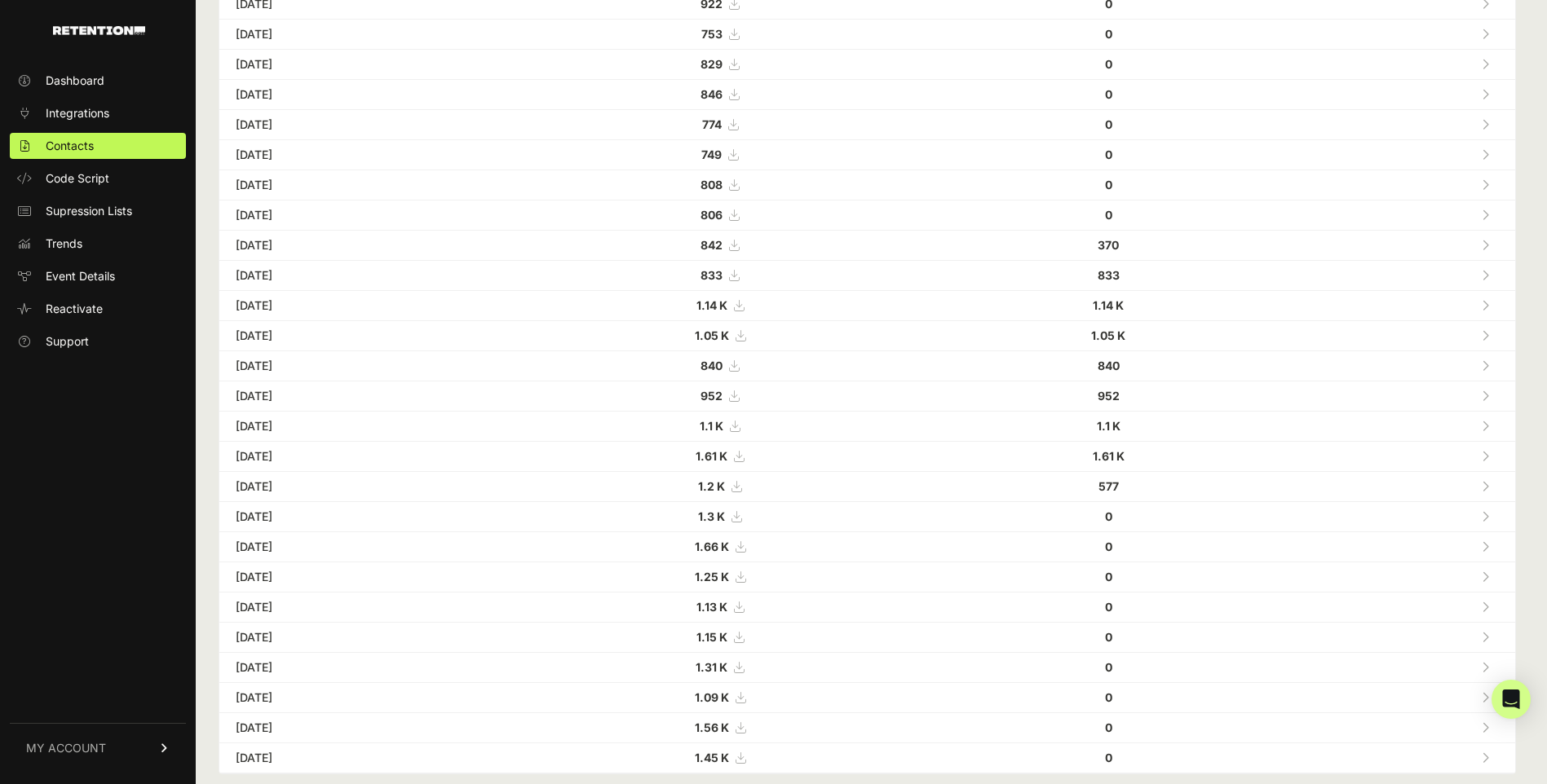
scroll to position [303, 0]
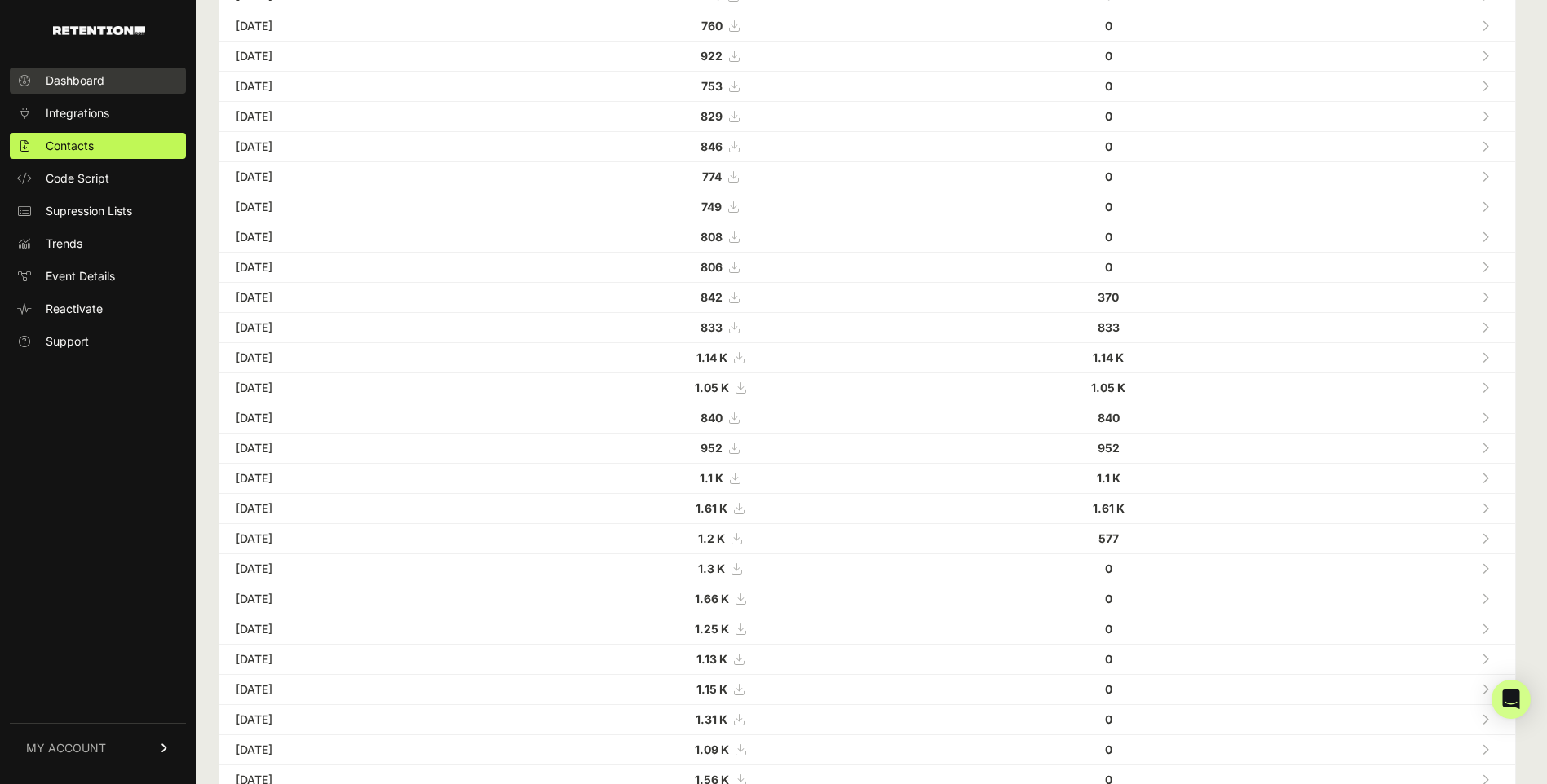
click at [91, 85] on span "Dashboard" at bounding box center [75, 81] width 58 height 16
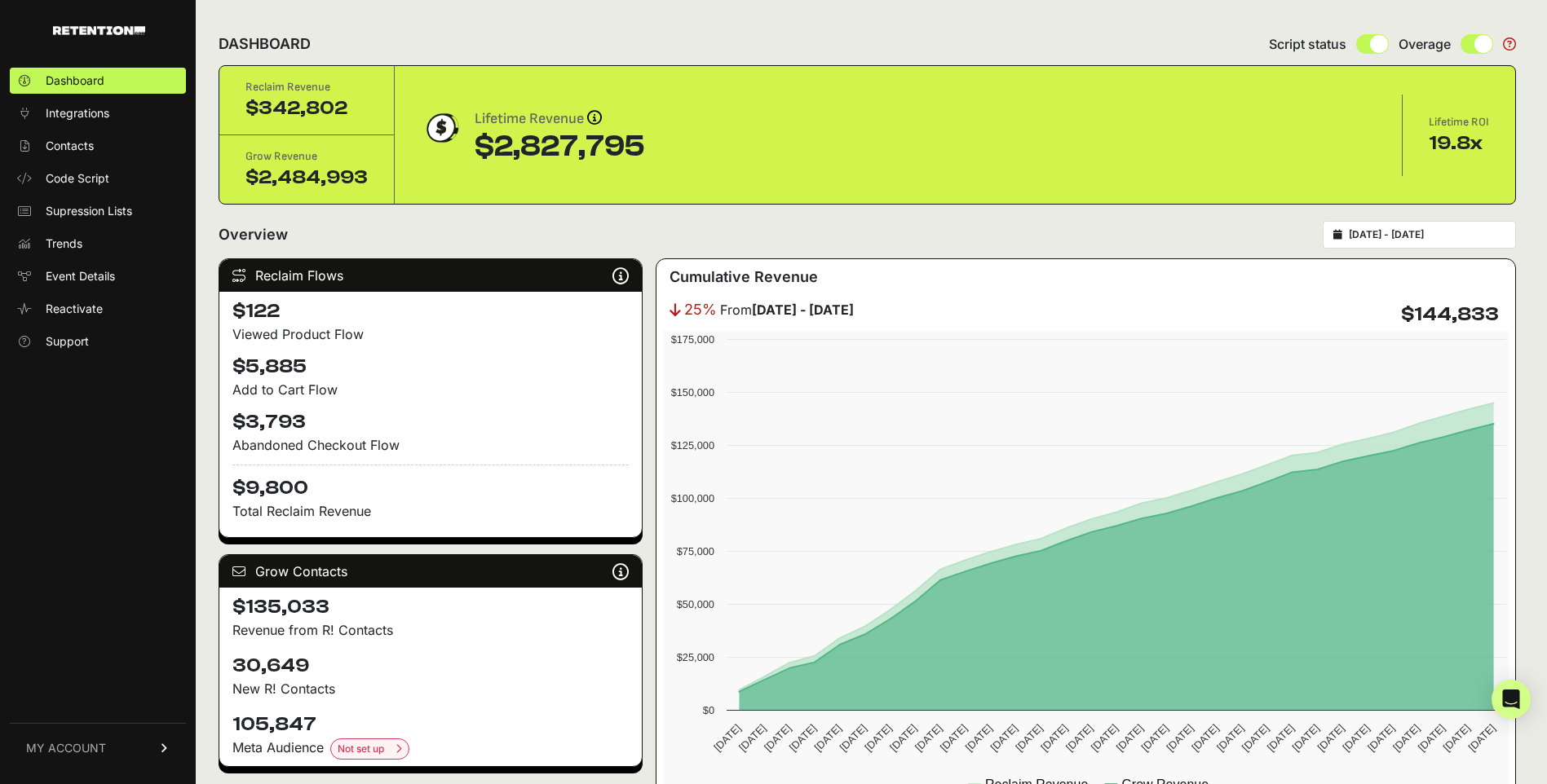
click at [1427, 231] on input "2025-08-24 - 2025-09-23" at bounding box center [1427, 235] width 157 height 13
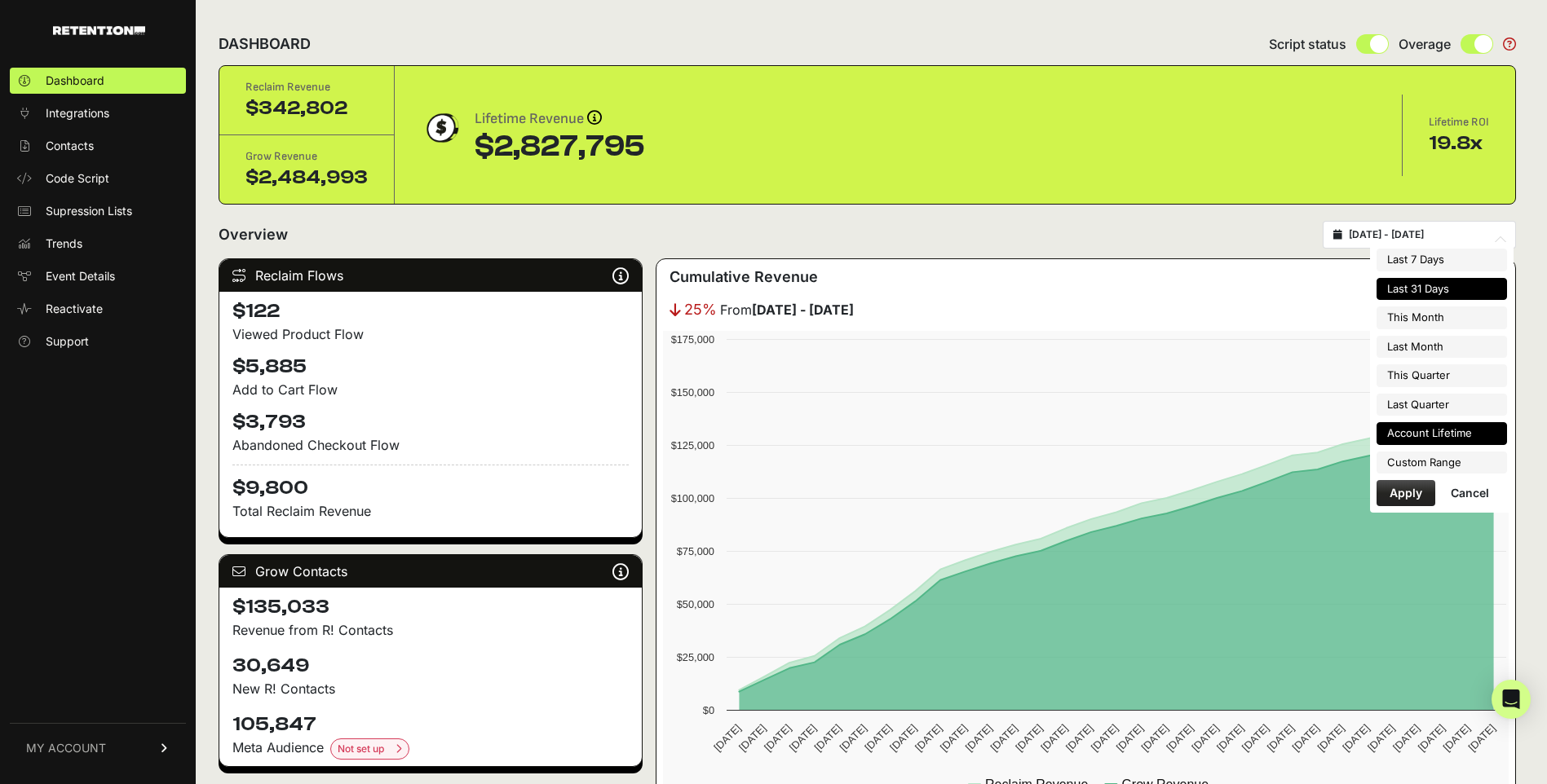
click at [1418, 439] on li "Account Lifetime" at bounding box center [1441, 434] width 130 height 23
type input "2022-08-17 - 2025-09-23"
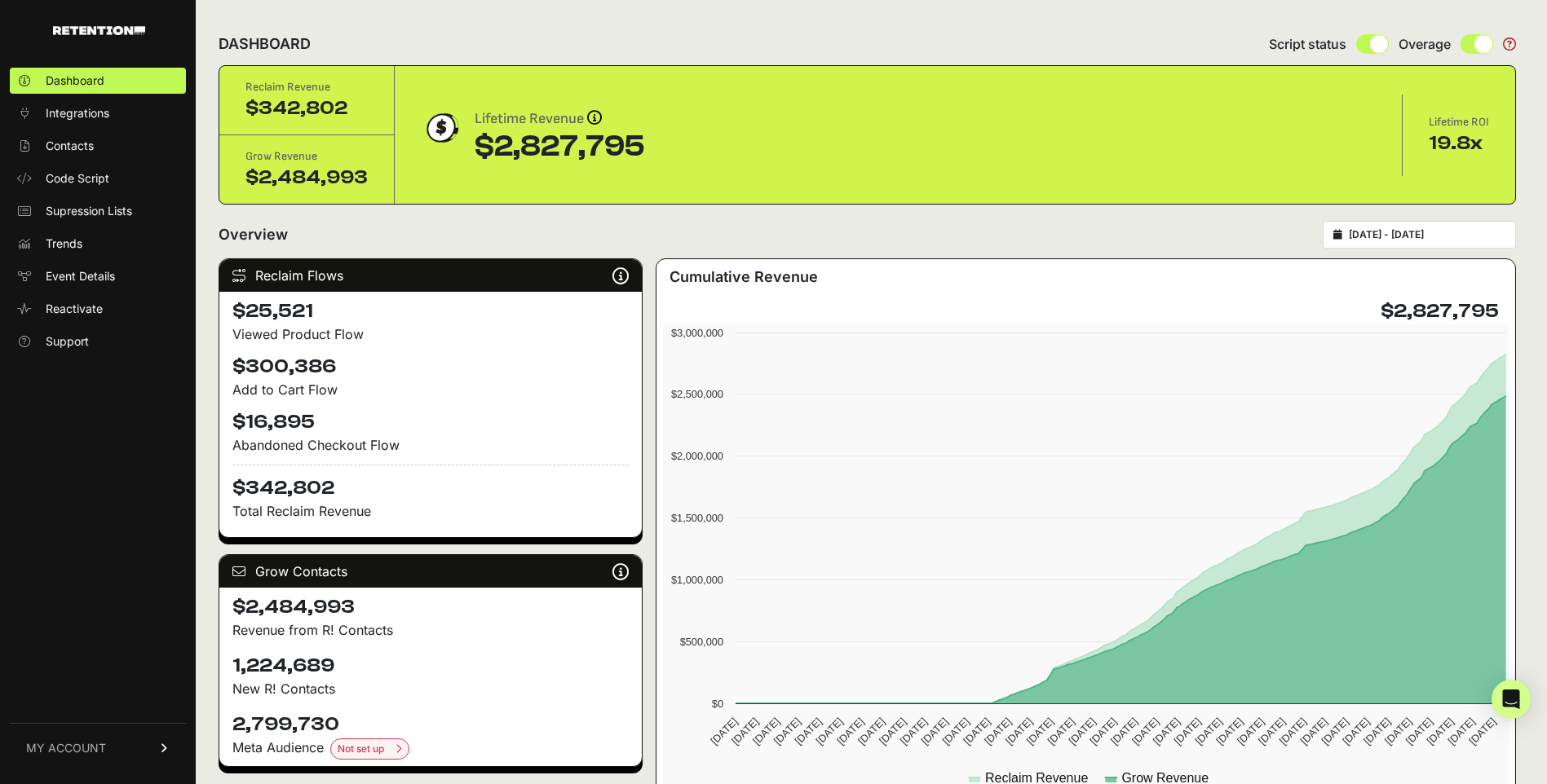
drag, startPoint x: 233, startPoint y: 660, endPoint x: 363, endPoint y: 654, distance: 130.1
click at [363, 654] on h4 "1,224,689" at bounding box center [430, 665] width 396 height 26
copy h4 "1,224,689"
click at [521, 648] on div "1,224,689 New R! Contacts" at bounding box center [431, 676] width 423 height 58
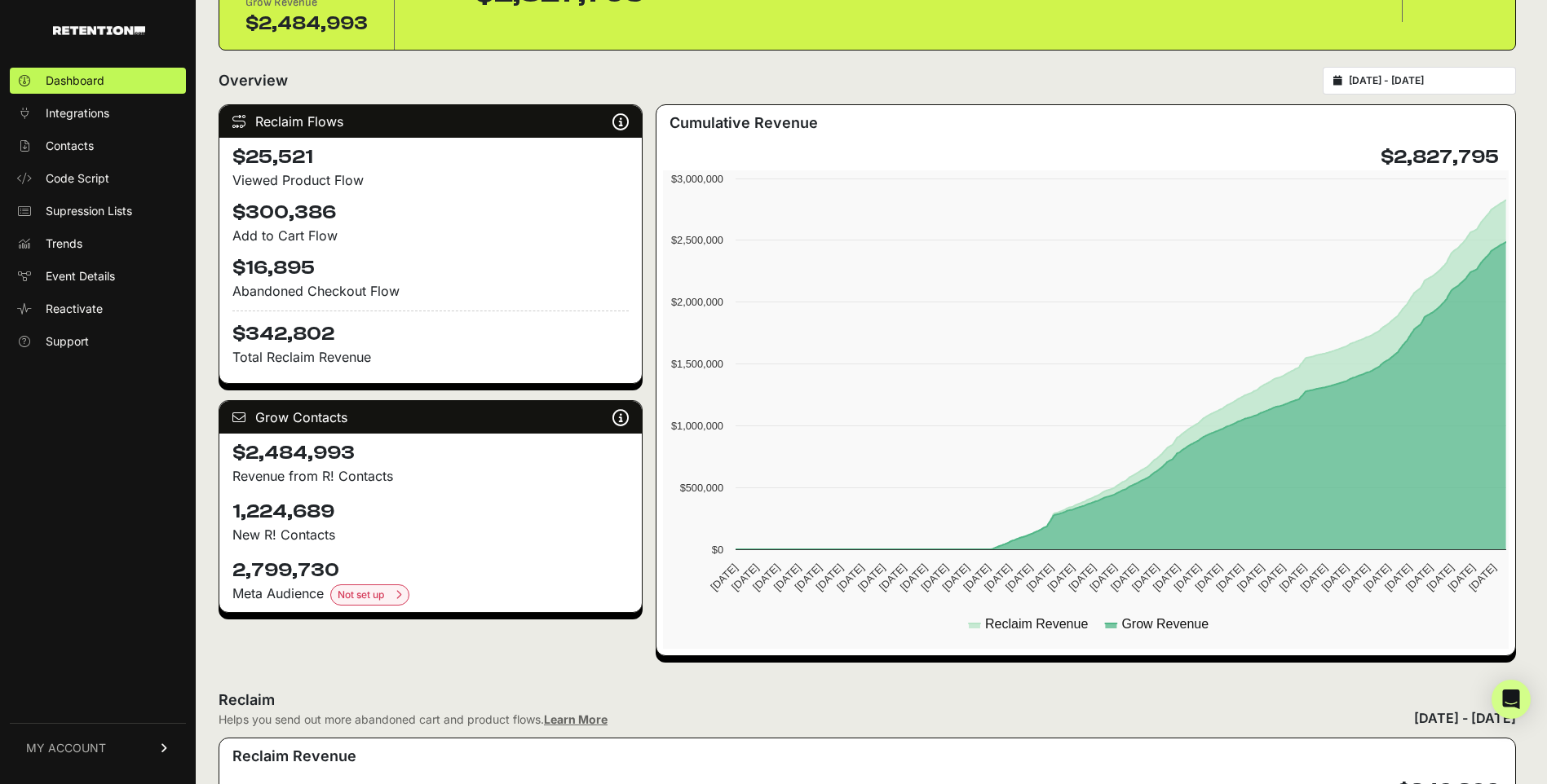
scroll to position [163, 0]
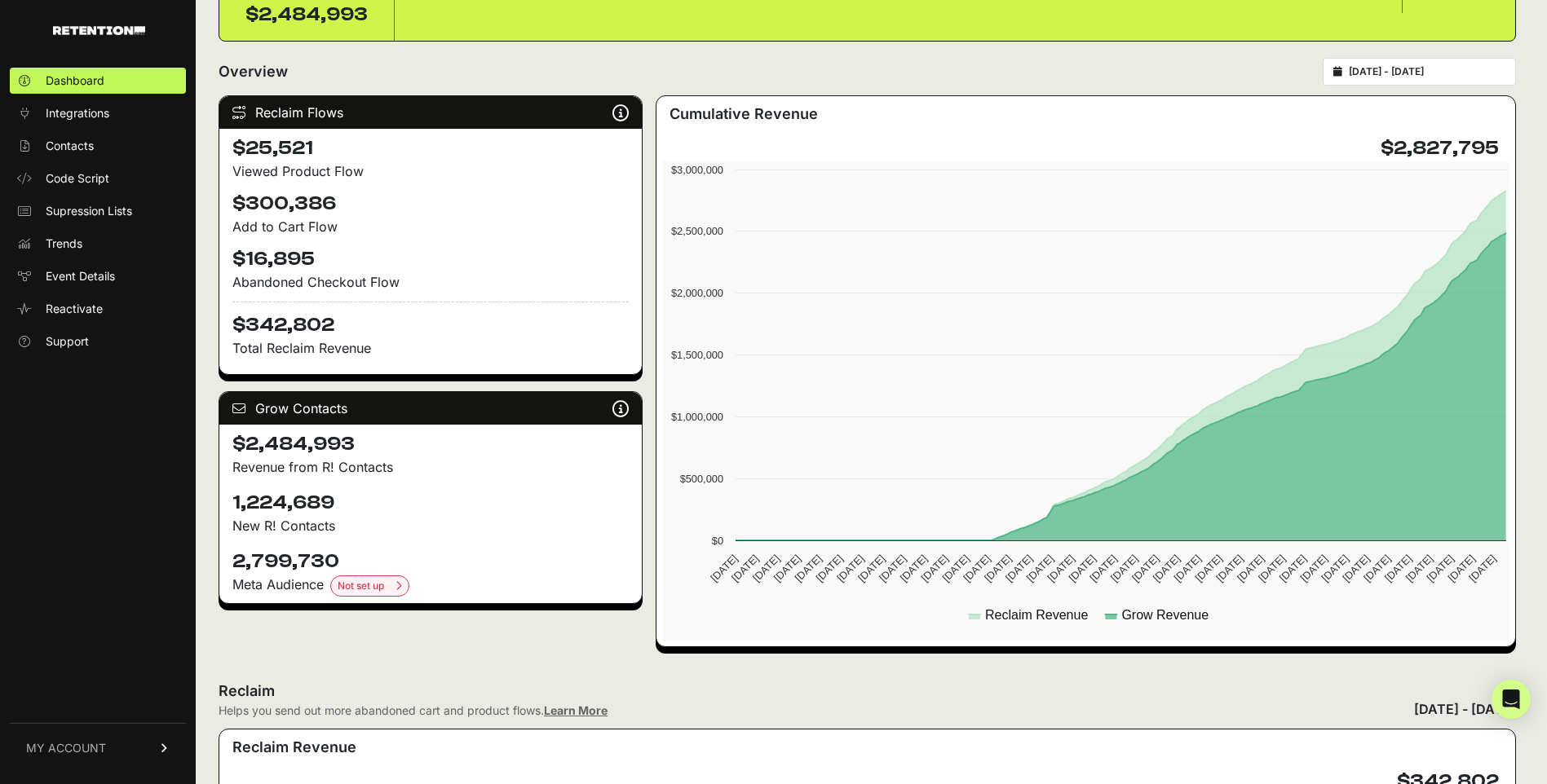
click at [1412, 75] on input "2022-08-17 - 2025-09-23" at bounding box center [1427, 72] width 157 height 13
type input "2022-08-17"
type input "2025-09-23"
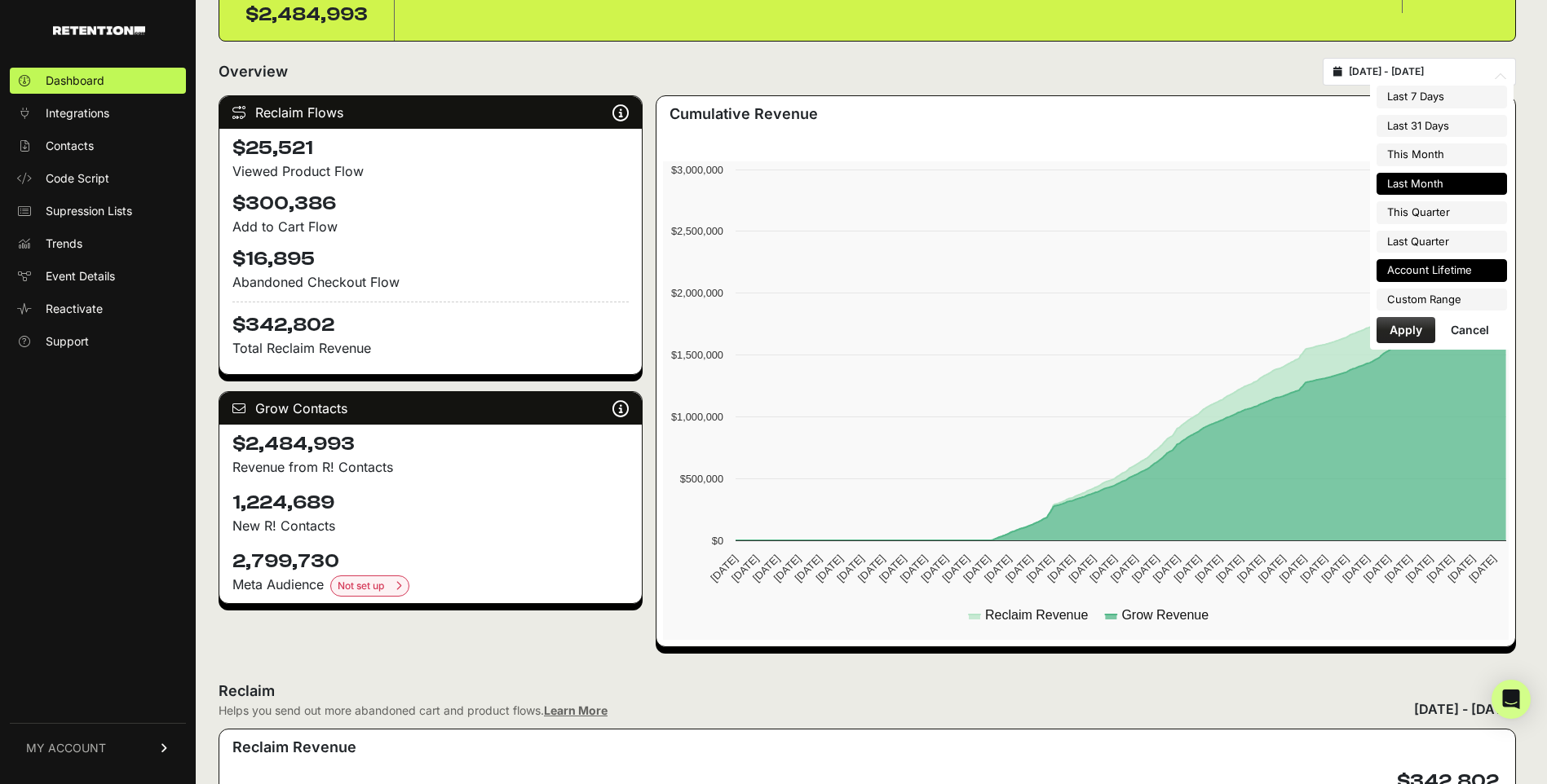
type input "2025-08-01"
type input "2025-08-31"
type input "[DATE]"
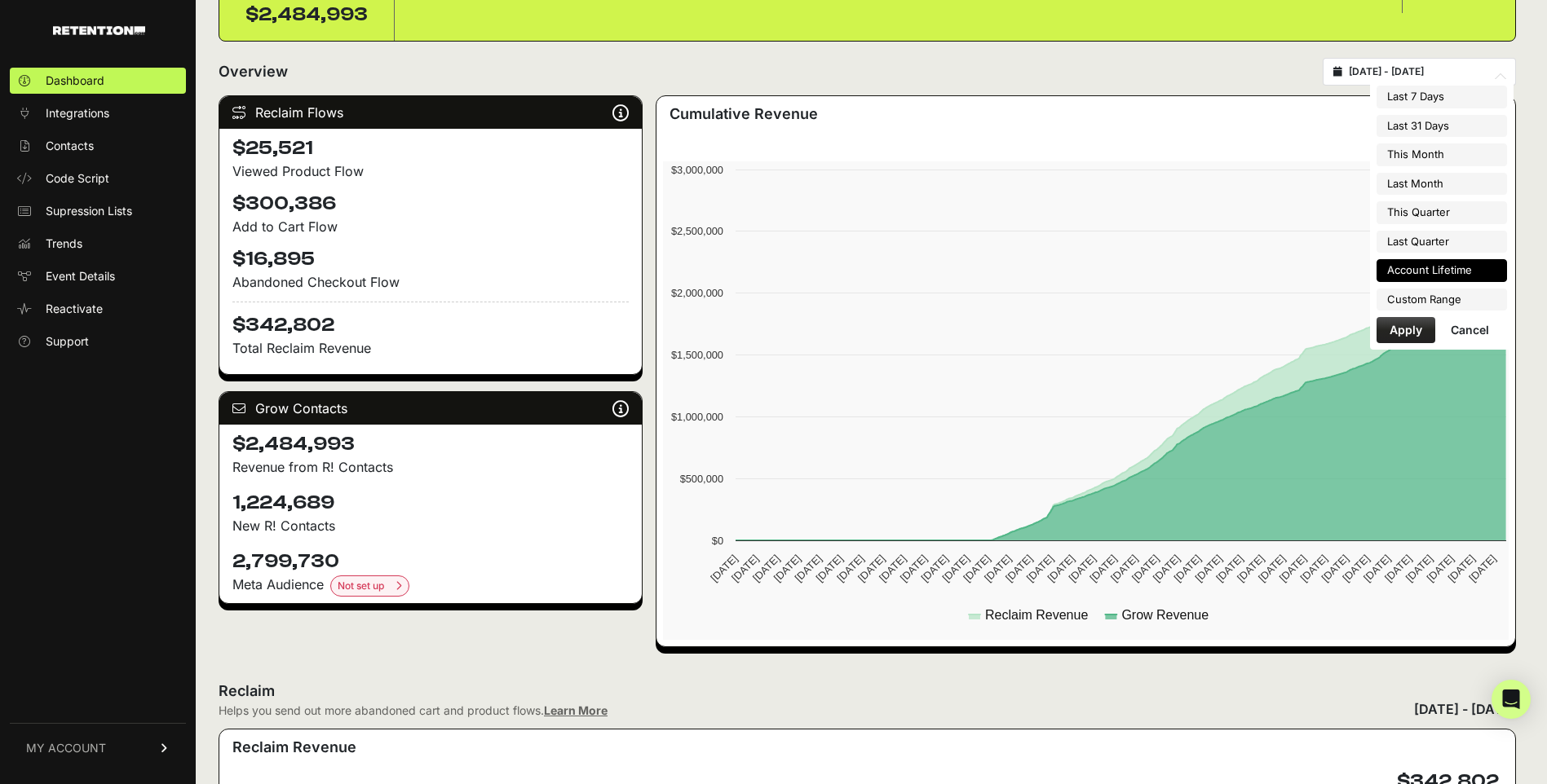
type input "[DATE]"
click at [1454, 299] on li "Custom Range" at bounding box center [1441, 300] width 130 height 23
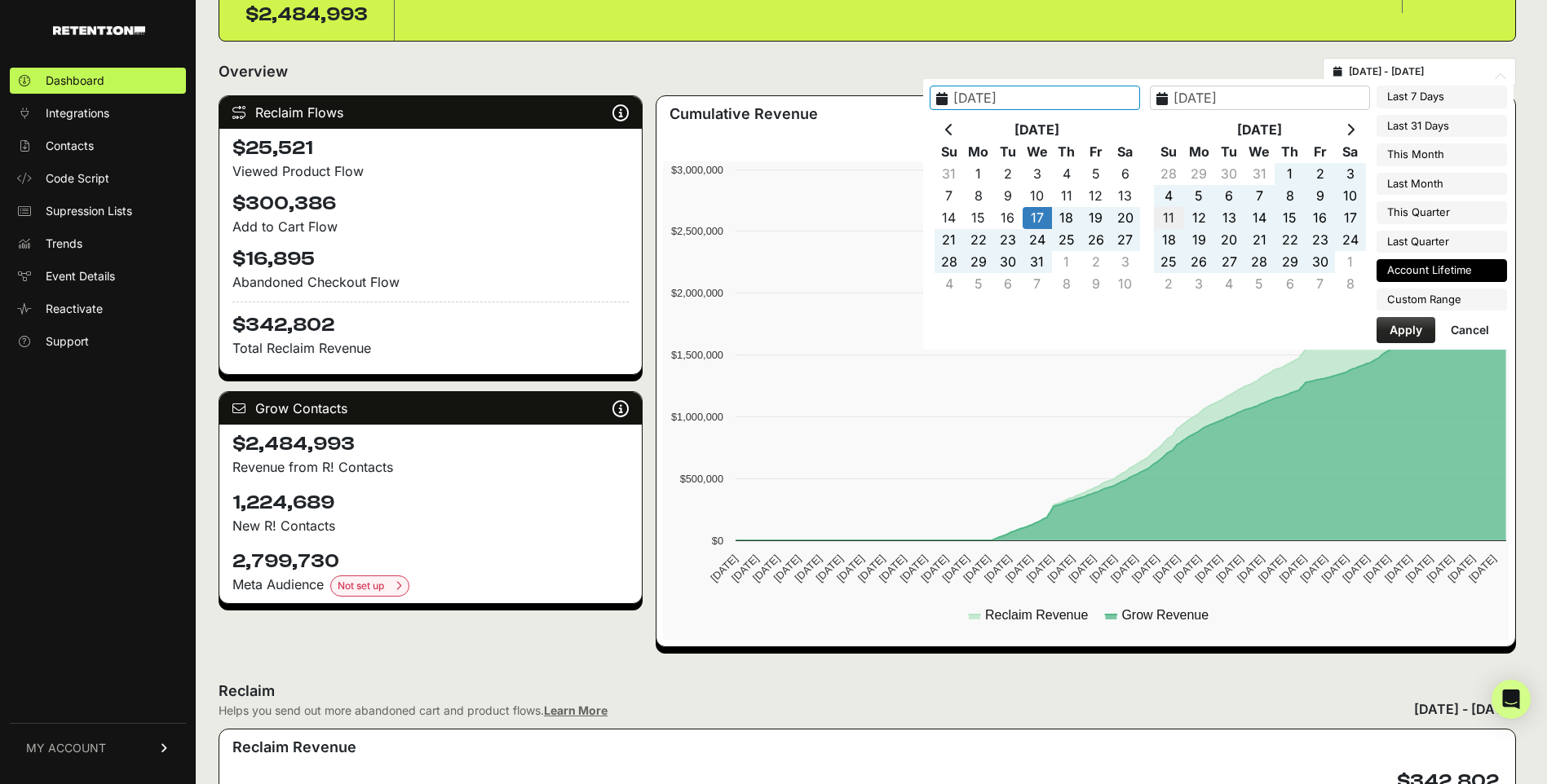
type input "2025-04-01"
type input "2025-06-30"
type input "2022-09-24"
type input "2025-09-23"
click at [1057, 91] on input "[DATE]" at bounding box center [1034, 98] width 210 height 25
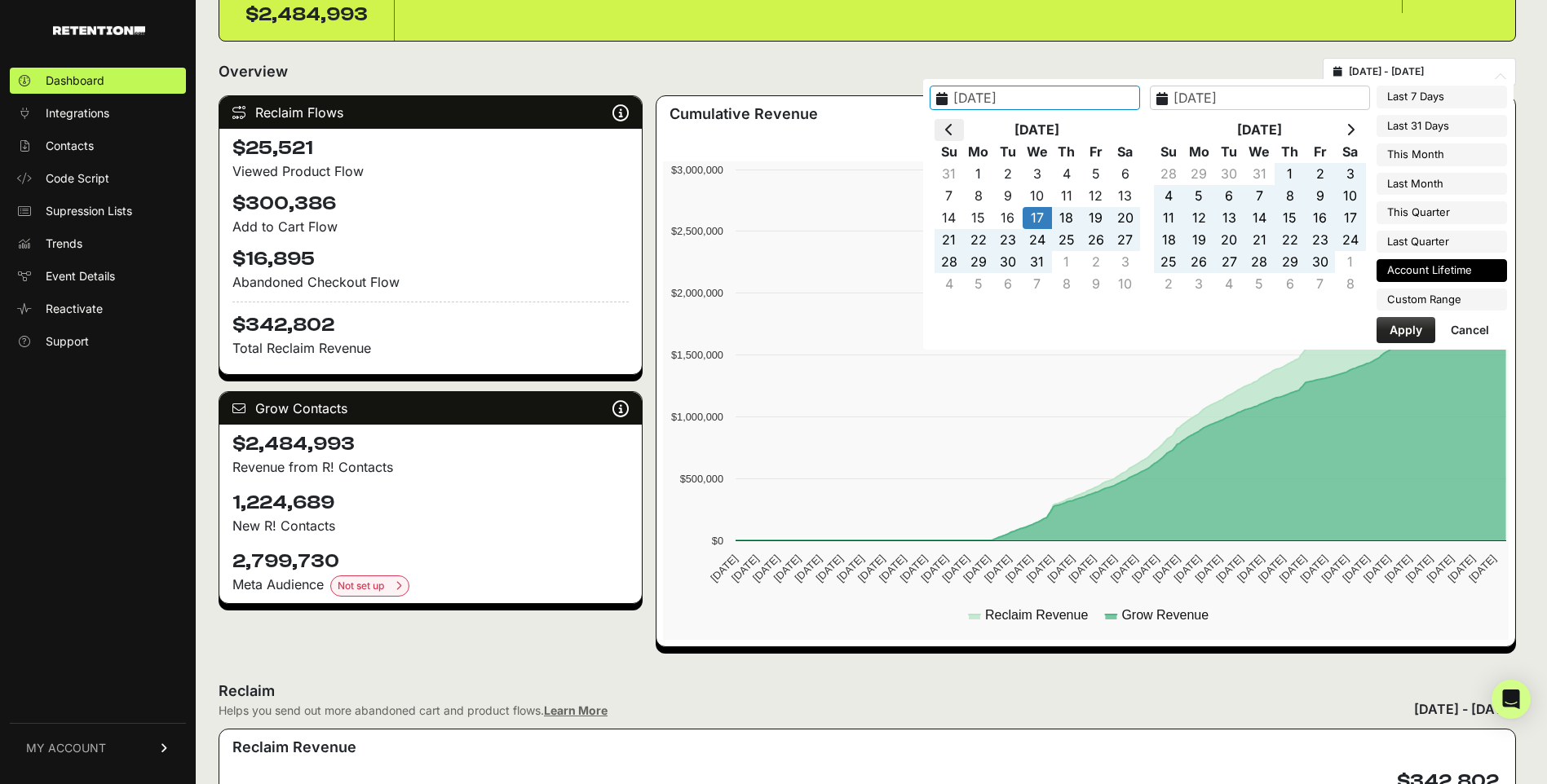
click at [953, 134] on icon at bounding box center [949, 129] width 8 height 13
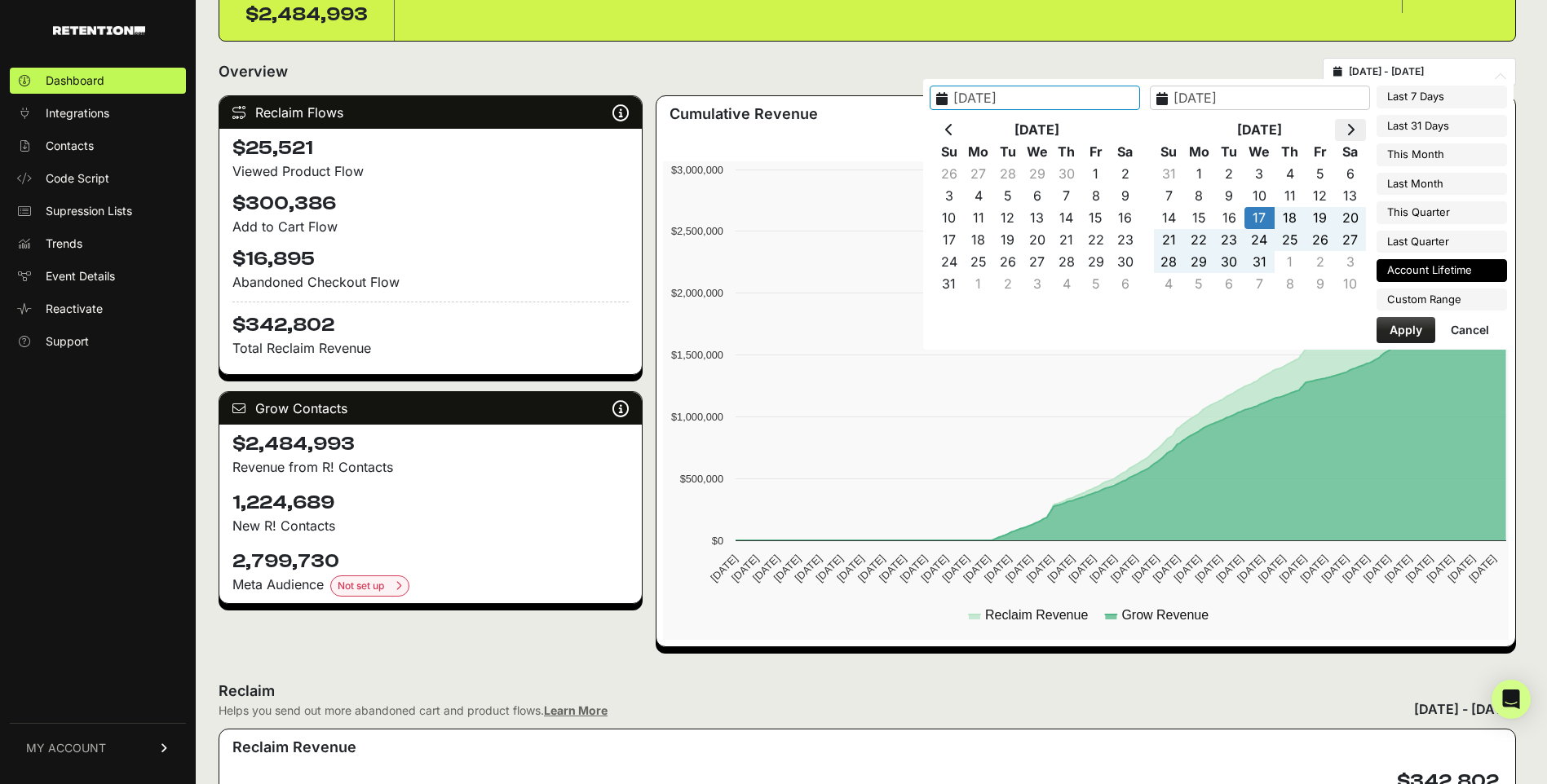
click at [1340, 127] on th at bounding box center [1350, 129] width 30 height 22
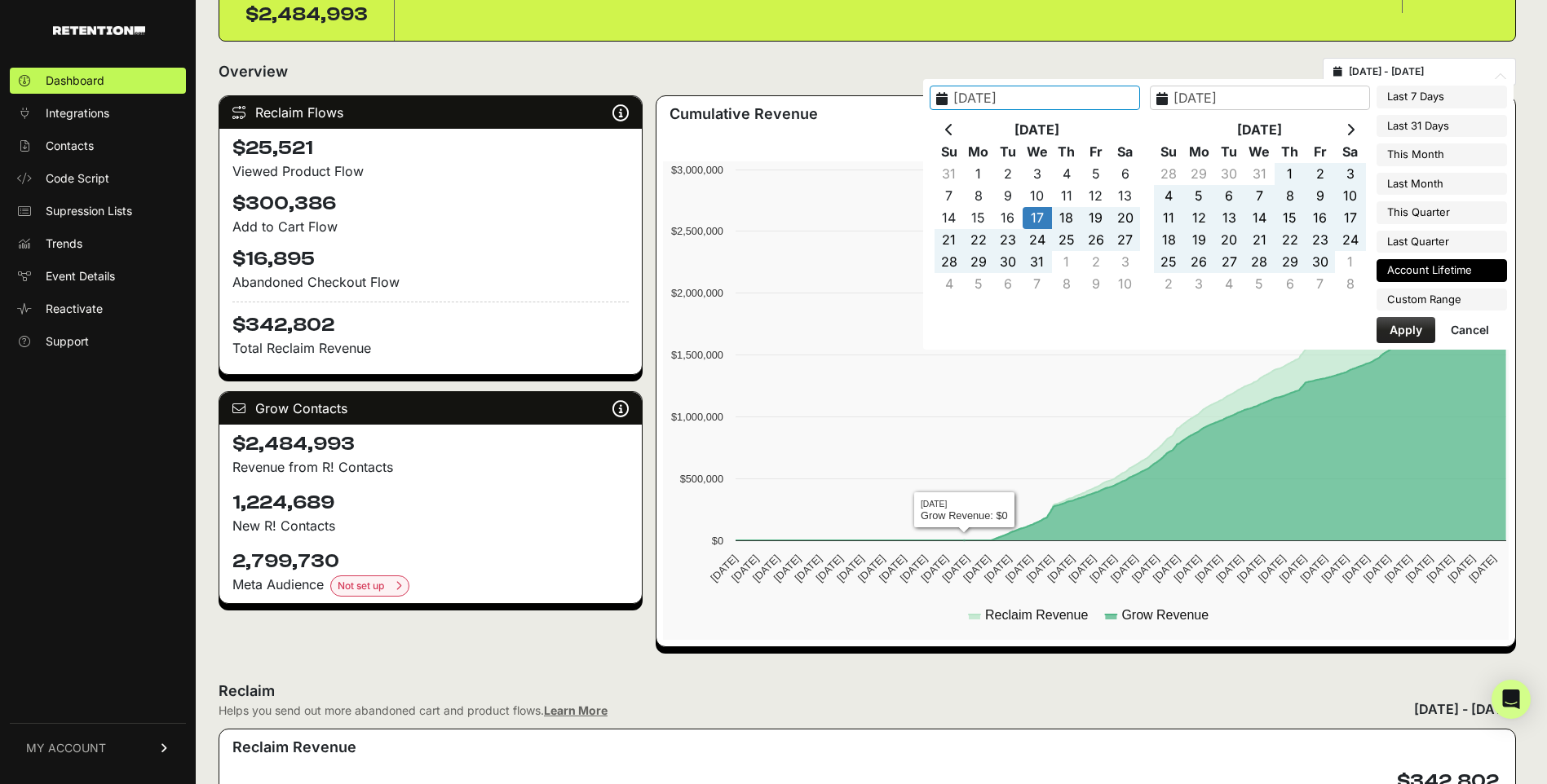
type input "[DATE]"
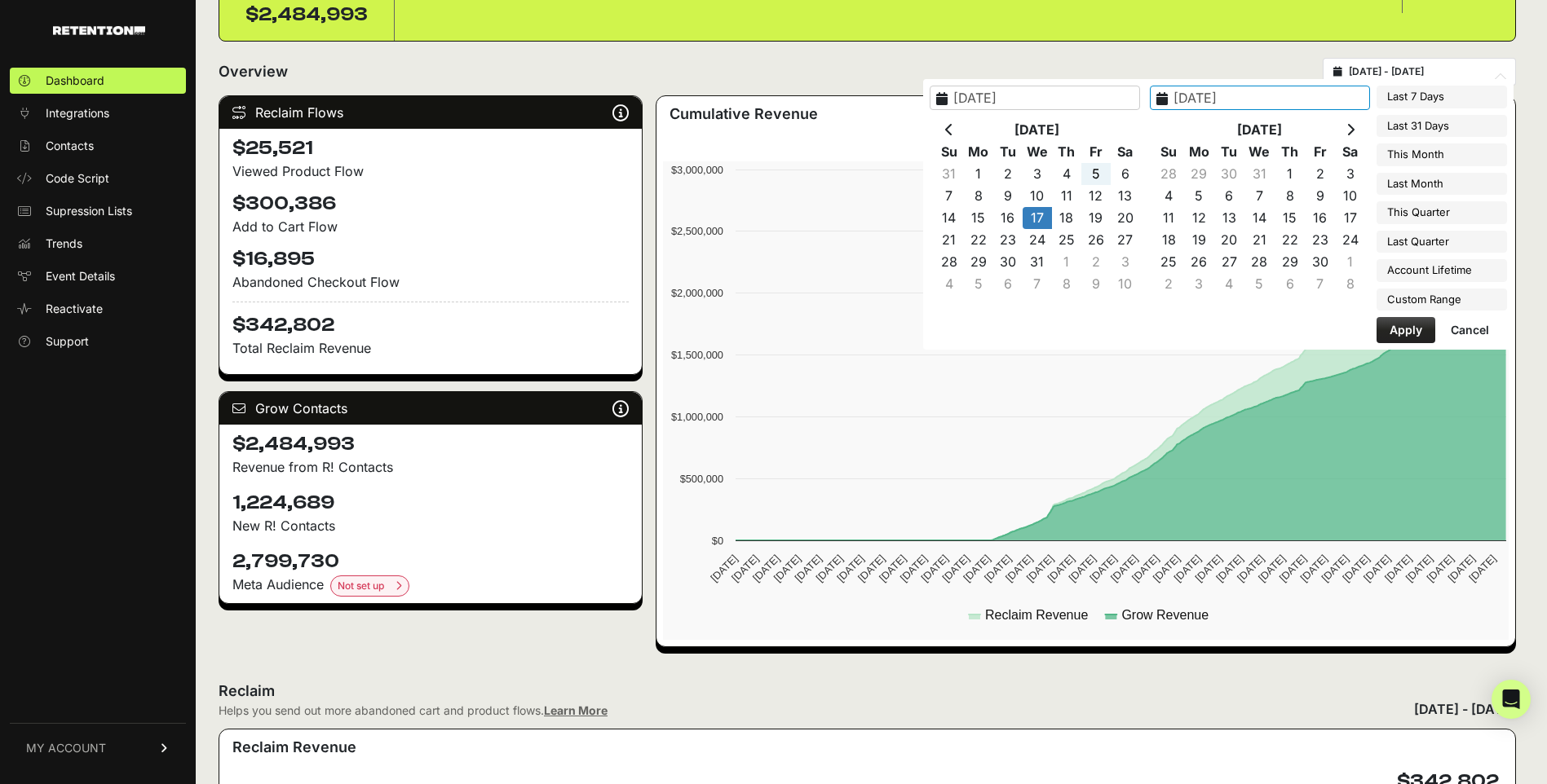
click at [1110, 120] on th "Aug 2022" at bounding box center [1038, 129] width 147 height 22
type input "2022-09-01"
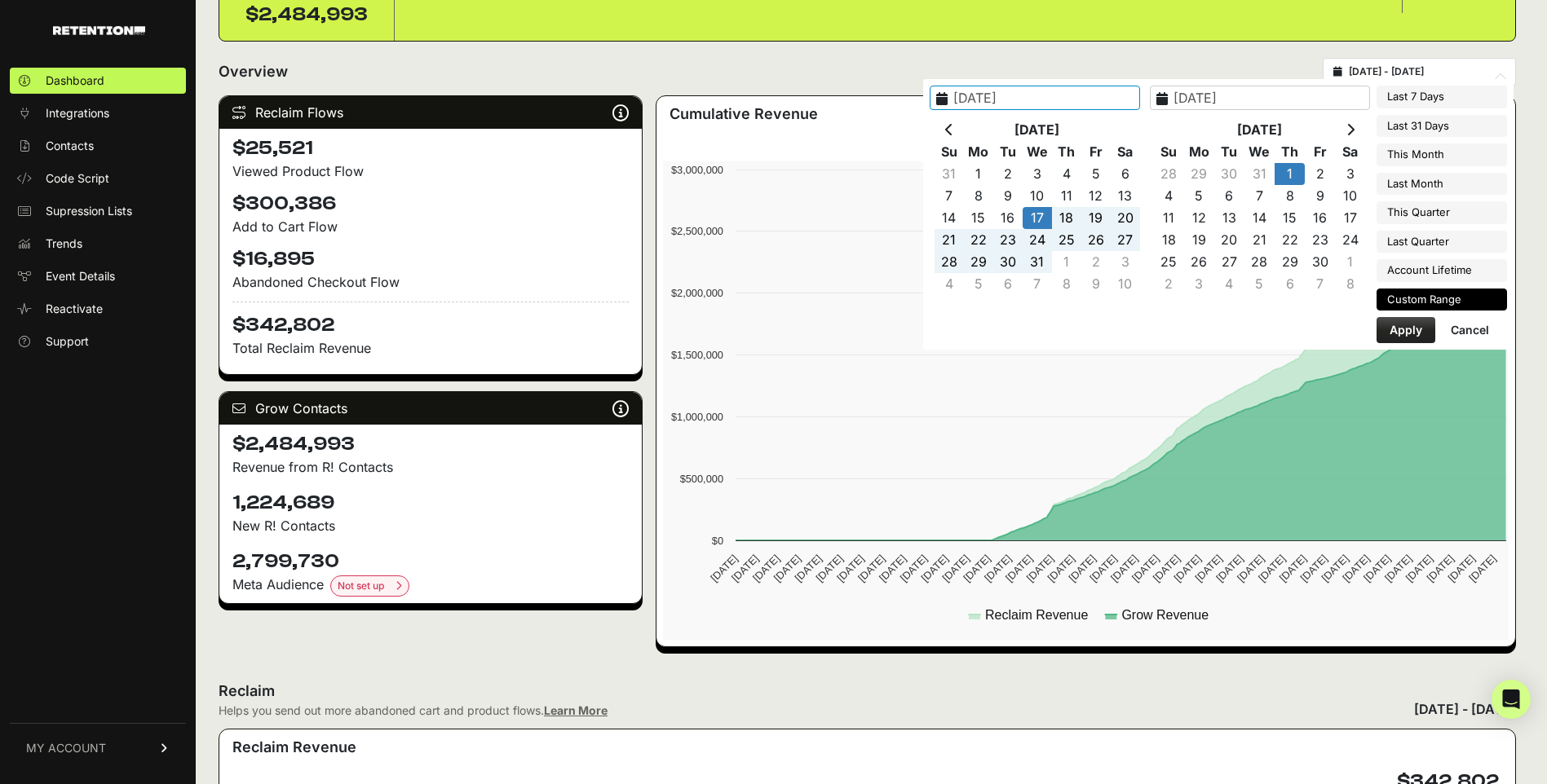
type input "2022-09-01"
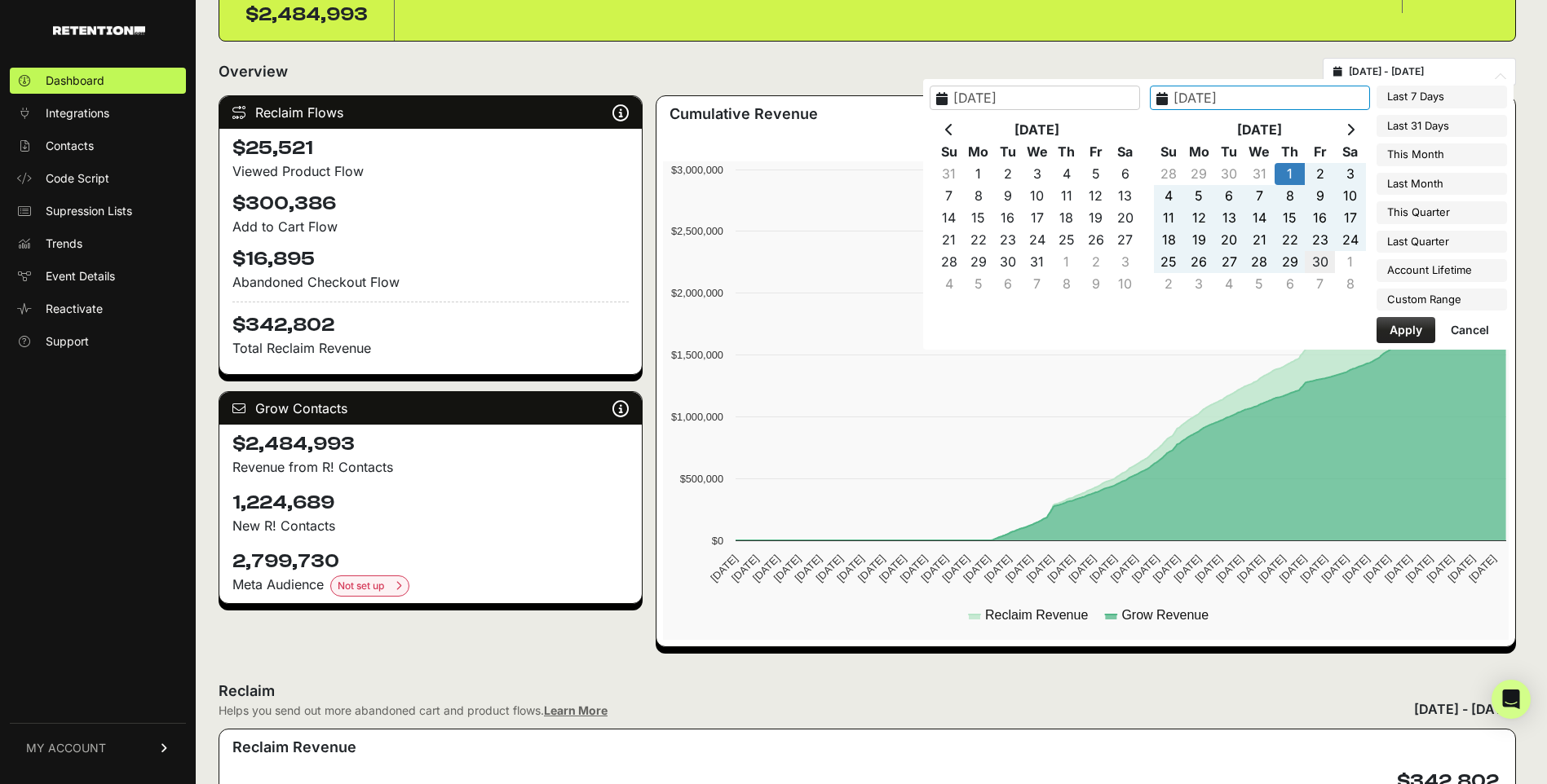
type input "2022-09-30"
type input "2022-09-01"
click at [1418, 331] on button "Apply" at bounding box center [1405, 330] width 58 height 26
type input "2022-09-01 - 2022-09-30"
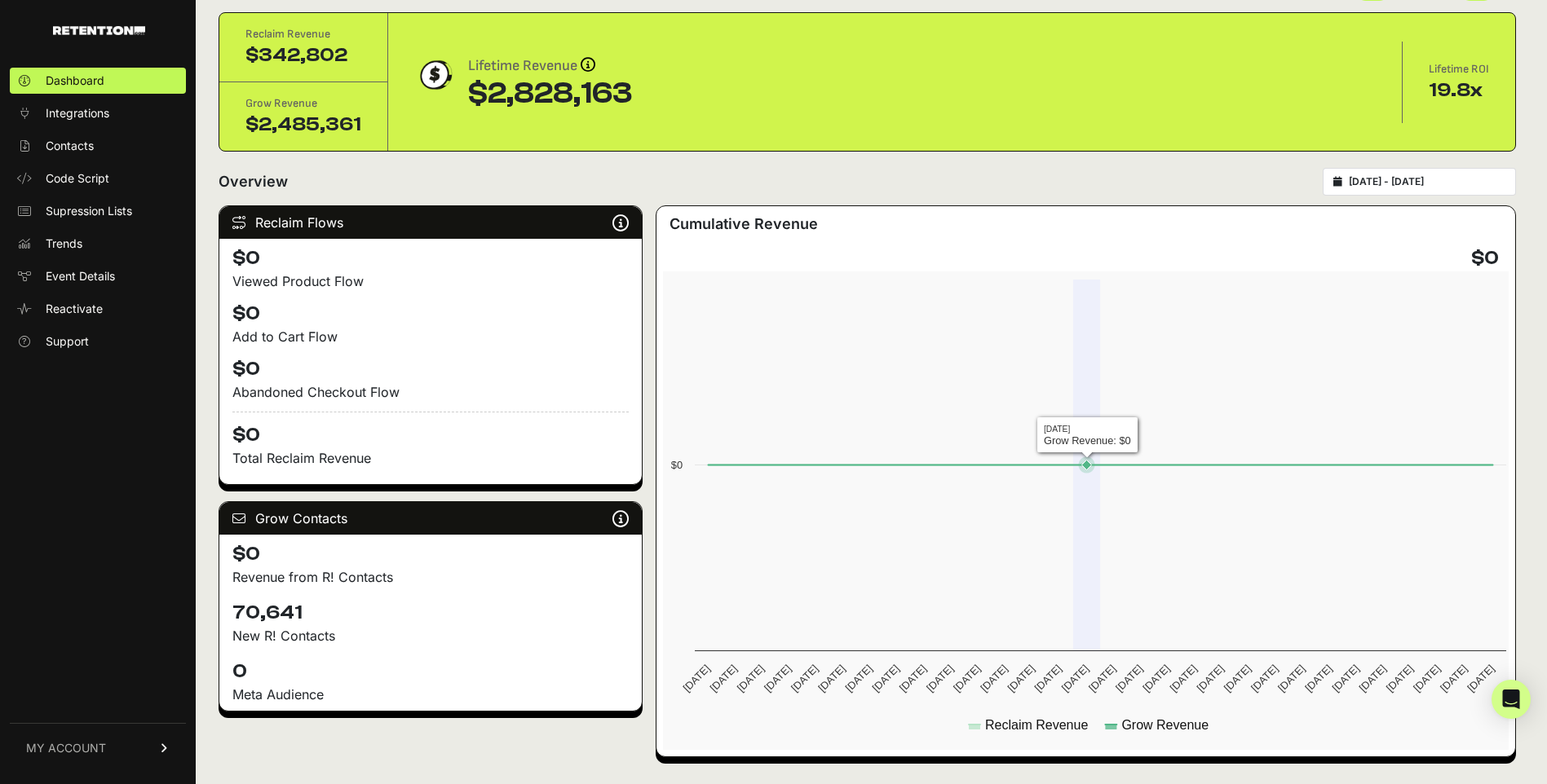
scroll to position [82, 0]
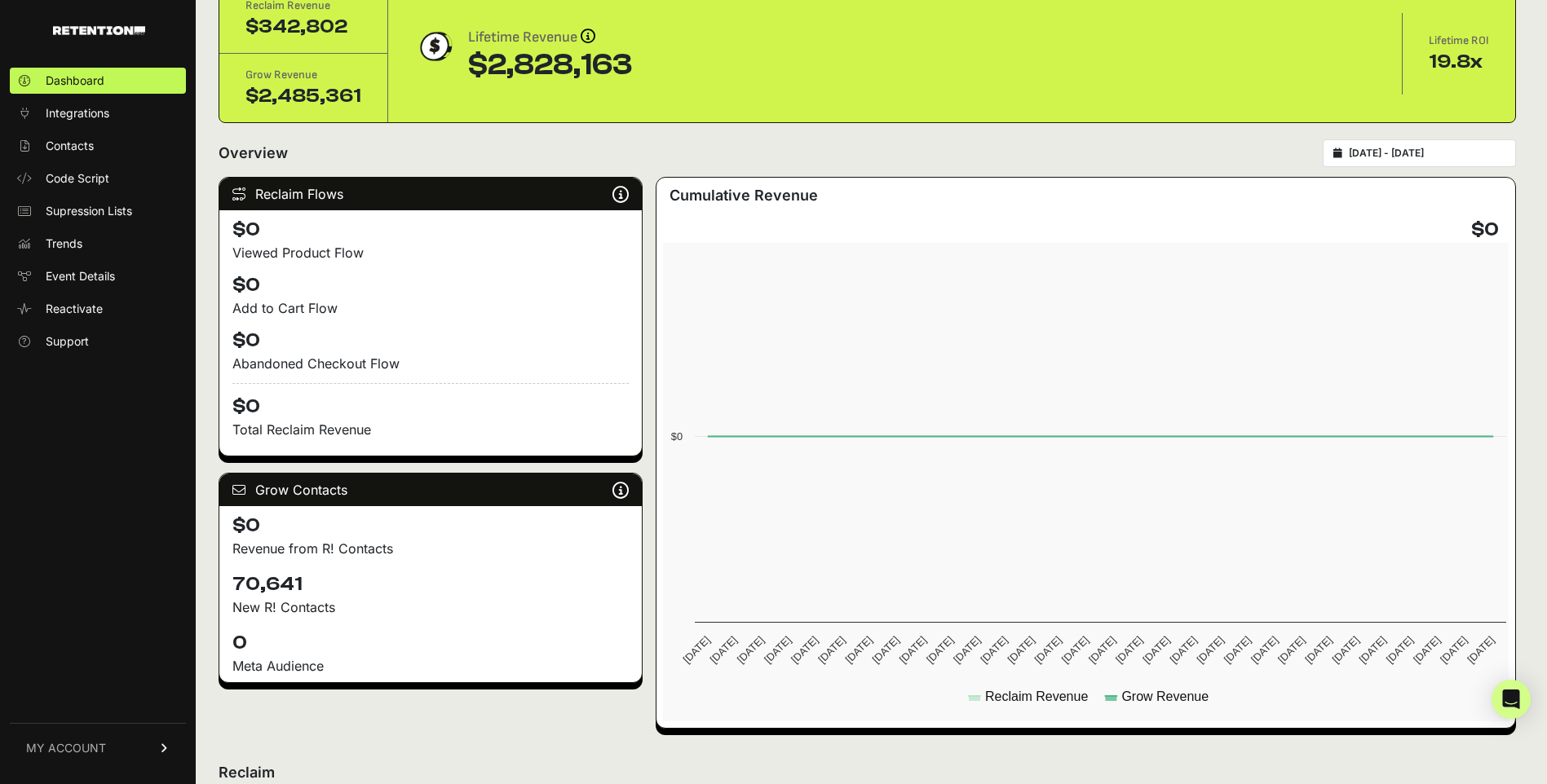
type input "[DATE]"
click at [1447, 148] on input "[DATE] - [DATE]" at bounding box center [1427, 153] width 157 height 13
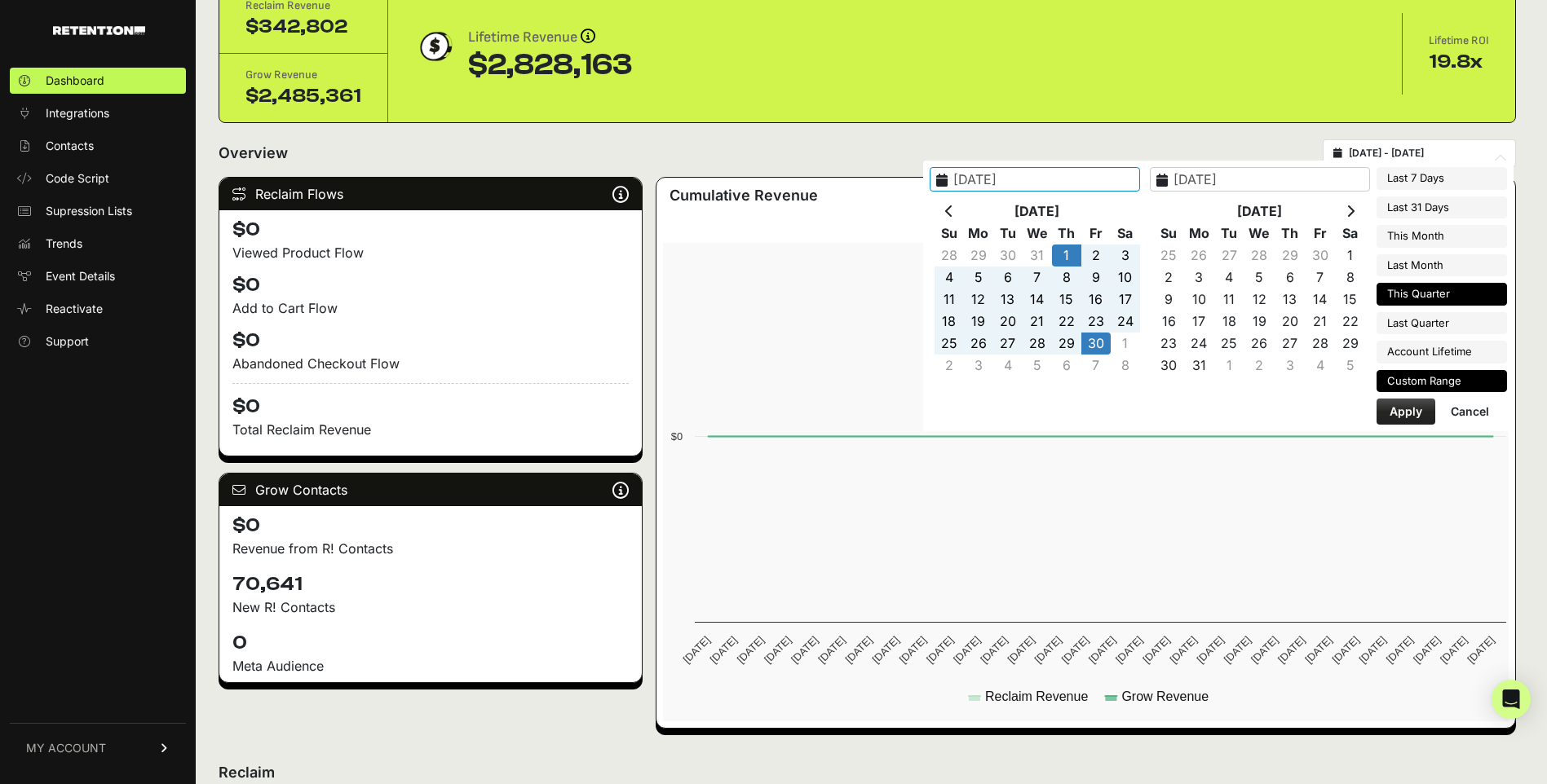
type input "[DATE]"
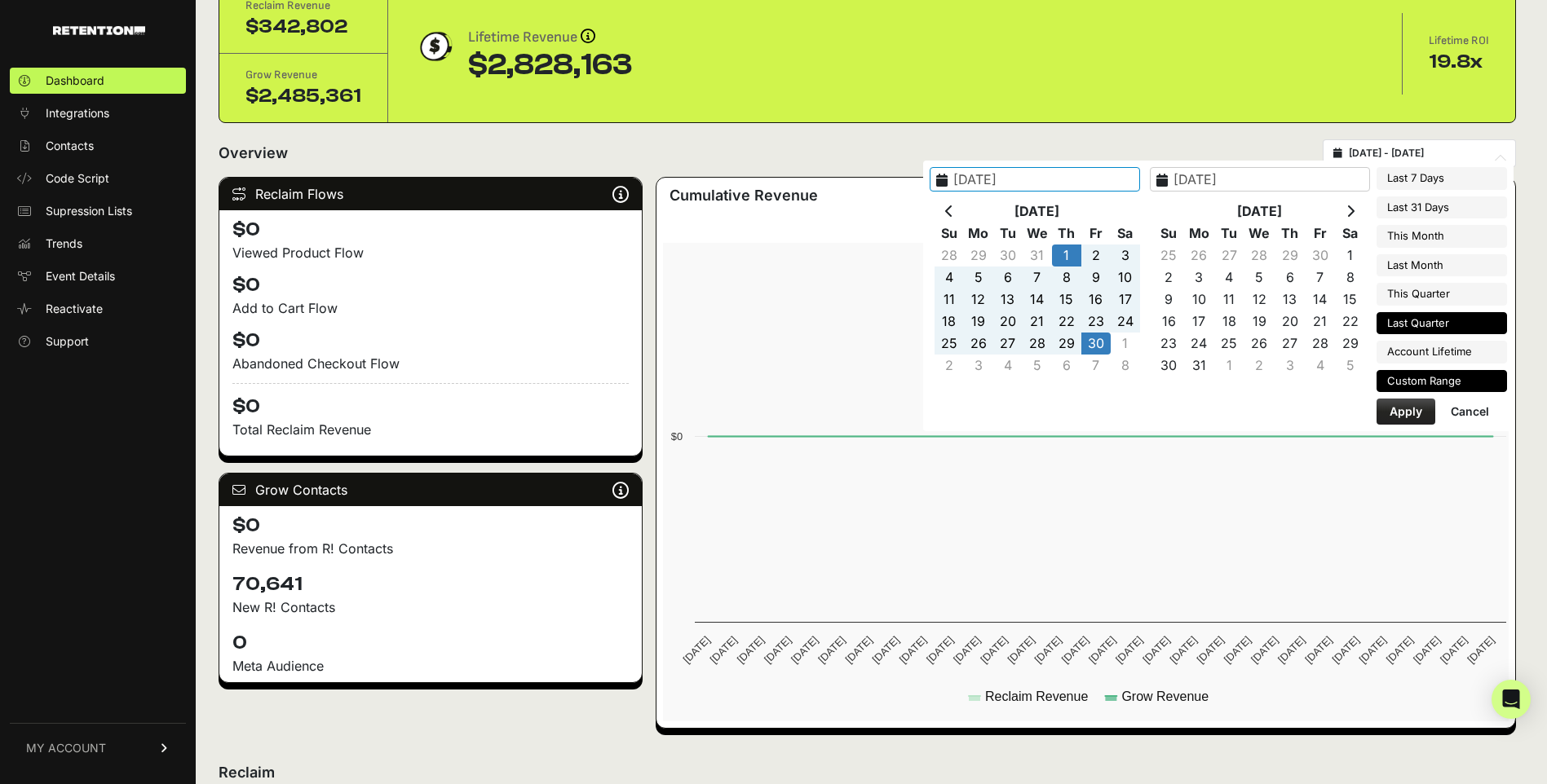
type input "[DATE]"
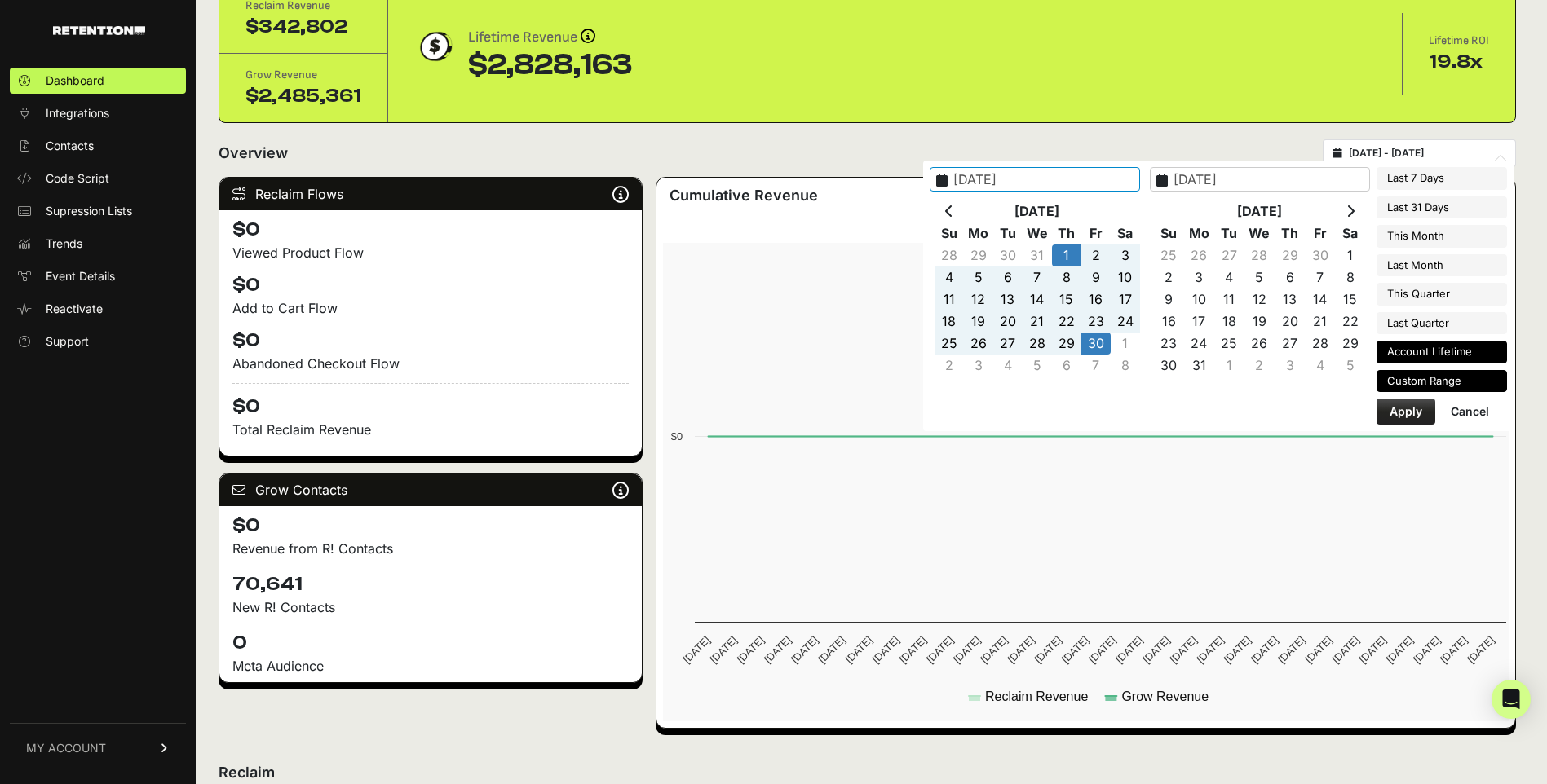
click at [1432, 343] on li "Account Lifetime" at bounding box center [1441, 353] width 130 height 23
type input "[DATE] - [DATE]"
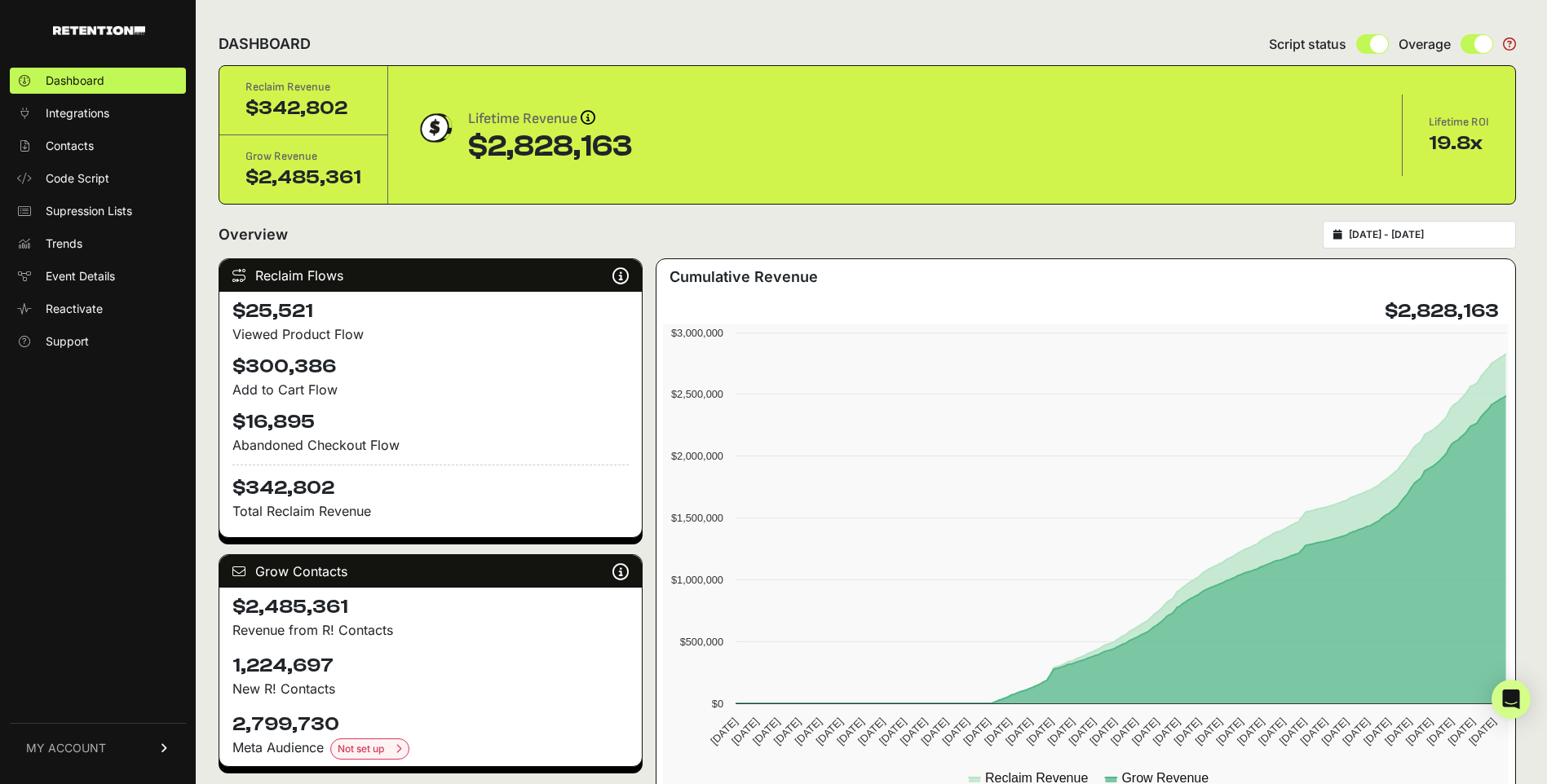
click at [1398, 230] on input "[DATE] - [DATE]" at bounding box center [1427, 235] width 157 height 13
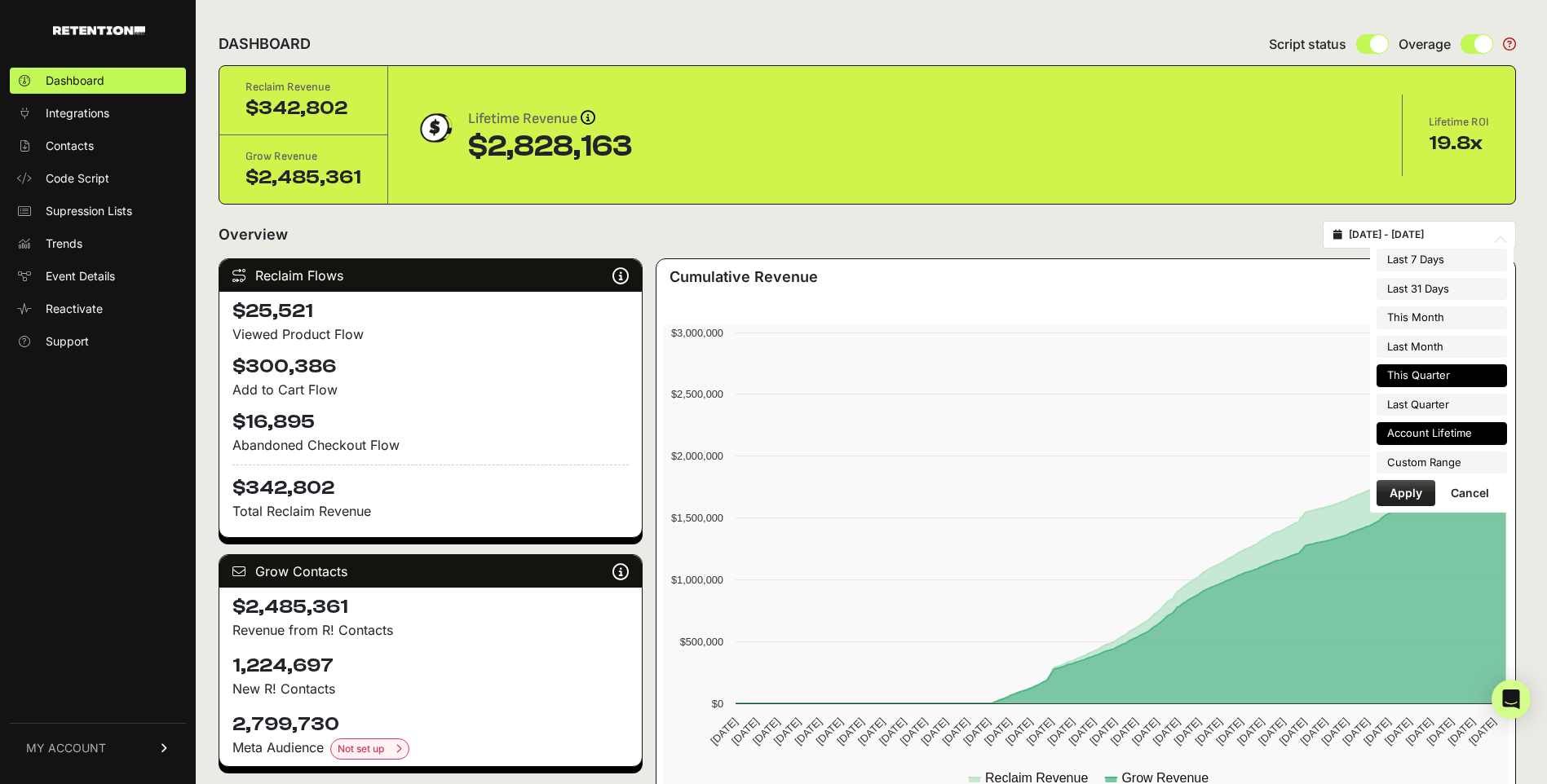
type input "[DATE]"
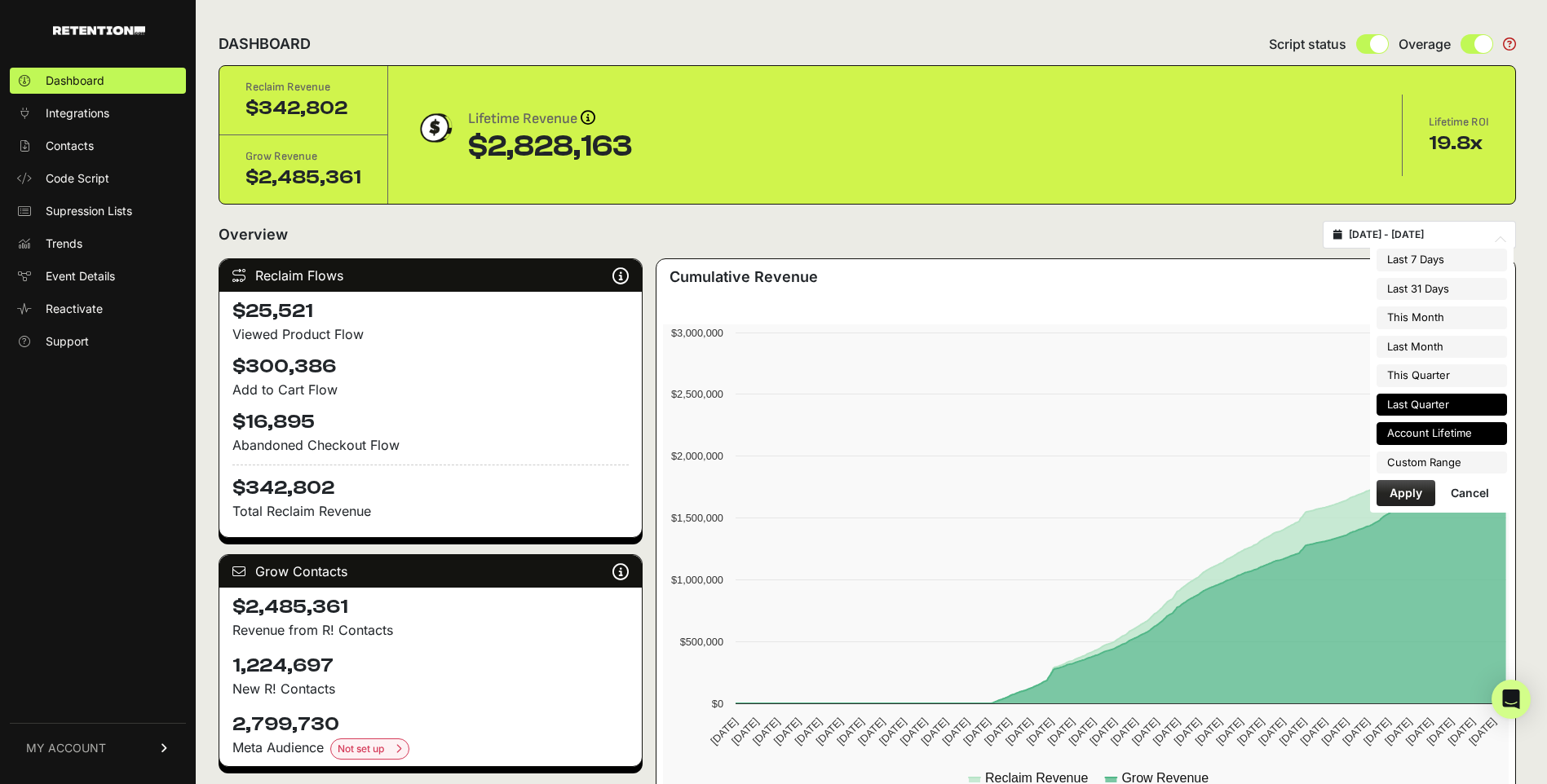
type input "[DATE]"
click at [1414, 458] on li "Custom Range" at bounding box center [1441, 463] width 130 height 23
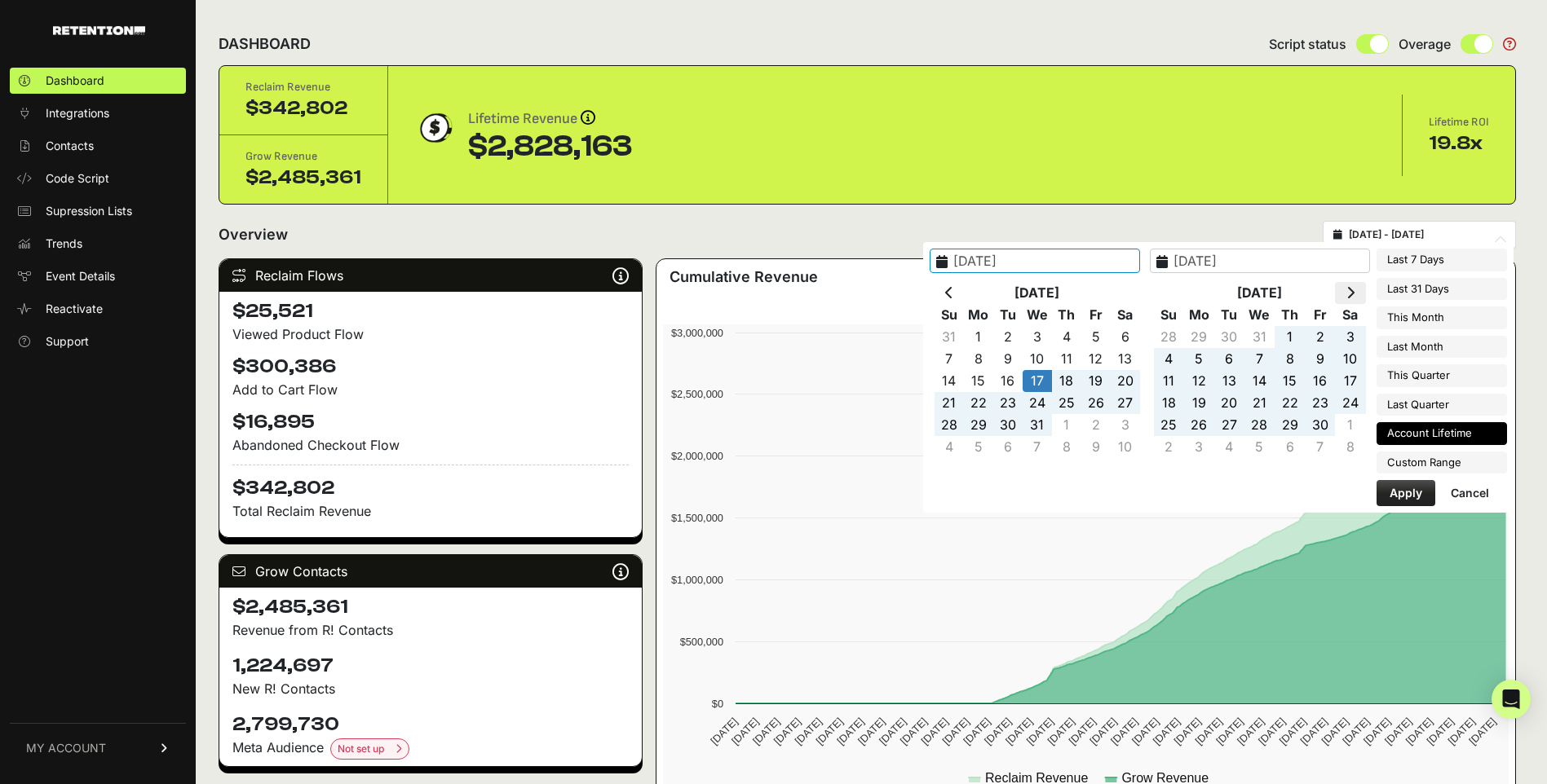
click at [1340, 295] on th at bounding box center [1350, 292] width 30 height 22
type input "[DATE]"
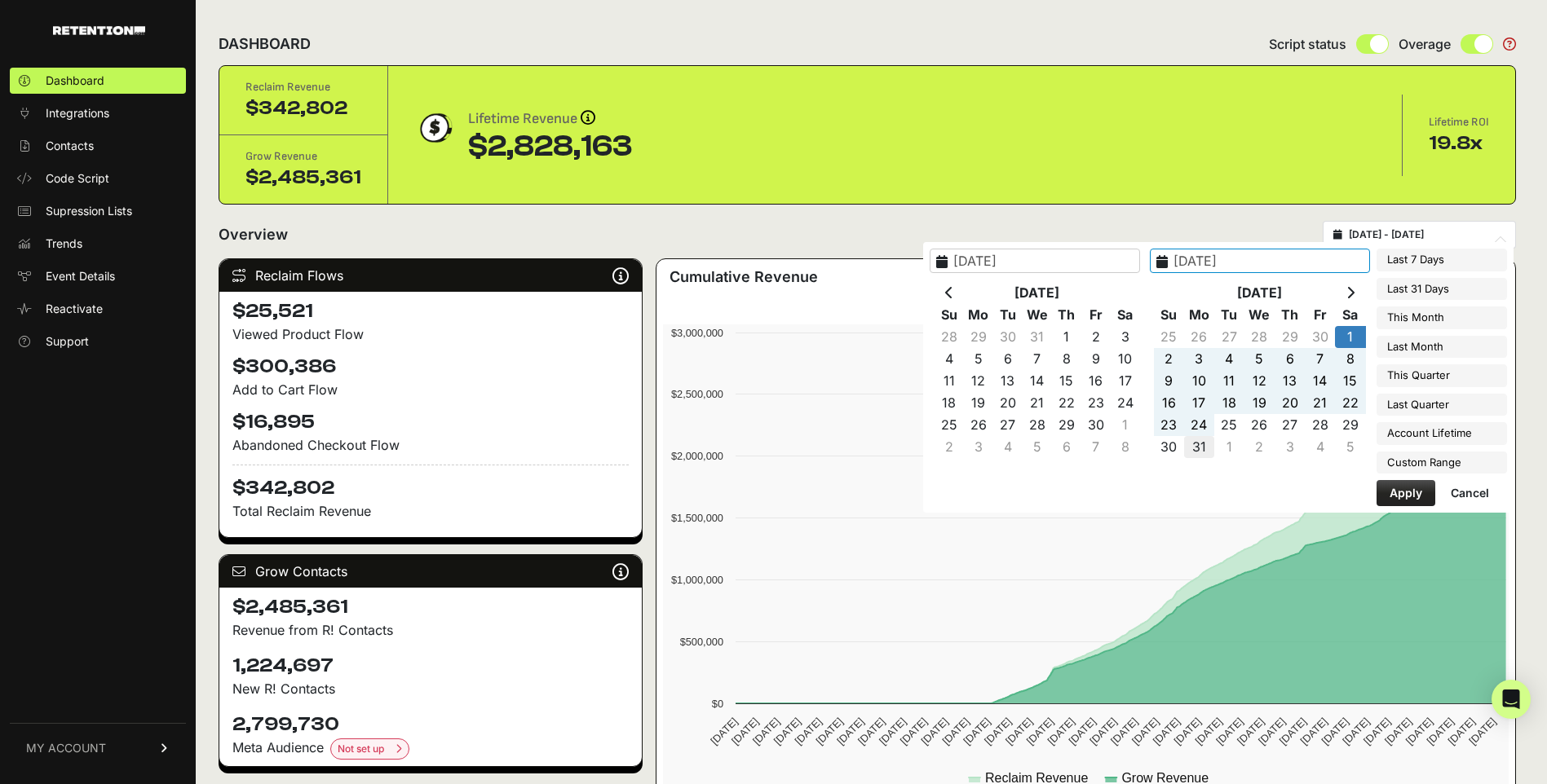
type input "[DATE]"
click at [1402, 488] on button "Apply" at bounding box center [1405, 493] width 58 height 26
type input "[DATE] - [DATE]"
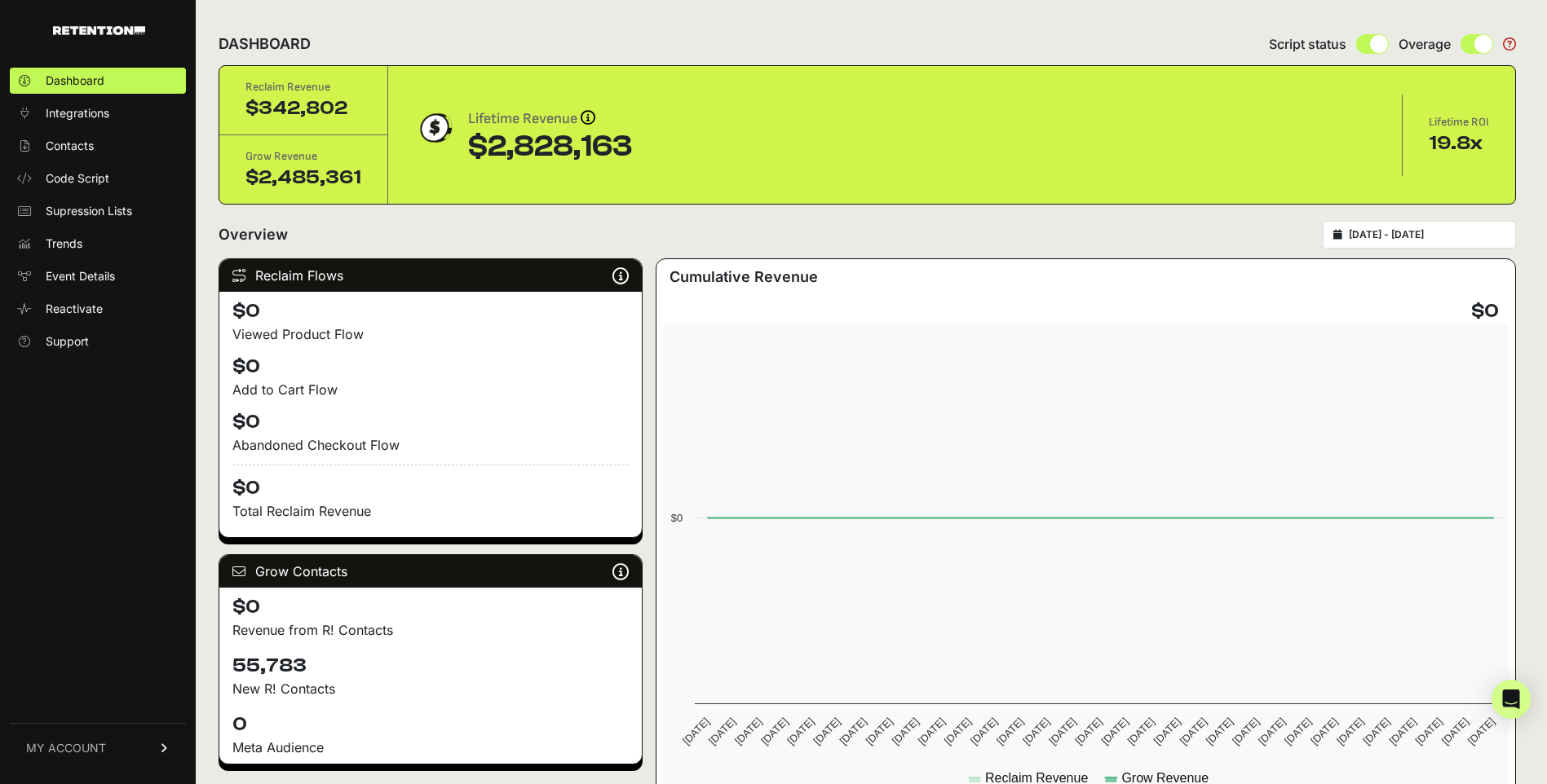
click at [1402, 241] on div "[DATE] - [DATE]" at bounding box center [1419, 234] width 193 height 27
type input "[DATE]"
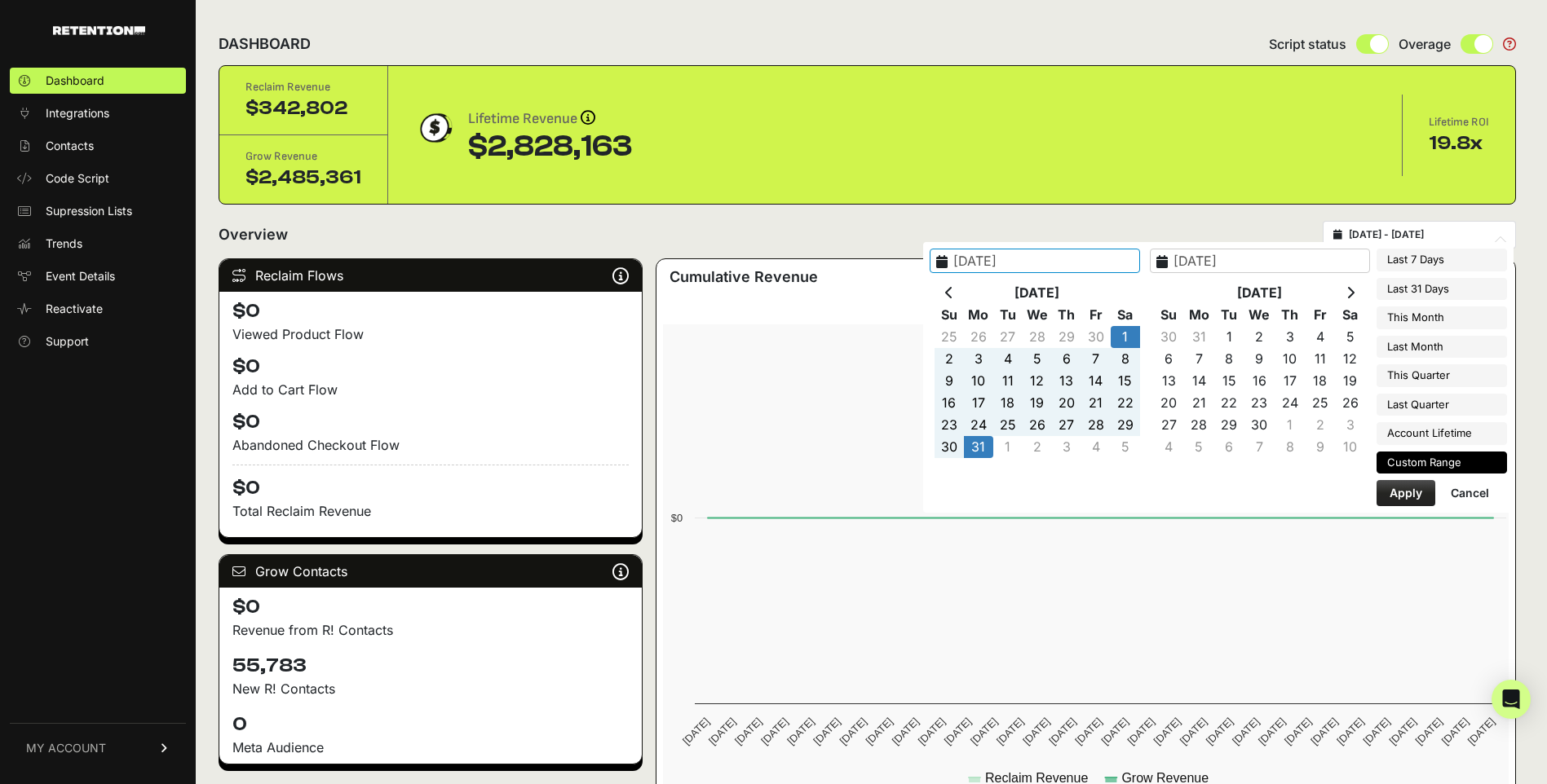
click at [1396, 232] on input "[DATE] - [DATE]" at bounding box center [1427, 235] width 157 height 13
type input "[DATE]"
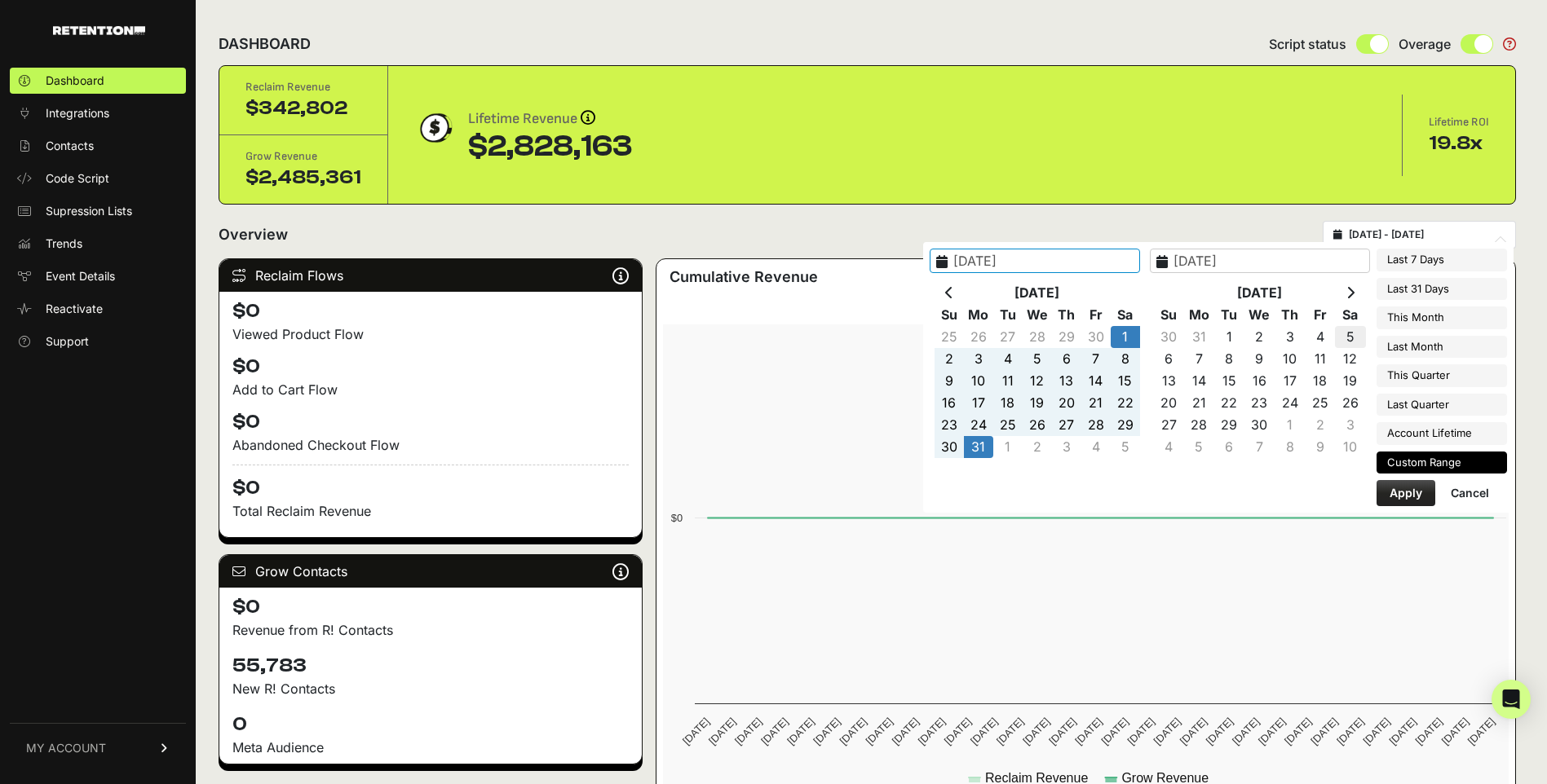
type input "[DATE]"
click at [964, 289] on th at bounding box center [949, 292] width 29 height 22
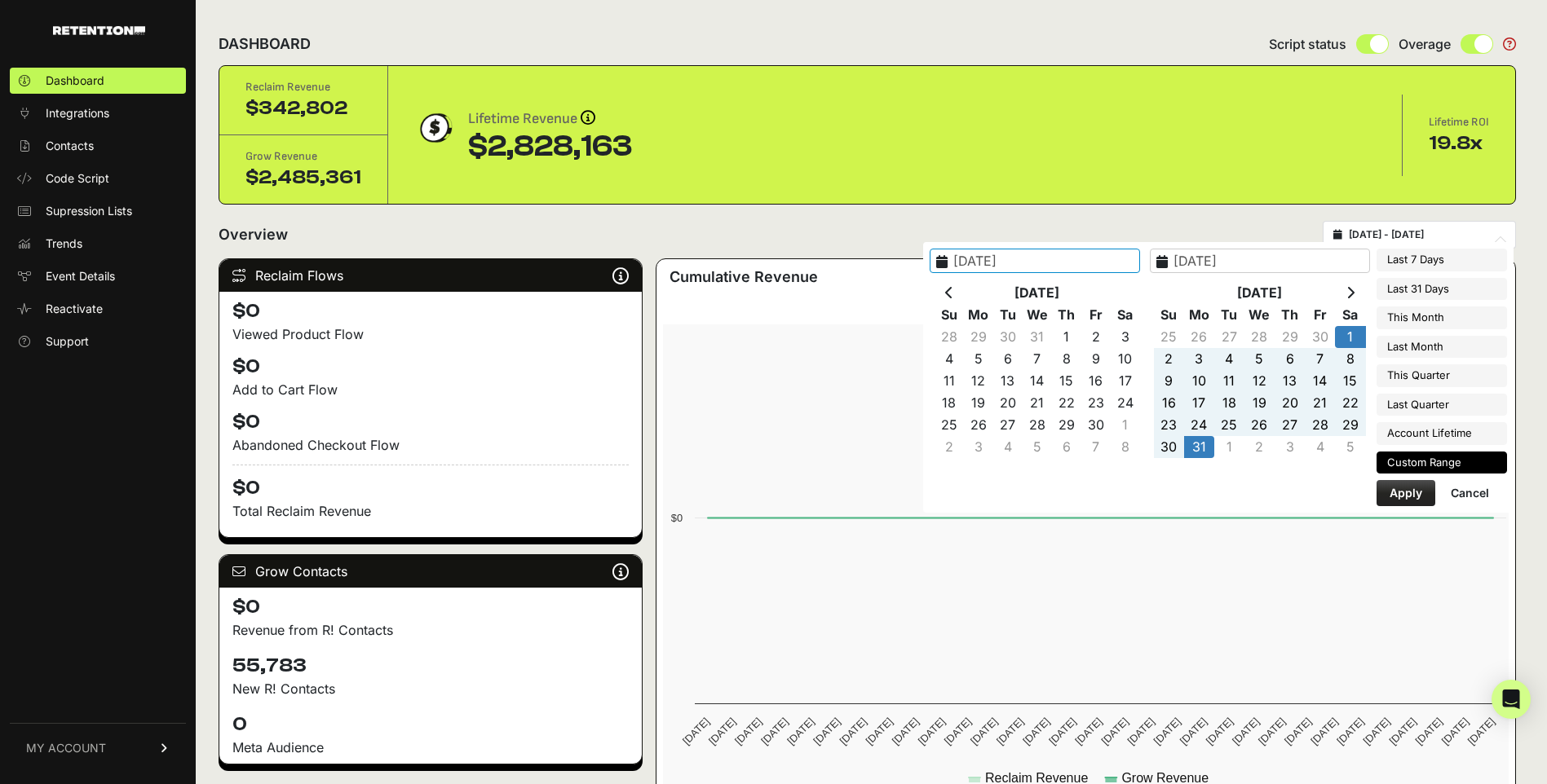
click at [964, 289] on th at bounding box center [949, 292] width 29 height 22
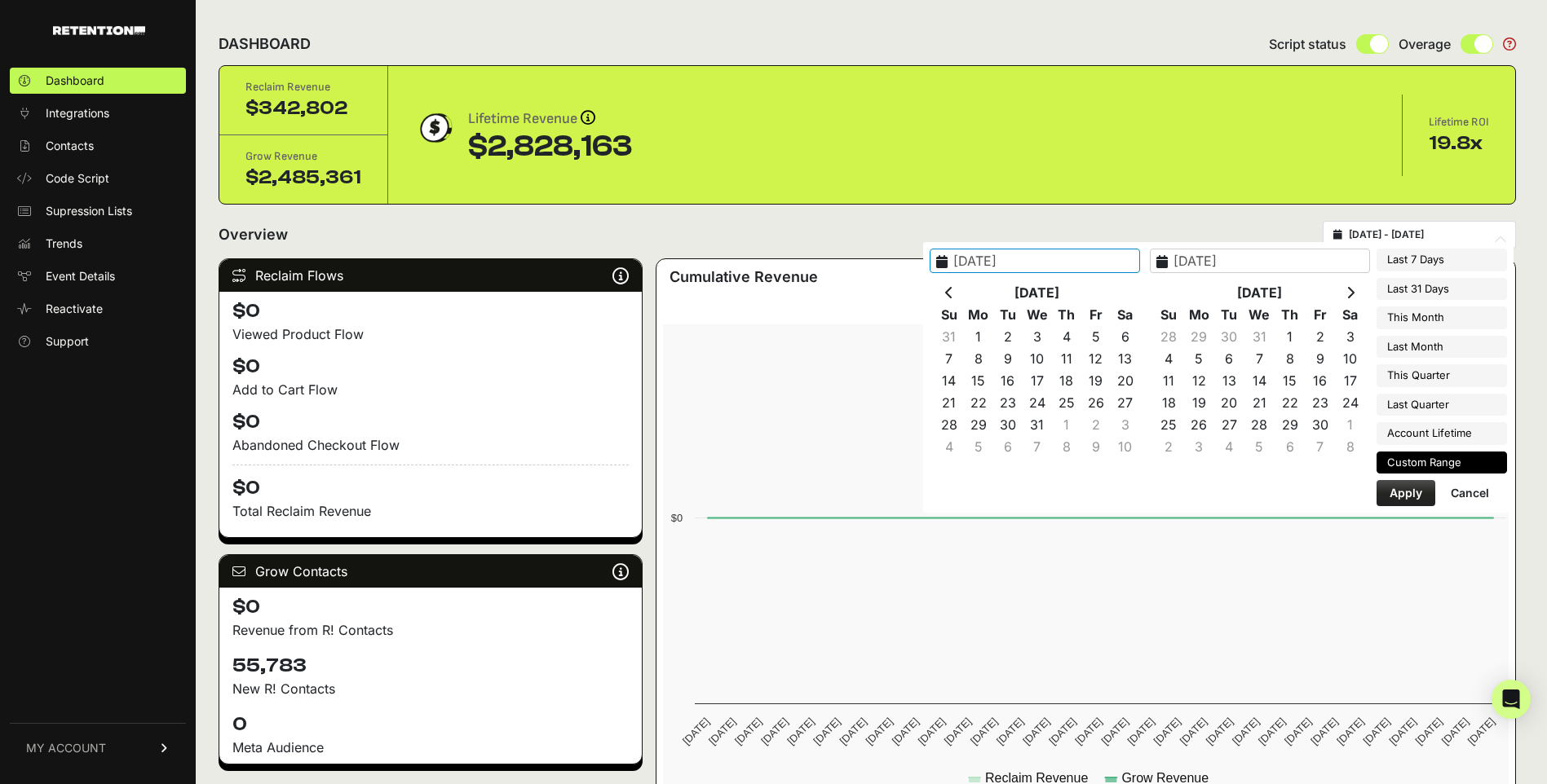
click at [964, 289] on th at bounding box center [949, 292] width 29 height 22
type input "[DATE]"
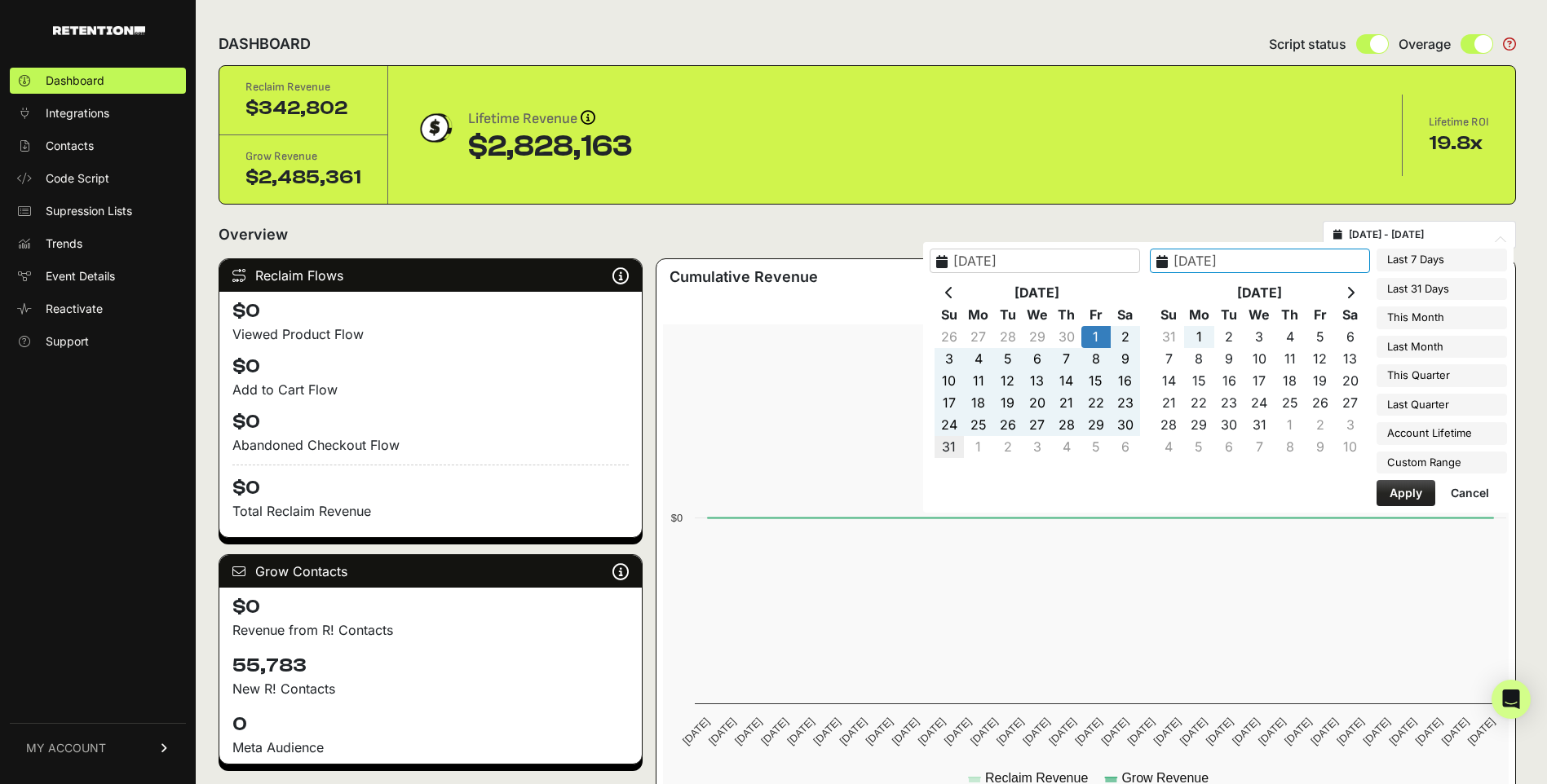
type input "[DATE]"
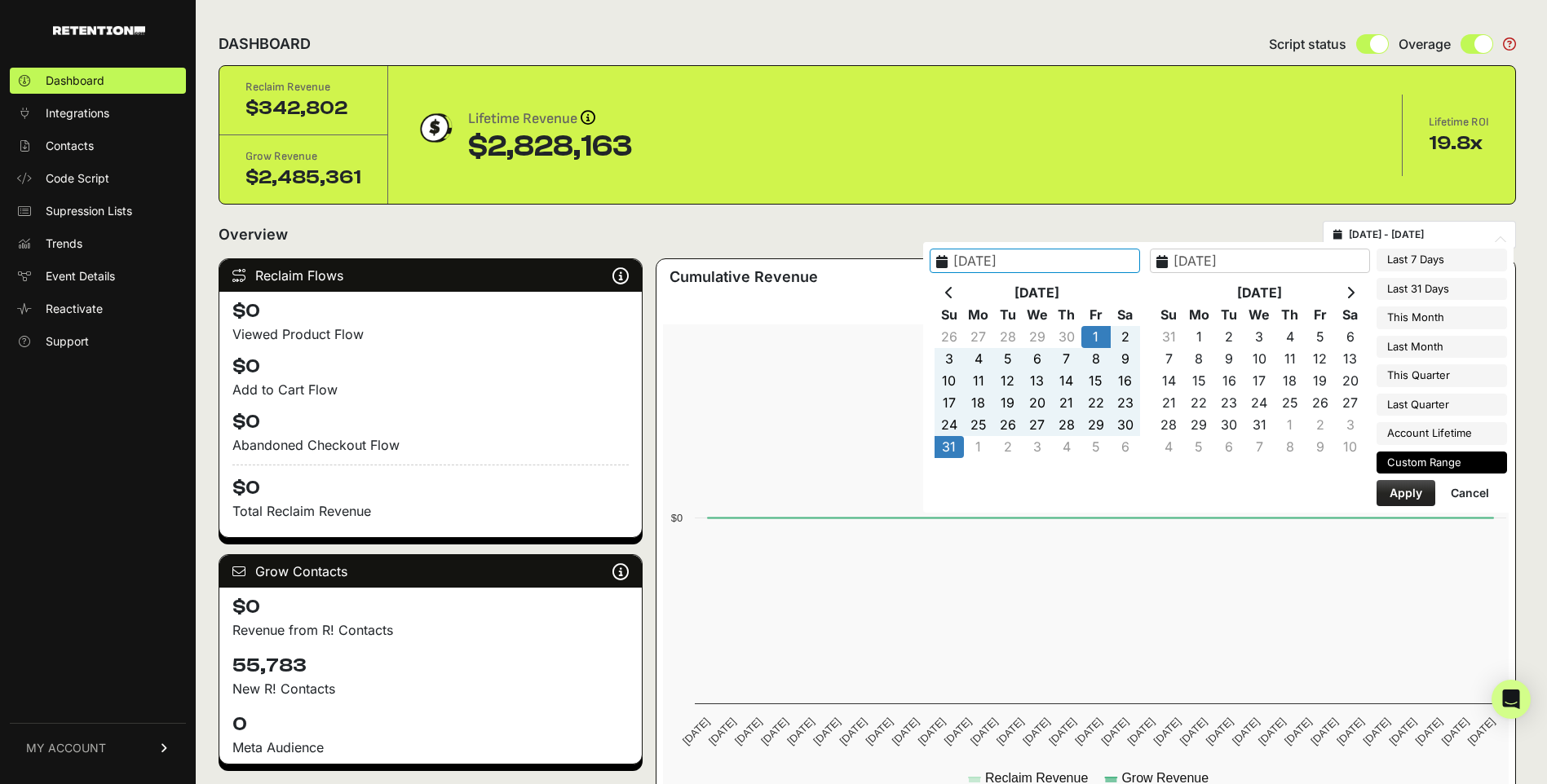
click at [1394, 487] on button "Apply" at bounding box center [1405, 493] width 58 height 26
type input "[DATE] - [DATE]"
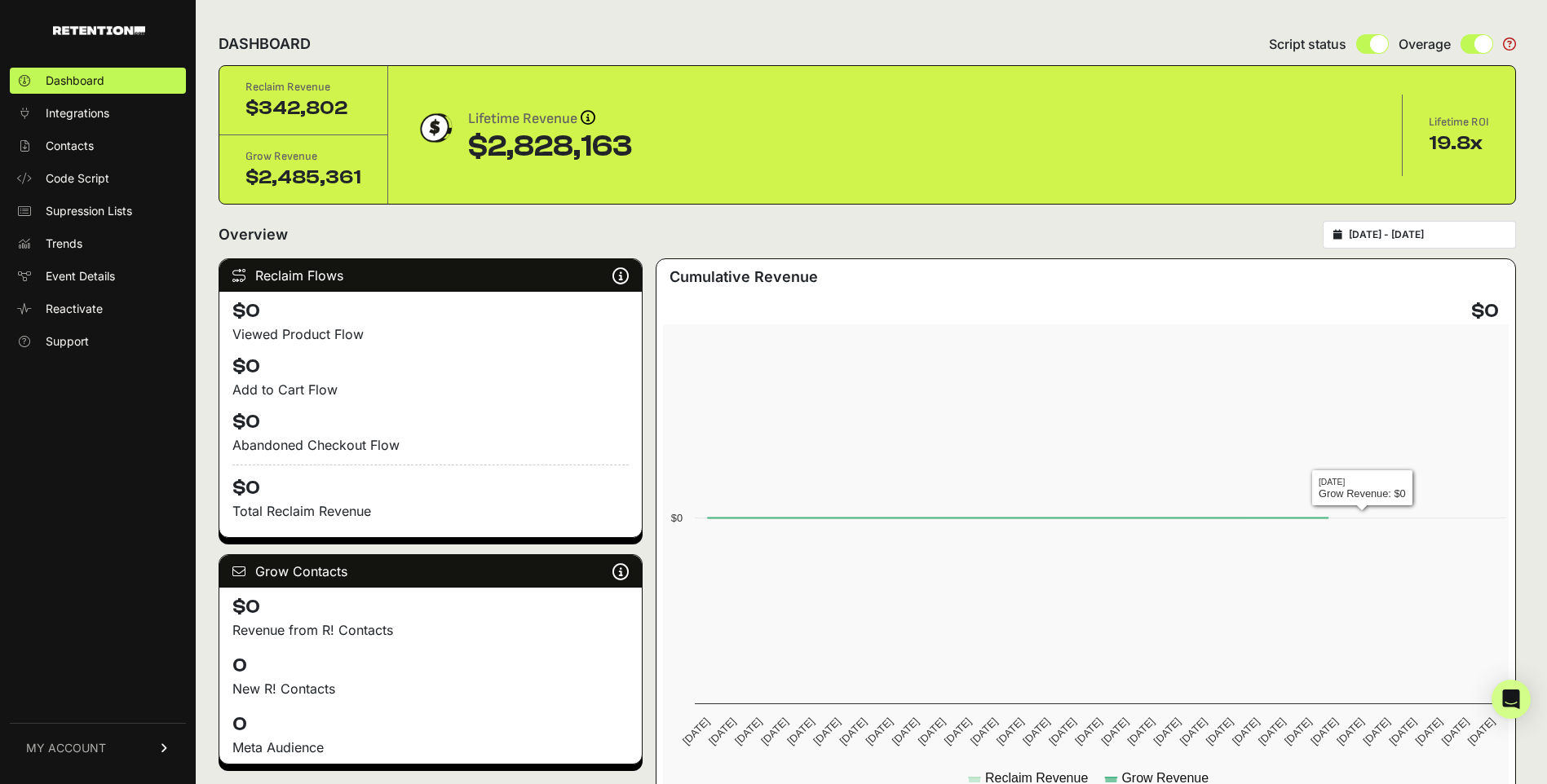
type input "2022-07-01"
type input "2022-07-31"
click at [1385, 237] on input "2022-07-01 - 2022-07-31" at bounding box center [1427, 235] width 157 height 13
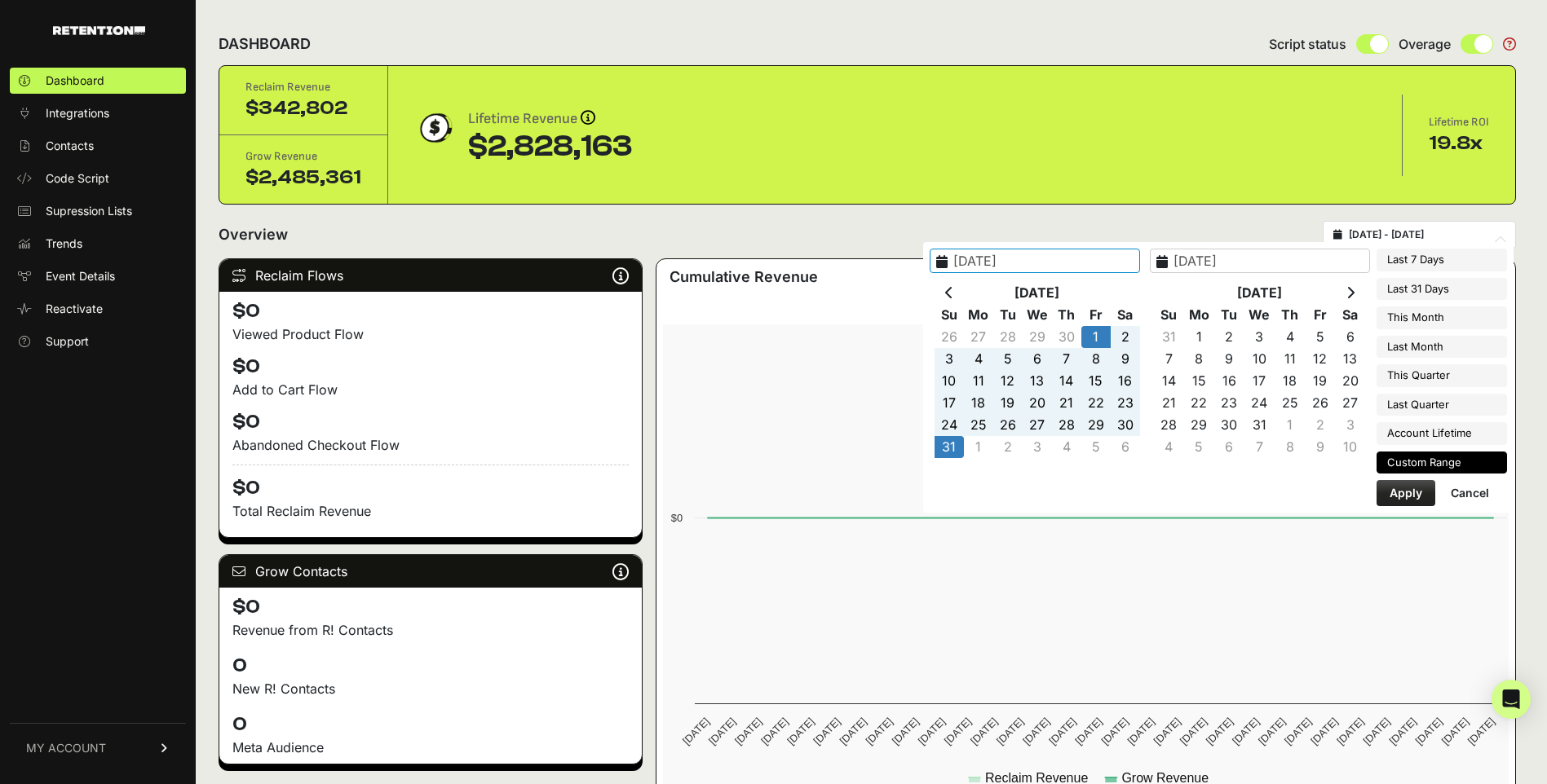
type input "2025-09-17"
type input "2025-09-23"
type input "2022-07-01"
type input "2022-07-31"
type input "2025-08-24"
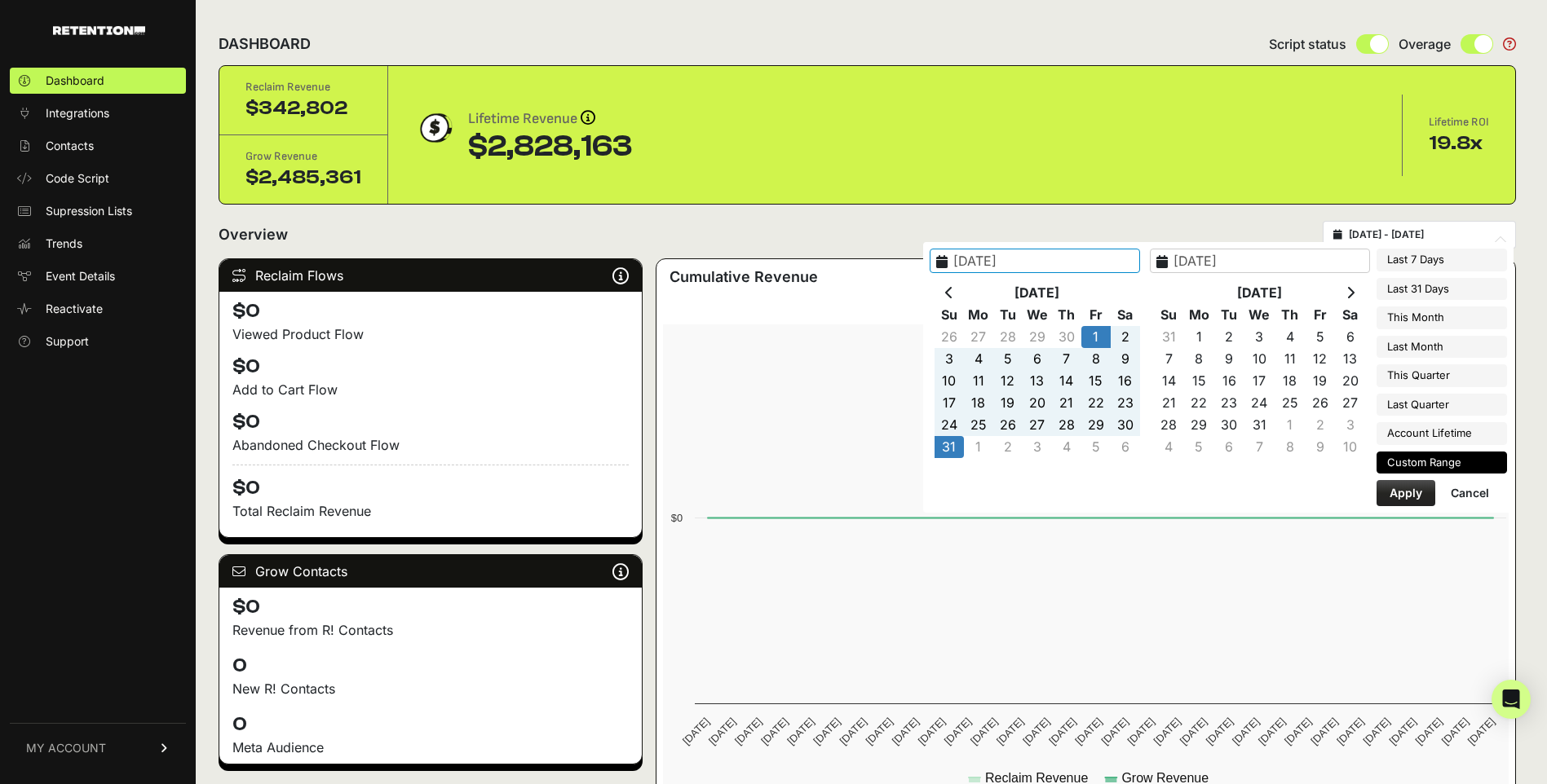
type input "2025-09-23"
type input "2022-07-01"
type input "2022-07-31"
type input "2022-08-01"
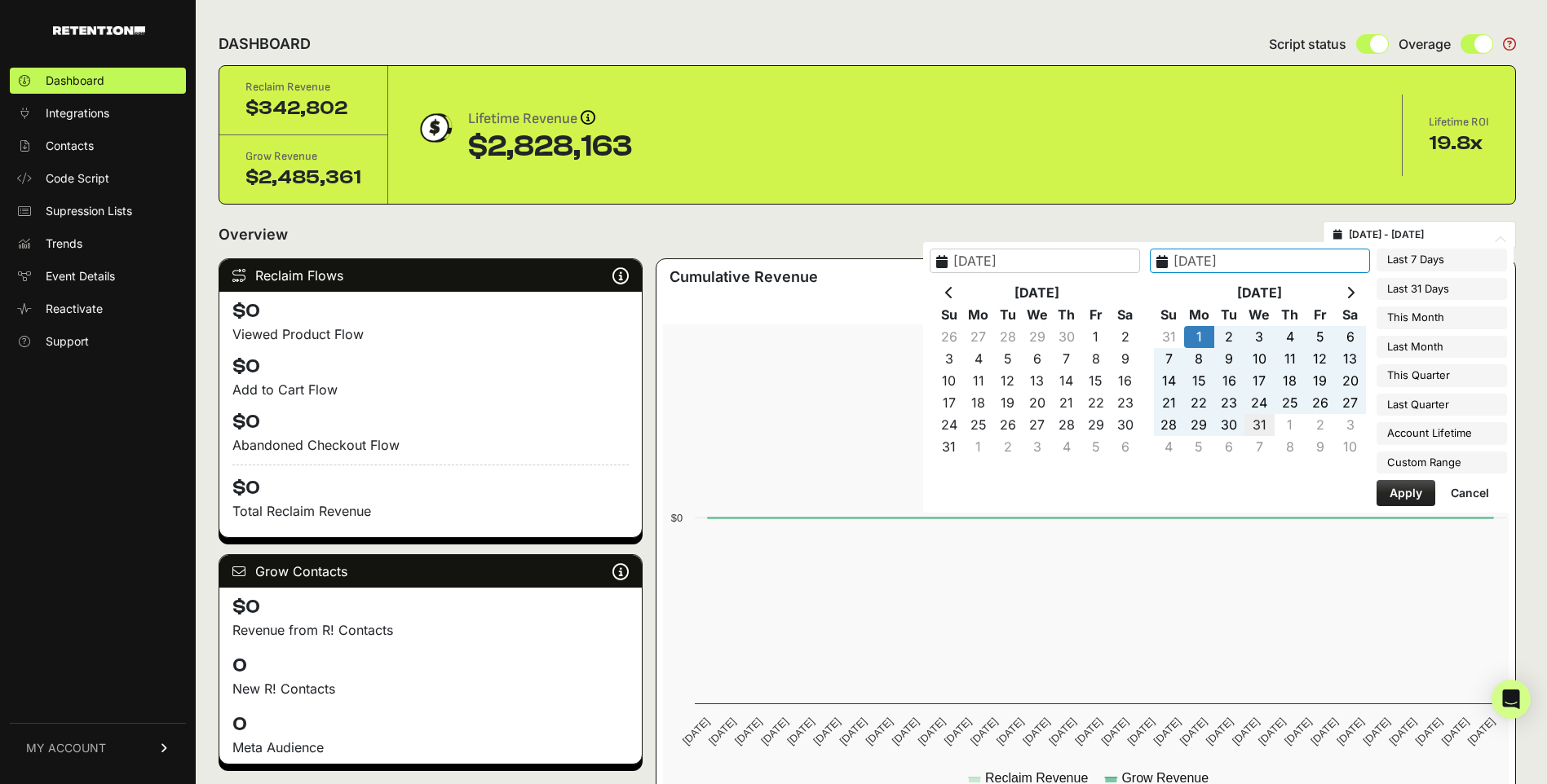
type input "2022-08-31"
type input "2022-08-01"
click at [1397, 489] on button "Apply" at bounding box center [1405, 493] width 58 height 26
type input "2022-08-01 - 2022-08-31"
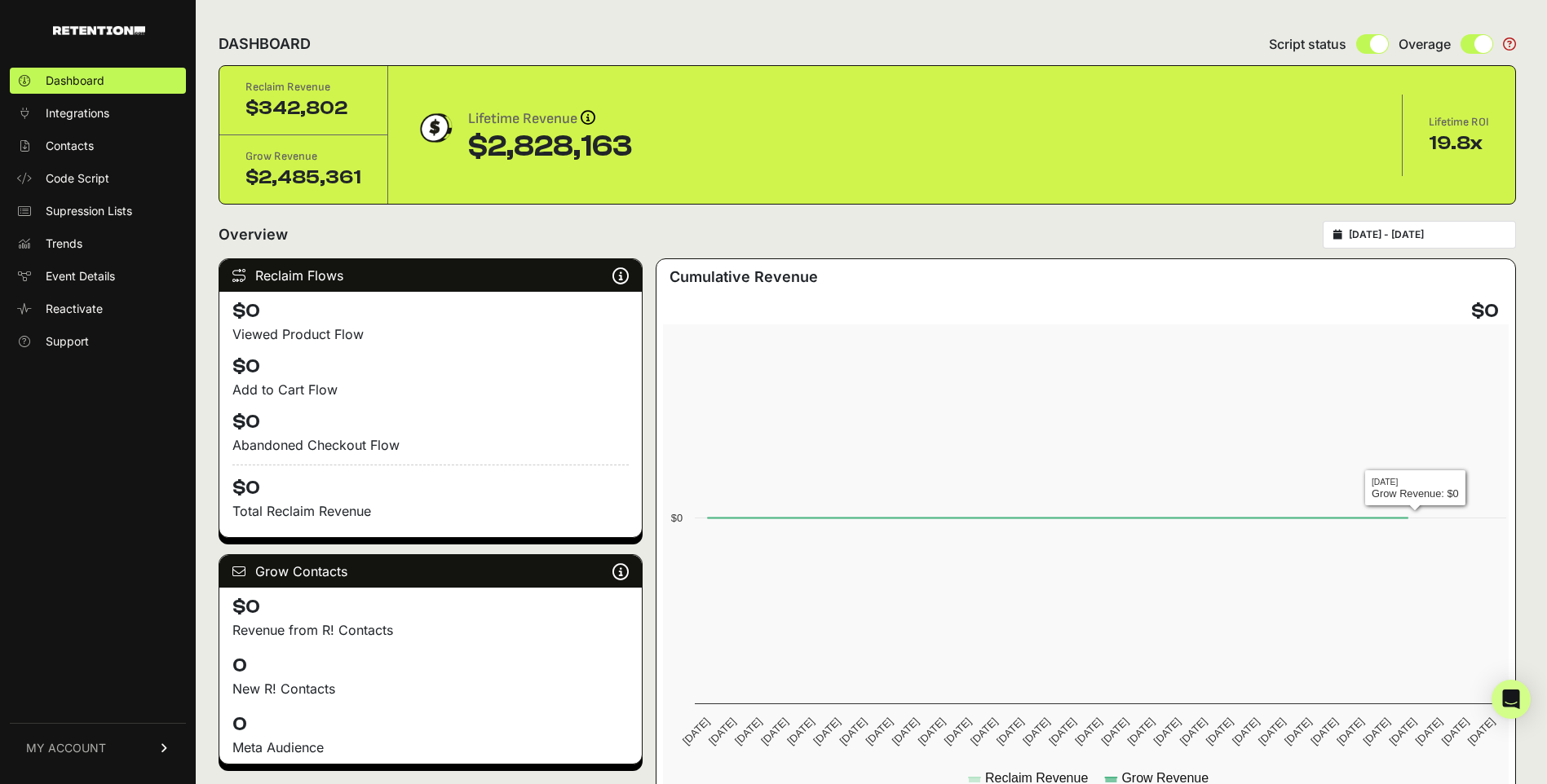
type input "[DATE]"
click at [1393, 236] on input "[DATE] - [DATE]" at bounding box center [1427, 235] width 157 height 13
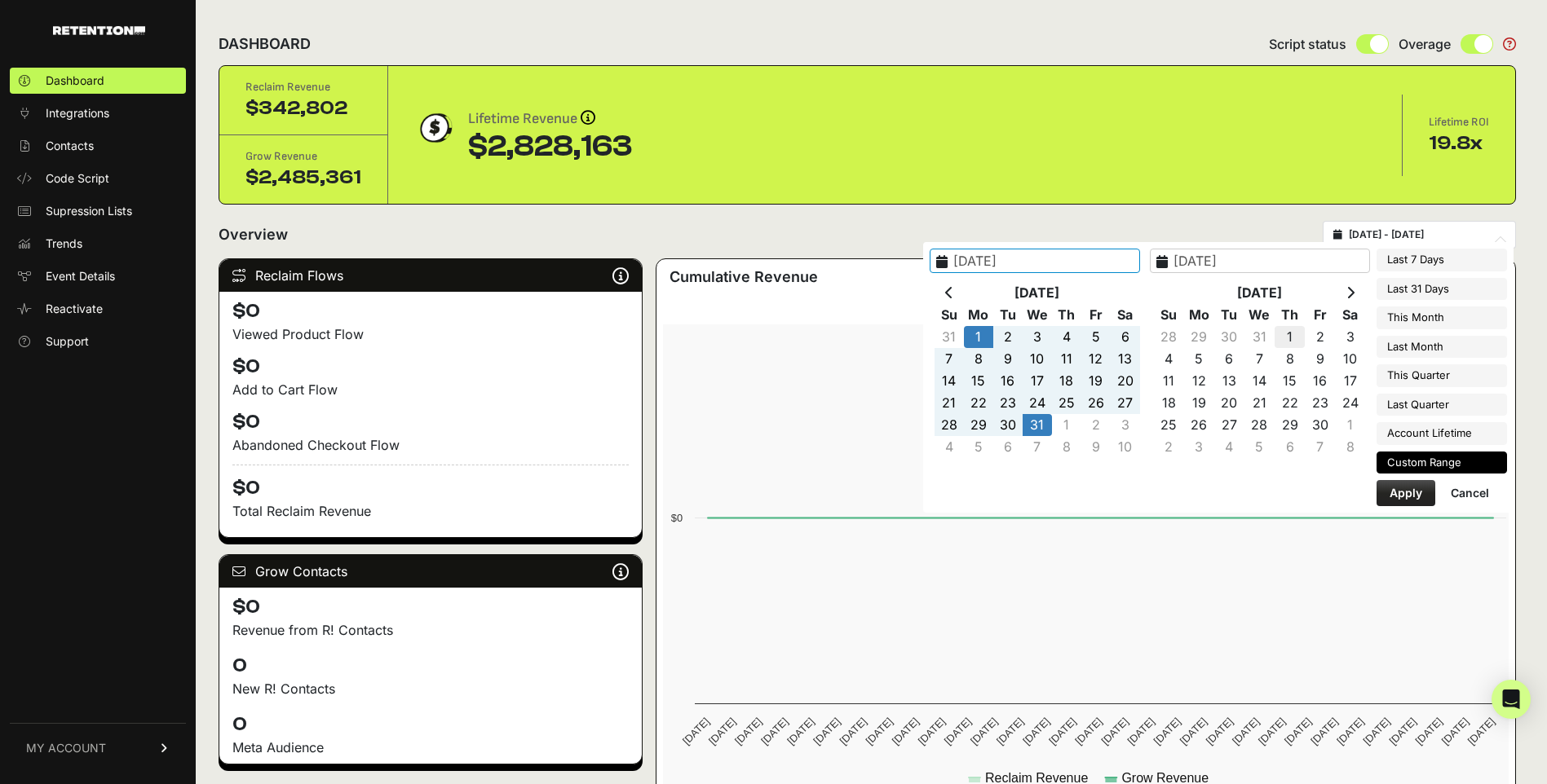
type input "[DATE]"
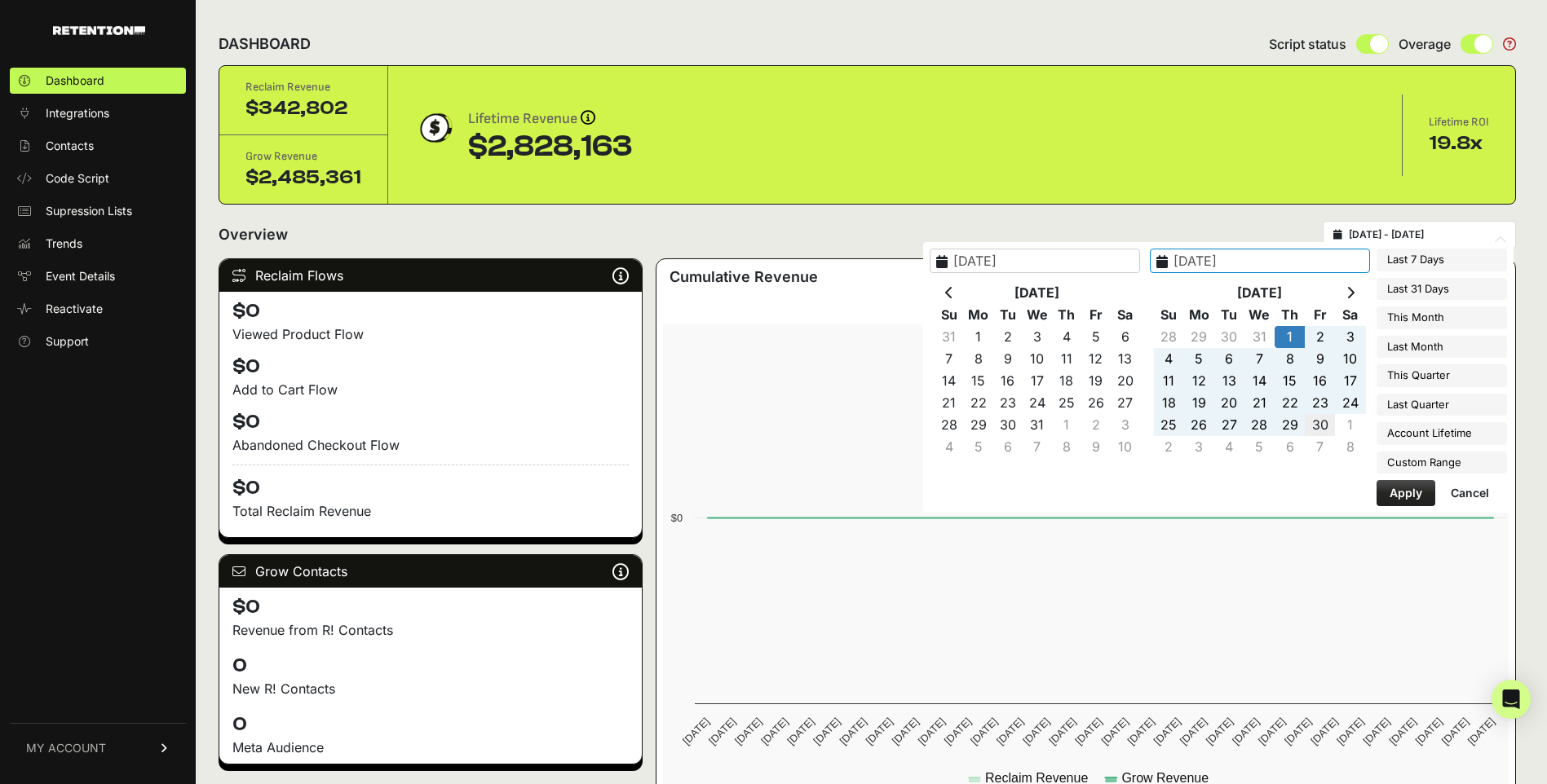
type input "2022-09-30"
type input "[DATE]"
click at [1398, 484] on button "Apply" at bounding box center [1405, 493] width 58 height 26
type input "2022-09-01 - 2022-09-30"
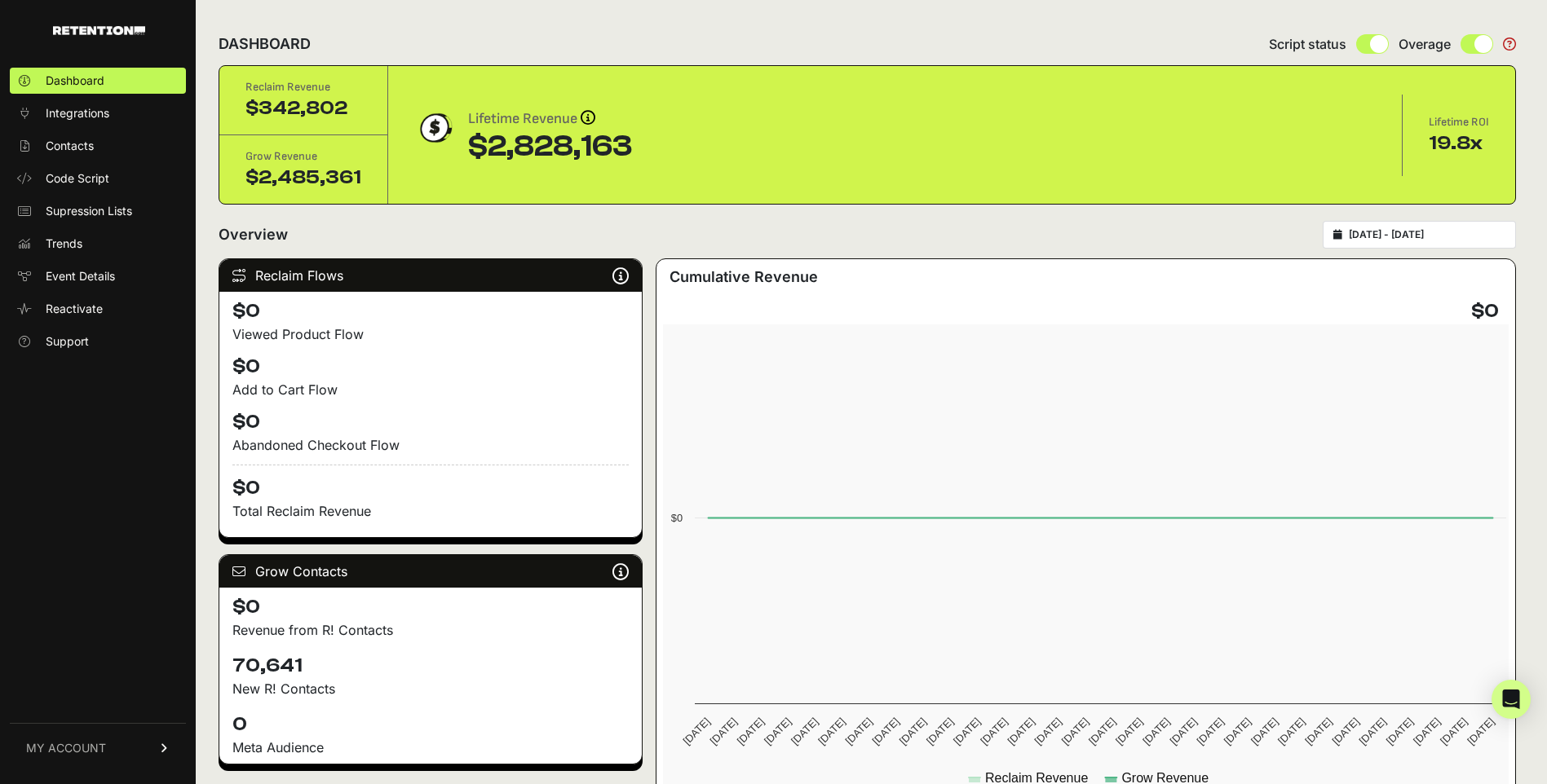
click at [58, 741] on span "MY ACCOUNT" at bounding box center [66, 749] width 80 height 16
click at [80, 689] on link "Billing" at bounding box center [97, 694] width 176 height 26
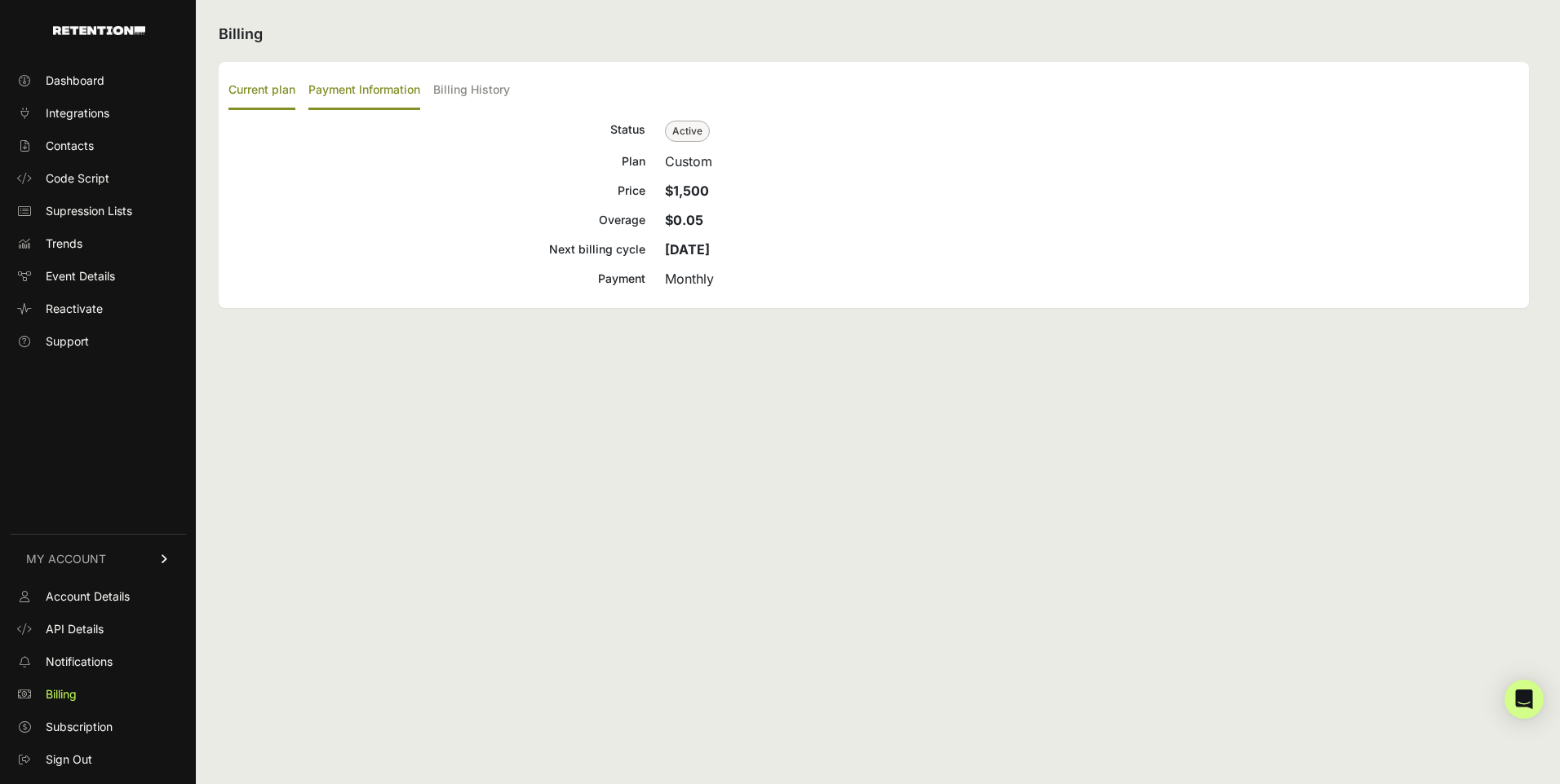
click at [373, 77] on label "Payment Information" at bounding box center [364, 90] width 112 height 38
click at [0, 0] on input "Payment Information" at bounding box center [0, 0] width 0 height 0
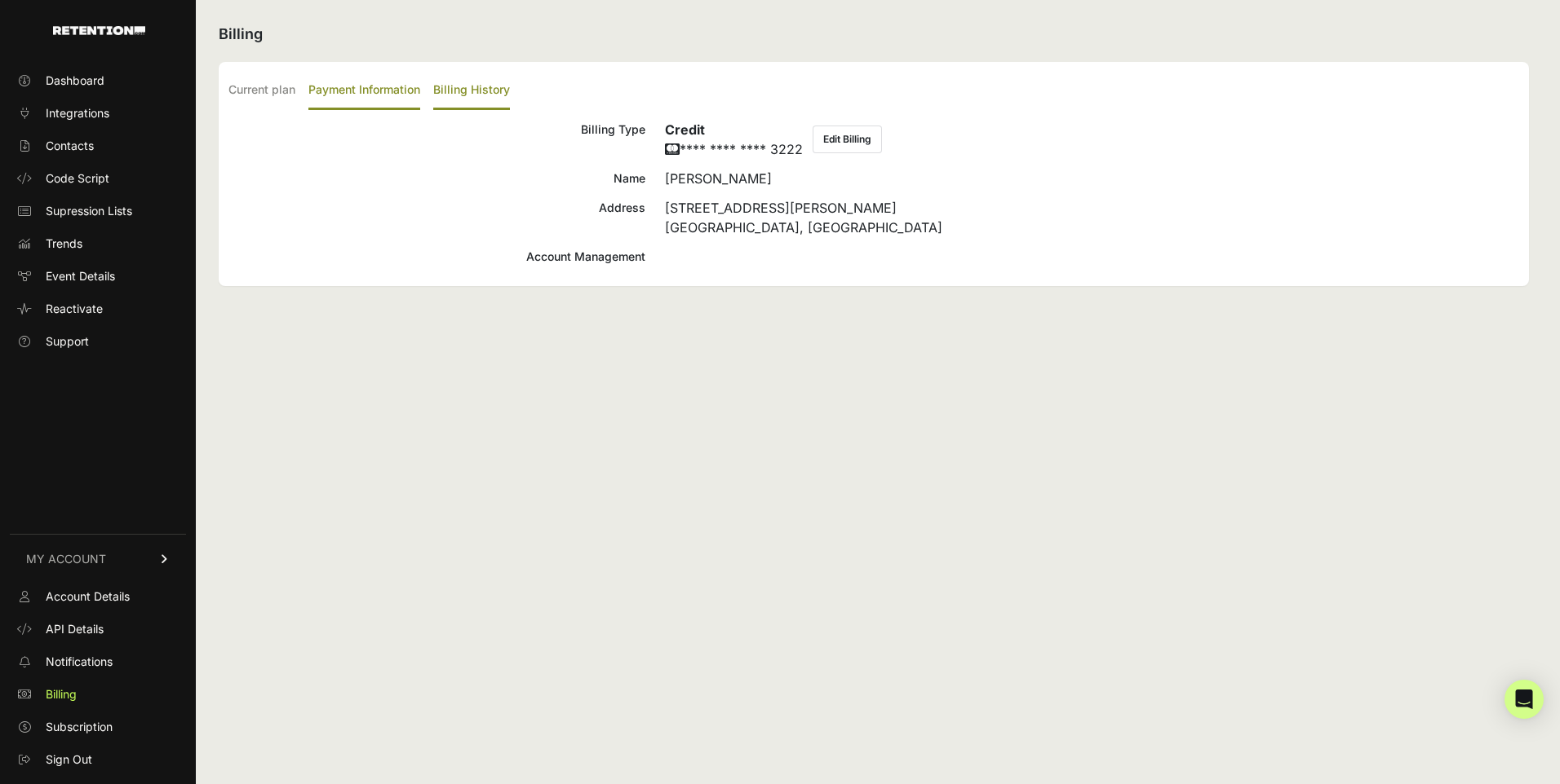
click at [464, 89] on label "Billing History" at bounding box center [472, 90] width 77 height 38
click at [0, 0] on input "Billing History" at bounding box center [0, 0] width 0 height 0
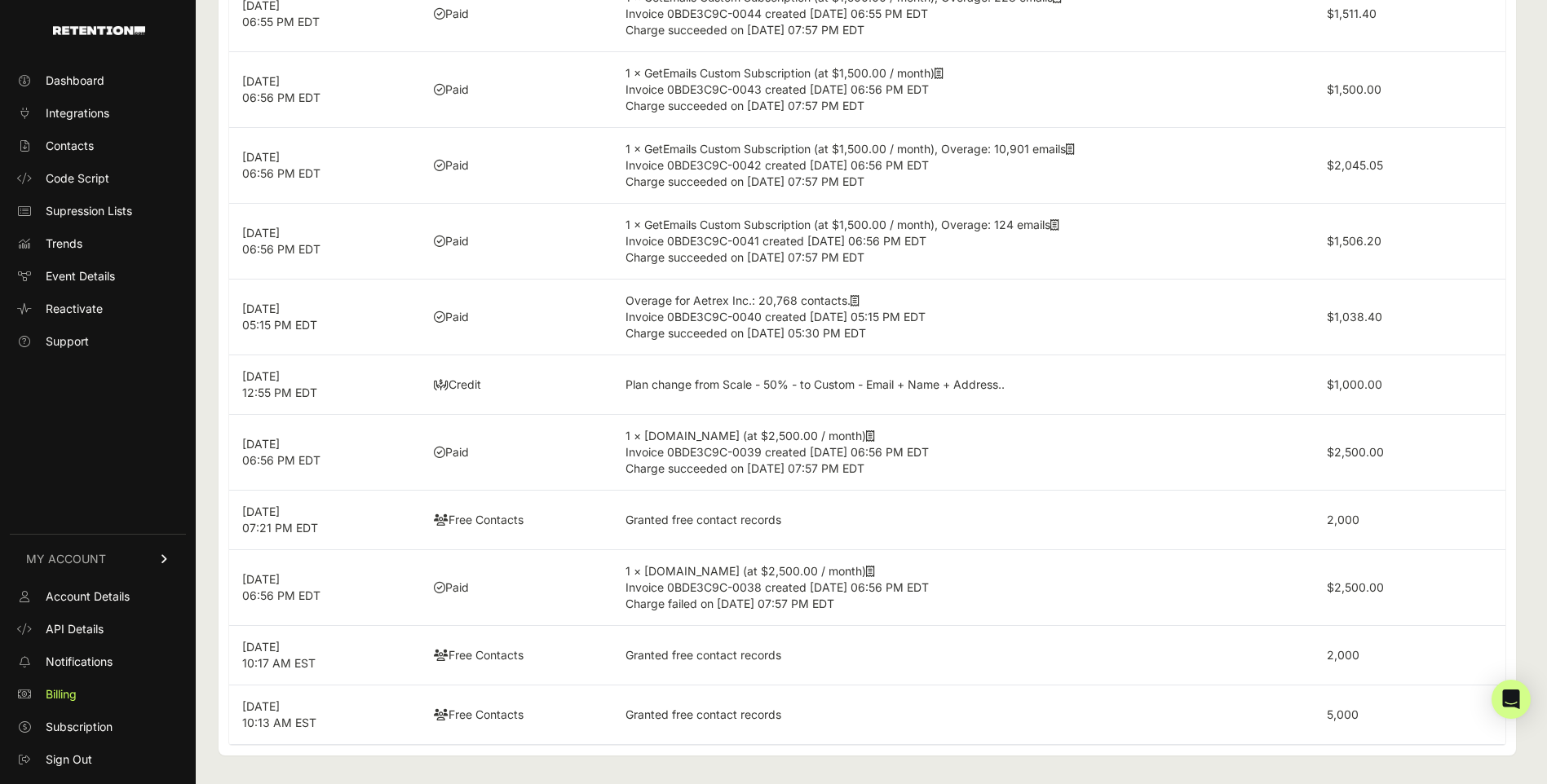
scroll to position [291, 0]
click at [1380, 457] on label "$2,500.00" at bounding box center [1355, 452] width 57 height 14
drag, startPoint x: 1365, startPoint y: 447, endPoint x: 1395, endPoint y: 446, distance: 30.0
click at [1395, 446] on td "$2,500.00" at bounding box center [1410, 453] width 191 height 76
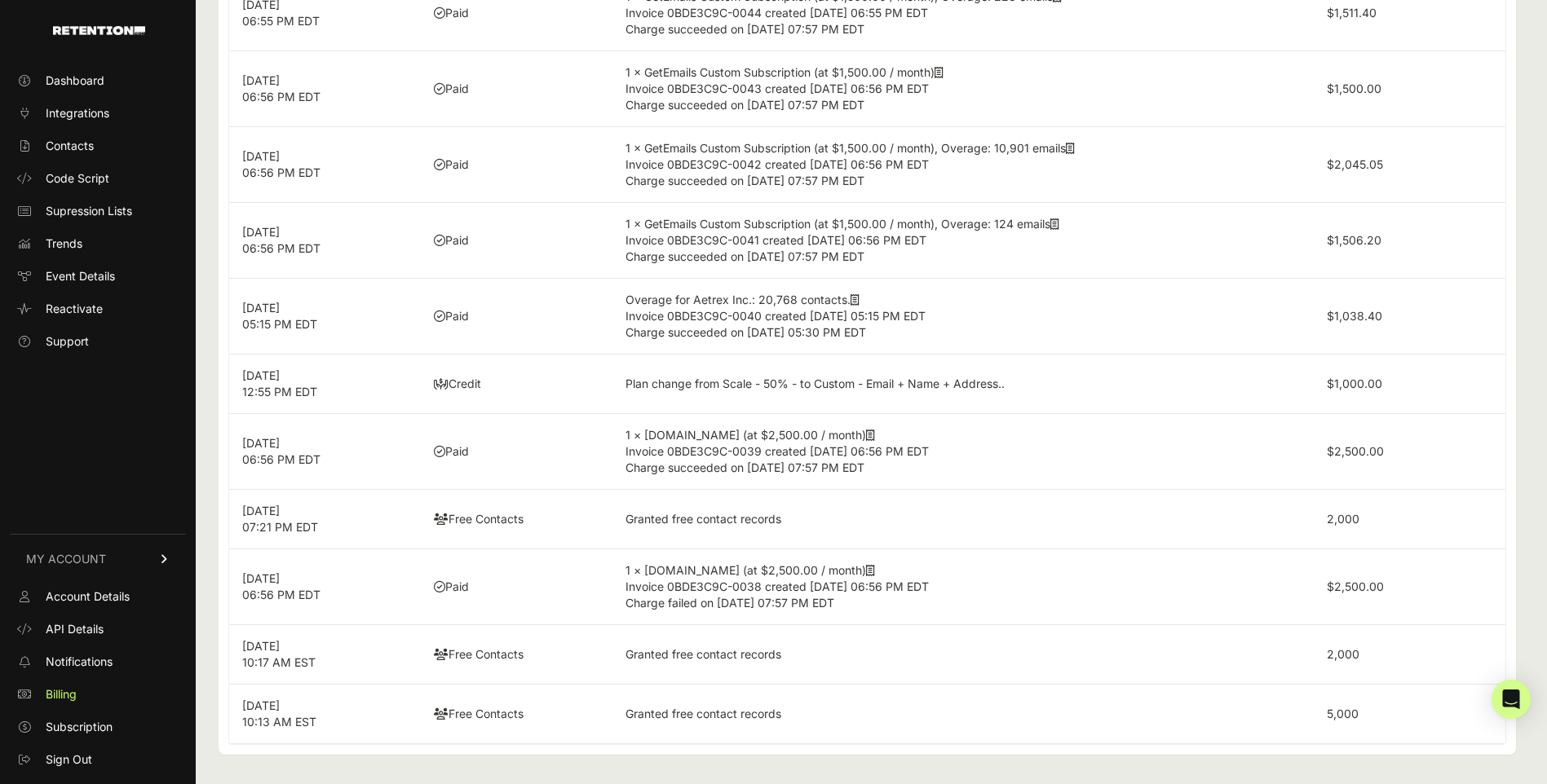
click at [1391, 443] on td "$2,500.00" at bounding box center [1410, 453] width 191 height 76
click at [1370, 446] on label "$2,500.00" at bounding box center [1355, 452] width 57 height 14
drag, startPoint x: 1370, startPoint y: 446, endPoint x: 1416, endPoint y: 439, distance: 46.5
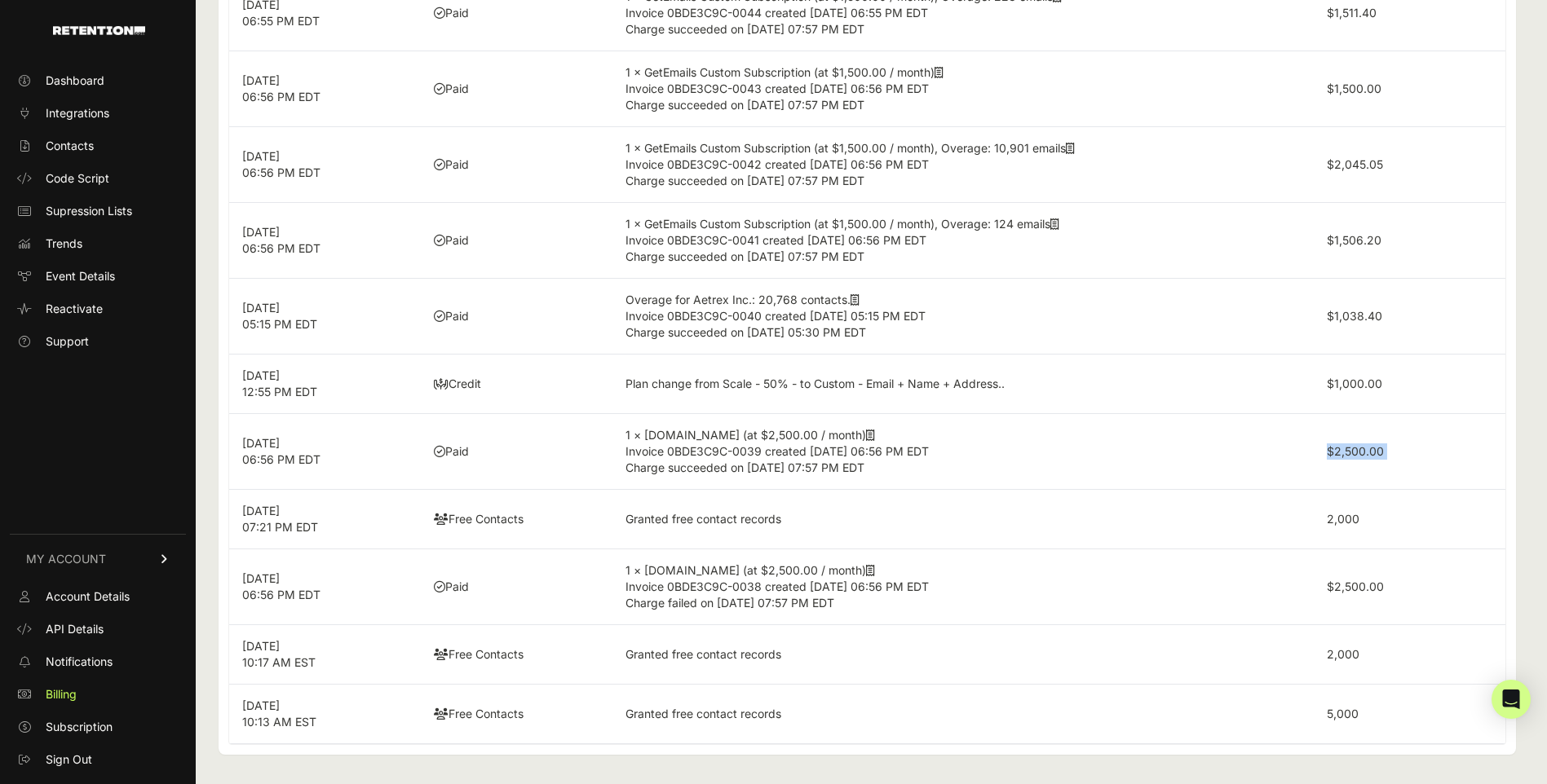
click at [1416, 439] on td "$2,500.00" at bounding box center [1410, 453] width 191 height 76
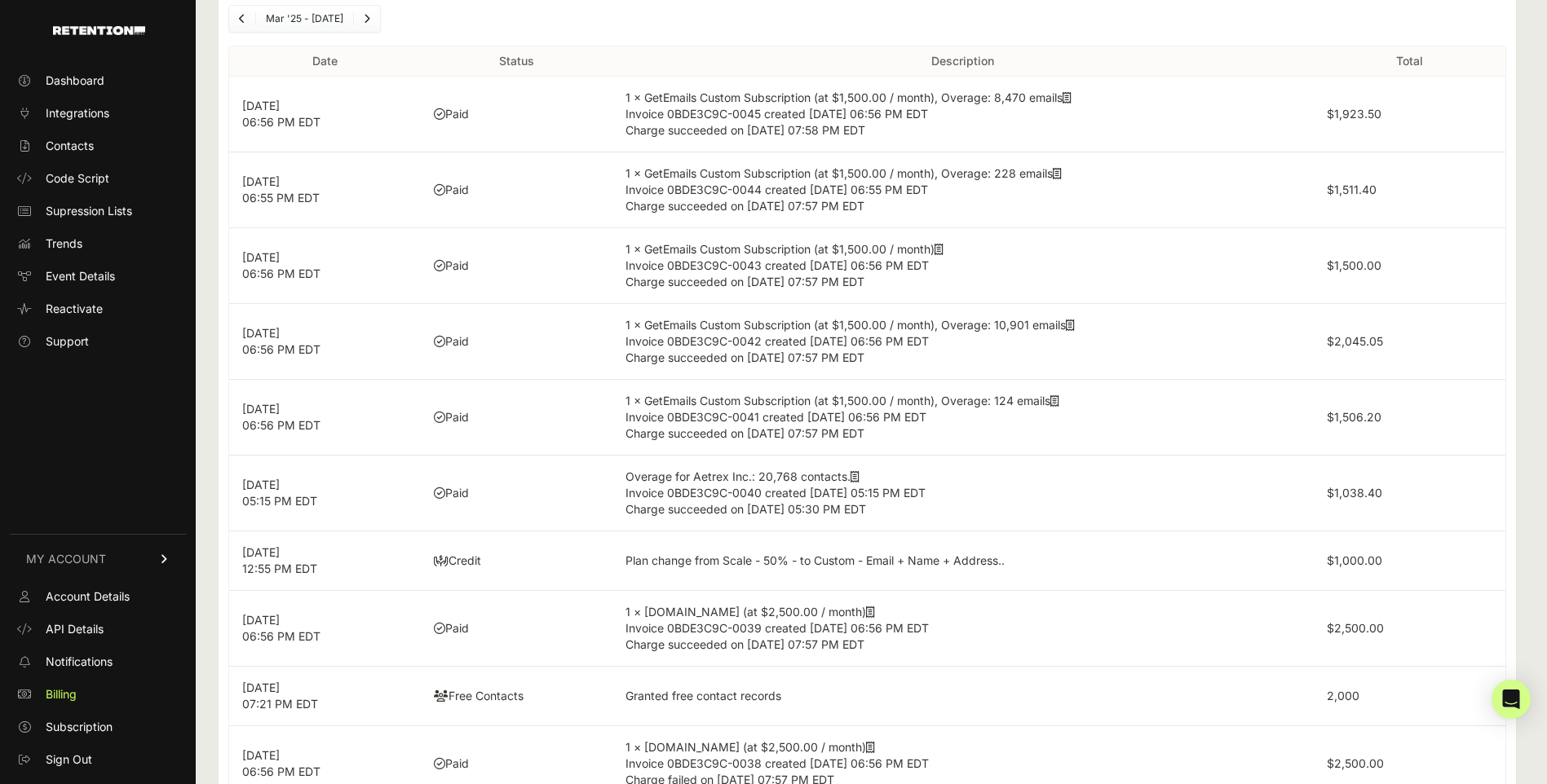
scroll to position [0, 0]
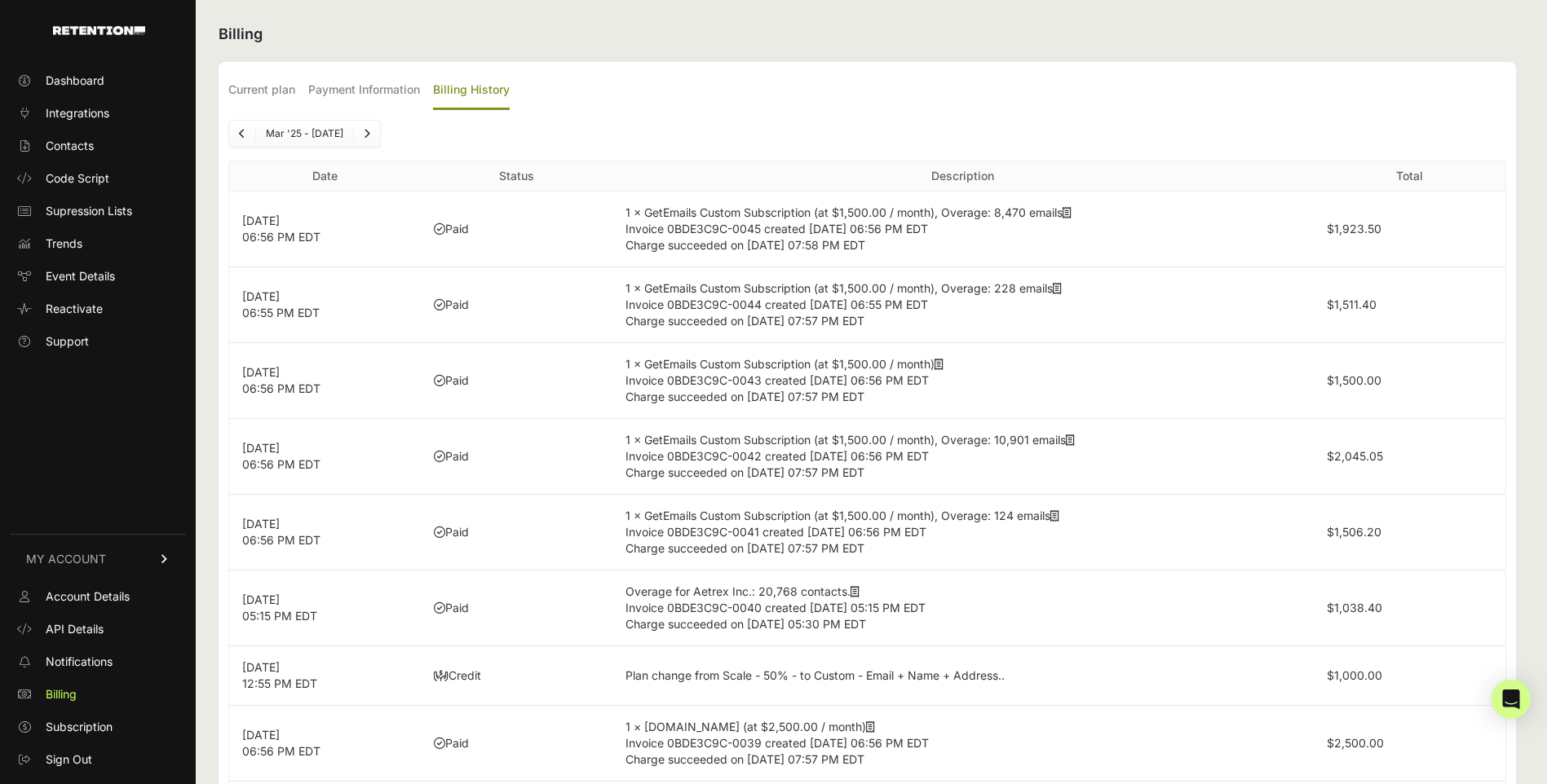
click at [246, 130] on link "Previous" at bounding box center [242, 133] width 26 height 26
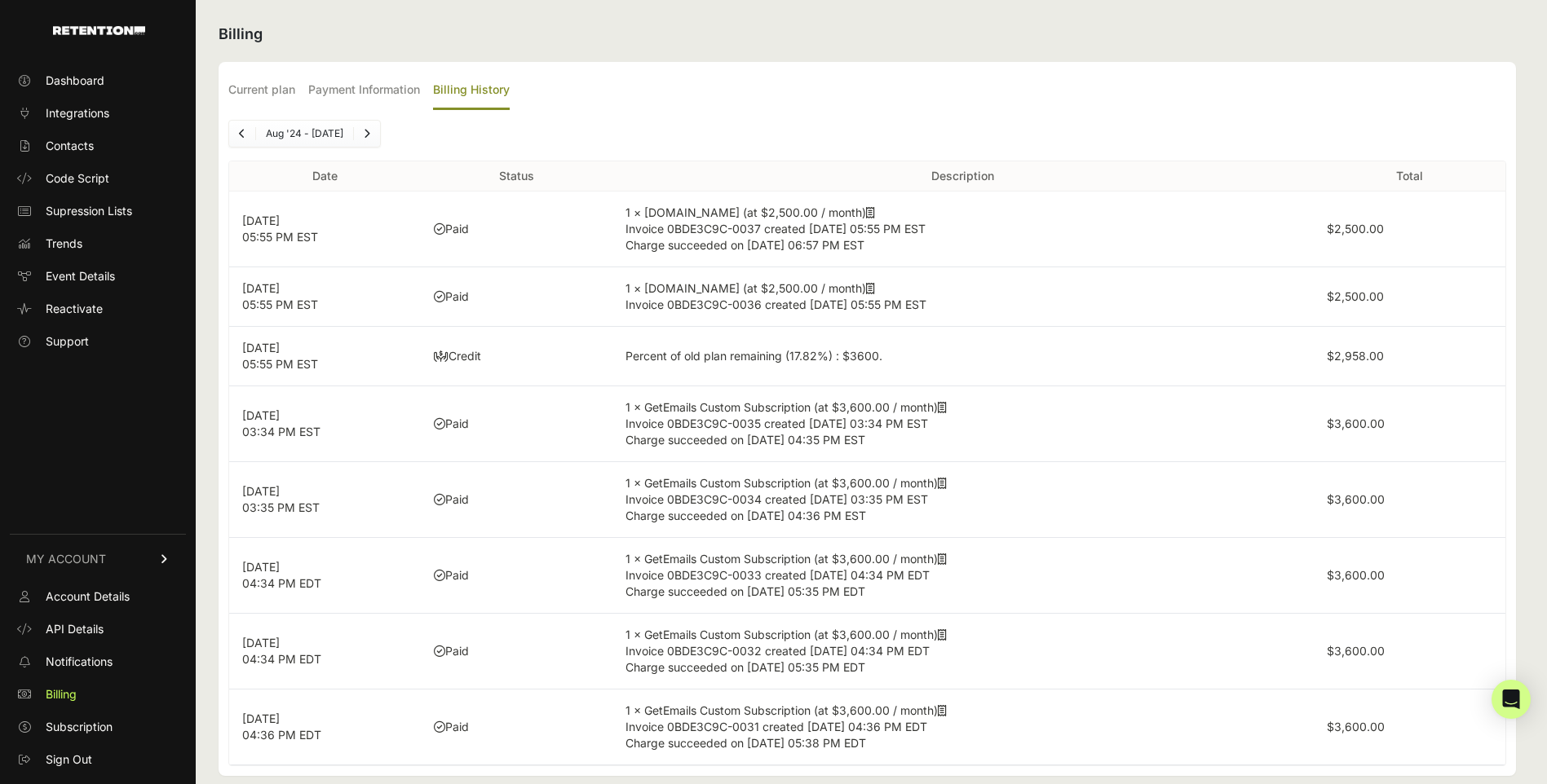
click at [246, 130] on link "Previous" at bounding box center [242, 133] width 26 height 26
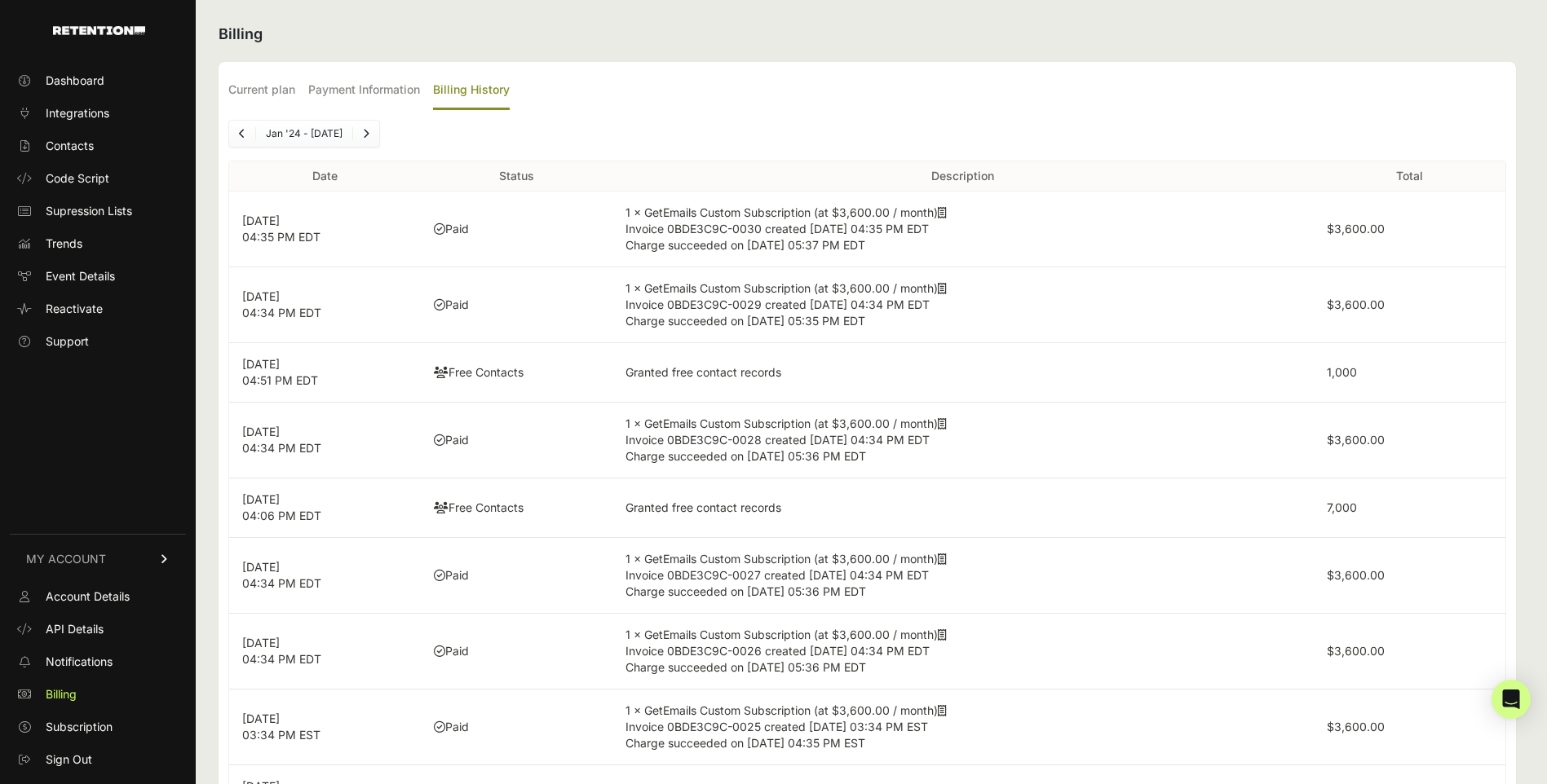
click at [246, 130] on link "Previous" at bounding box center [242, 133] width 26 height 26
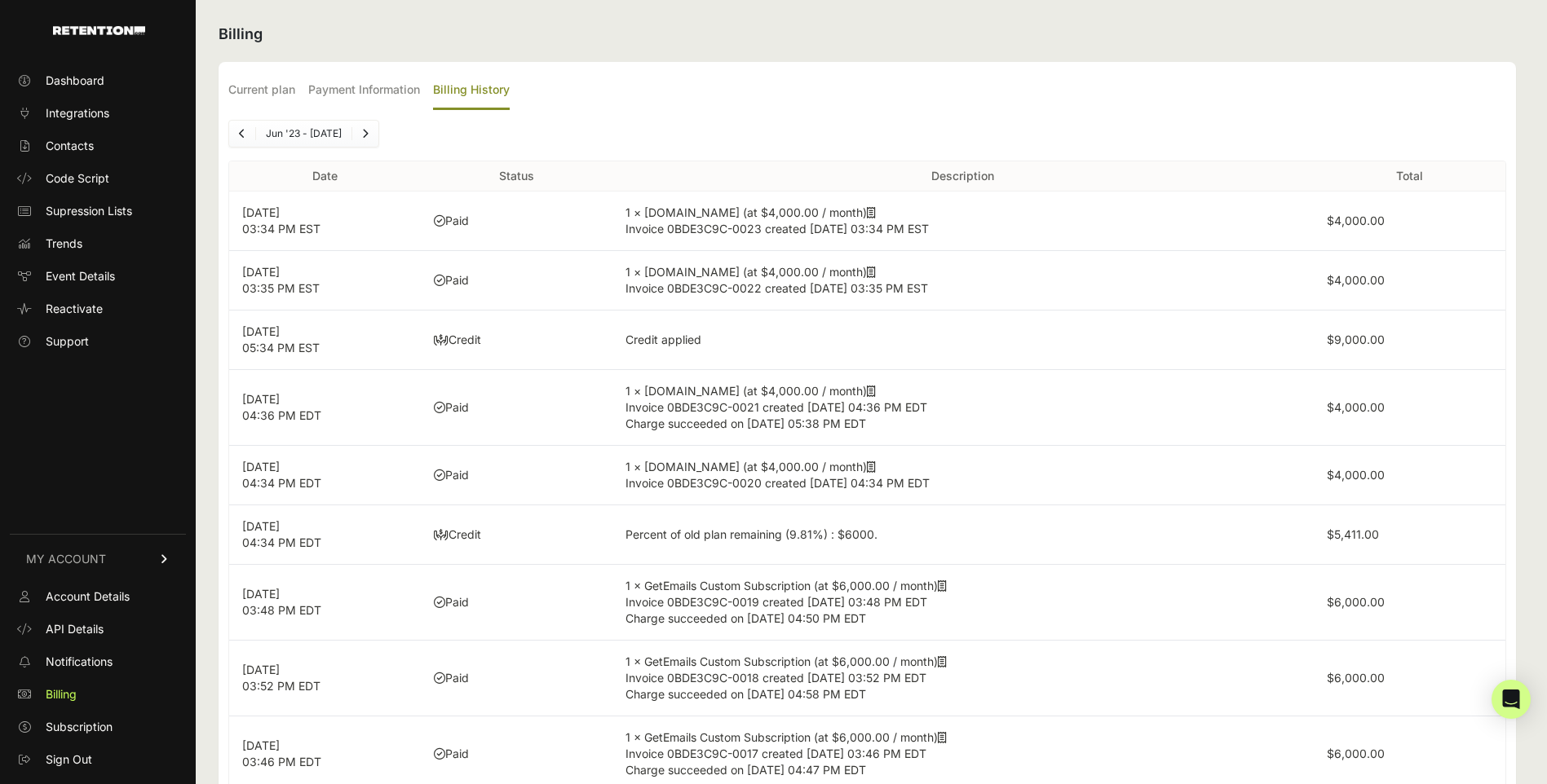
click at [246, 130] on link "Previous" at bounding box center [242, 133] width 26 height 26
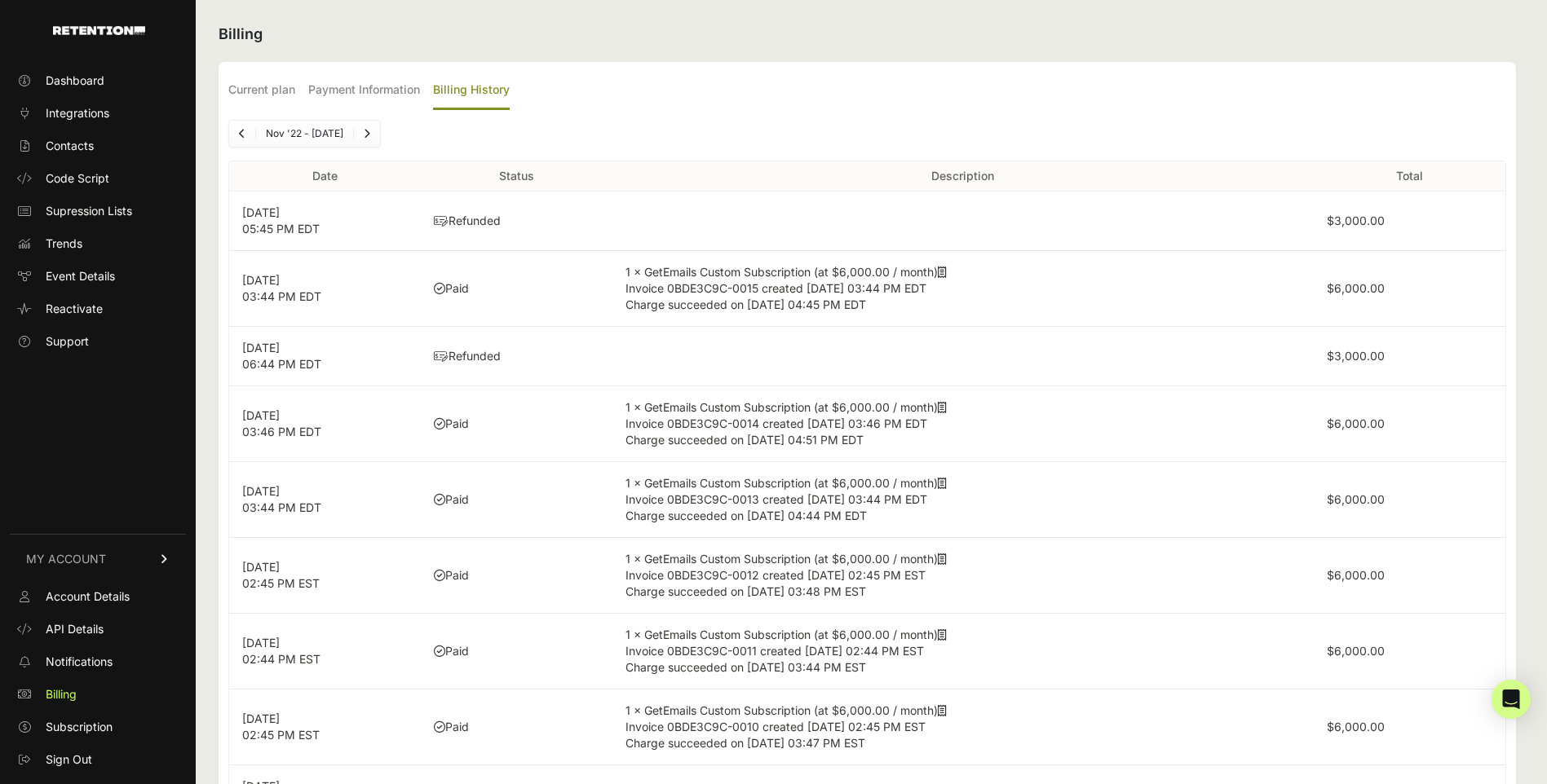
click at [246, 130] on link "Previous" at bounding box center [242, 133] width 26 height 26
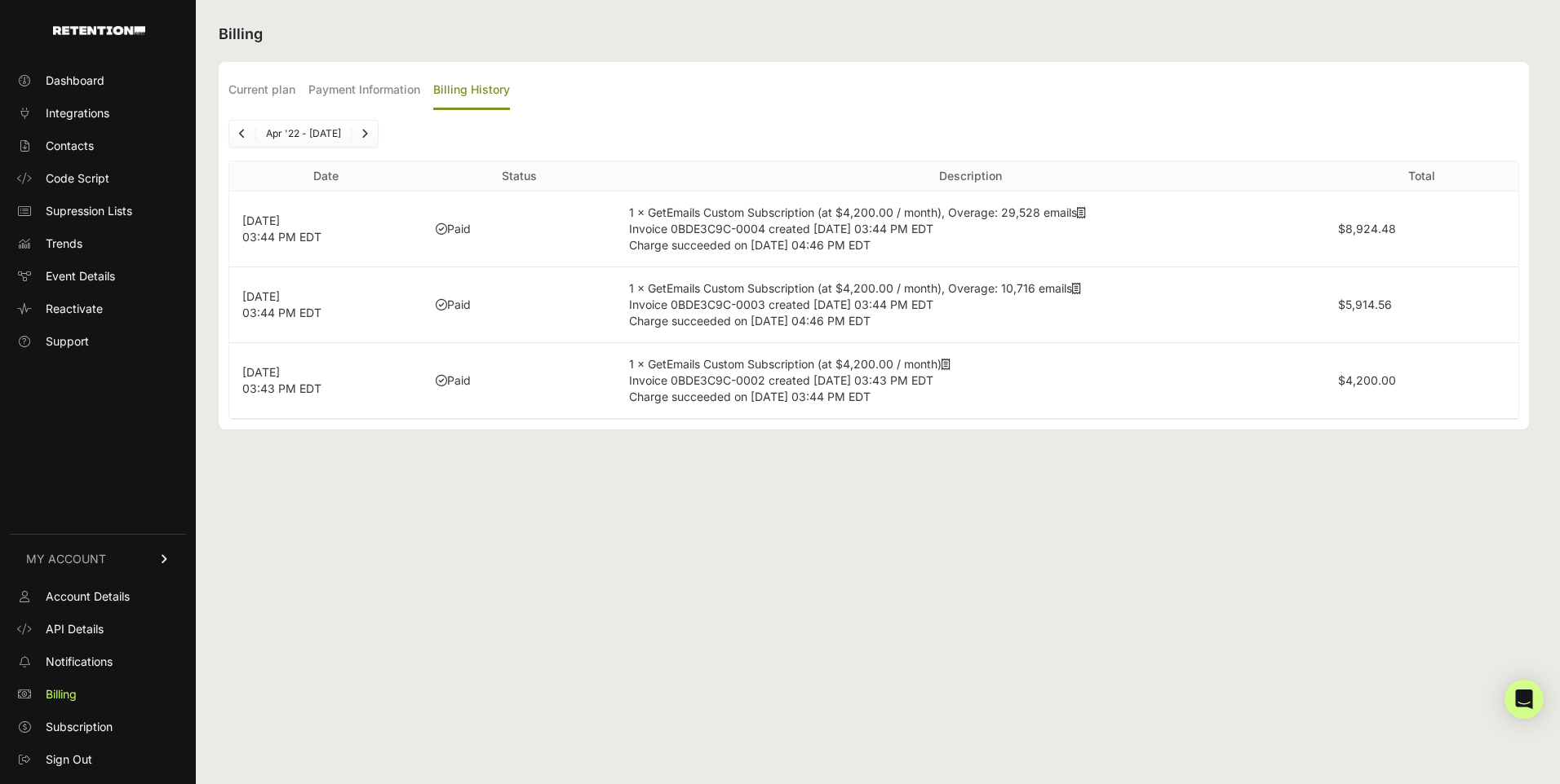
click at [246, 130] on link "Previous" at bounding box center [242, 133] width 26 height 26
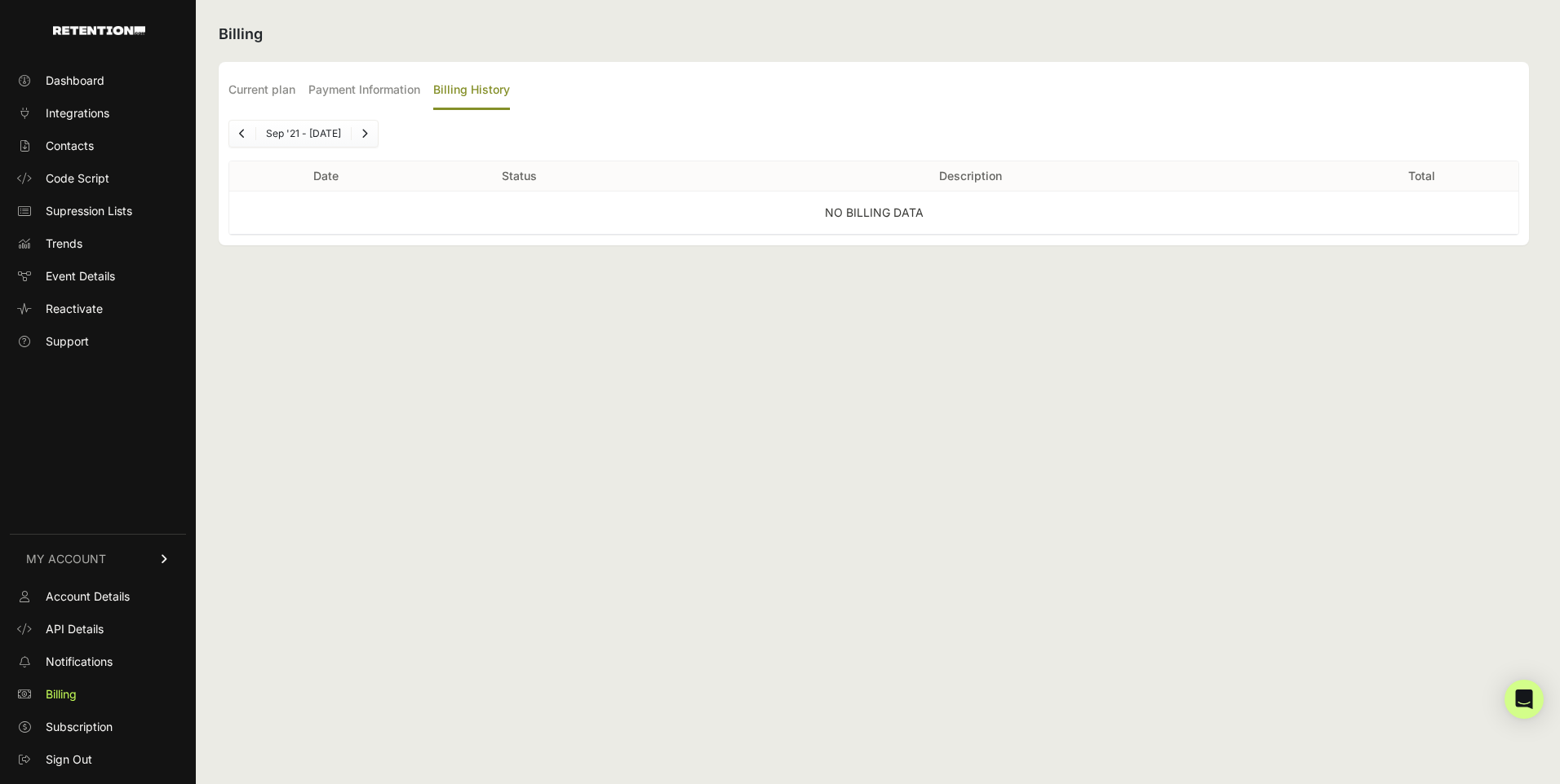
click at [372, 138] on link "Next" at bounding box center [364, 133] width 26 height 26
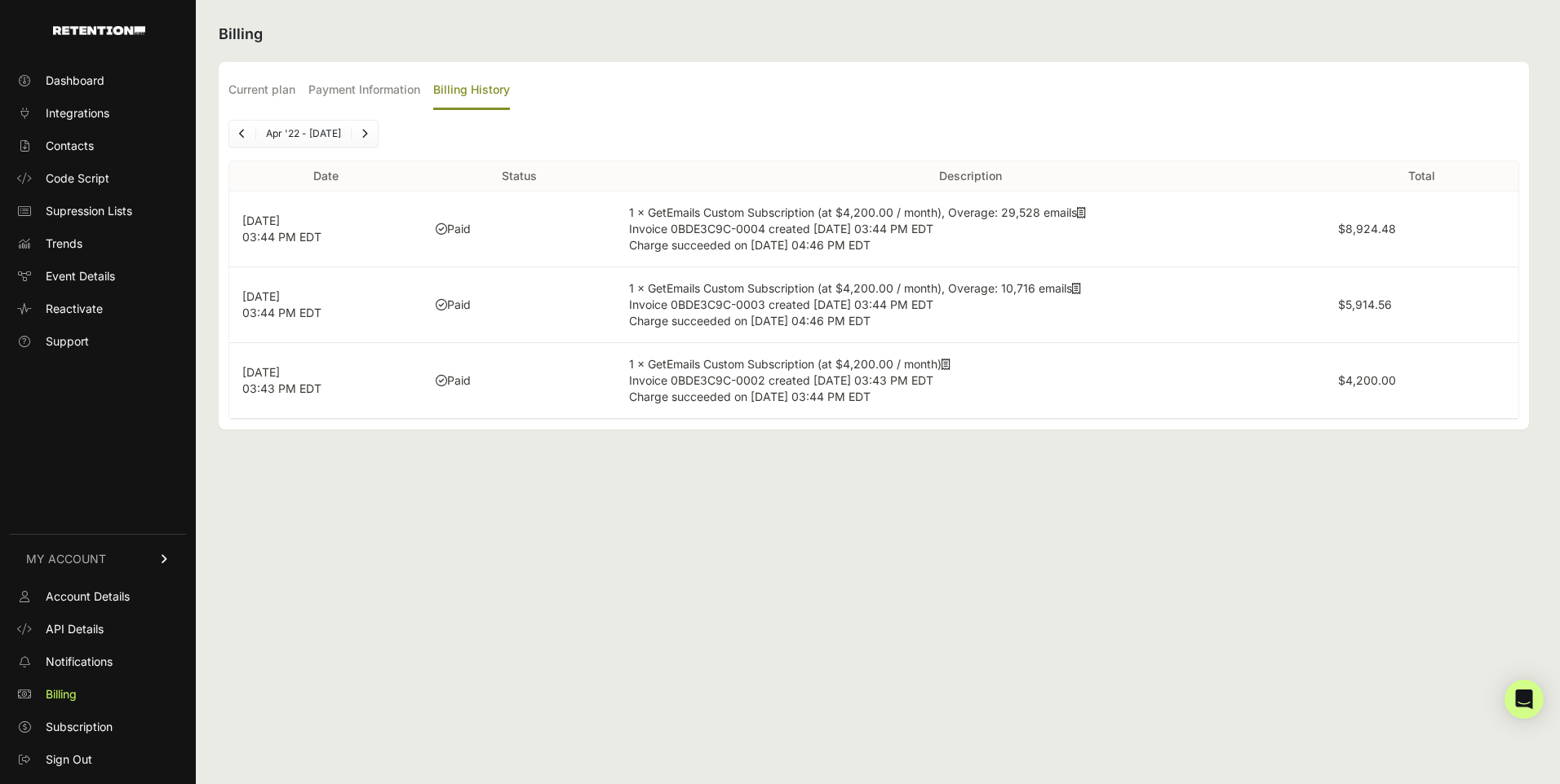
click at [372, 138] on link "Next" at bounding box center [364, 133] width 26 height 26
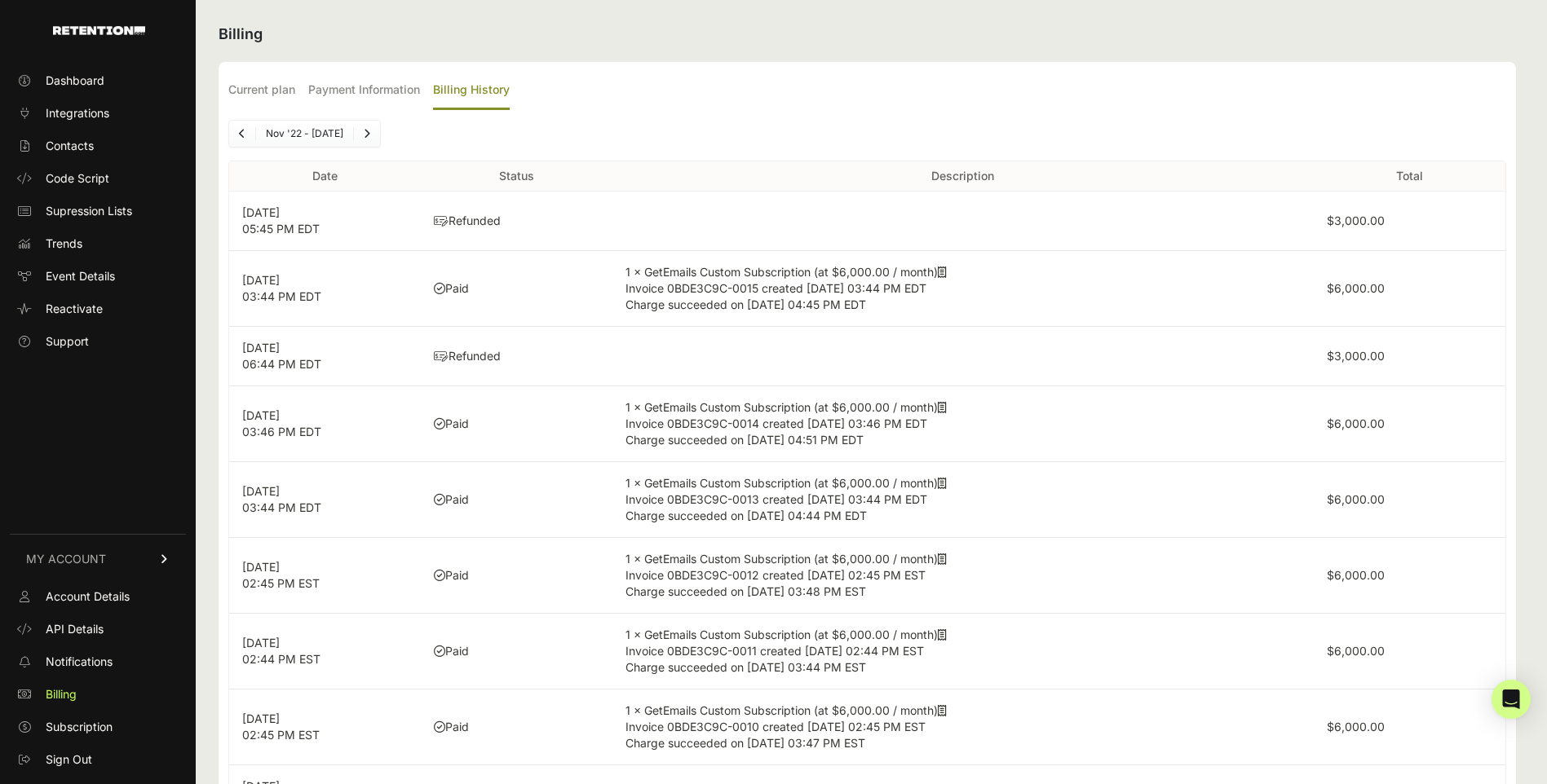
click at [370, 138] on span "Next" at bounding box center [366, 134] width 6 height 12
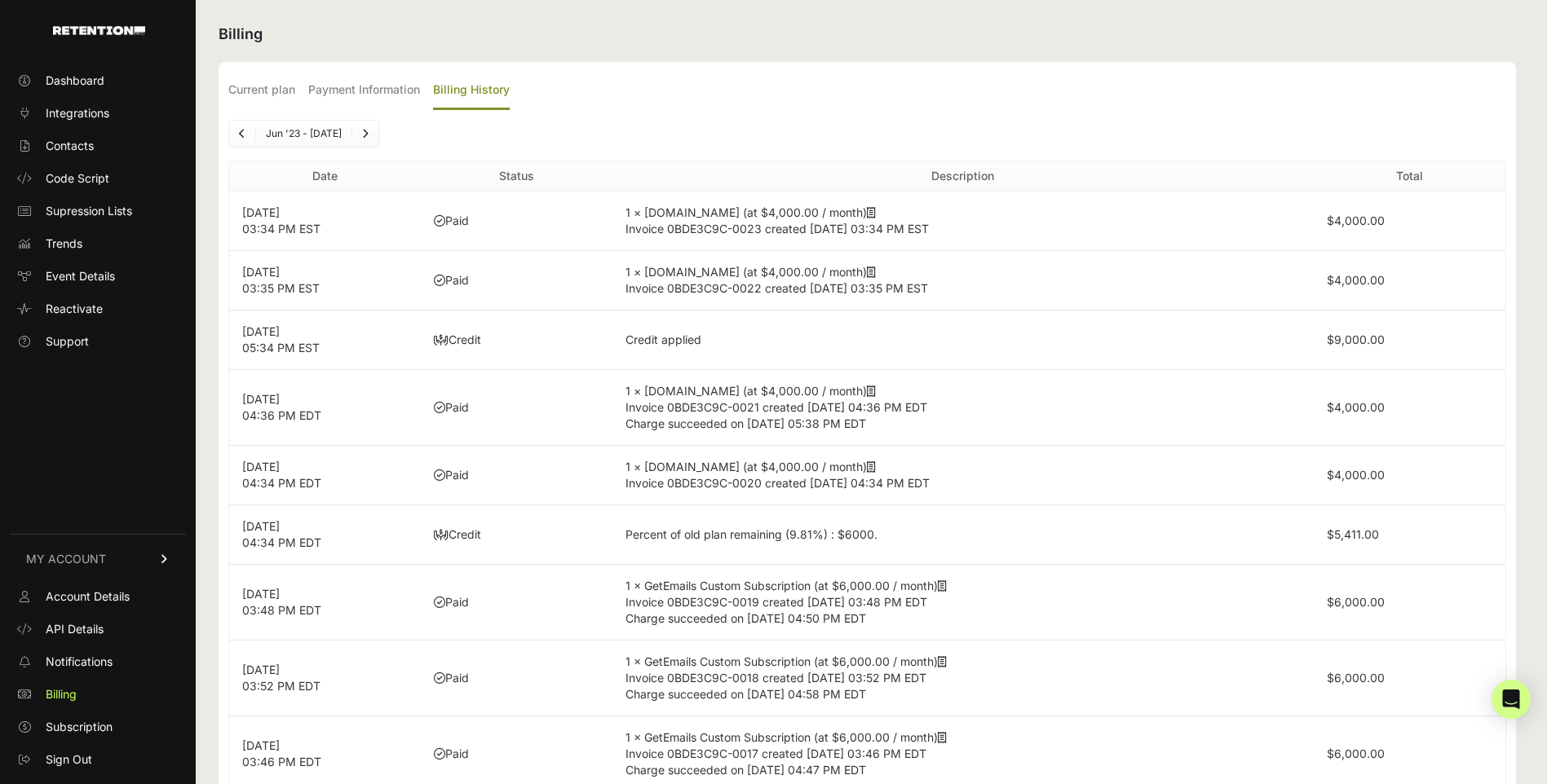
click at [361, 138] on link "Next" at bounding box center [365, 133] width 26 height 26
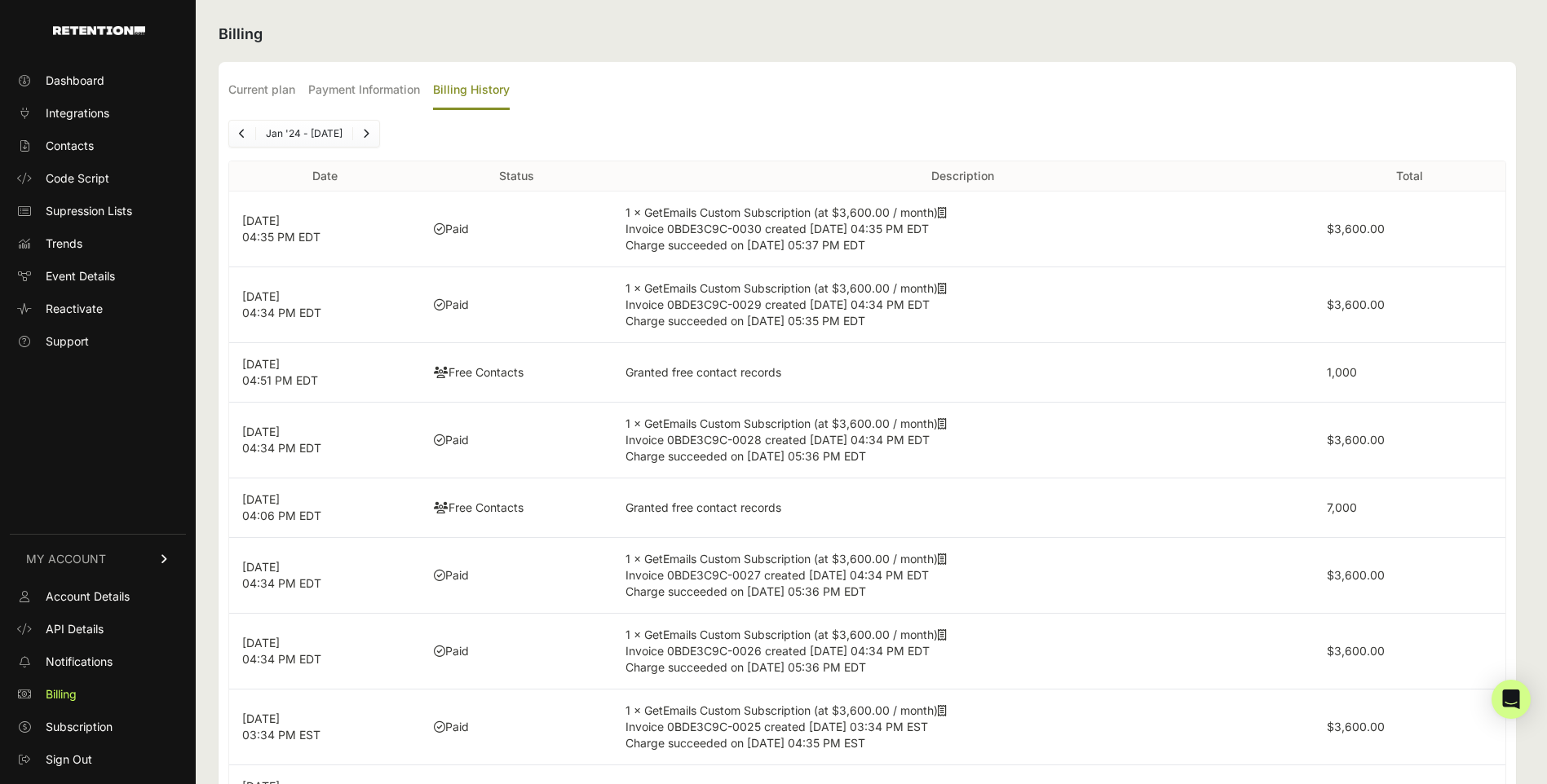
click at [358, 129] on link "Next" at bounding box center [365, 133] width 26 height 26
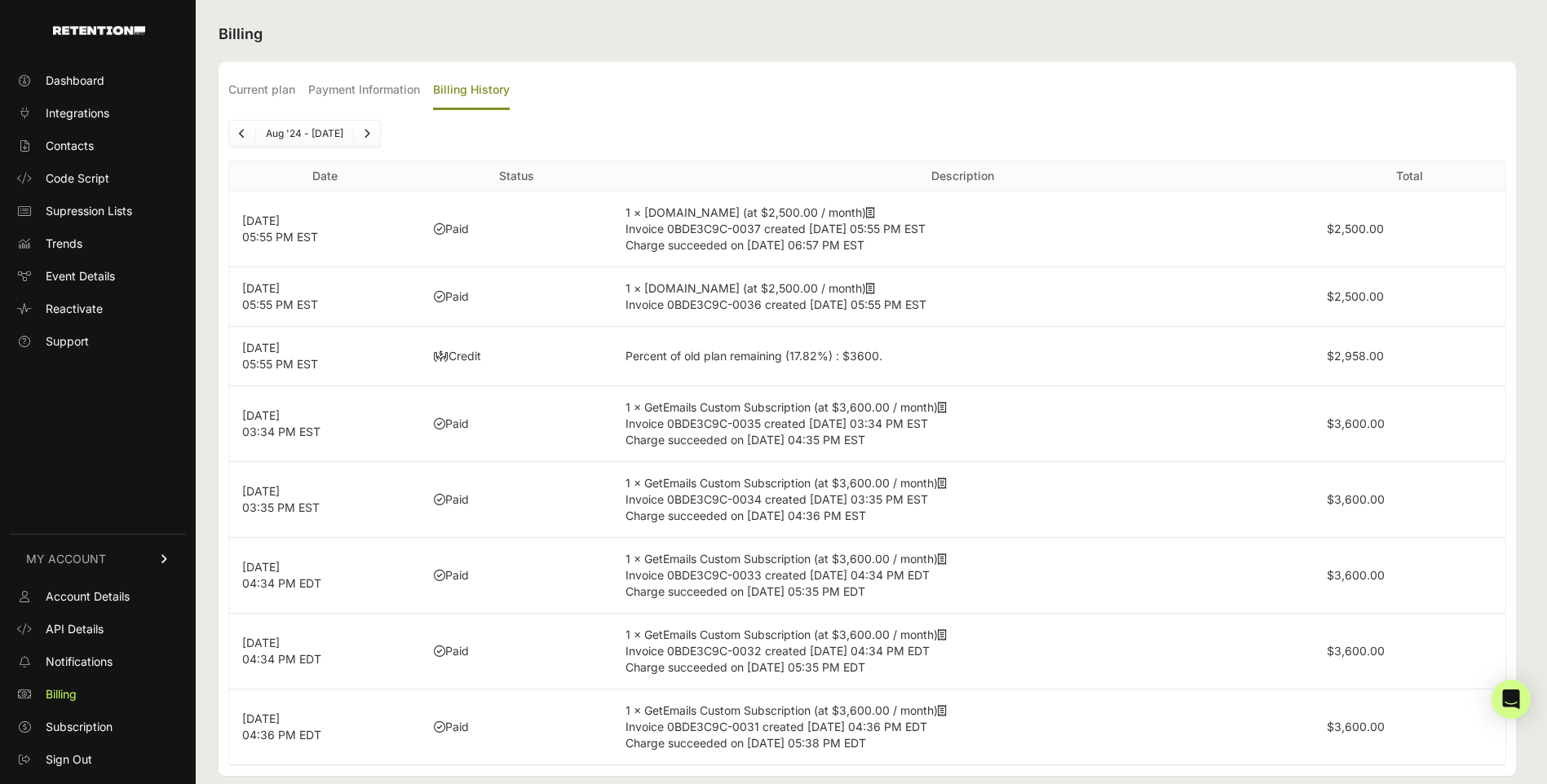
scroll to position [21, 0]
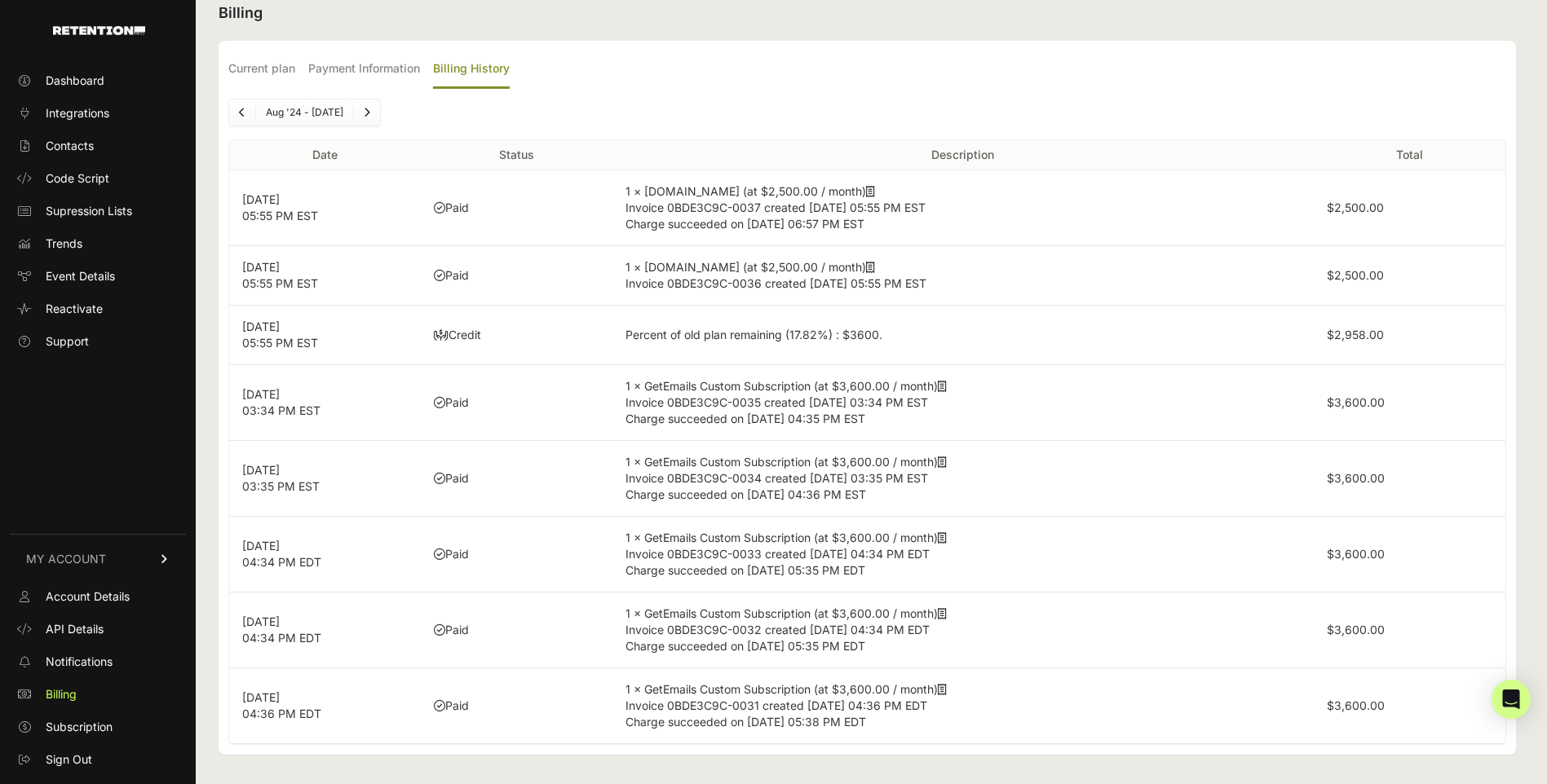
click at [365, 115] on link "Next" at bounding box center [366, 112] width 26 height 26
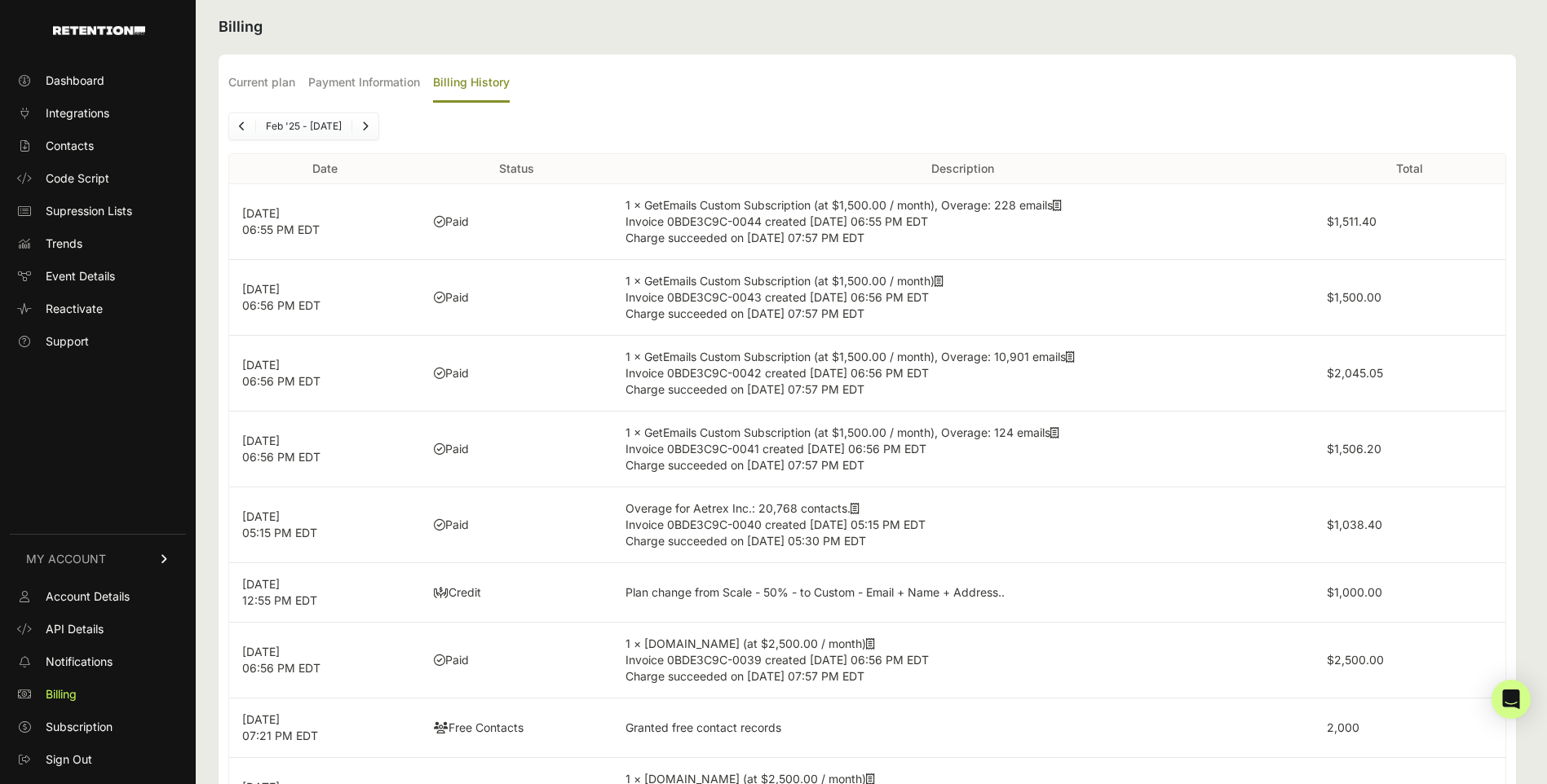
scroll to position [0, 0]
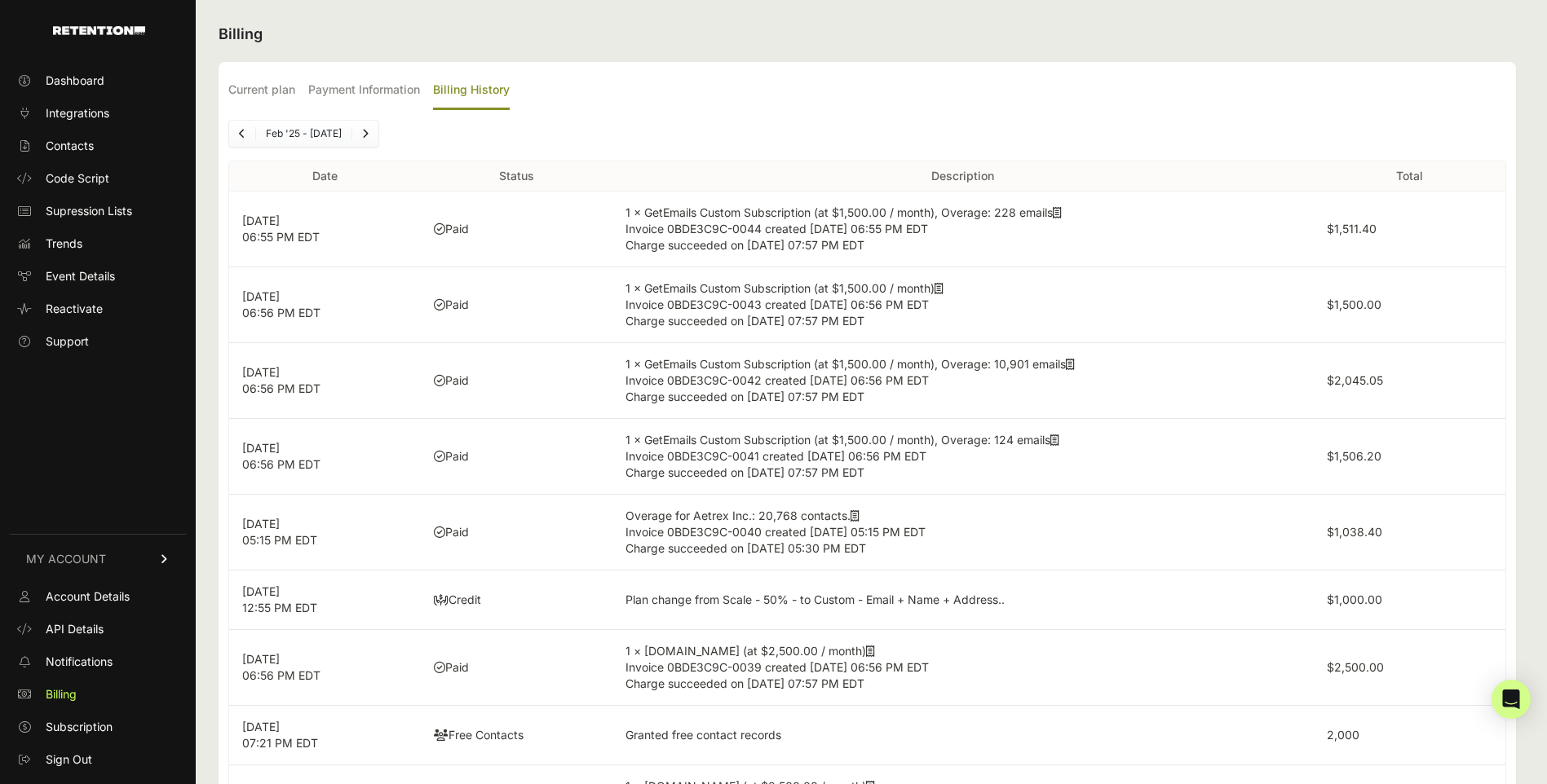
click at [360, 128] on link "Next" at bounding box center [365, 133] width 26 height 26
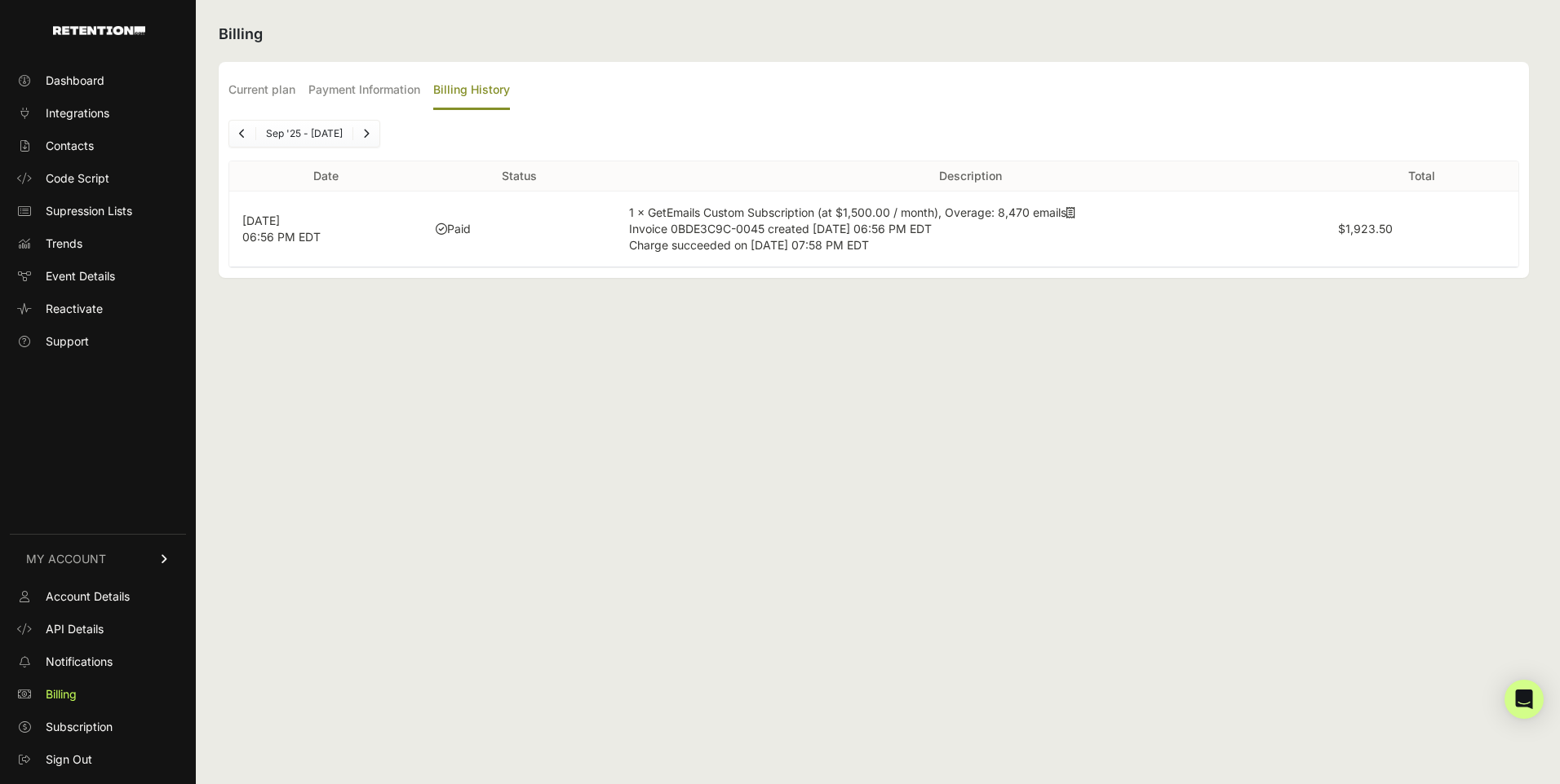
click at [237, 137] on link "Previous" at bounding box center [242, 133] width 26 height 26
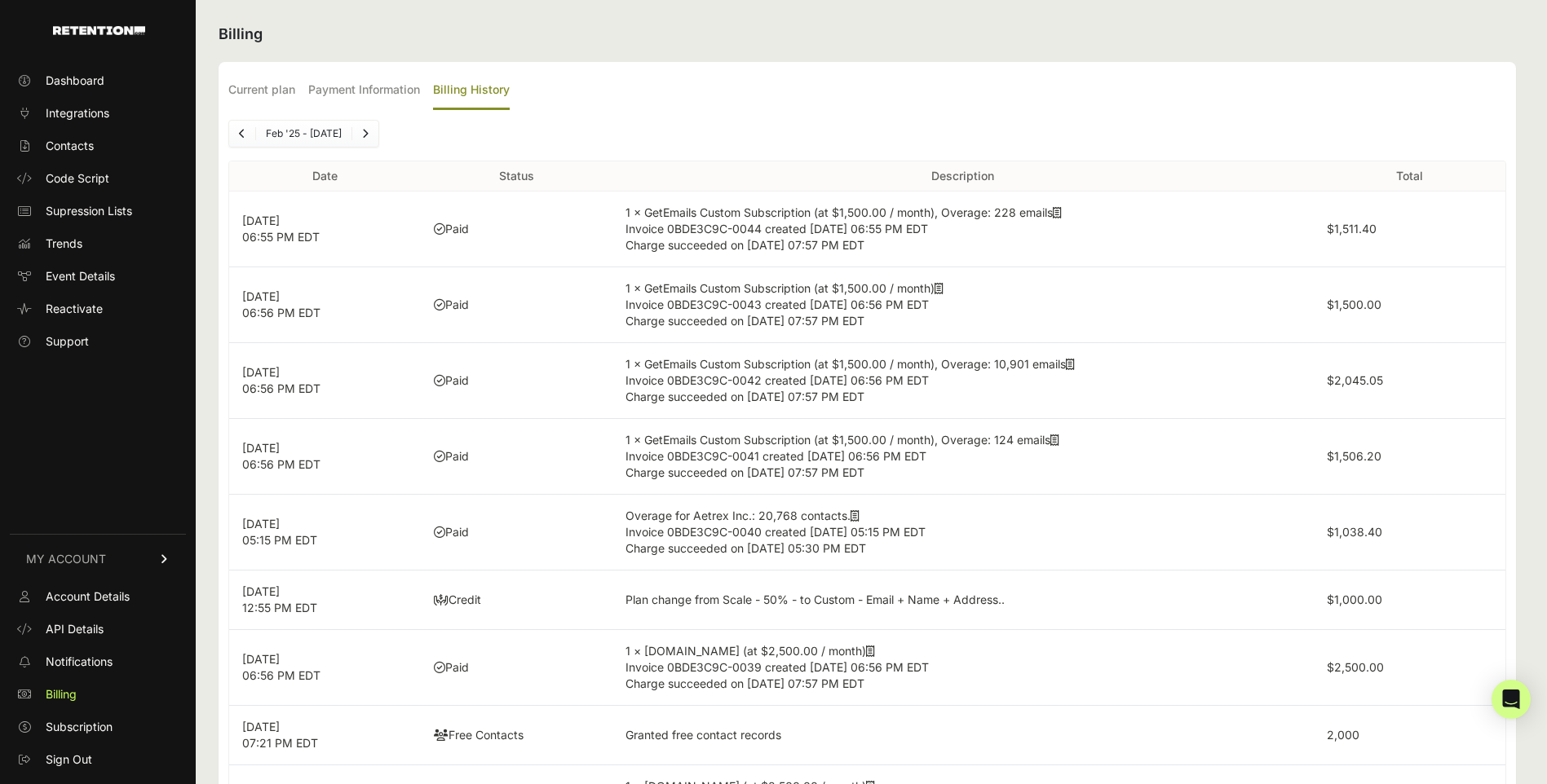
click at [243, 124] on link "Previous" at bounding box center [242, 133] width 26 height 26
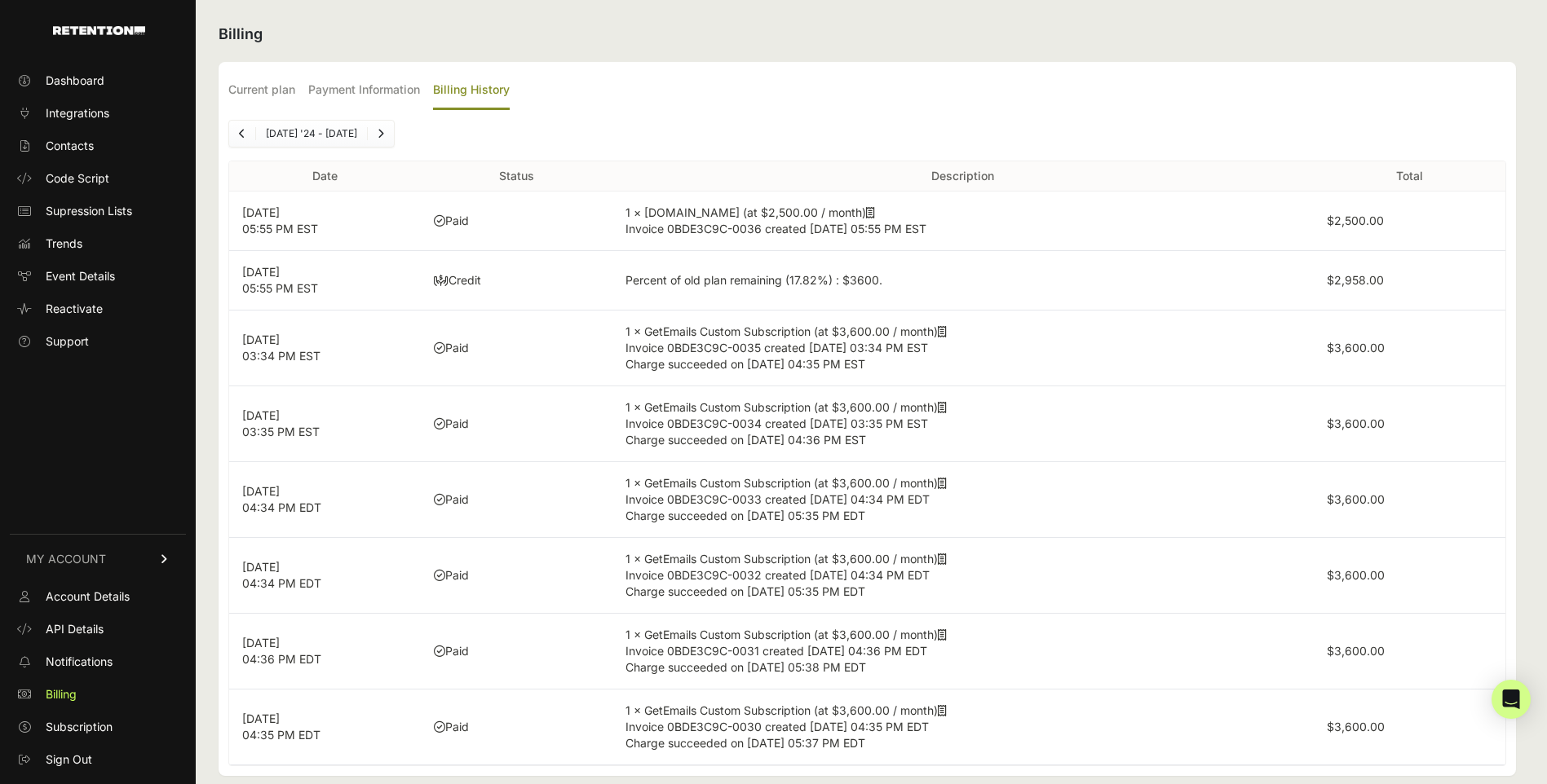
click at [373, 128] on link "Next" at bounding box center [380, 133] width 26 height 26
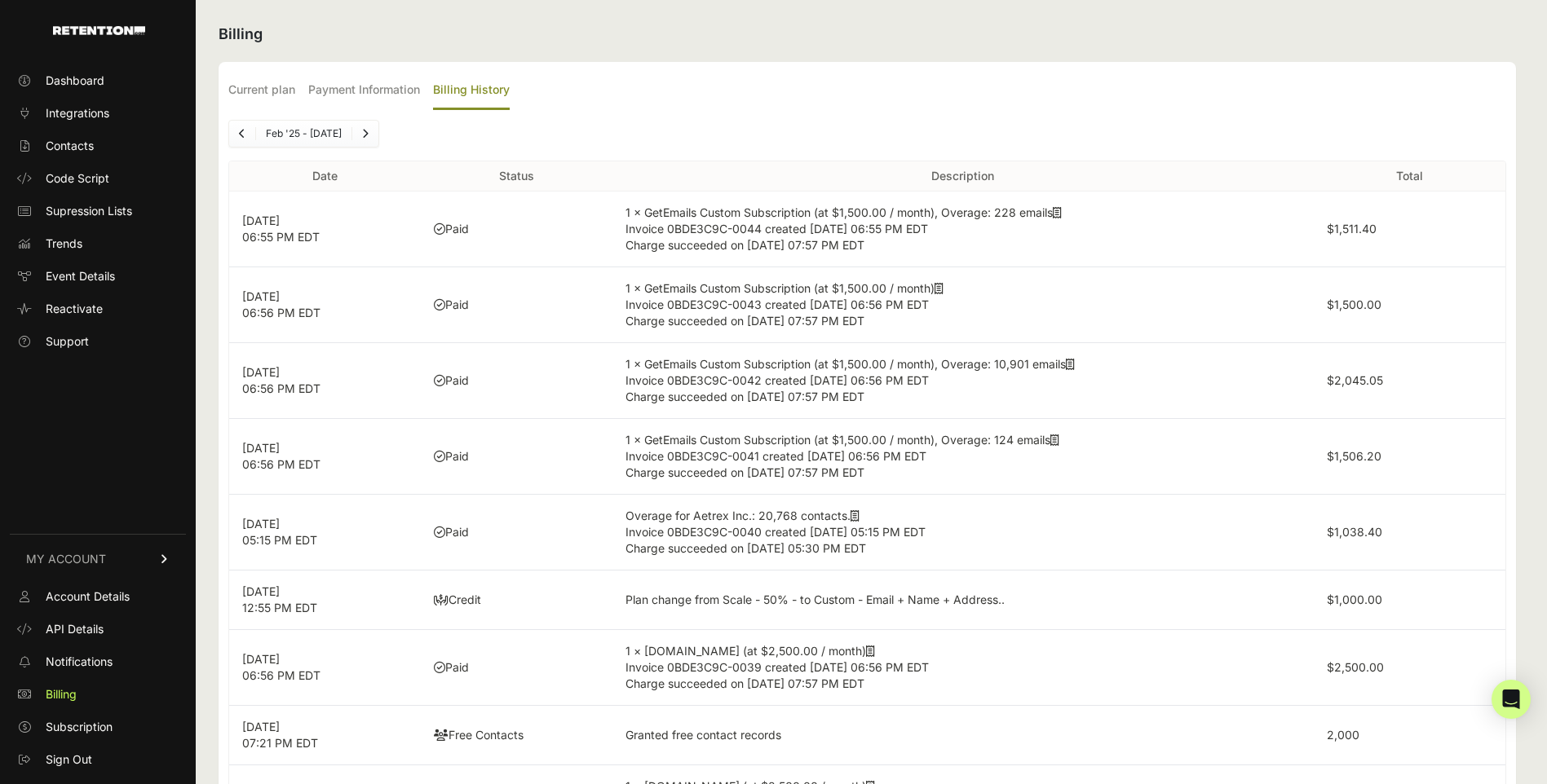
click at [246, 135] on link "Previous" at bounding box center [242, 133] width 26 height 26
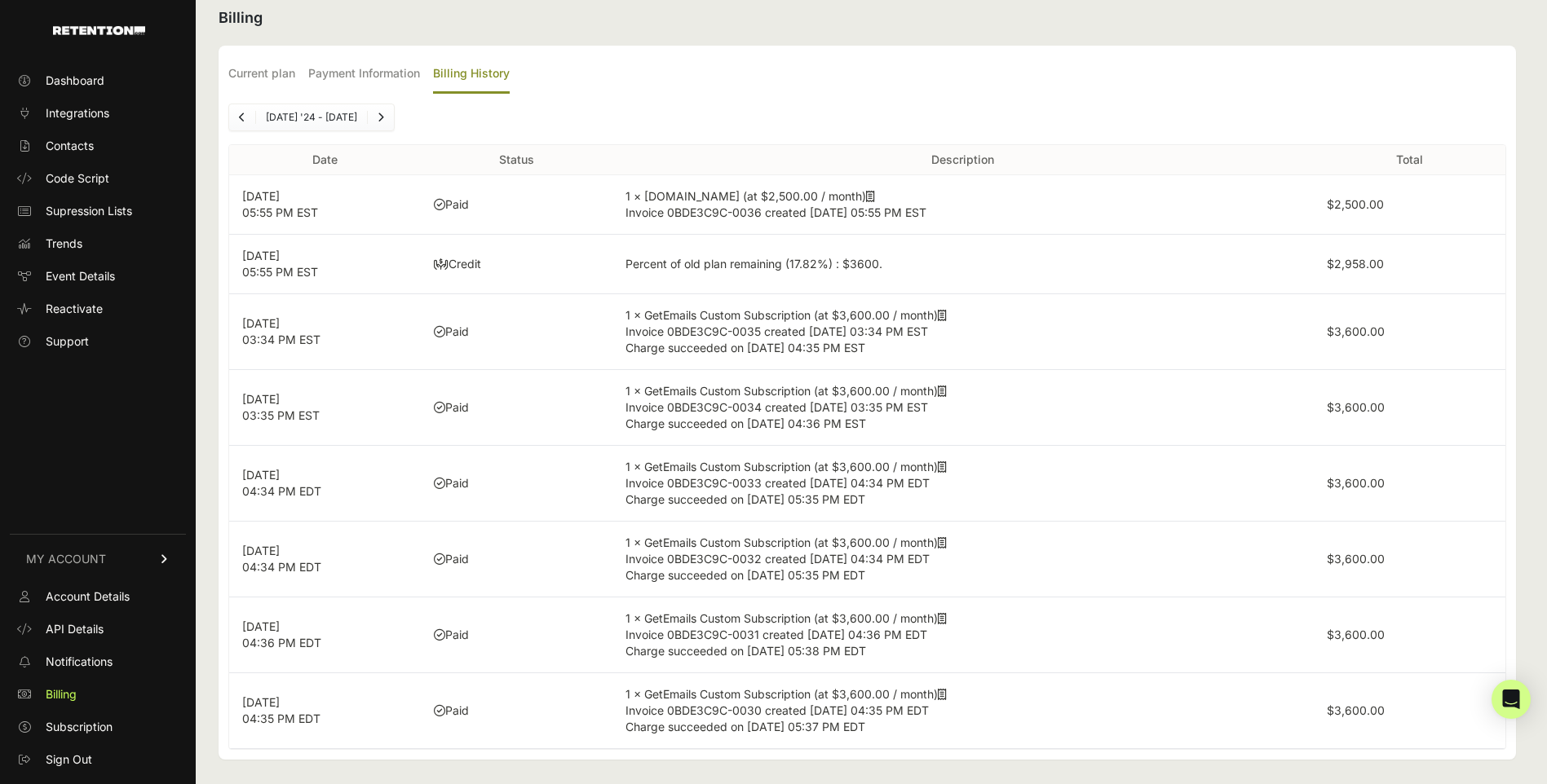
scroll to position [21, 0]
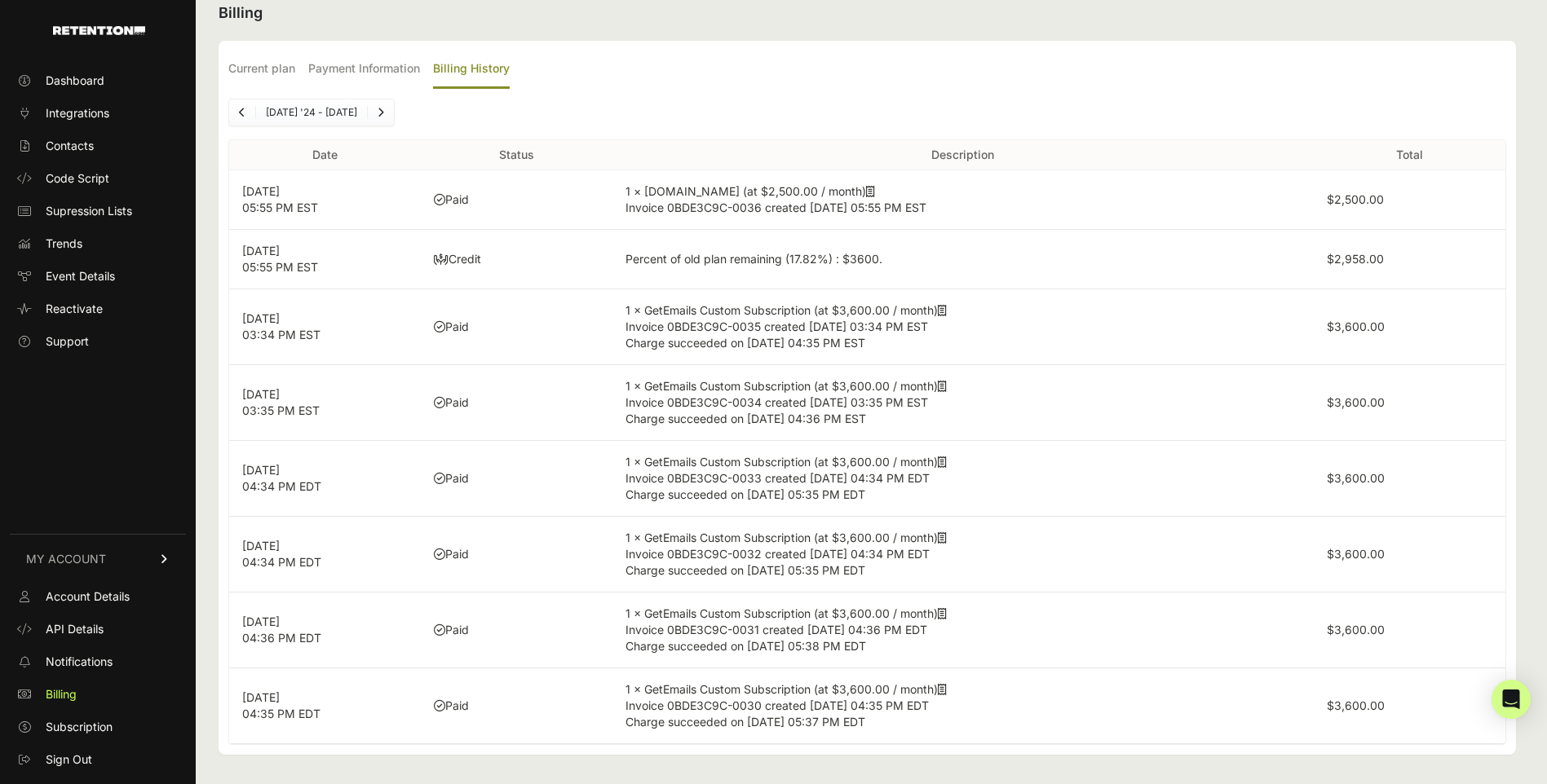
click at [377, 113] on icon "Next" at bounding box center [380, 112] width 6 height 10
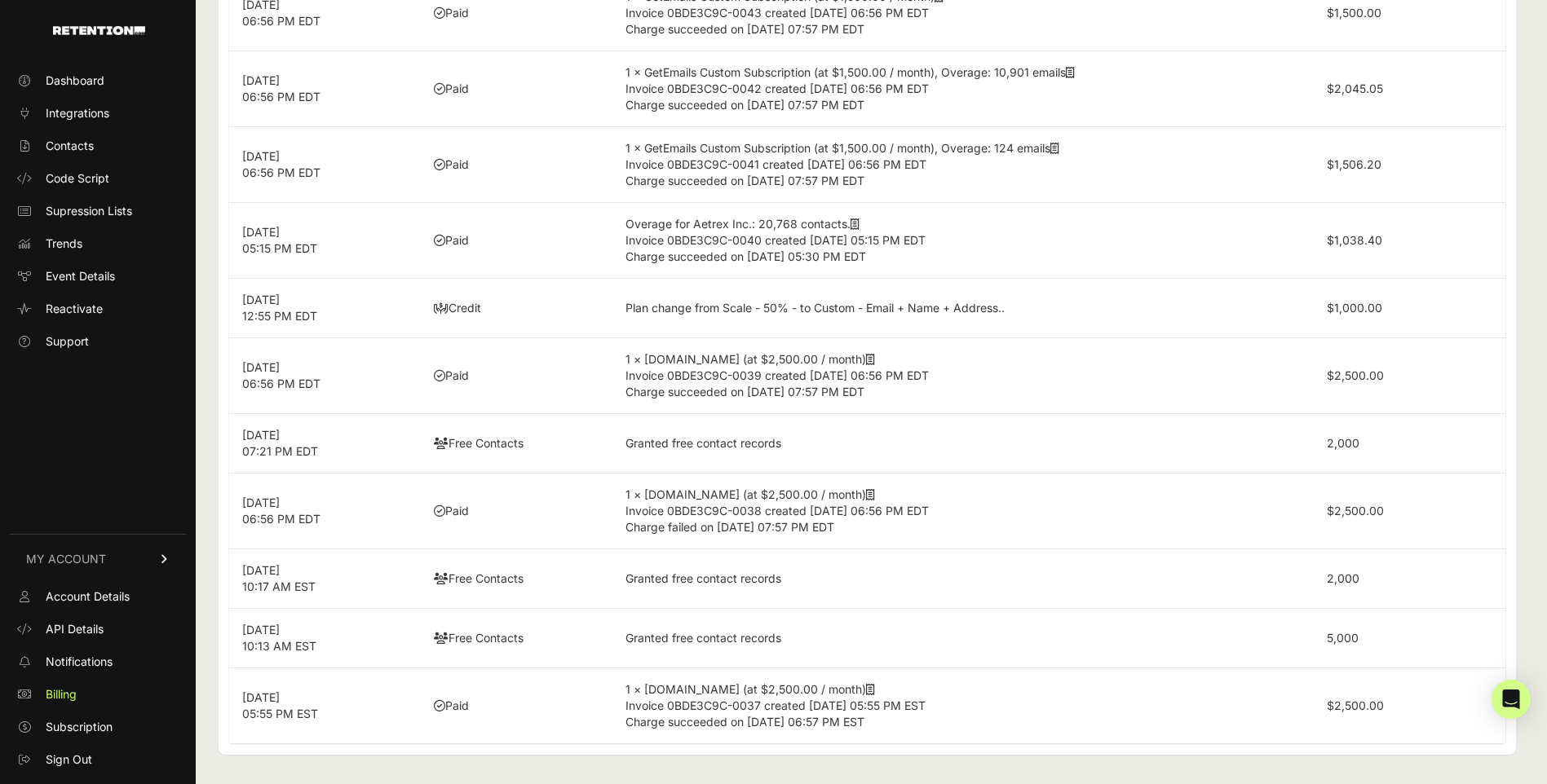
scroll to position [0, 0]
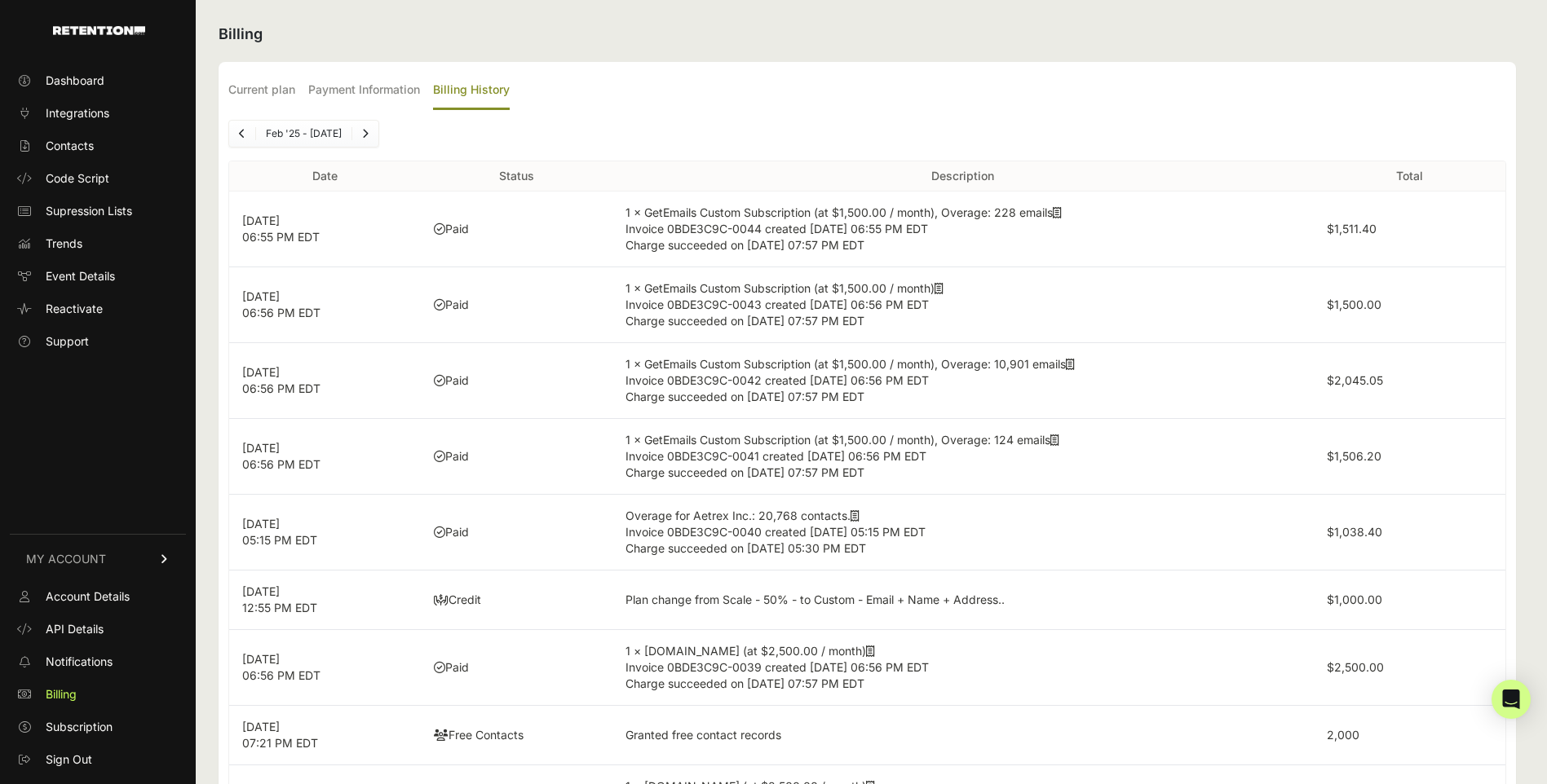
click at [248, 133] on link "Previous" at bounding box center [242, 133] width 26 height 26
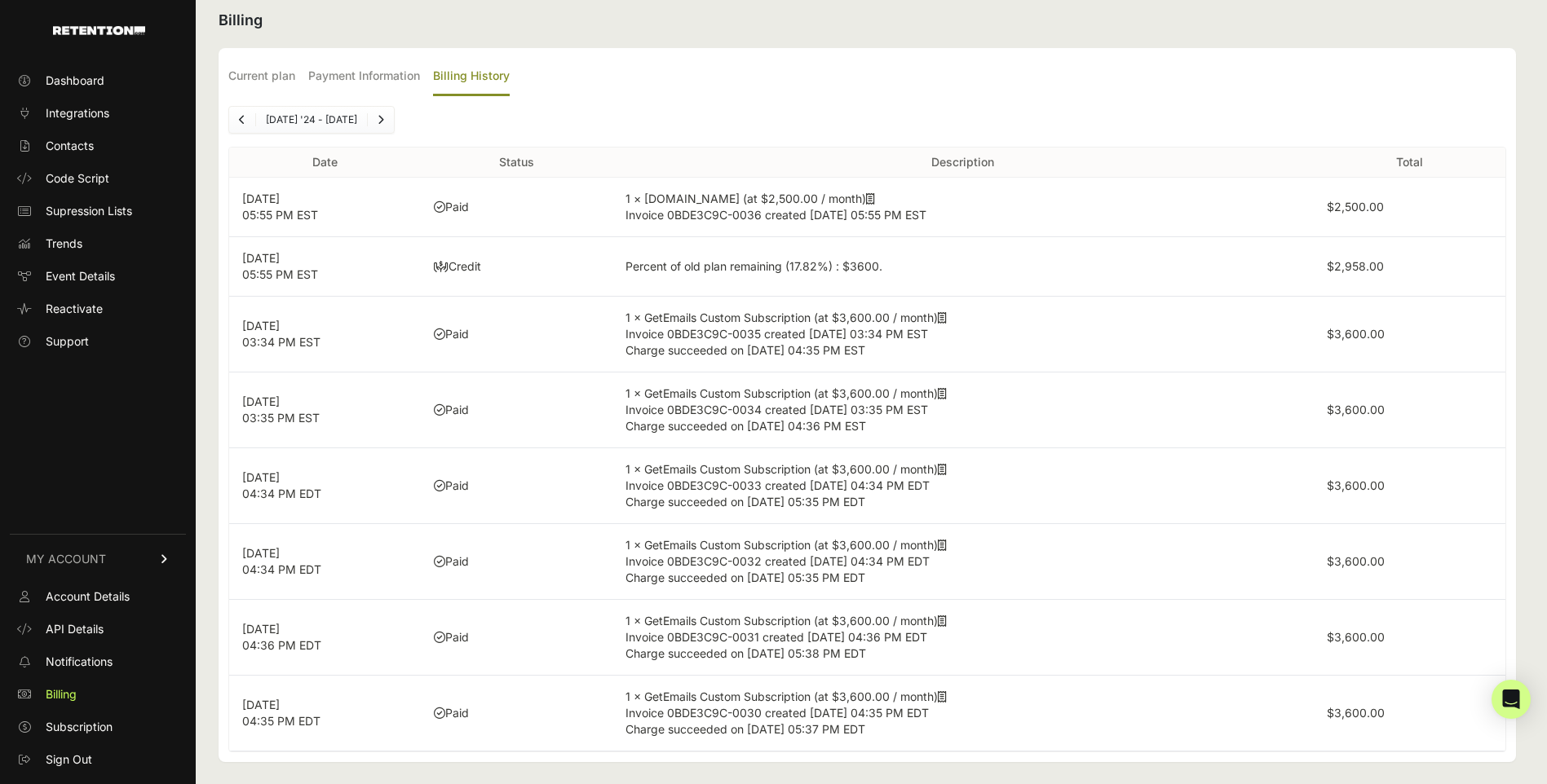
scroll to position [21, 0]
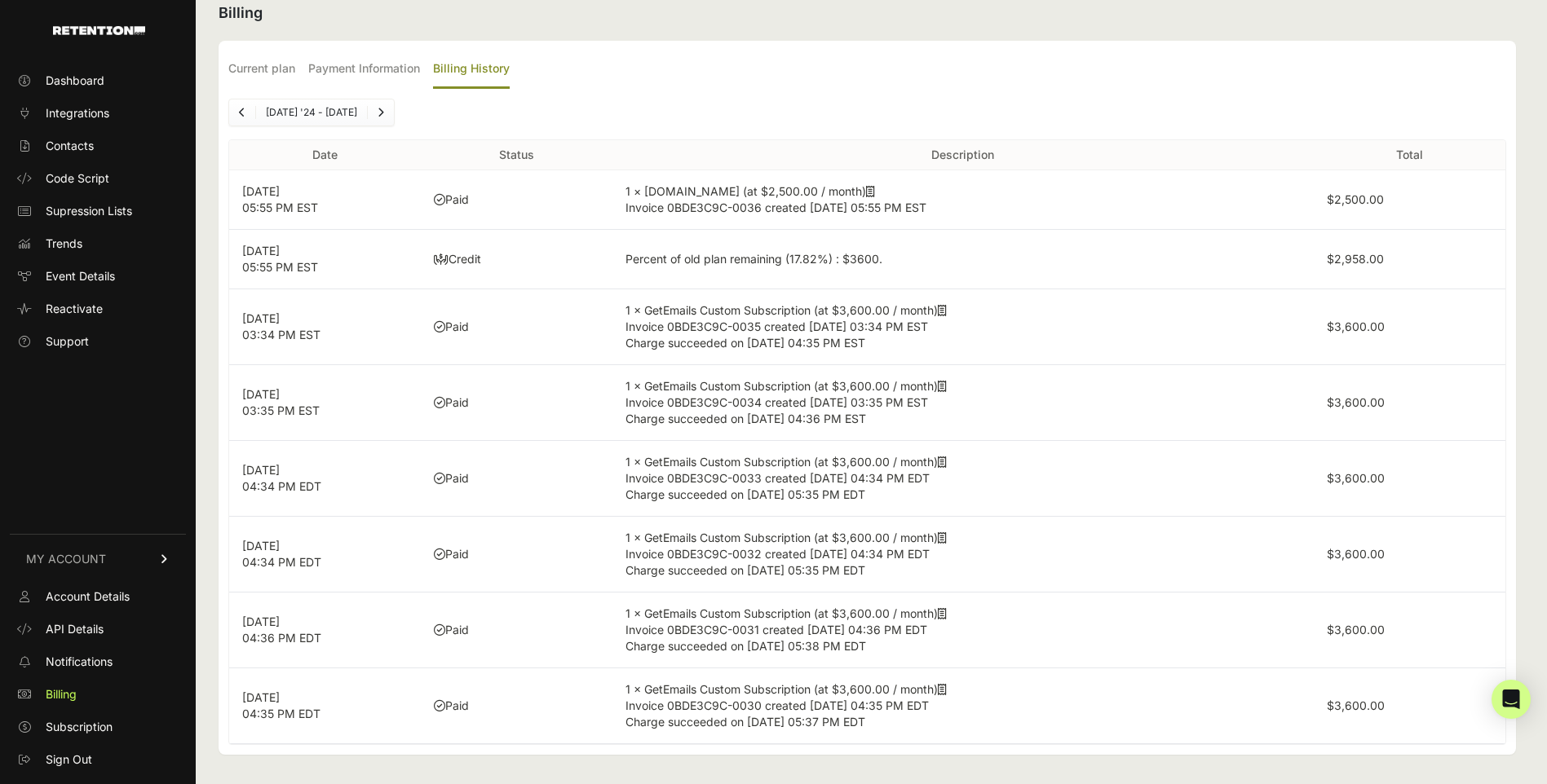
click at [369, 118] on link "Next" at bounding box center [380, 112] width 26 height 26
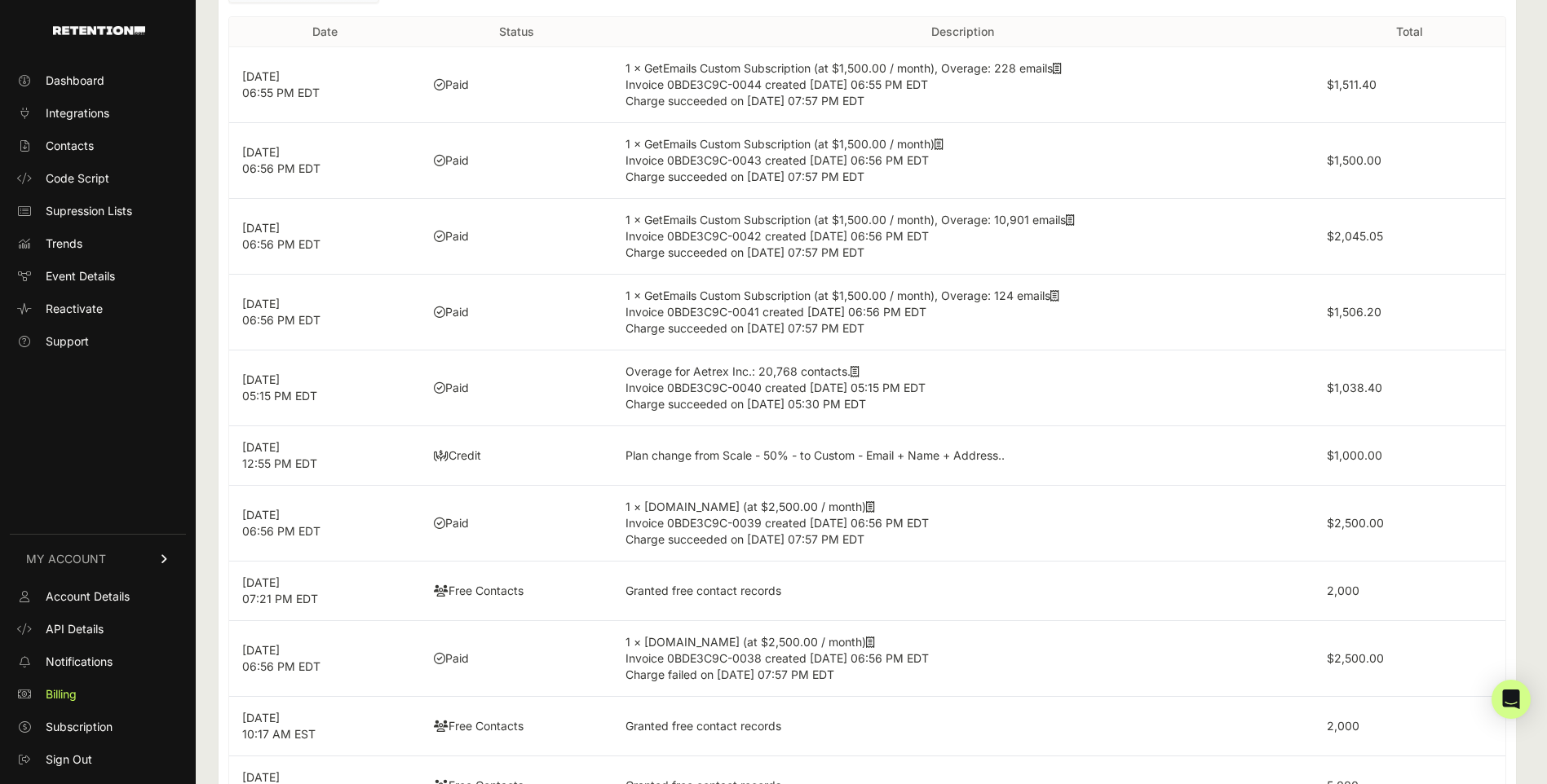
scroll to position [128, 0]
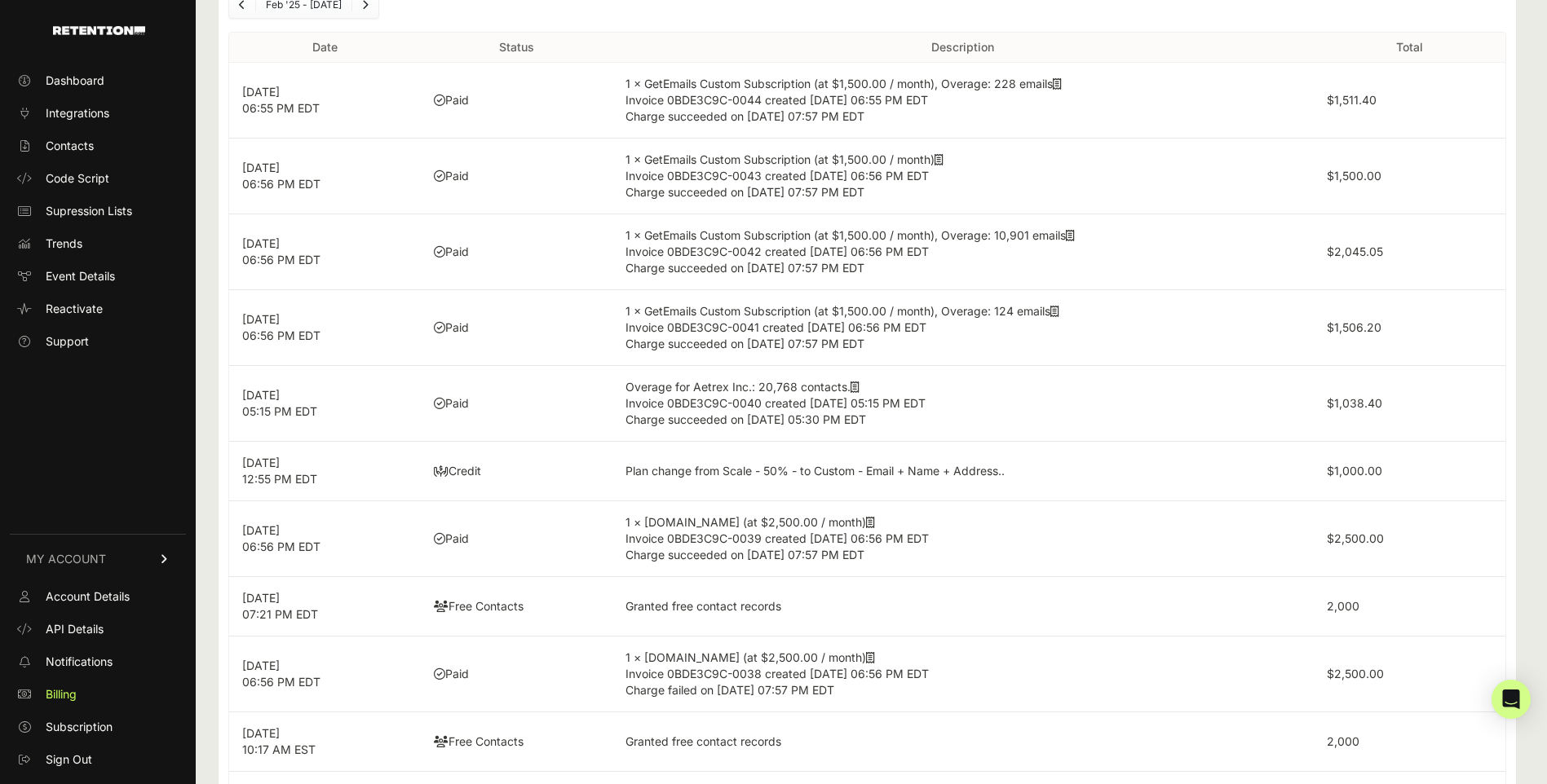
click at [367, 4] on icon "Next" at bounding box center [365, 4] width 6 height 10
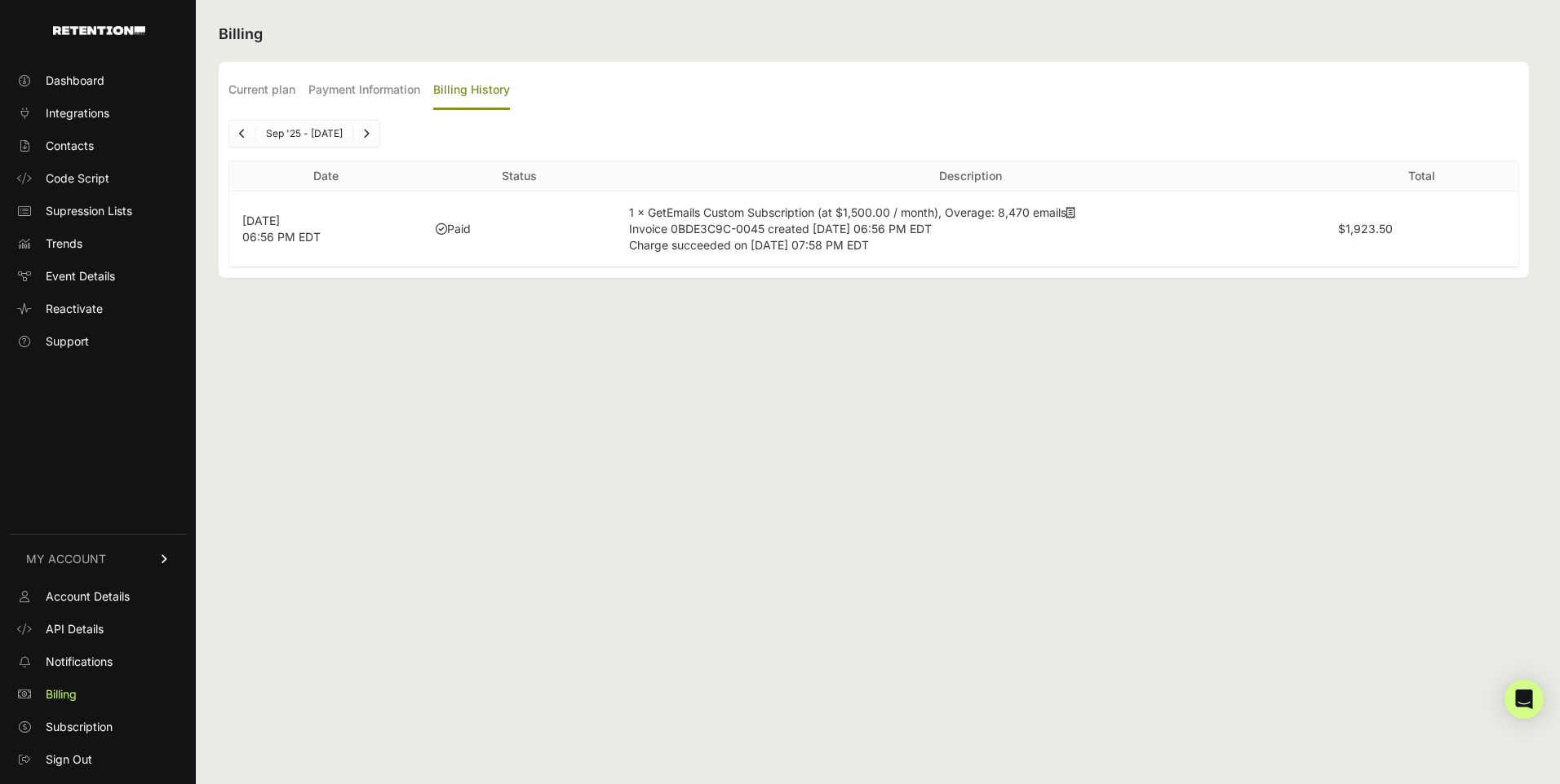
click at [251, 135] on link "Previous" at bounding box center [242, 133] width 26 height 26
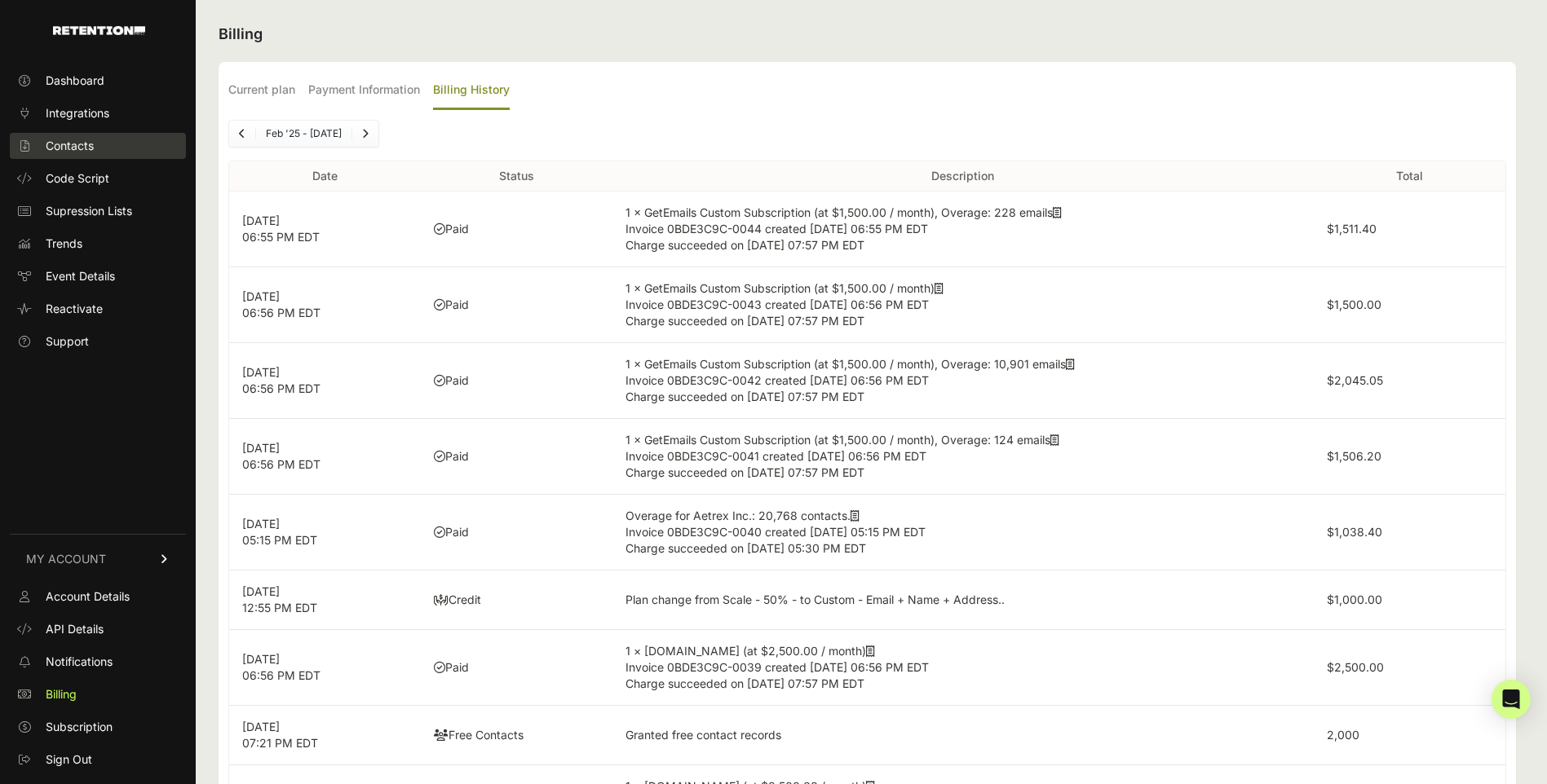
click at [88, 139] on span "Contacts" at bounding box center [70, 146] width 48 height 16
click at [88, 85] on span "Dashboard" at bounding box center [75, 81] width 58 height 16
click at [78, 82] on span "Dashboard" at bounding box center [75, 81] width 58 height 16
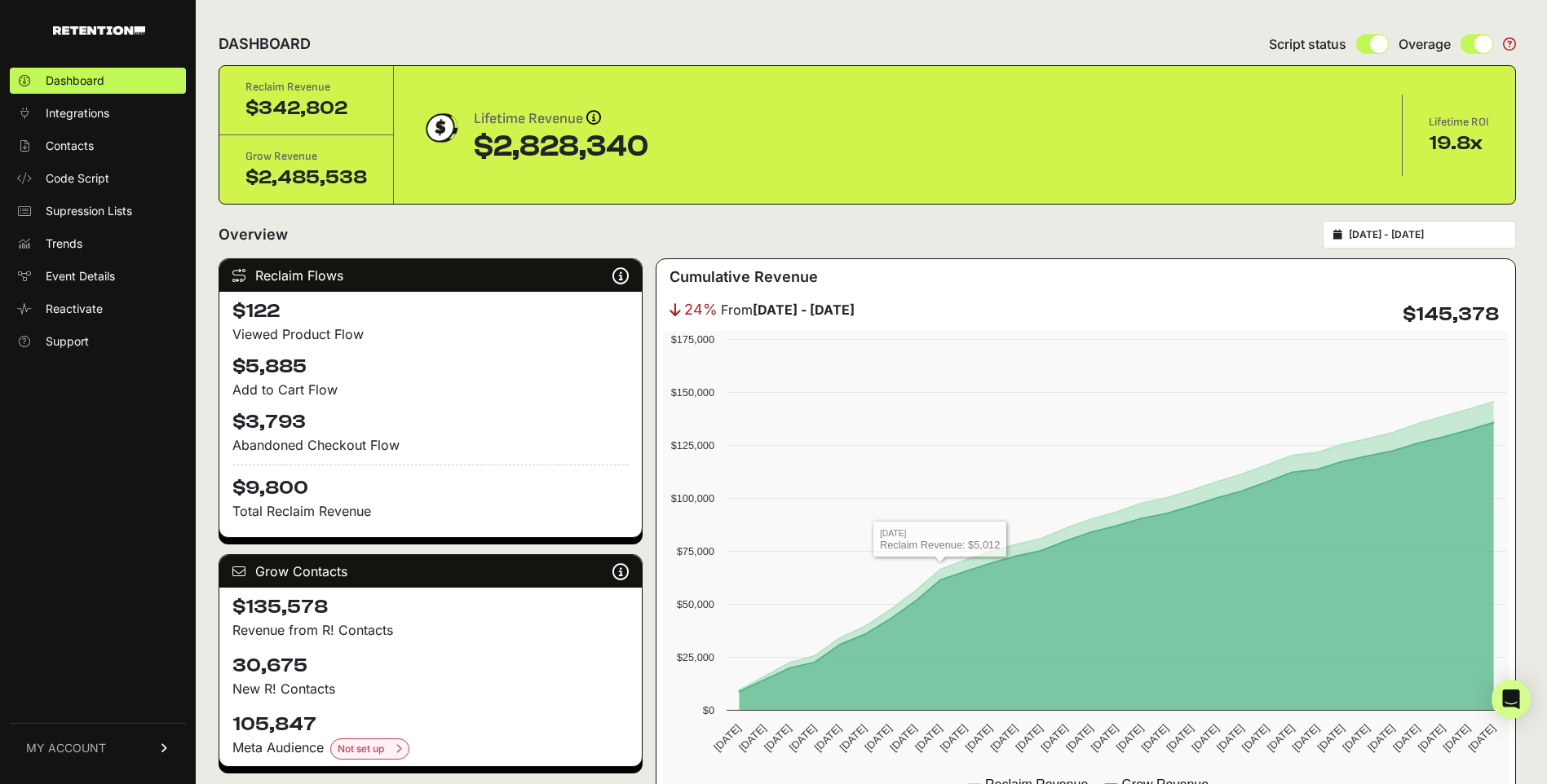
type input "[DATE]"
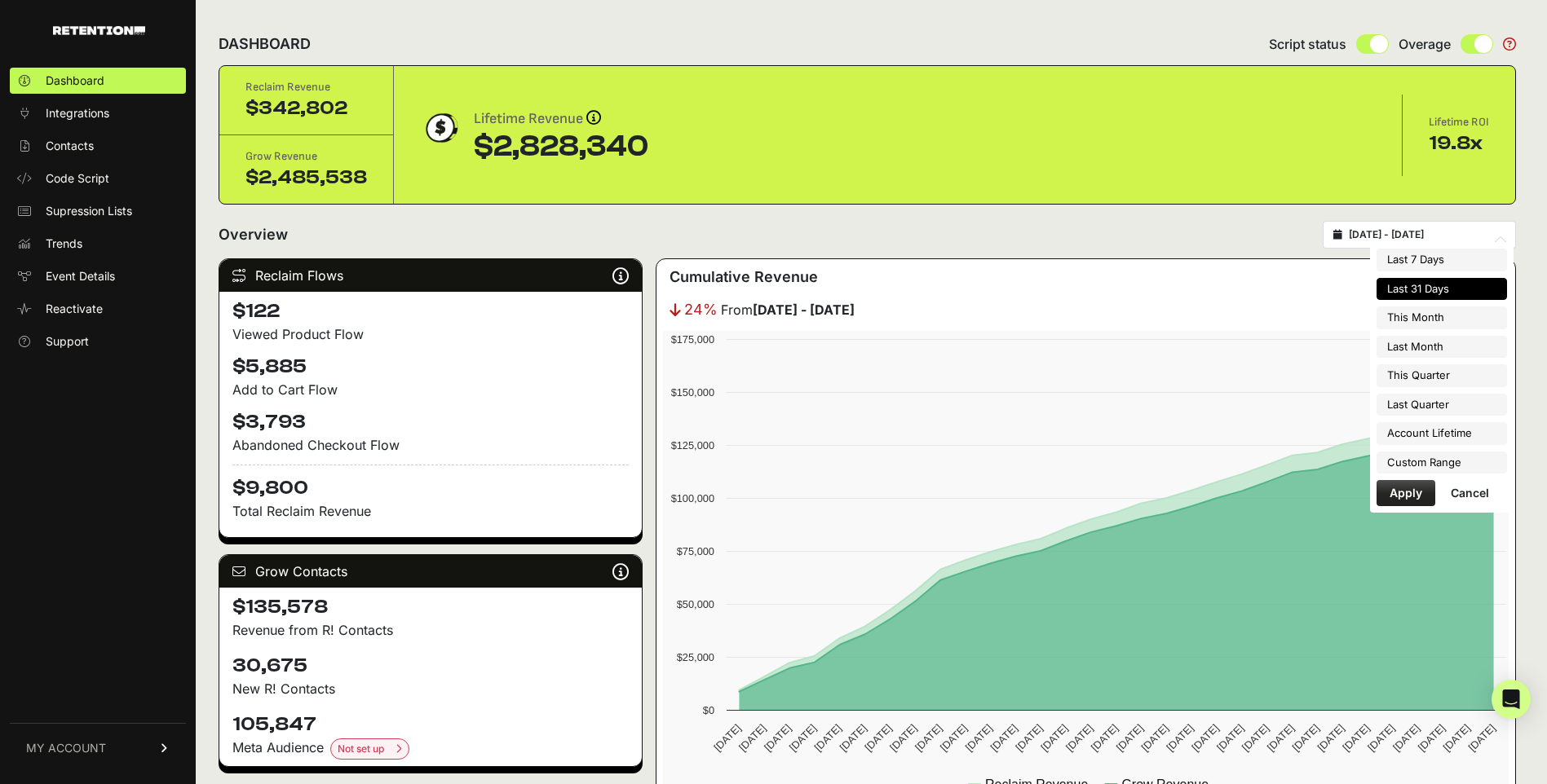
click at [1405, 238] on input "2025-08-24 - 2025-09-23" at bounding box center [1427, 235] width 157 height 13
type input "2025-09-01"
type input "2025-09-30"
type input "2025-08-01"
type input "2025-08-31"
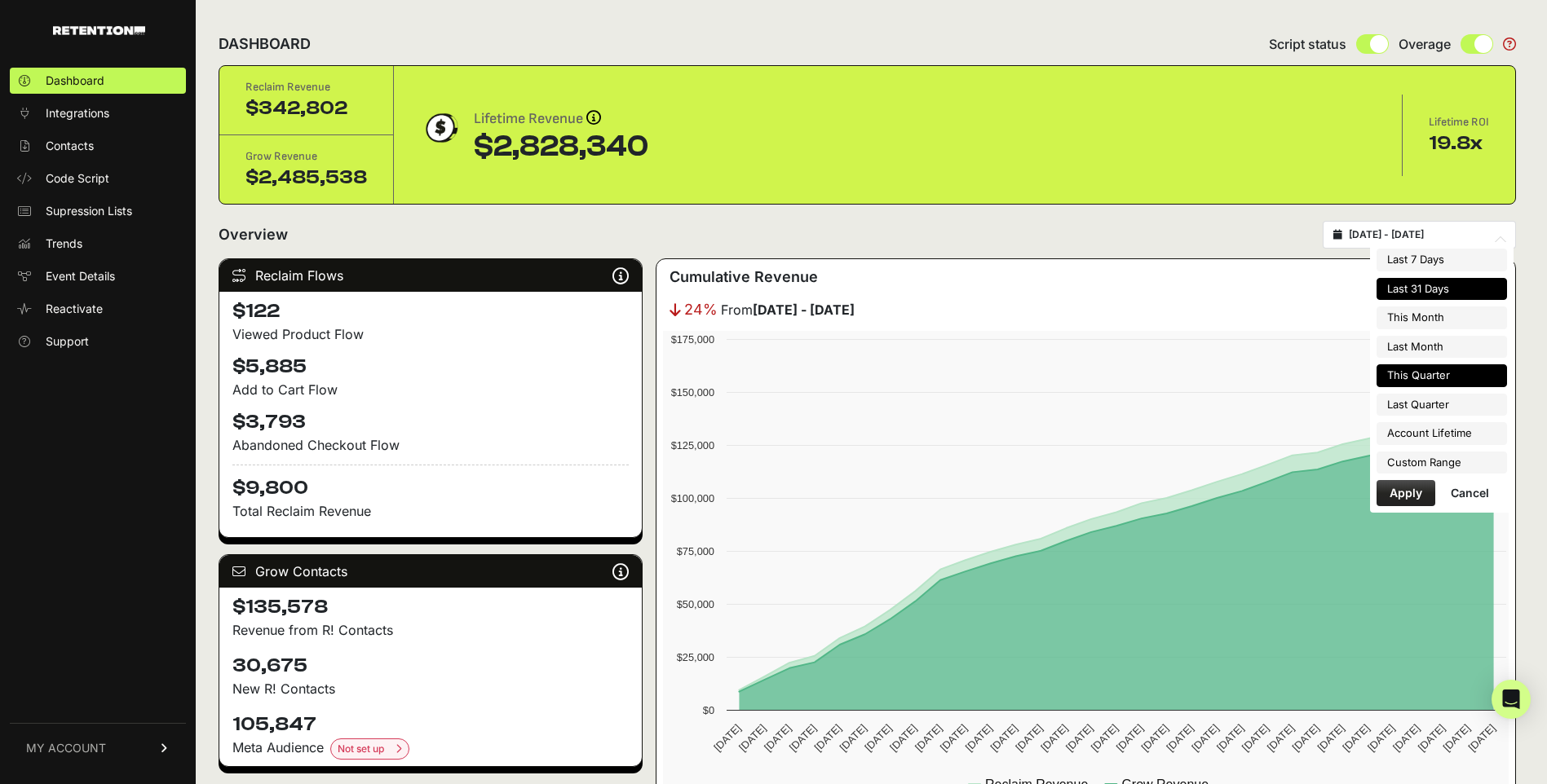
type input "2025-07-01"
type input "2025-09-30"
type input "2025-08-01"
type input "2025-08-31"
type input "2025-08-24"
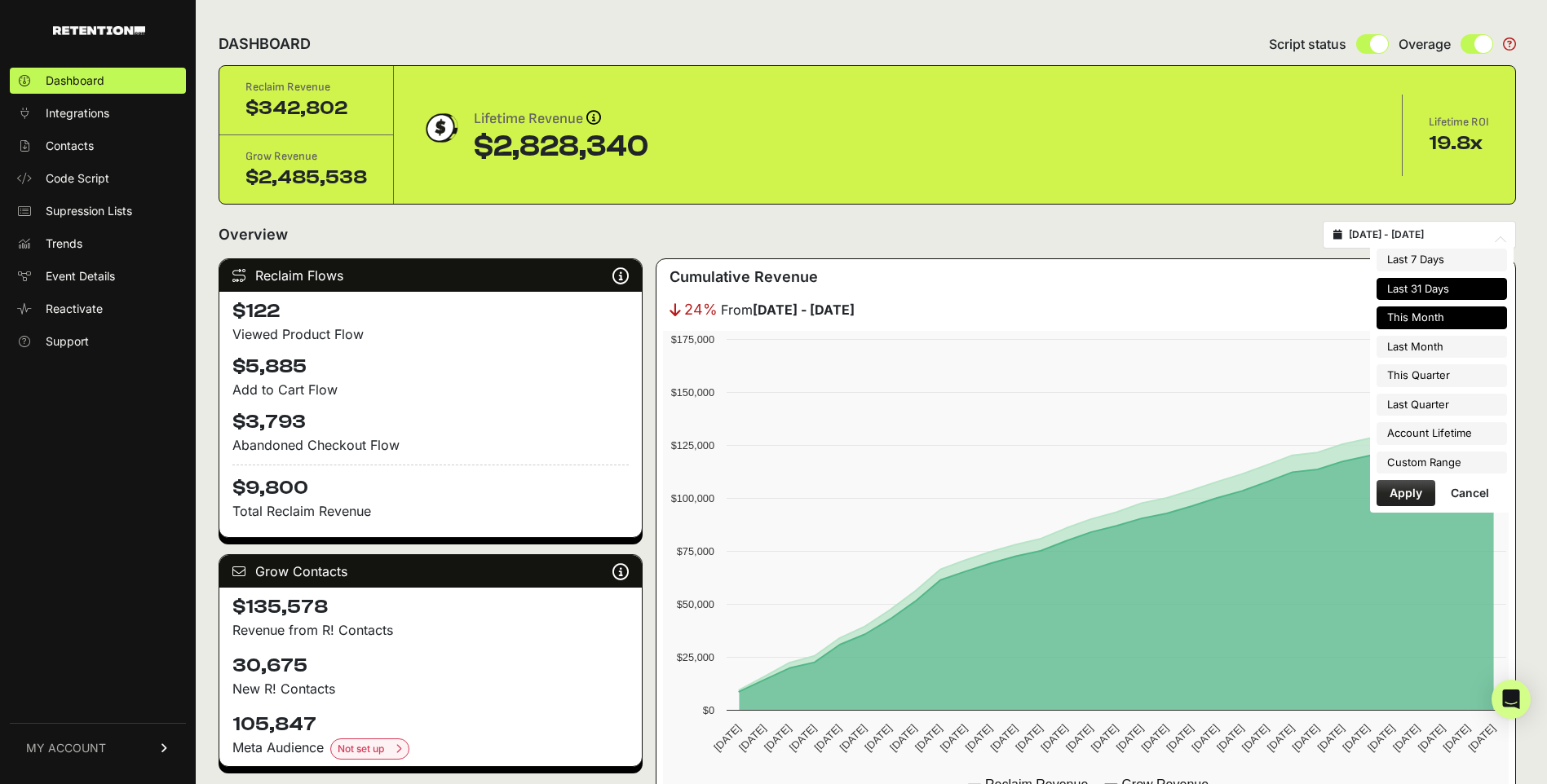
type input "2025-09-23"
type input "2025-09-01"
type input "2025-09-30"
type input "2025-08-24"
type input "2025-09-23"
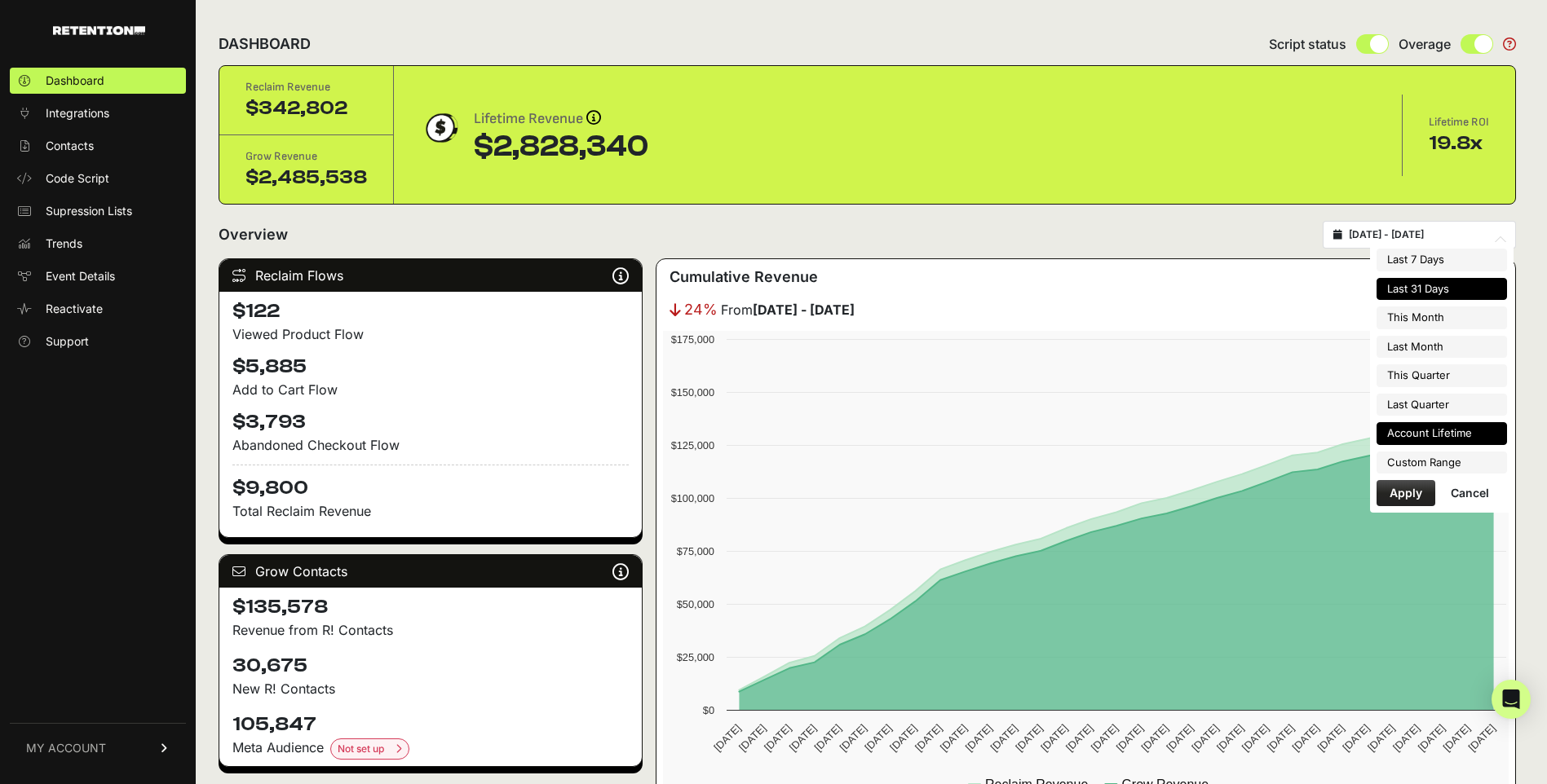
type input "2025-08-01"
type input "2025-08-31"
type input "2025-08-24"
type input "2025-09-23"
type input "2025-04-01"
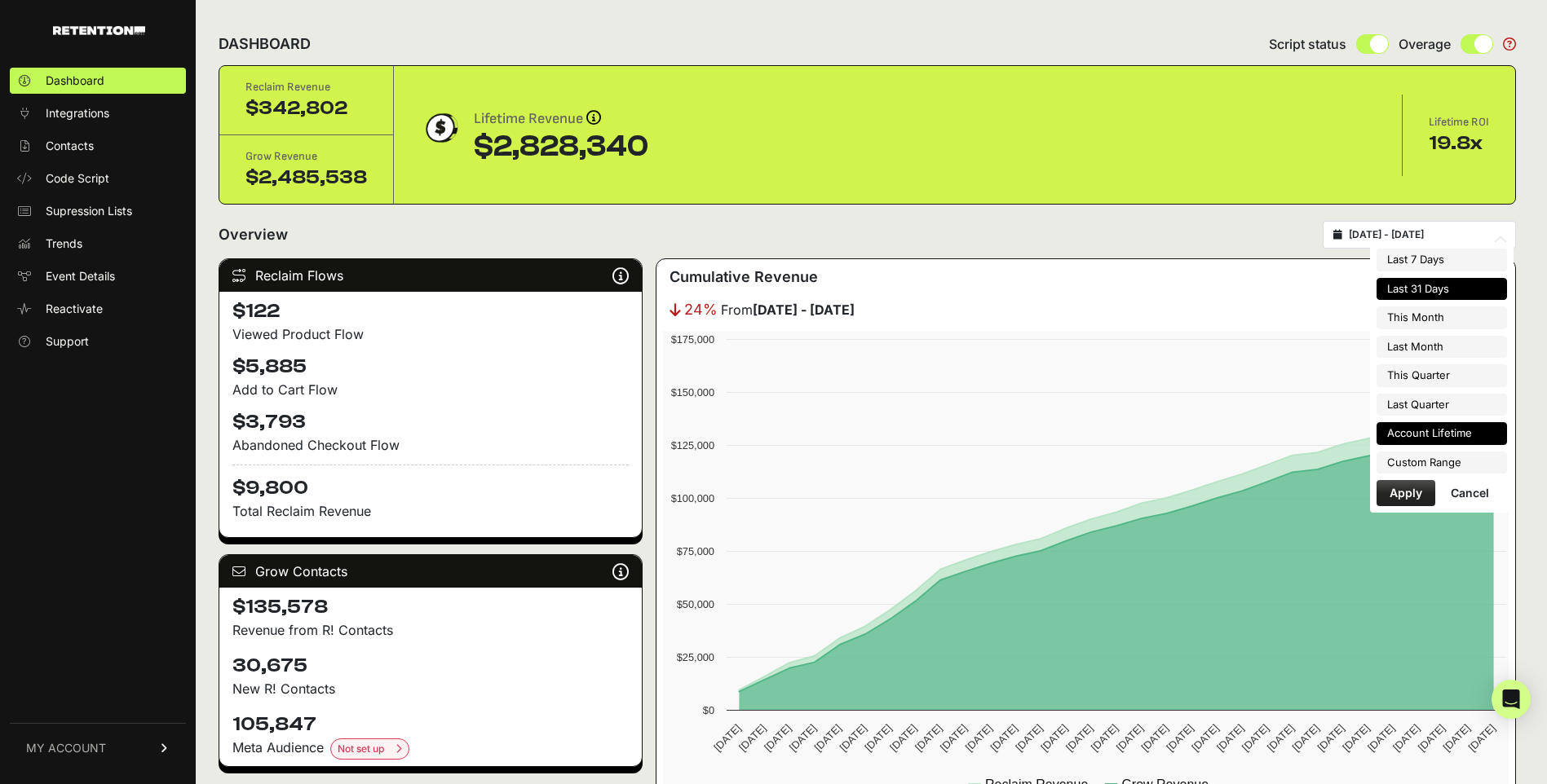
type input "2025-06-30"
type input "2025-08-24"
type input "2025-09-23"
click at [1450, 454] on li "Custom Range" at bounding box center [1441, 463] width 130 height 23
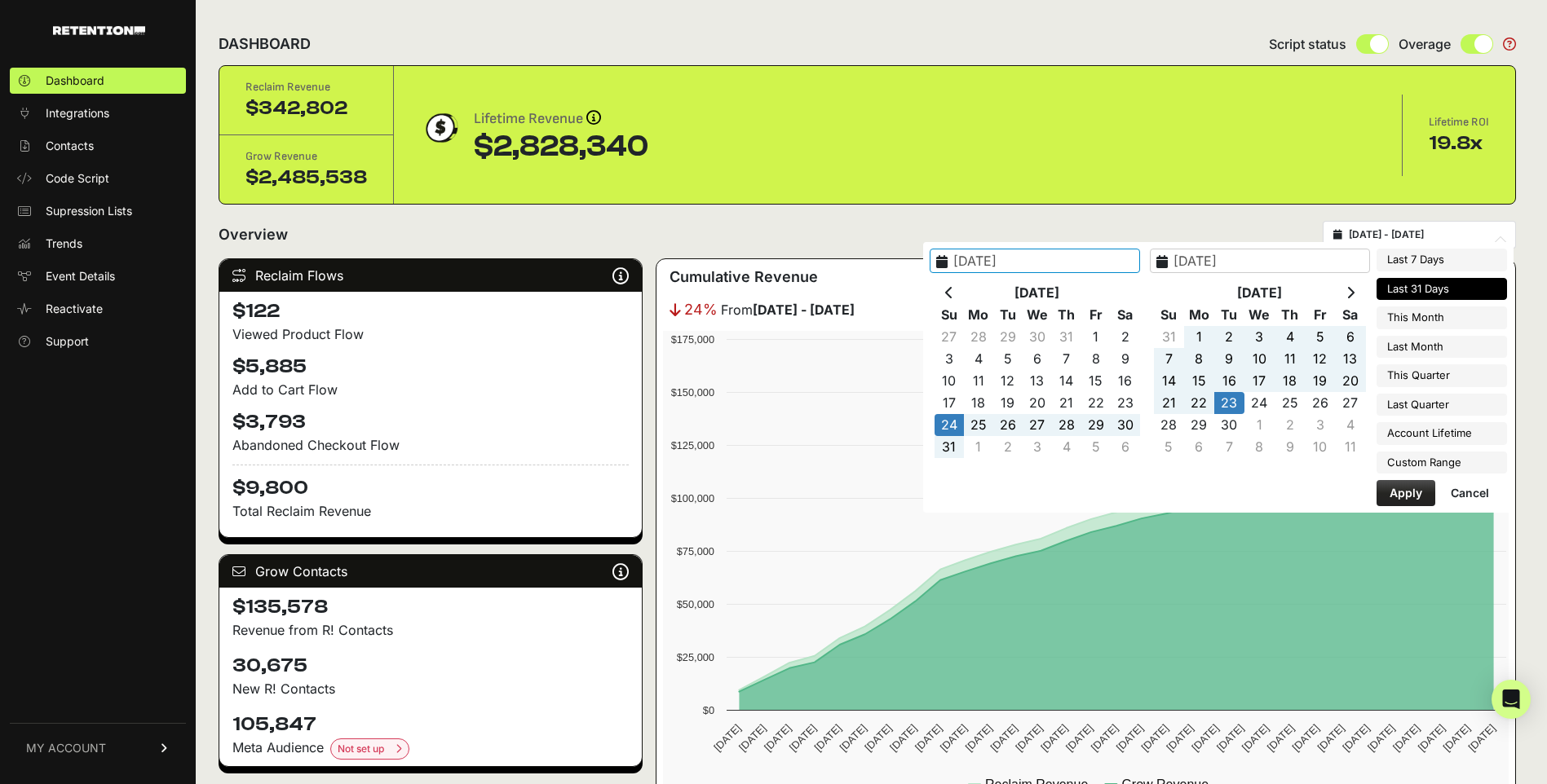
type input "2025-04-01"
type input "2025-06-30"
type input "2025-08-24"
type input "2025-09-23"
click at [964, 290] on th at bounding box center [949, 292] width 29 height 22
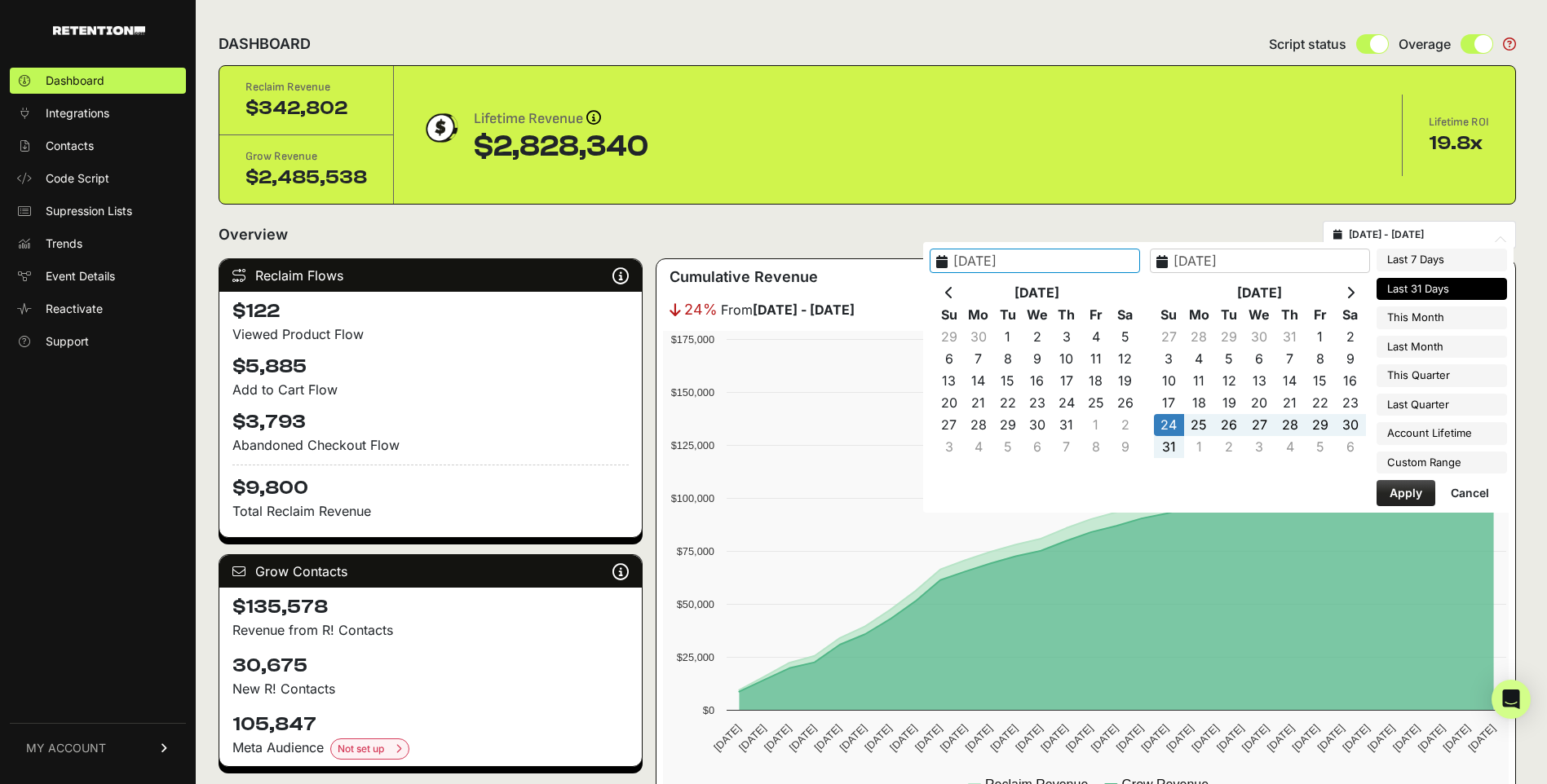
click at [964, 290] on th at bounding box center [949, 292] width 29 height 22
type input "2025-04-09"
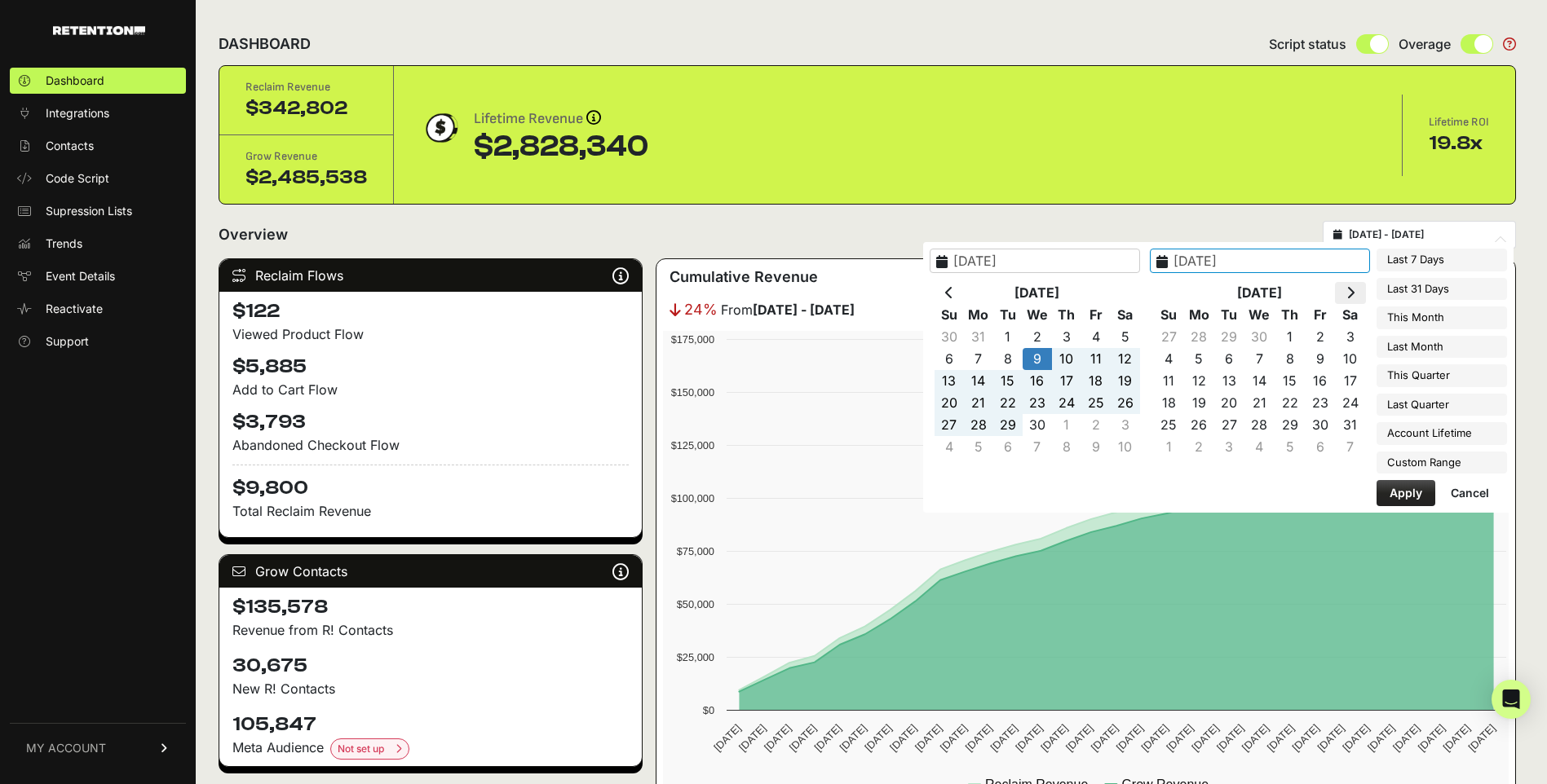
click at [1355, 287] on icon at bounding box center [1349, 292] width 8 height 13
click at [1355, 291] on icon at bounding box center [1349, 292] width 8 height 13
type input "2025-09-23"
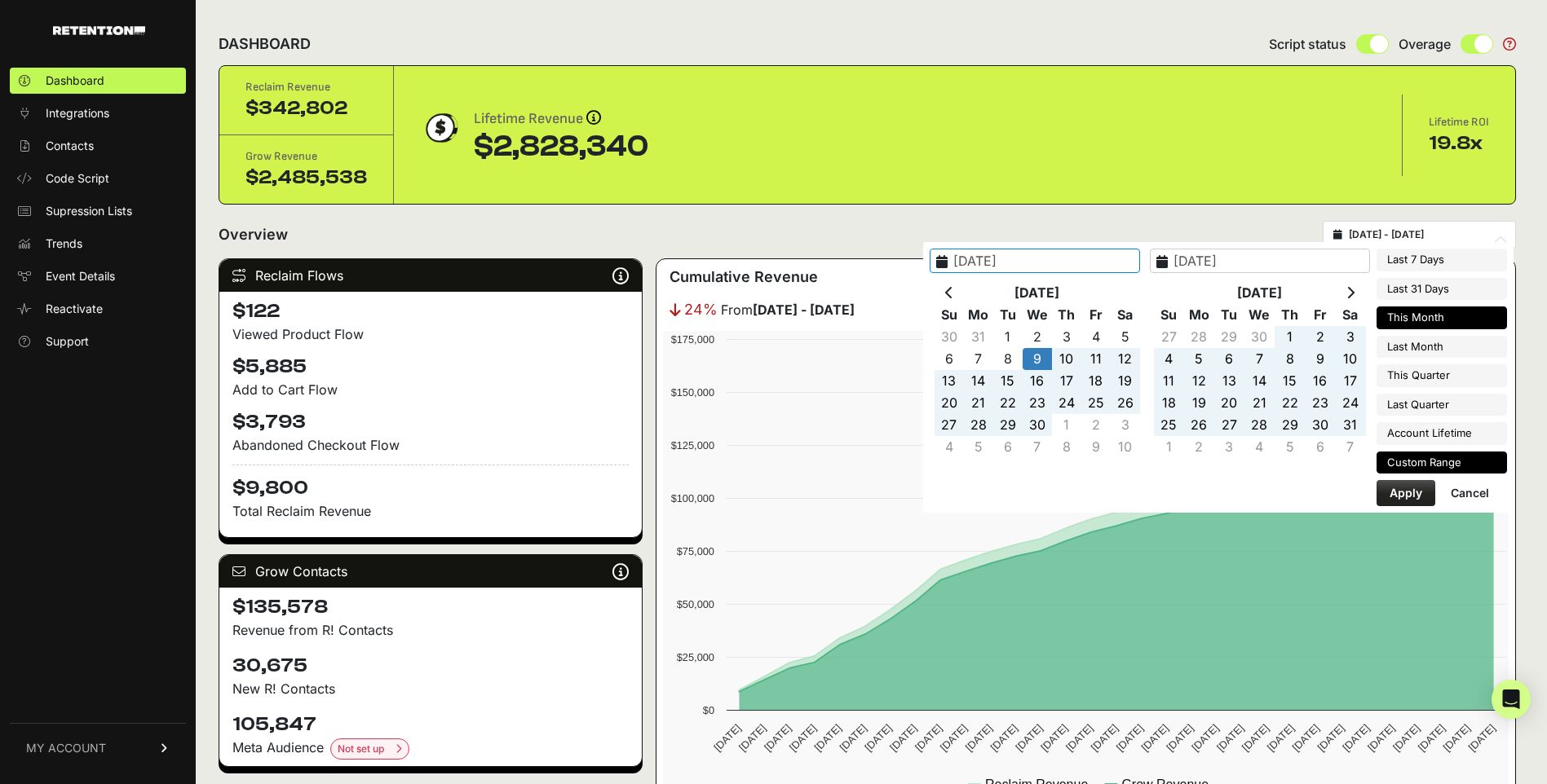
type input "2025-09-01"
type input "2025-09-30"
type input "2025-08-01"
type input "2025-08-31"
type input "2025-07-01"
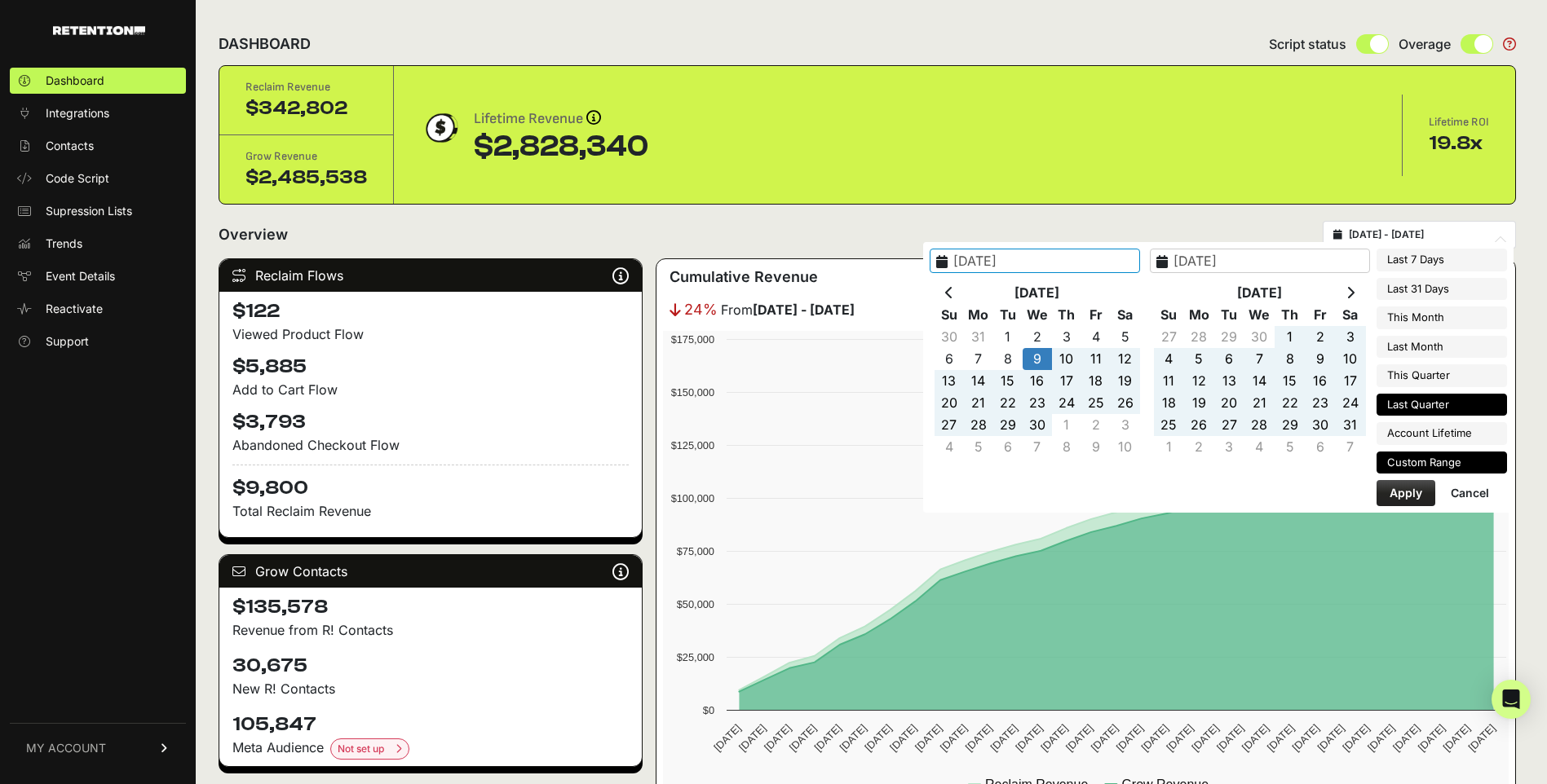
type input "2025-09-30"
type input "2025-04-01"
type input "2025-06-30"
type input "2025-04-09"
type input "2025-09-23"
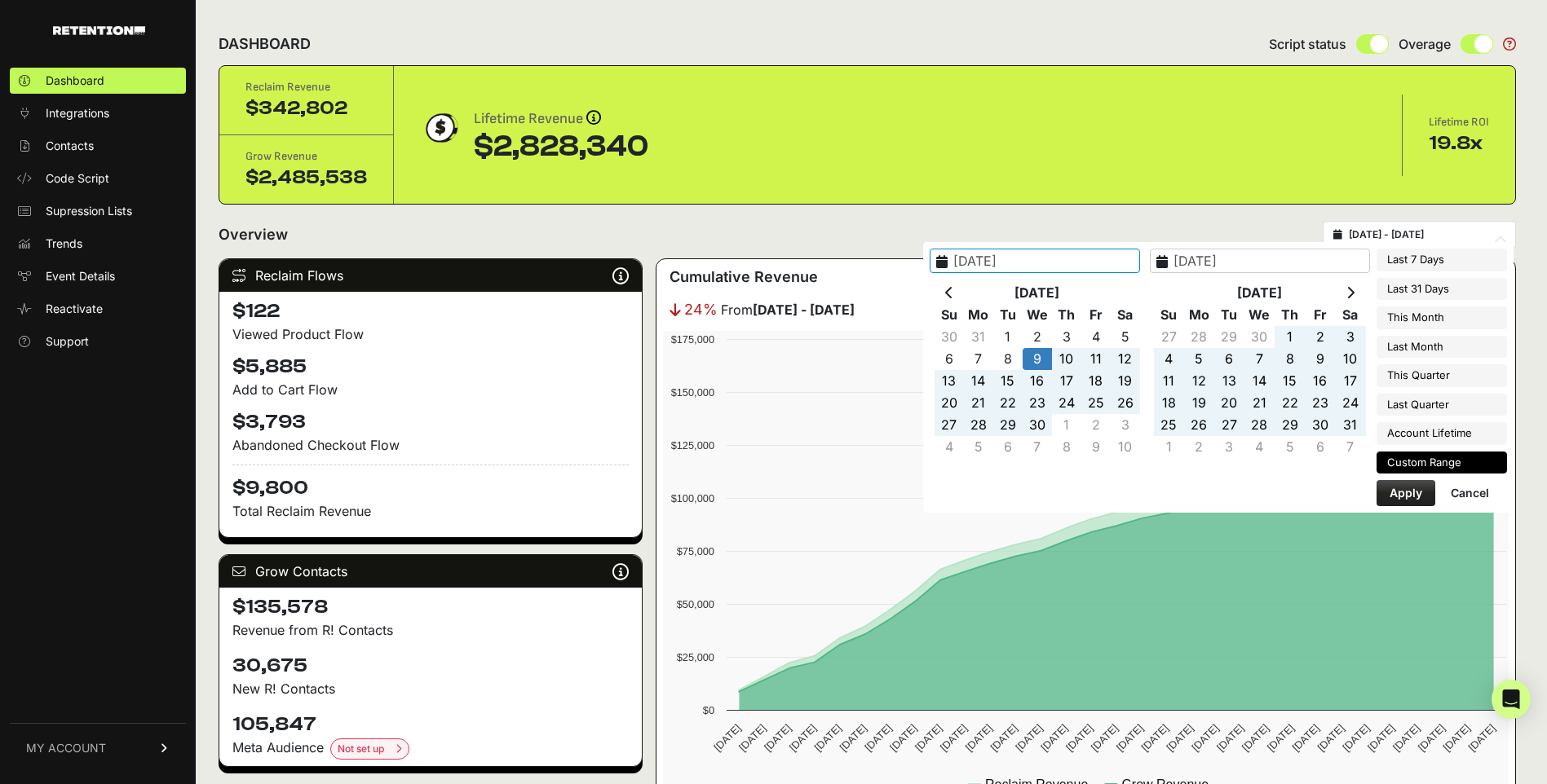
type input "2025-04-09"
click at [1410, 495] on button "Apply" at bounding box center [1405, 493] width 58 height 26
type input "2025-04-09 - 2025-09-23"
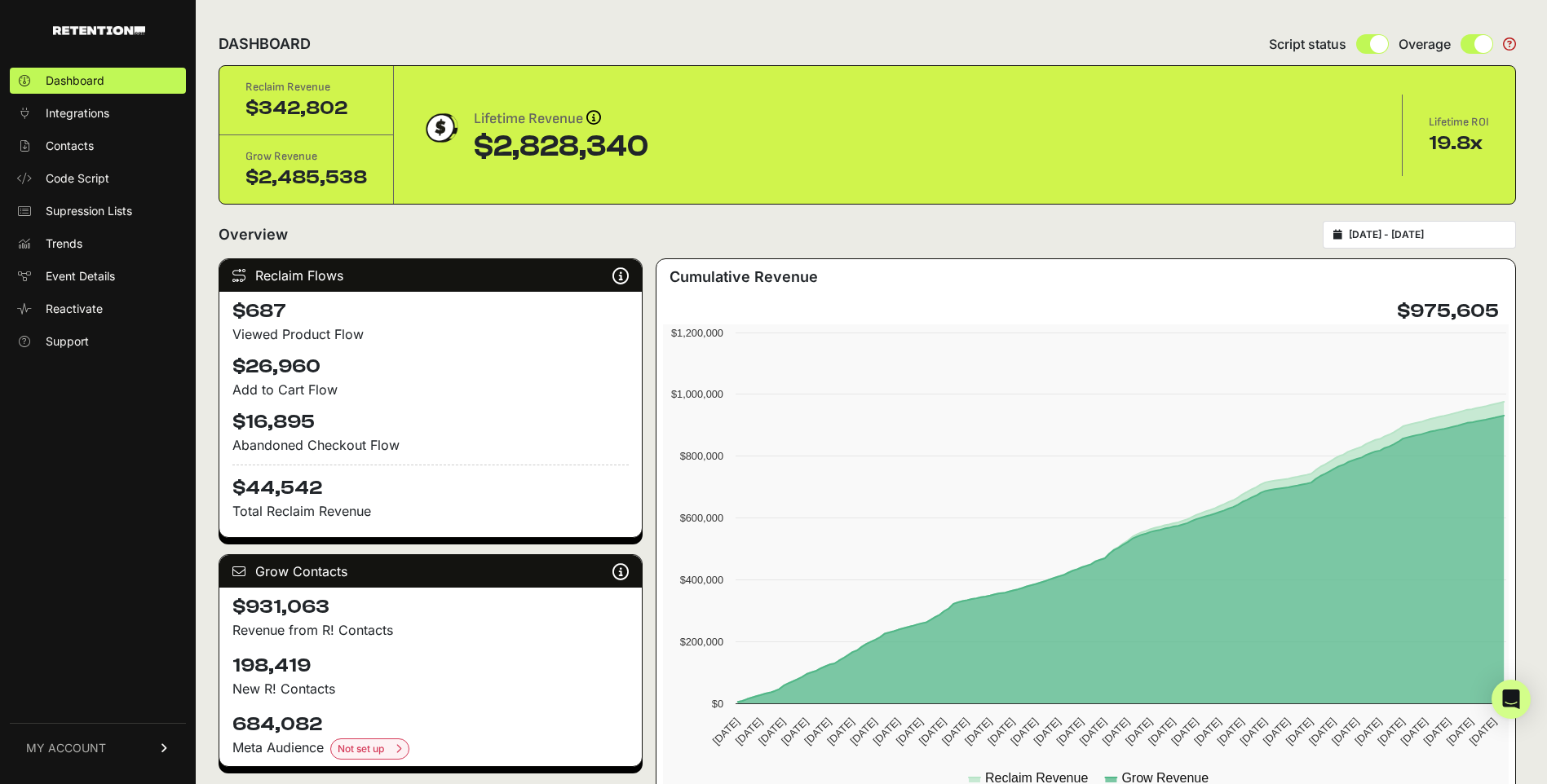
type input "[DATE]"
click at [1396, 230] on input "[DATE] - [DATE]" at bounding box center [1427, 235] width 157 height 13
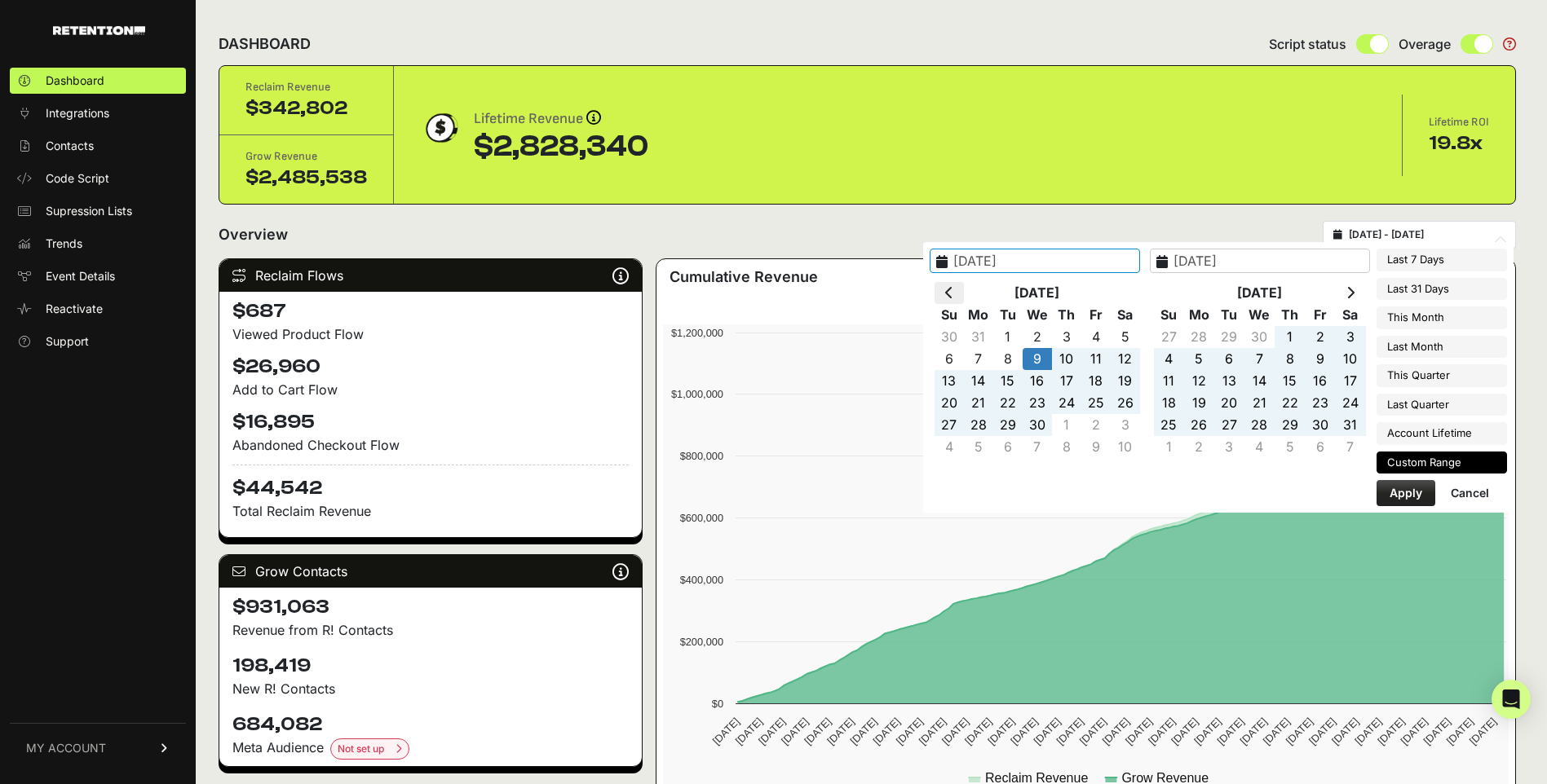
click at [964, 291] on th at bounding box center [949, 292] width 29 height 22
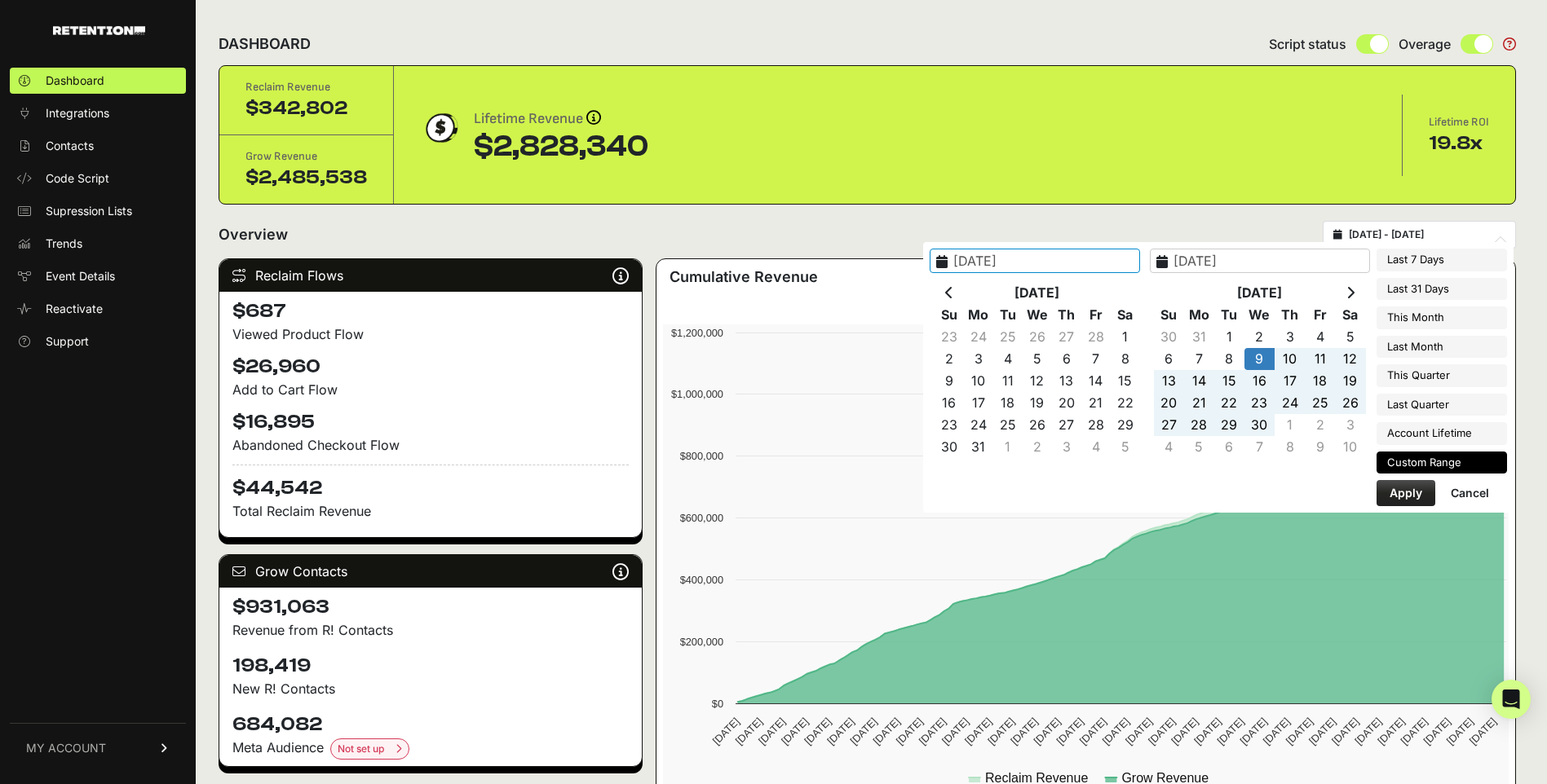
click at [964, 291] on th at bounding box center [949, 292] width 29 height 22
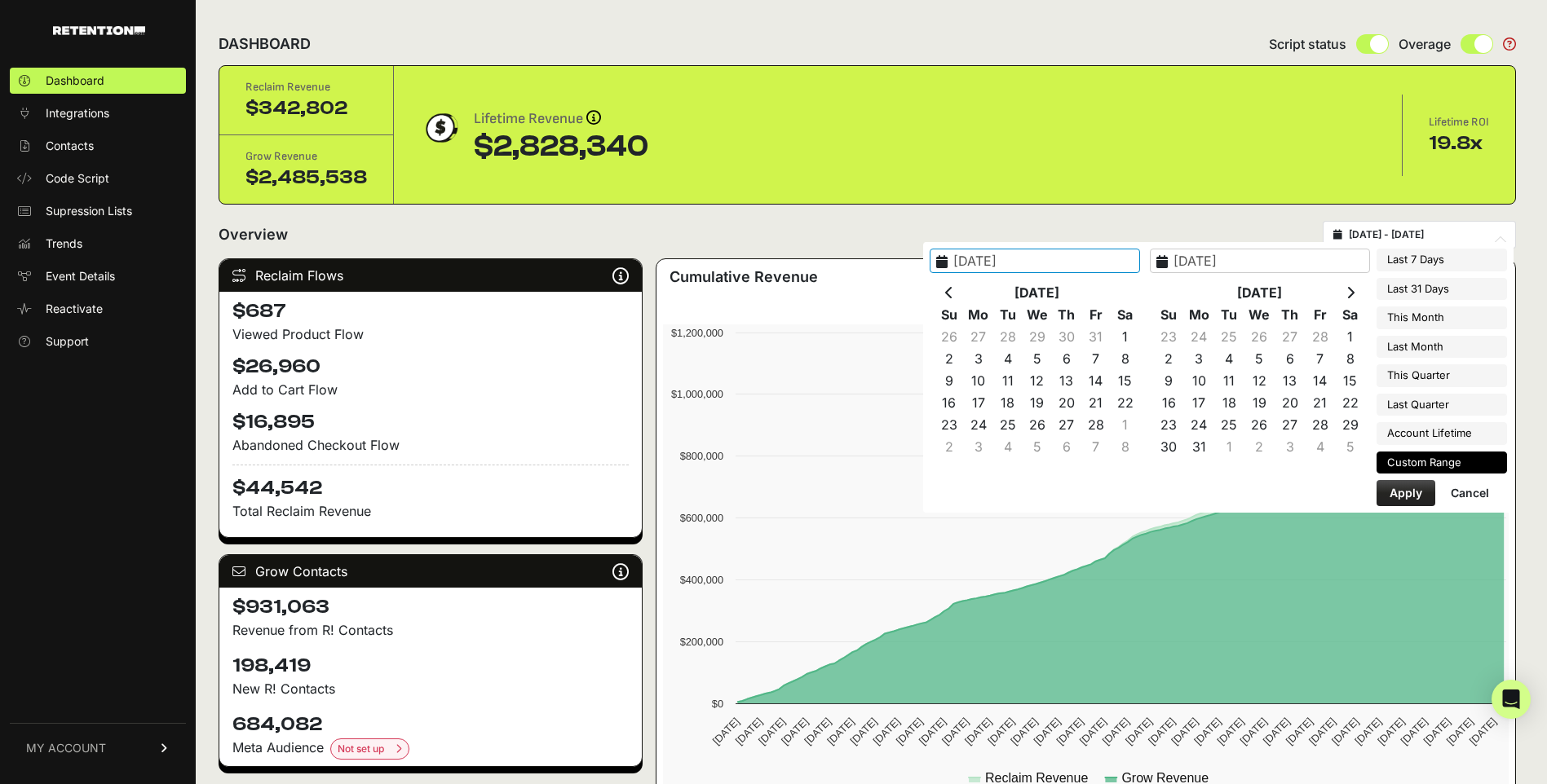
click at [964, 291] on th at bounding box center [949, 292] width 29 height 22
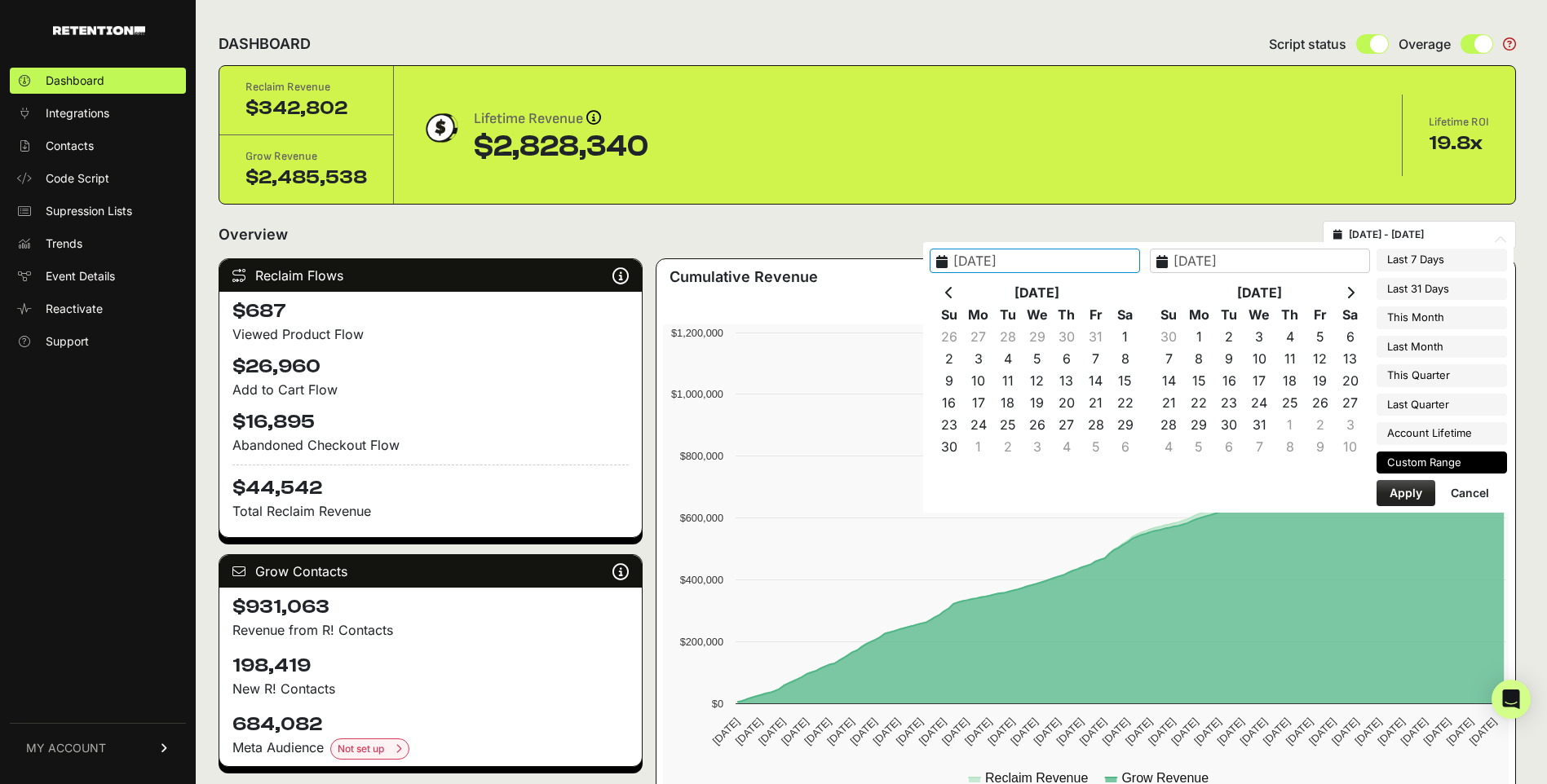
click at [964, 291] on th at bounding box center [949, 292] width 29 height 22
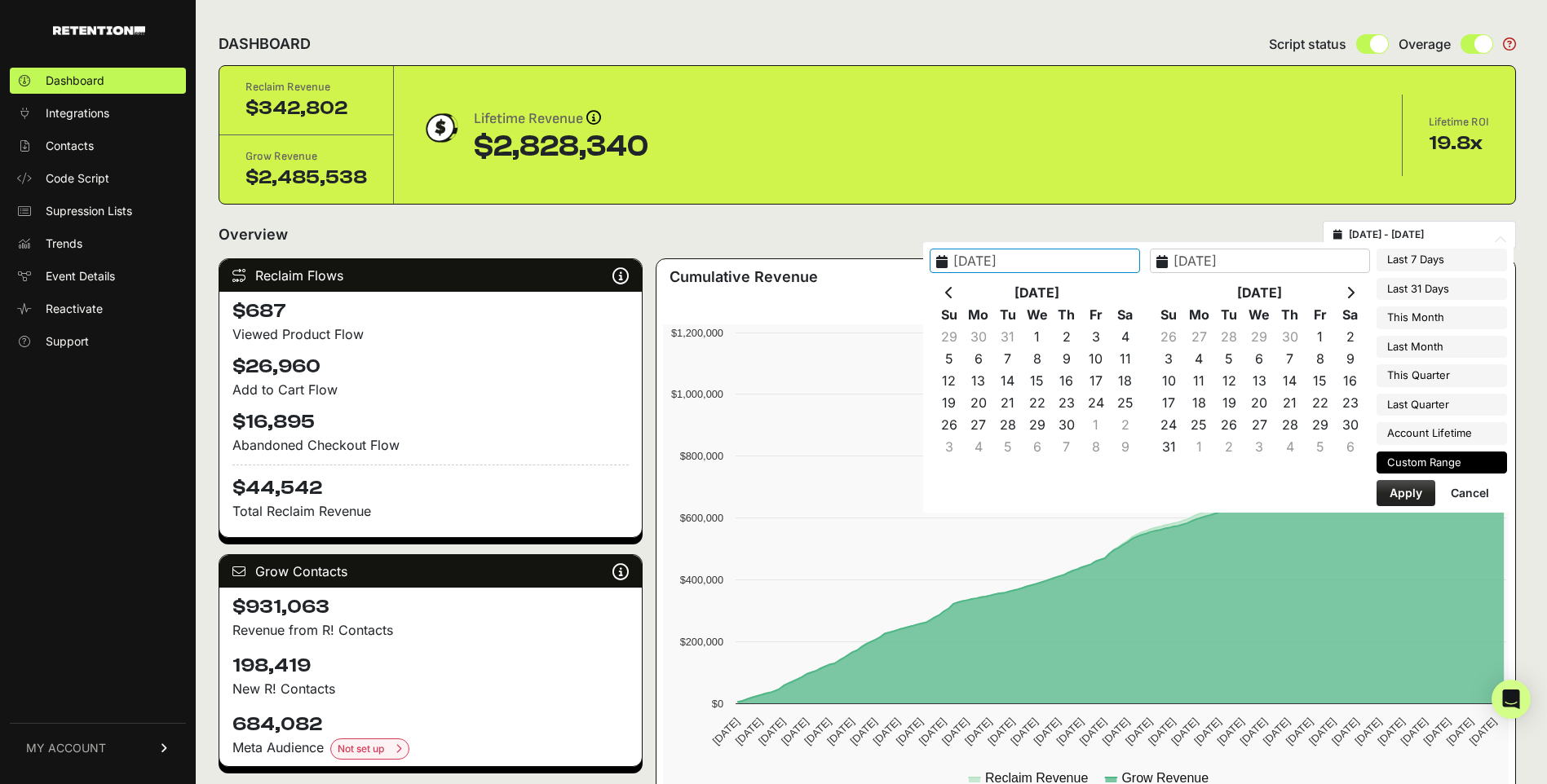
click at [953, 292] on icon at bounding box center [949, 292] width 8 height 13
click at [953, 291] on icon at bounding box center [949, 292] width 8 height 13
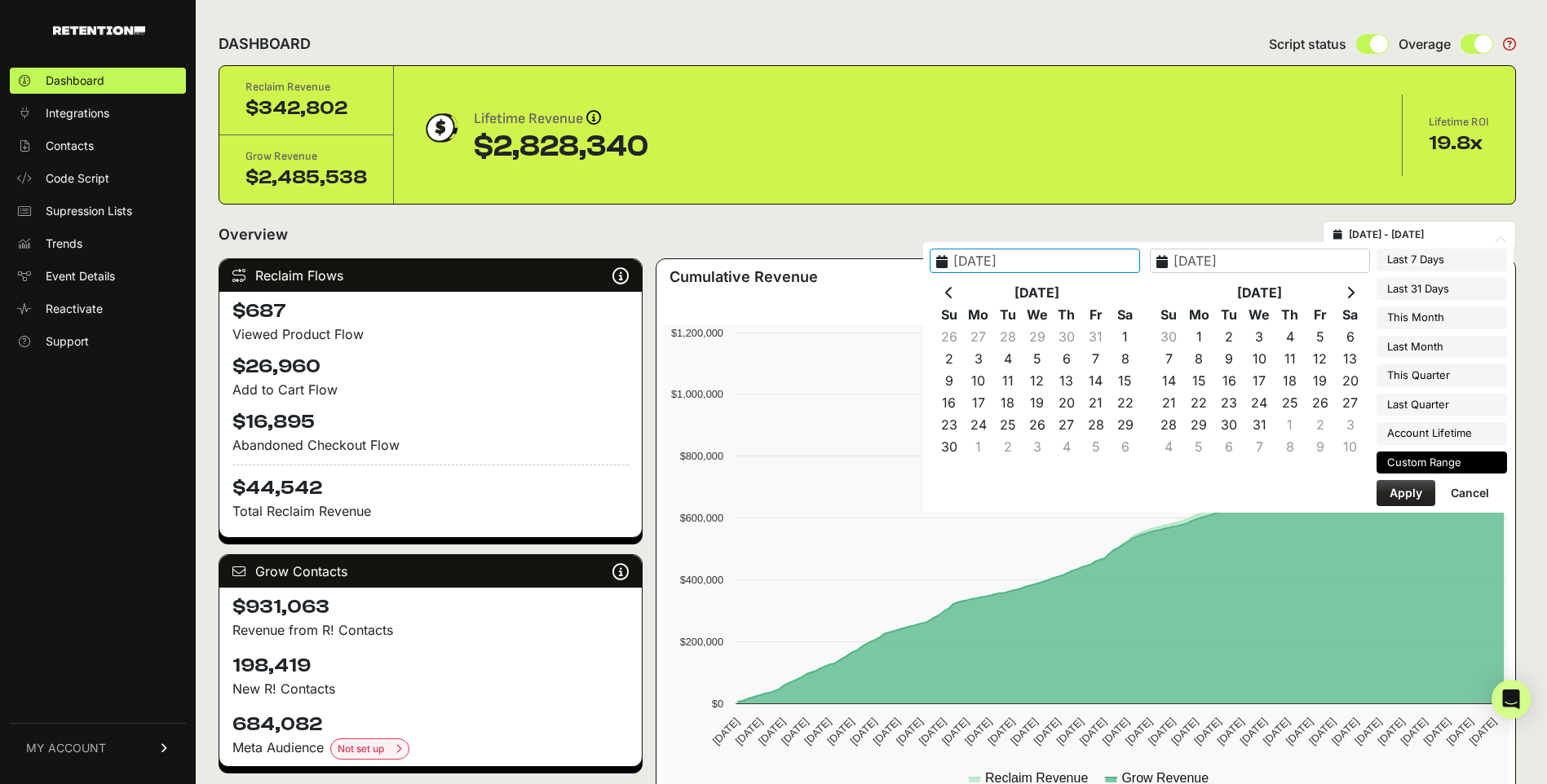
click at [953, 291] on icon at bounding box center [949, 292] width 8 height 13
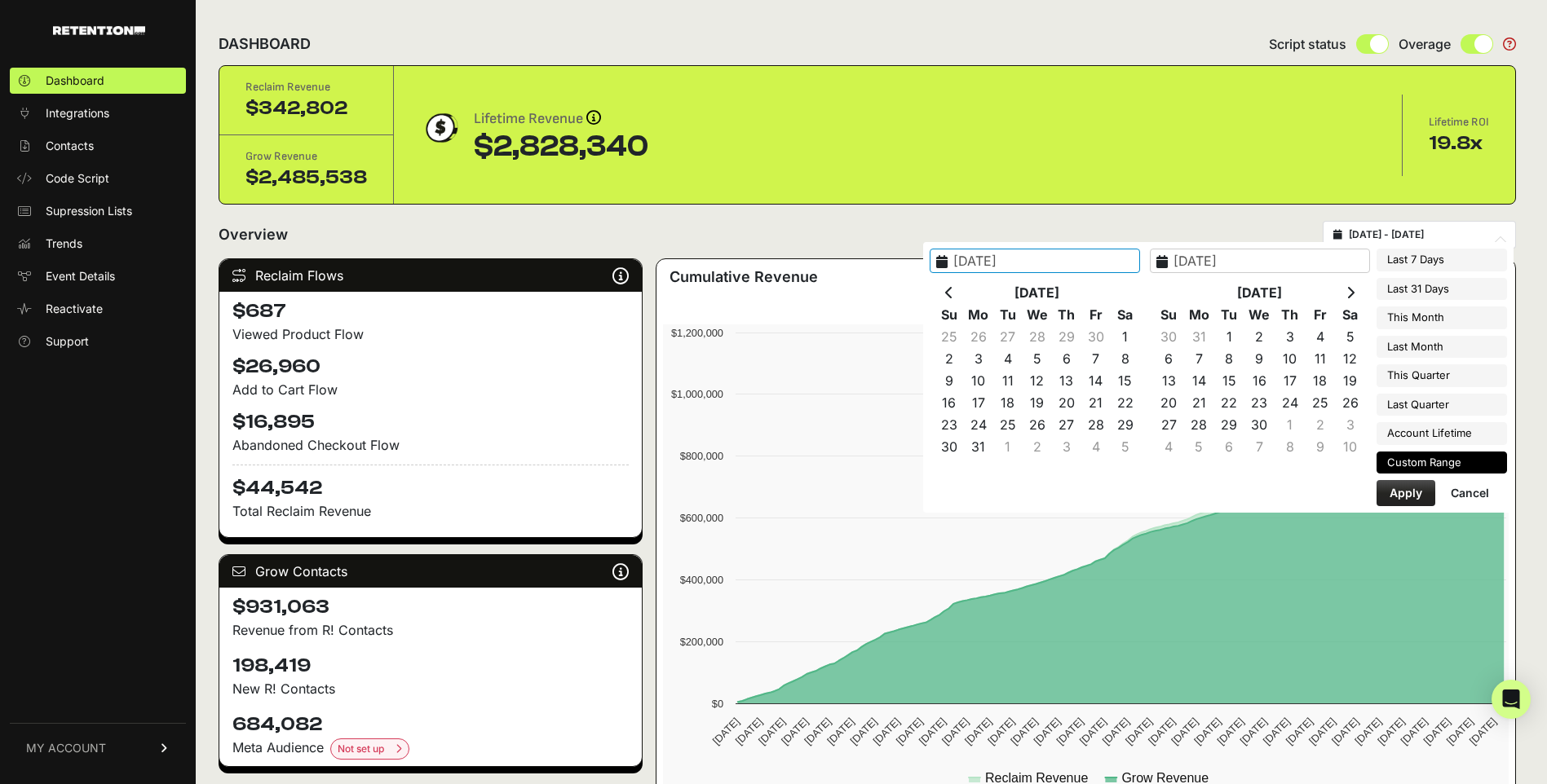
click at [953, 291] on icon at bounding box center [949, 292] width 8 height 13
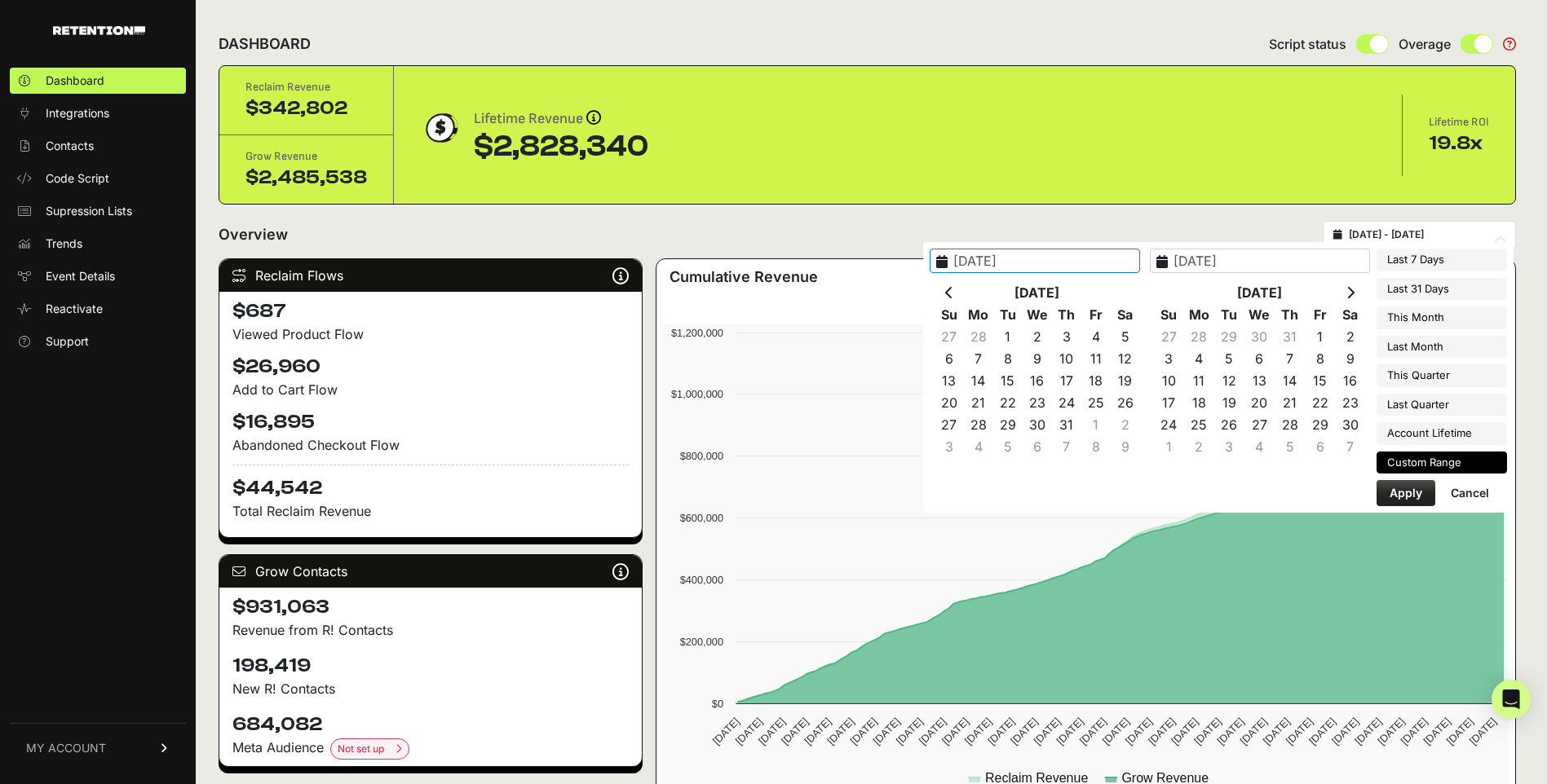
click at [953, 291] on icon at bounding box center [949, 292] width 8 height 13
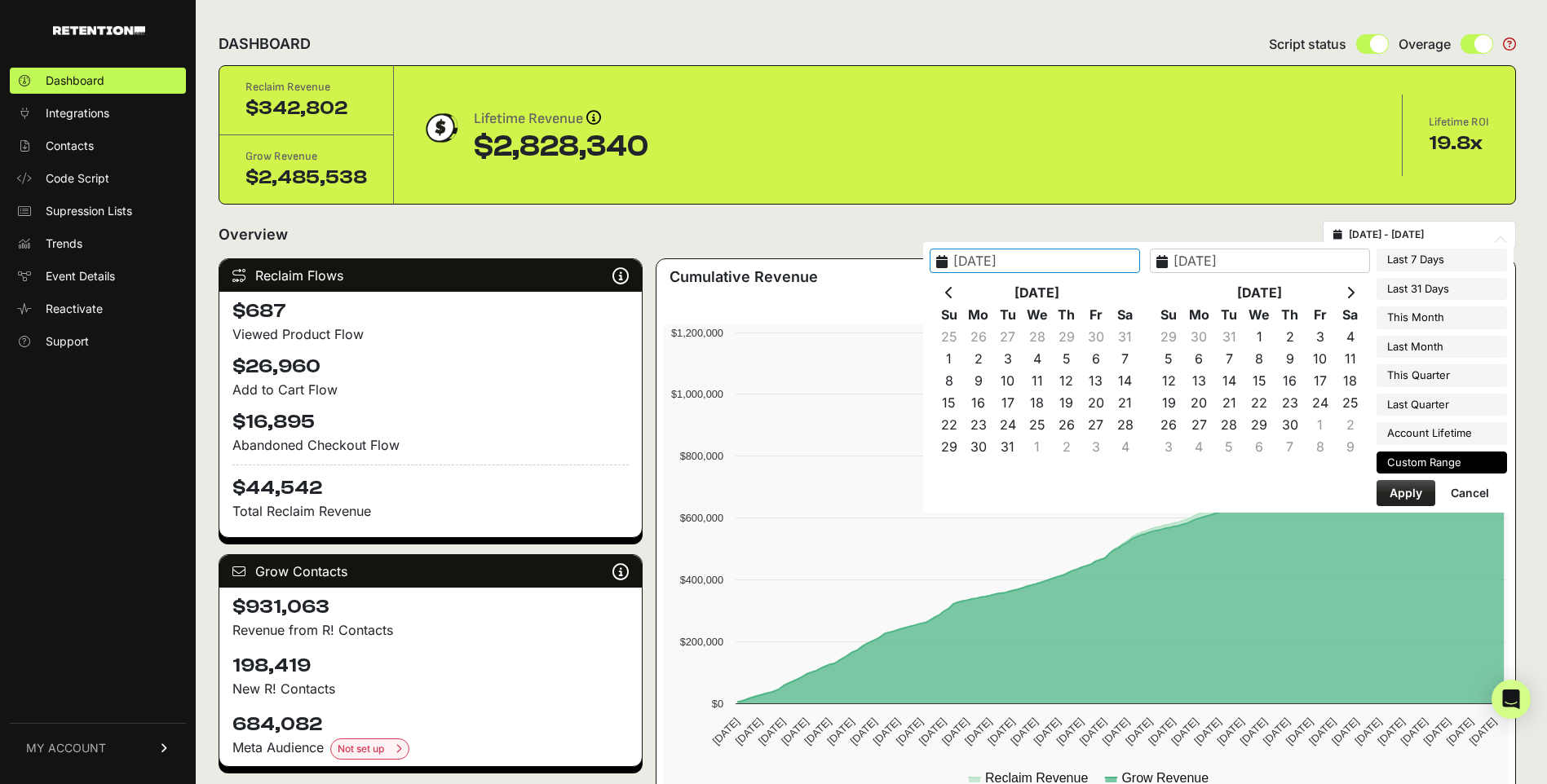
click at [953, 291] on icon at bounding box center [949, 292] width 8 height 13
type input "2025-09-01"
type input "2025-09-30"
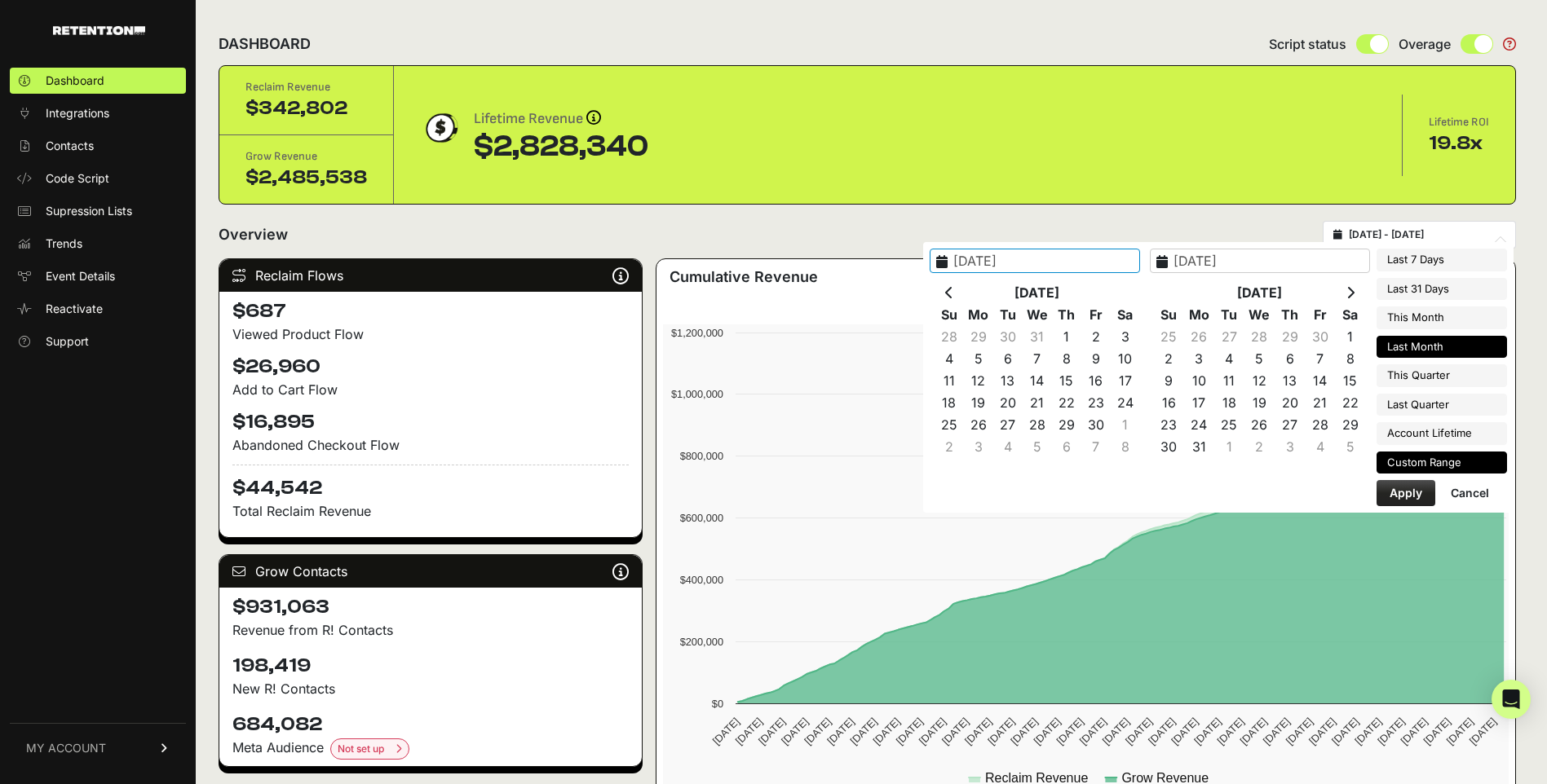
type input "2025-08-01"
type input "2025-08-31"
type input "2025-04-09"
type input "2025-09-23"
type input "2025-07-01"
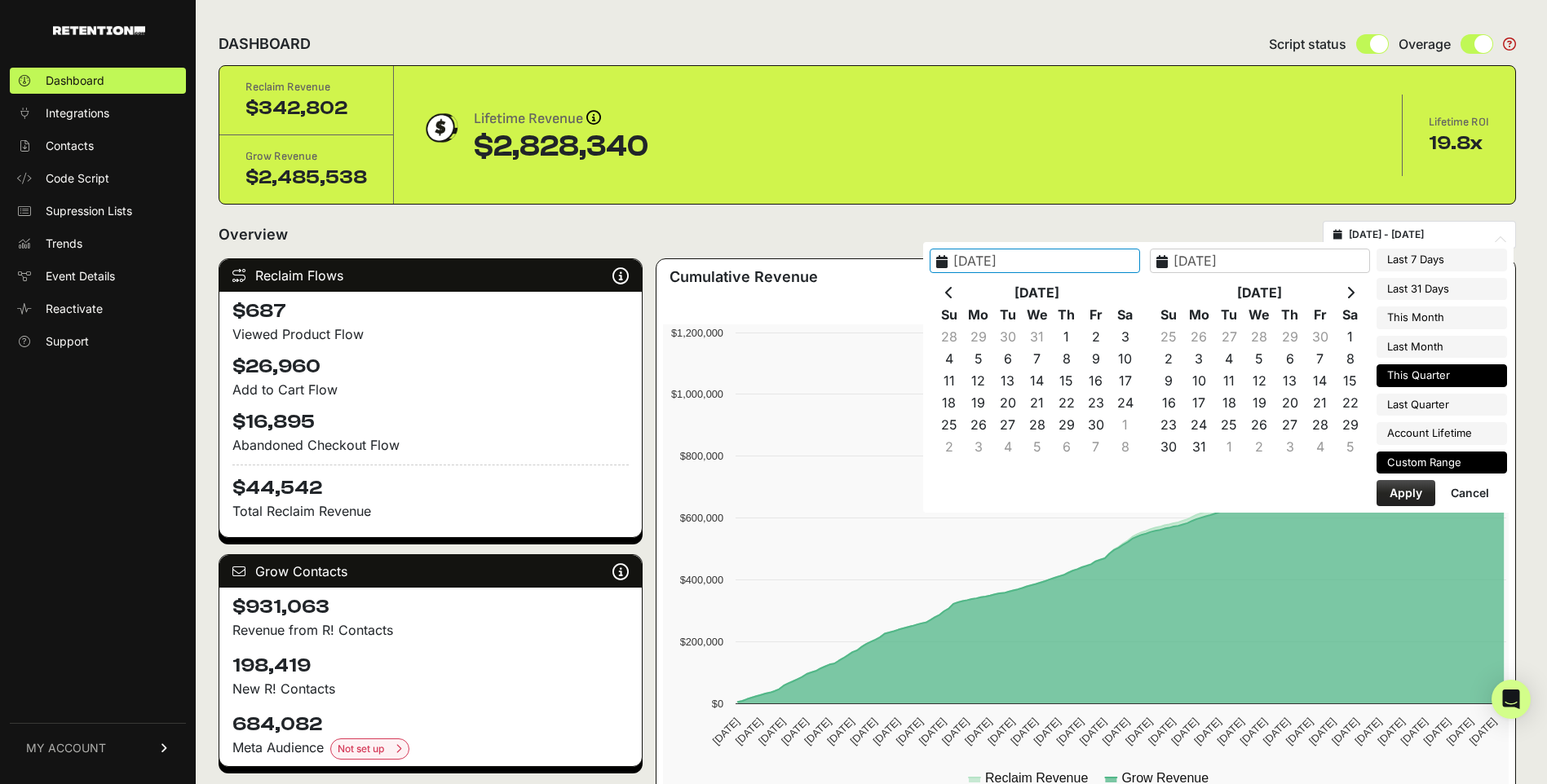
type input "2025-09-30"
type input "2025-04-09"
type input "2025-09-23"
type input "2025-04-01"
type input "2025-06-30"
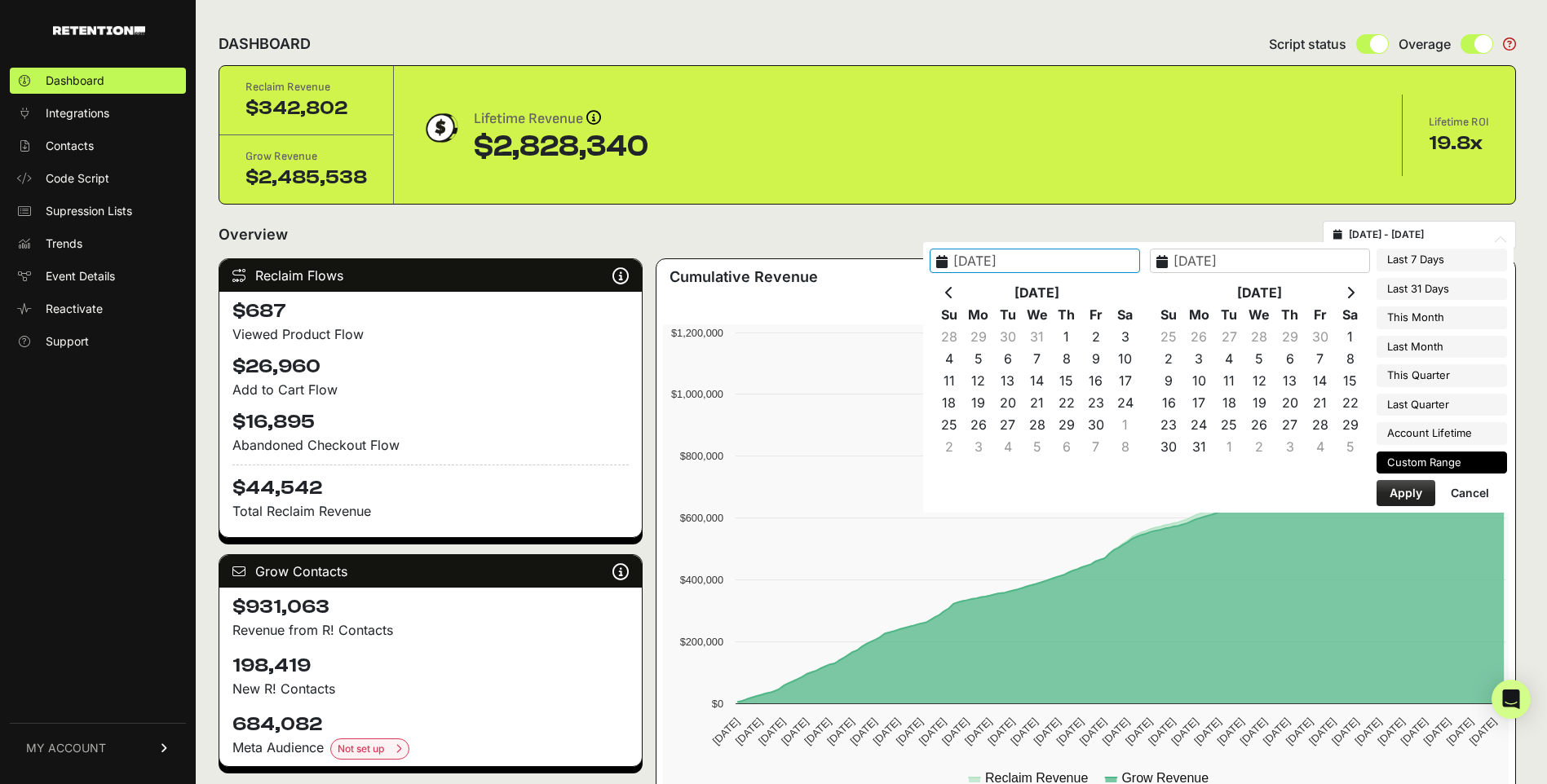
type input "2025-04-09"
type input "2025-09-23"
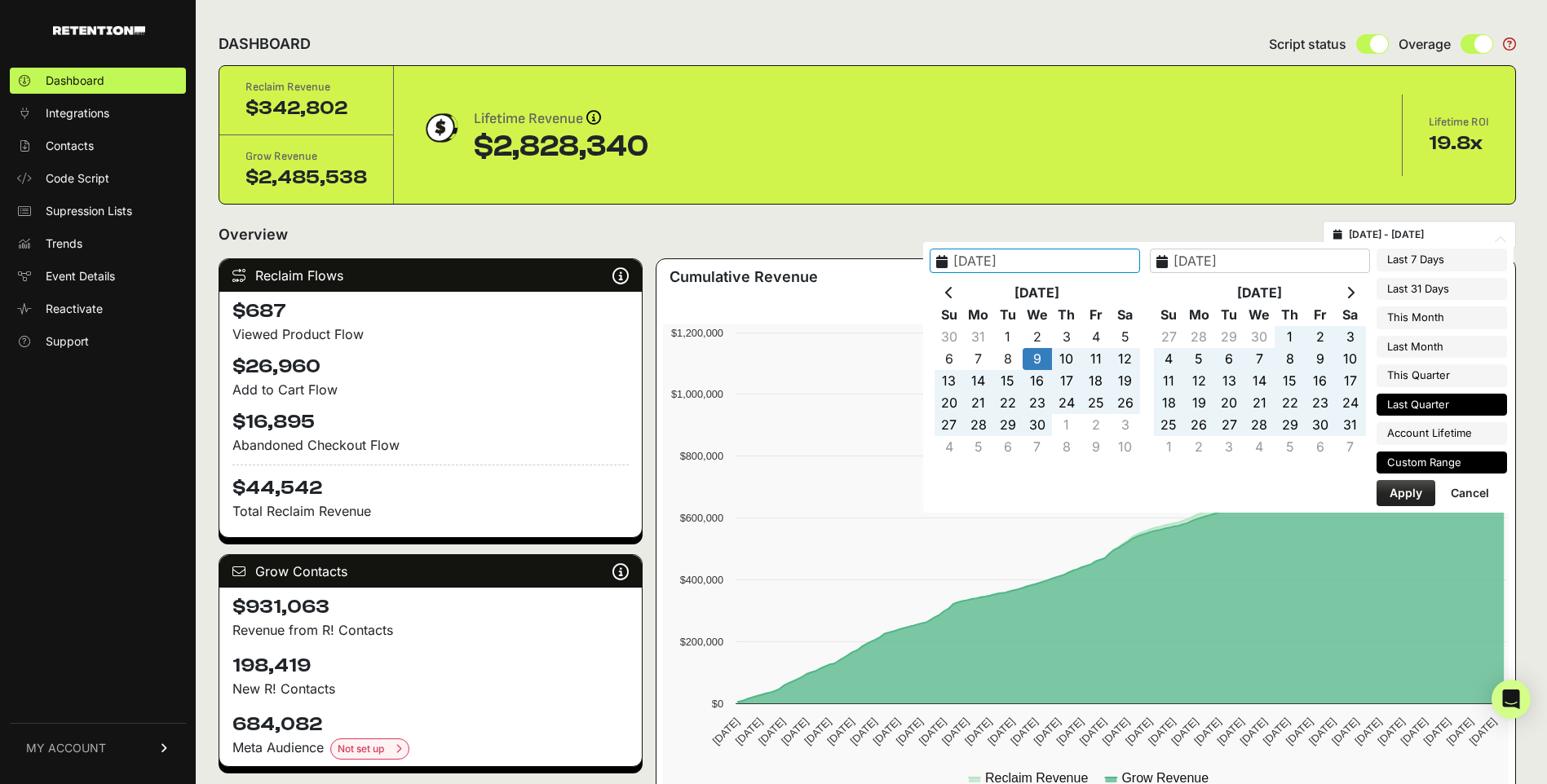
type input "2025-04-01"
type input "2025-06-30"
type input "[DATE]"
type input "2025-09-23"
type input "[DATE]"
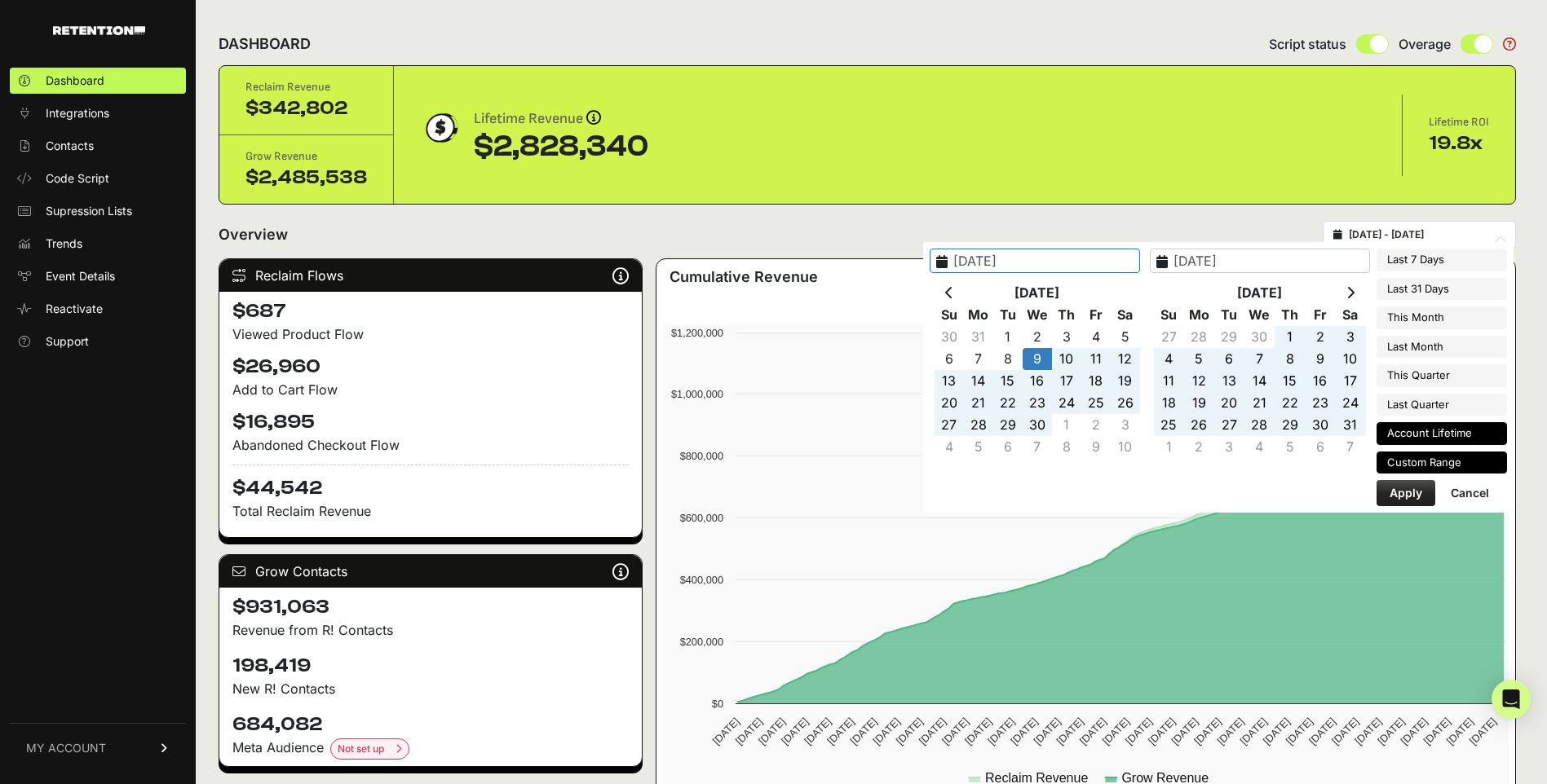
click at [1442, 433] on li "Account Lifetime" at bounding box center [1441, 434] width 130 height 23
type input "[DATE] - [DATE]"
